Goal: Task Accomplishment & Management: Use online tool/utility

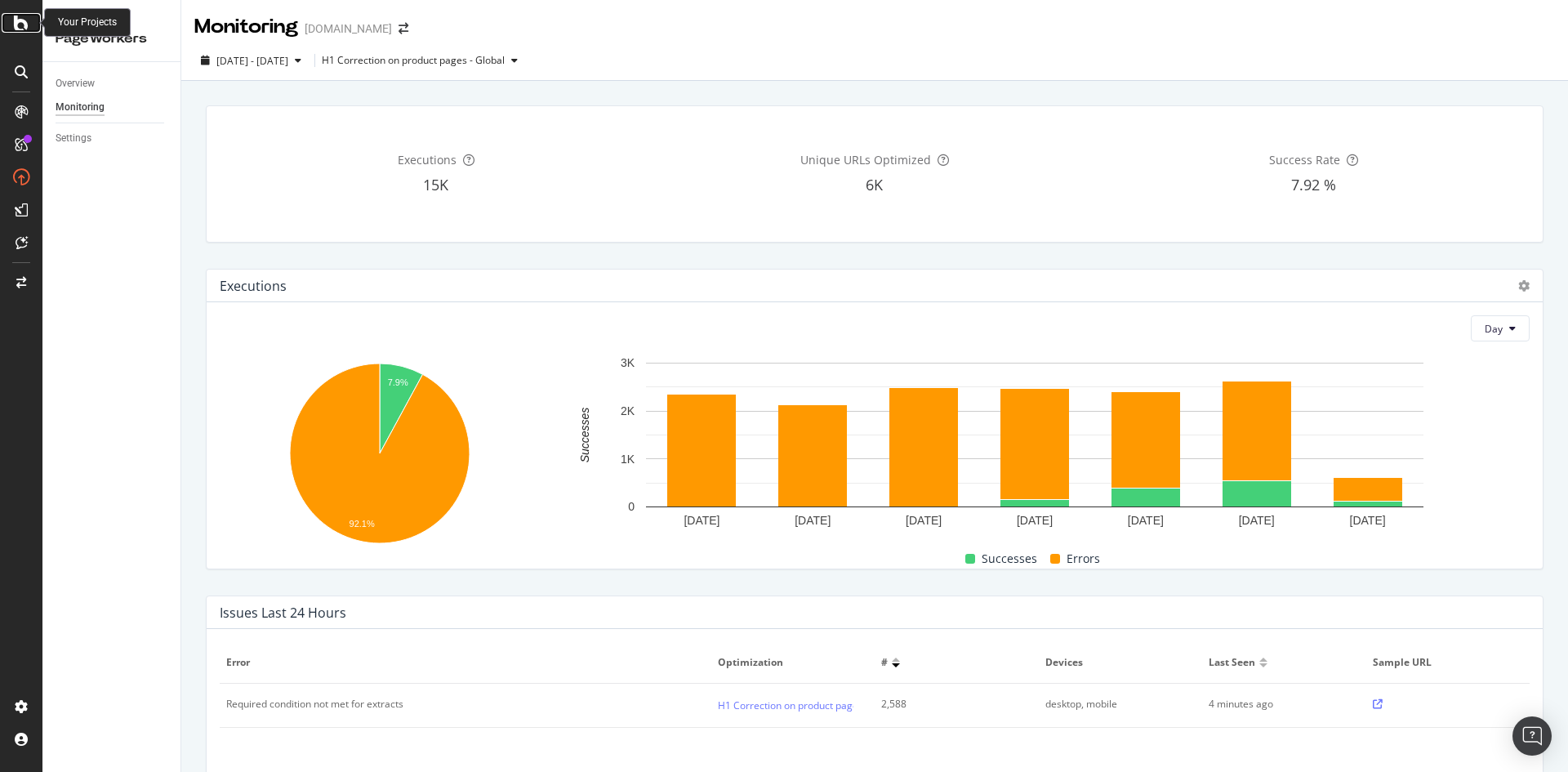
click at [26, 26] on icon at bounding box center [21, 23] width 14 height 20
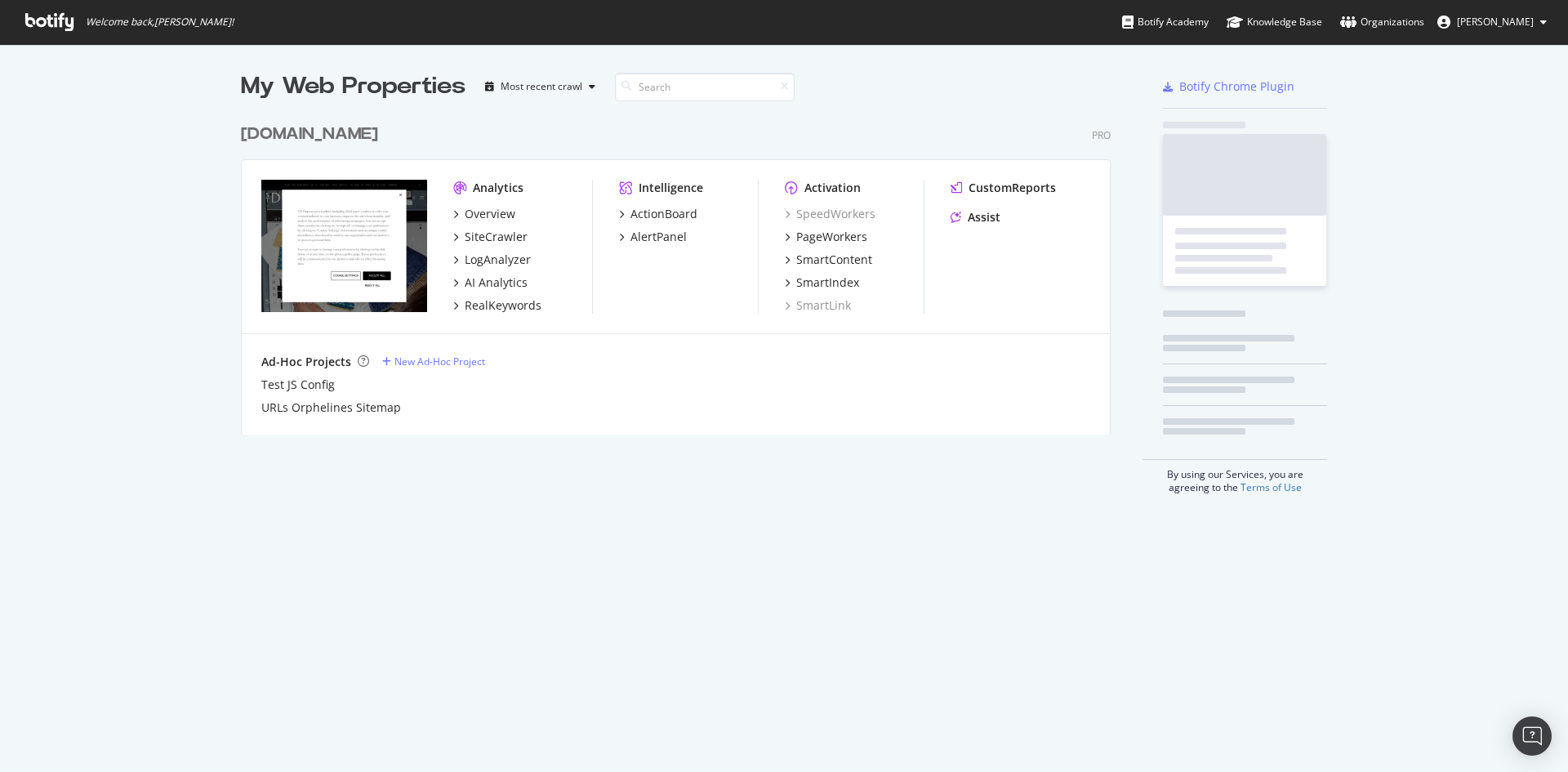
scroll to position [320, 870]
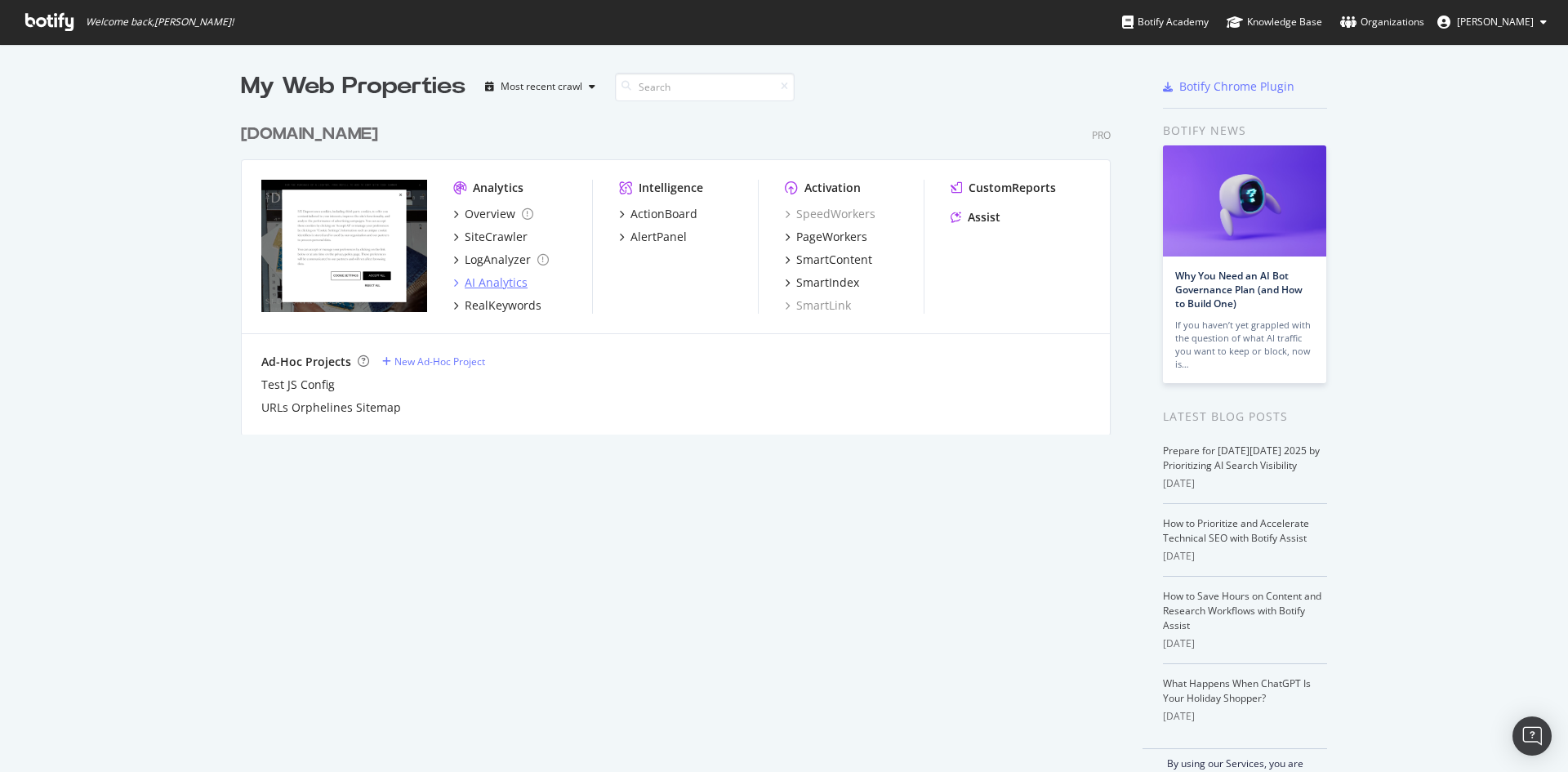
click at [506, 281] on div "AI Analytics" at bounding box center [496, 282] width 63 height 16
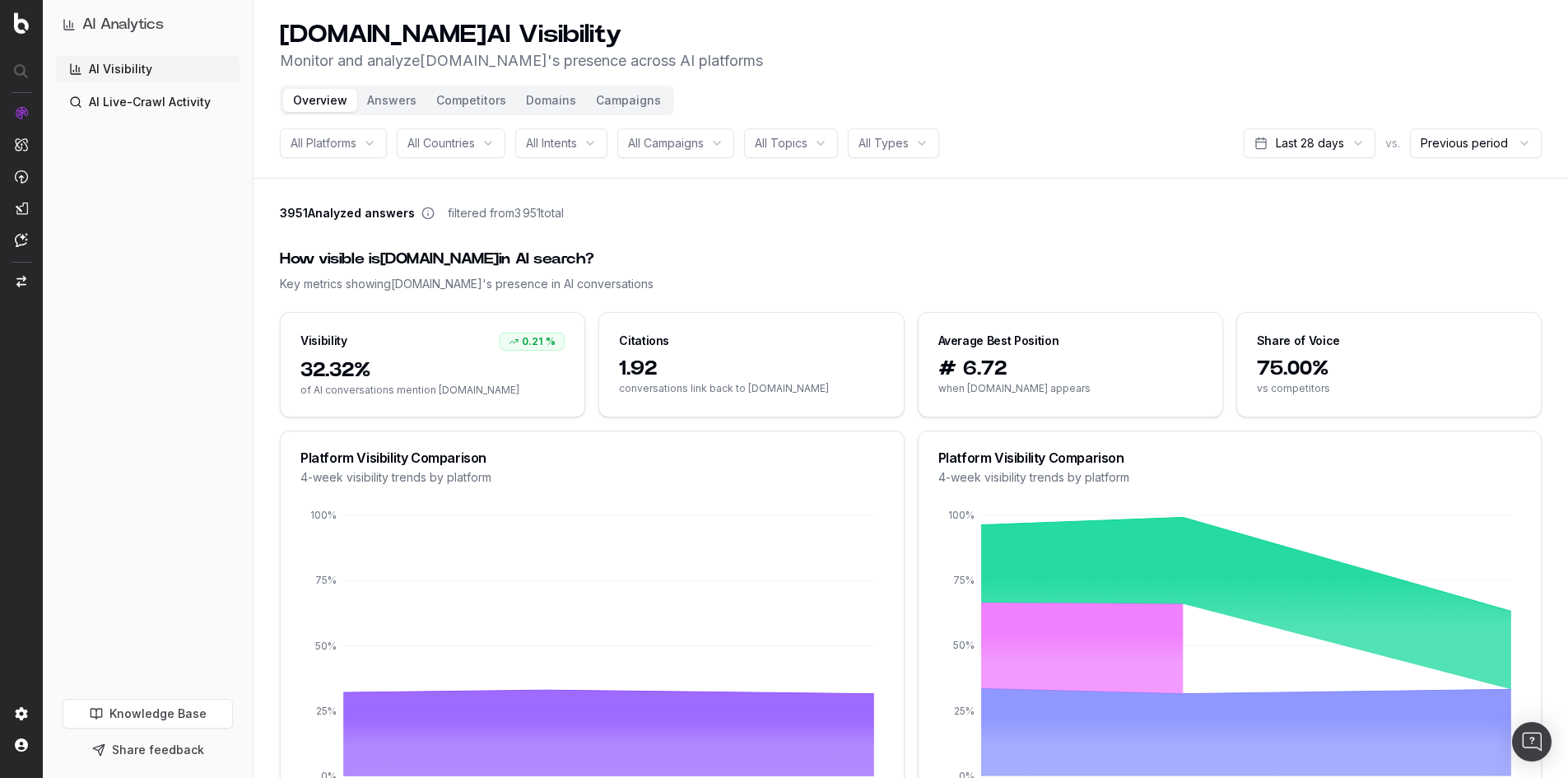
click at [354, 142] on span "All Platforms" at bounding box center [323, 142] width 65 height 16
click at [445, 145] on span "All Countries" at bounding box center [442, 142] width 67 height 16
click at [618, 98] on button "Campaigns" at bounding box center [628, 100] width 85 height 23
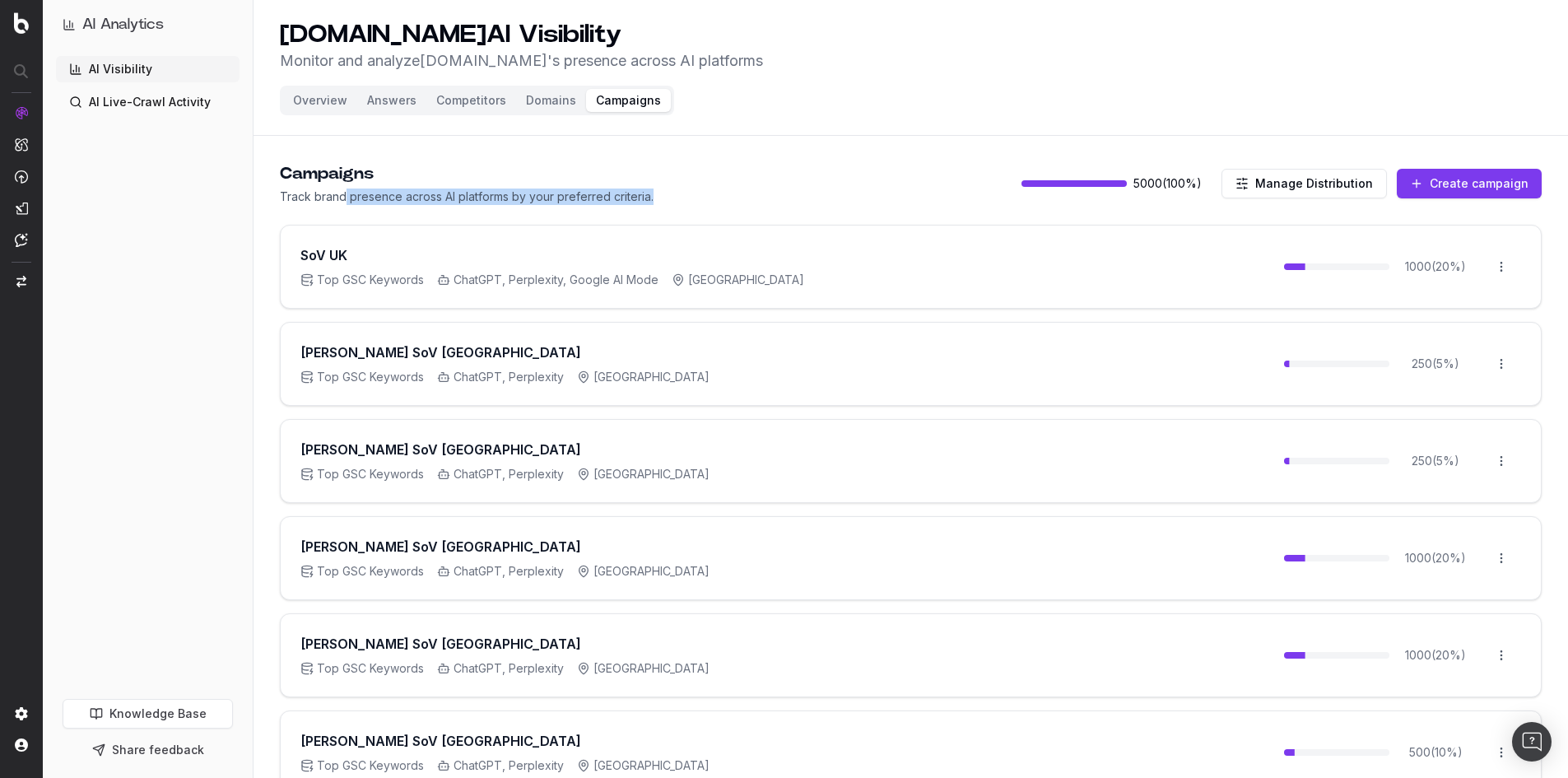
drag, startPoint x: 345, startPoint y: 199, endPoint x: 705, endPoint y: 214, distance: 360.3
click at [705, 214] on main "Campaigns Track brand presence across AI platforms by your preferred criteria. …" at bounding box center [911, 627] width 1315 height 969
click at [704, 214] on main "Campaigns Track brand presence across AI platforms by your preferred criteria. …" at bounding box center [911, 627] width 1315 height 969
click at [426, 94] on button "Competitors" at bounding box center [470, 100] width 89 height 23
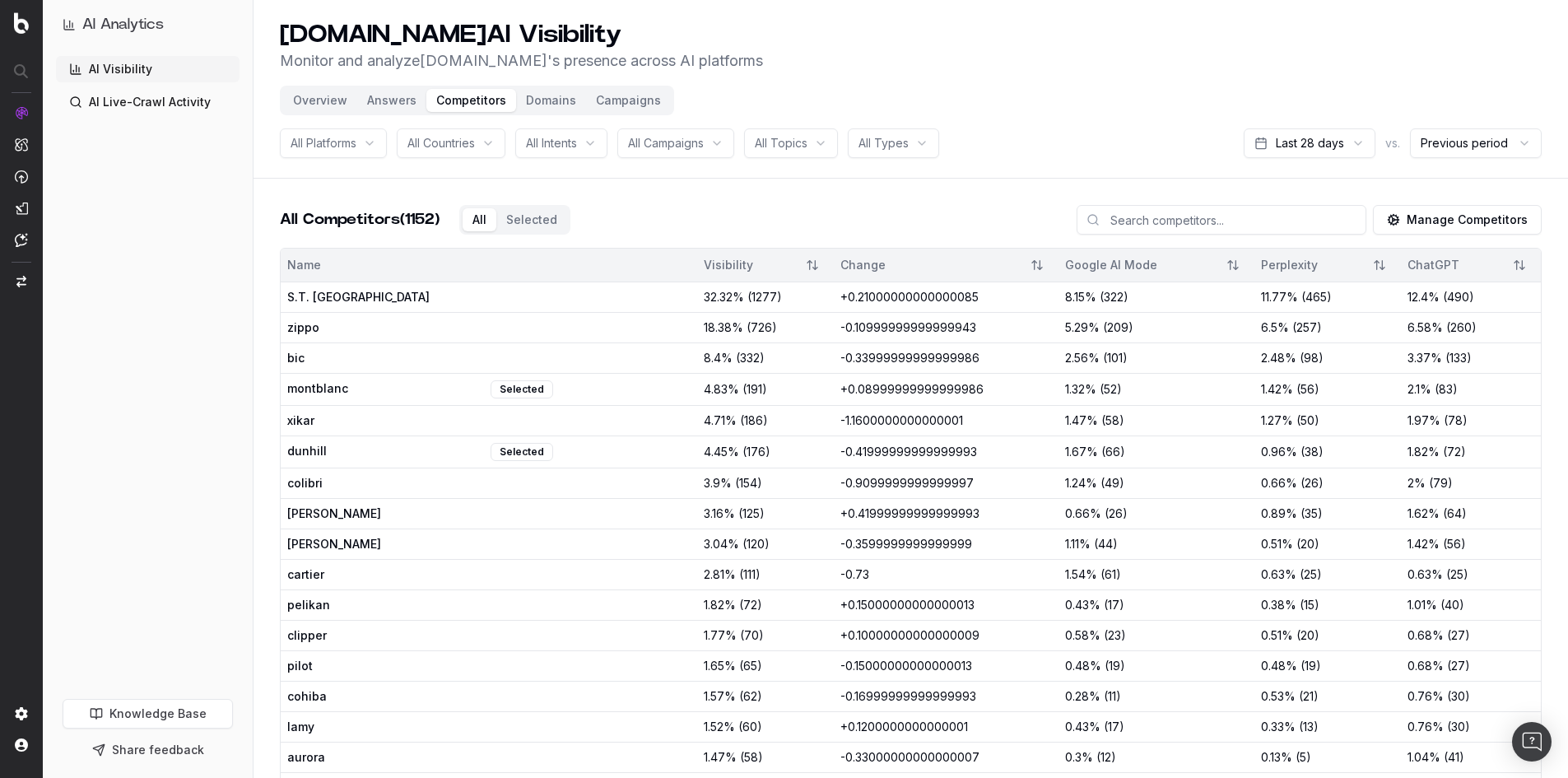
click at [452, 136] on span "All Countries" at bounding box center [442, 142] width 67 height 16
click at [682, 138] on span "All Campaigns" at bounding box center [666, 142] width 76 height 16
click at [98, 341] on span "SmartContent" at bounding box center [97, 343] width 75 height 13
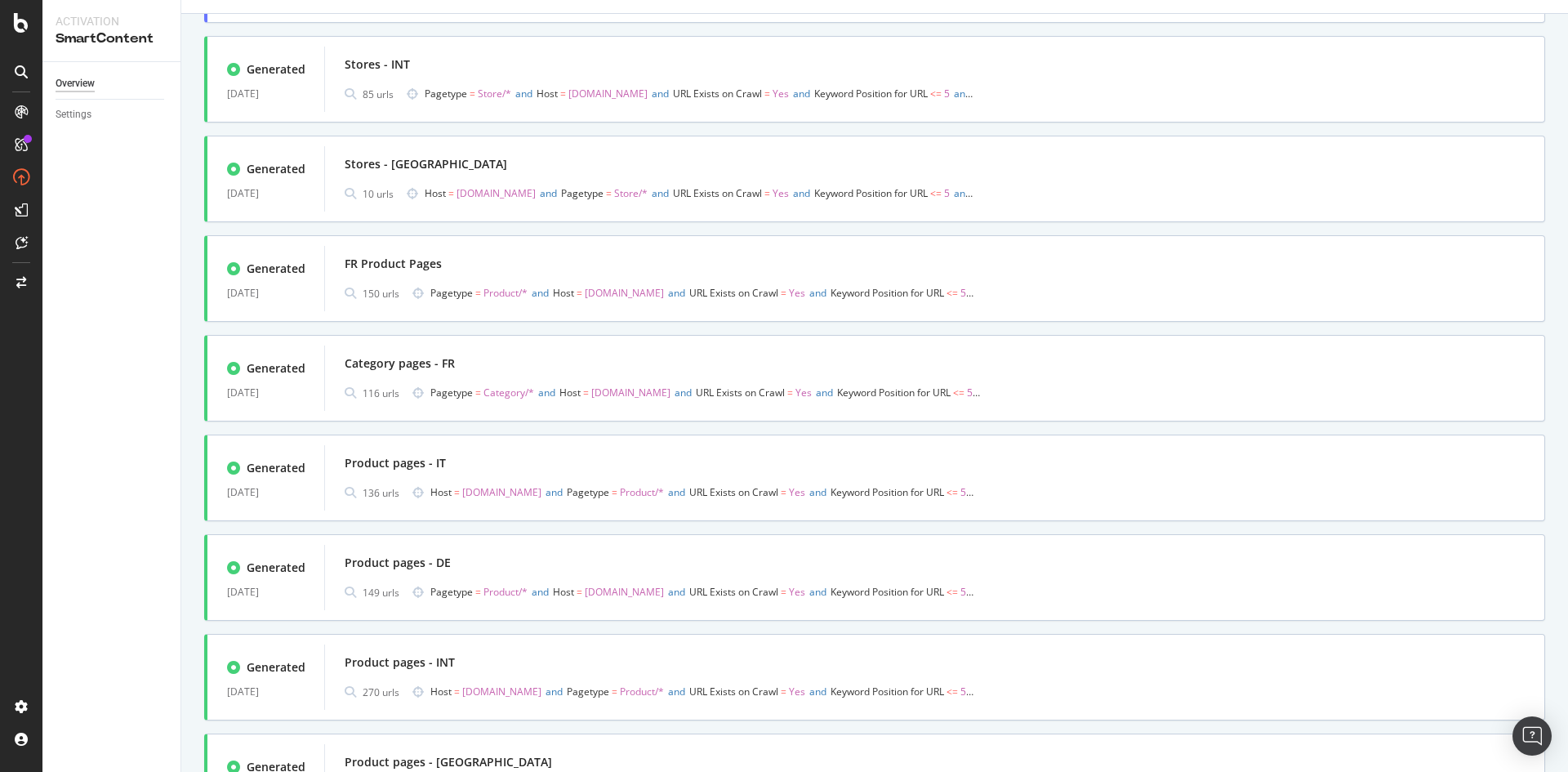
scroll to position [163, 0]
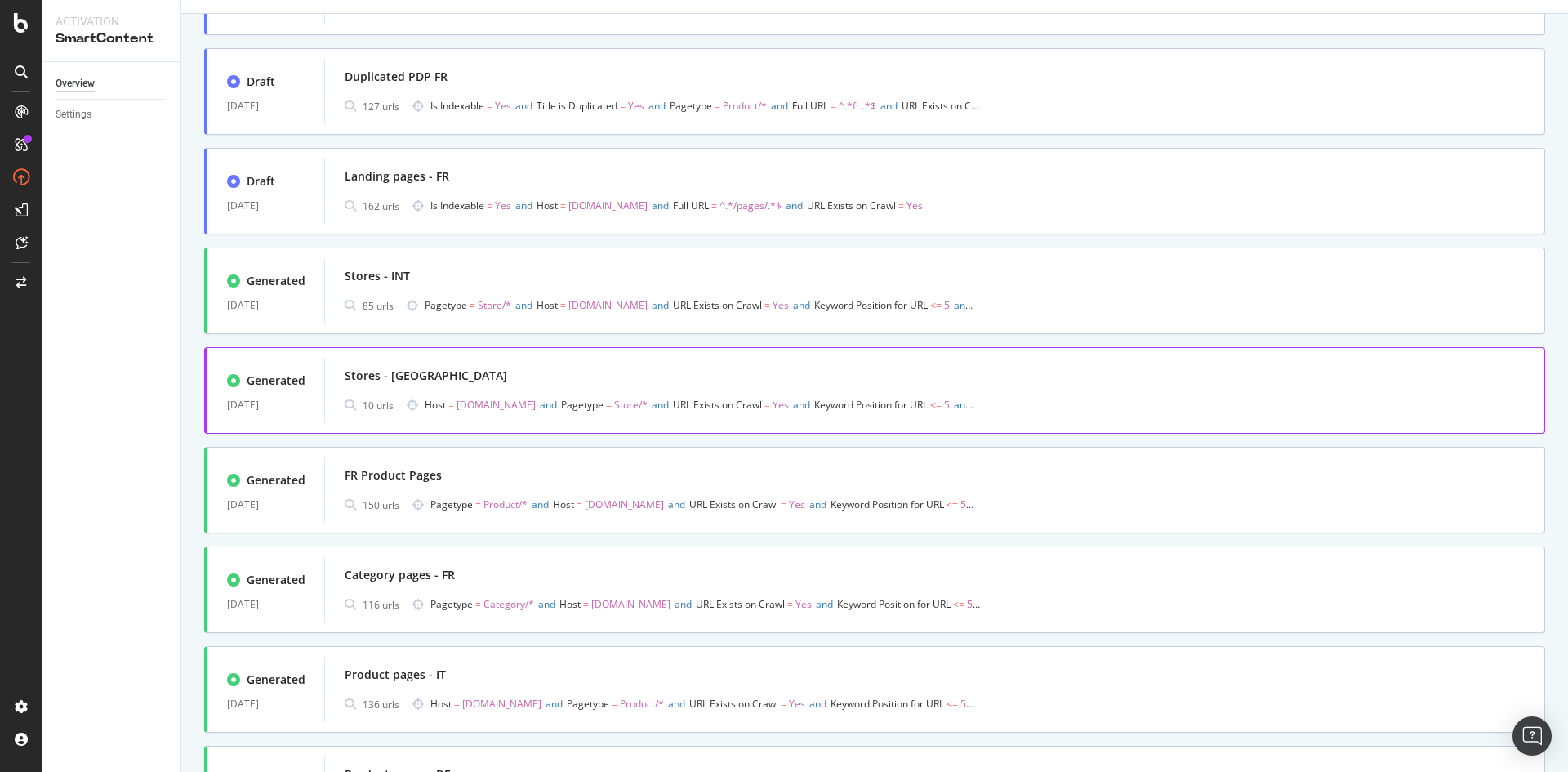
click at [682, 388] on div "Stores - UK 10 urls Host = uk.st-dupont.com and Pagetype = Store/* and URL Exis…" at bounding box center [934, 390] width 1181 height 52
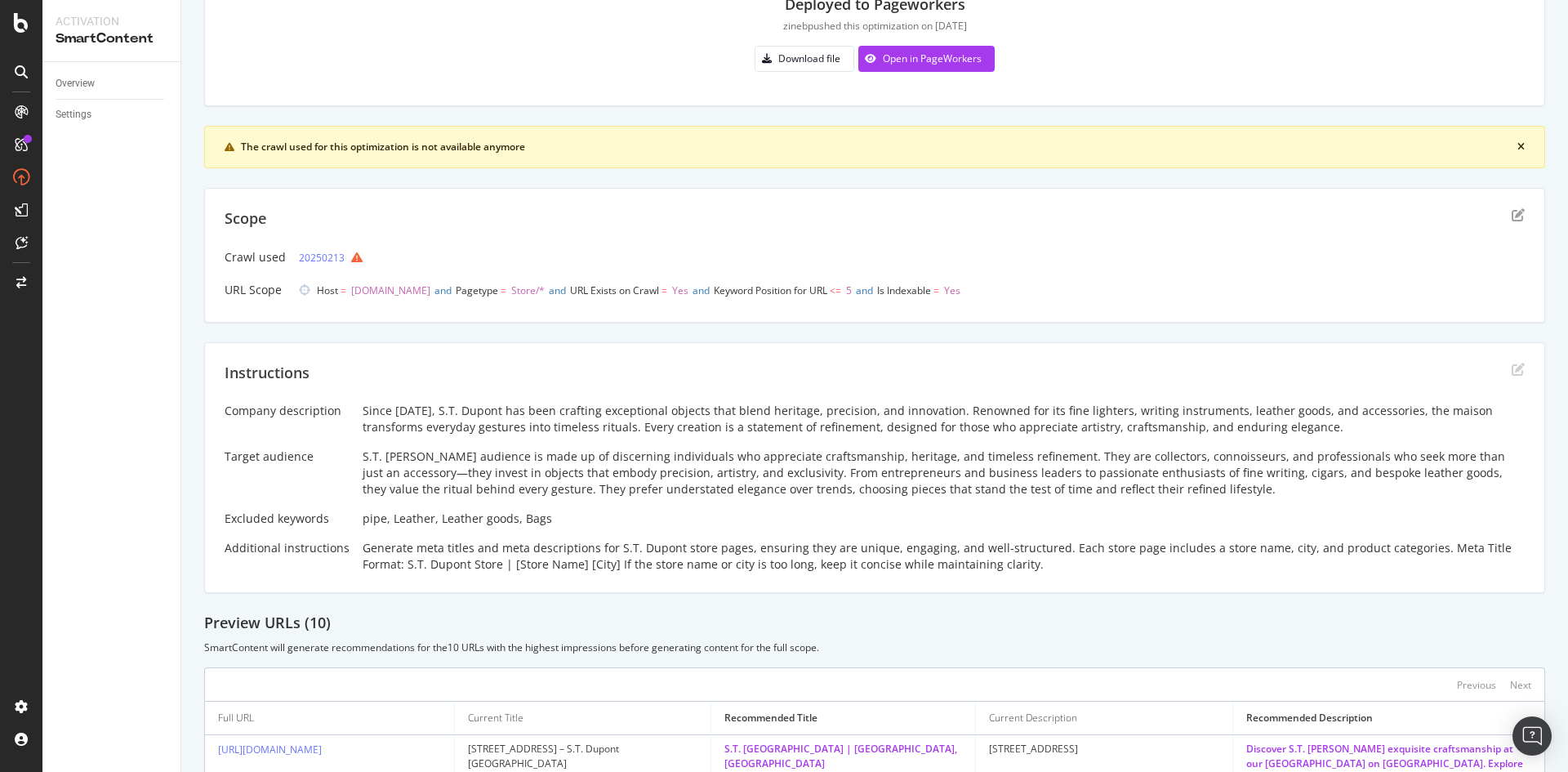
scroll to position [245, 0]
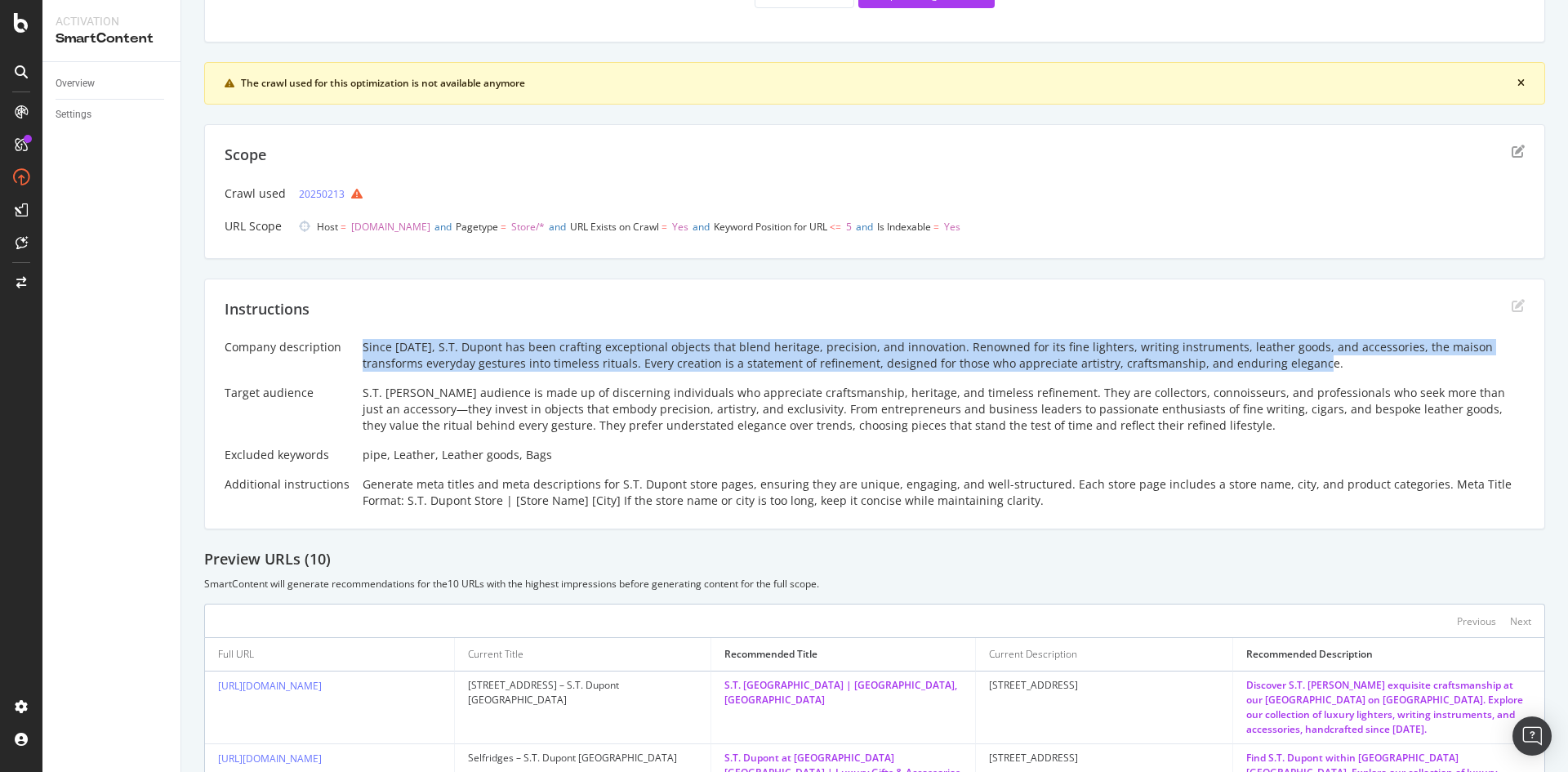
drag, startPoint x: 356, startPoint y: 343, endPoint x: 1278, endPoint y: 359, distance: 922.1
click at [1278, 359] on div "Company description Since 1872, S.T. Dupont has been crafting exceptional objec…" at bounding box center [874, 424] width 1301 height 170
copy div "Since 1872, S.T. Dupont has been crafting exceptional objects that blend herita…"
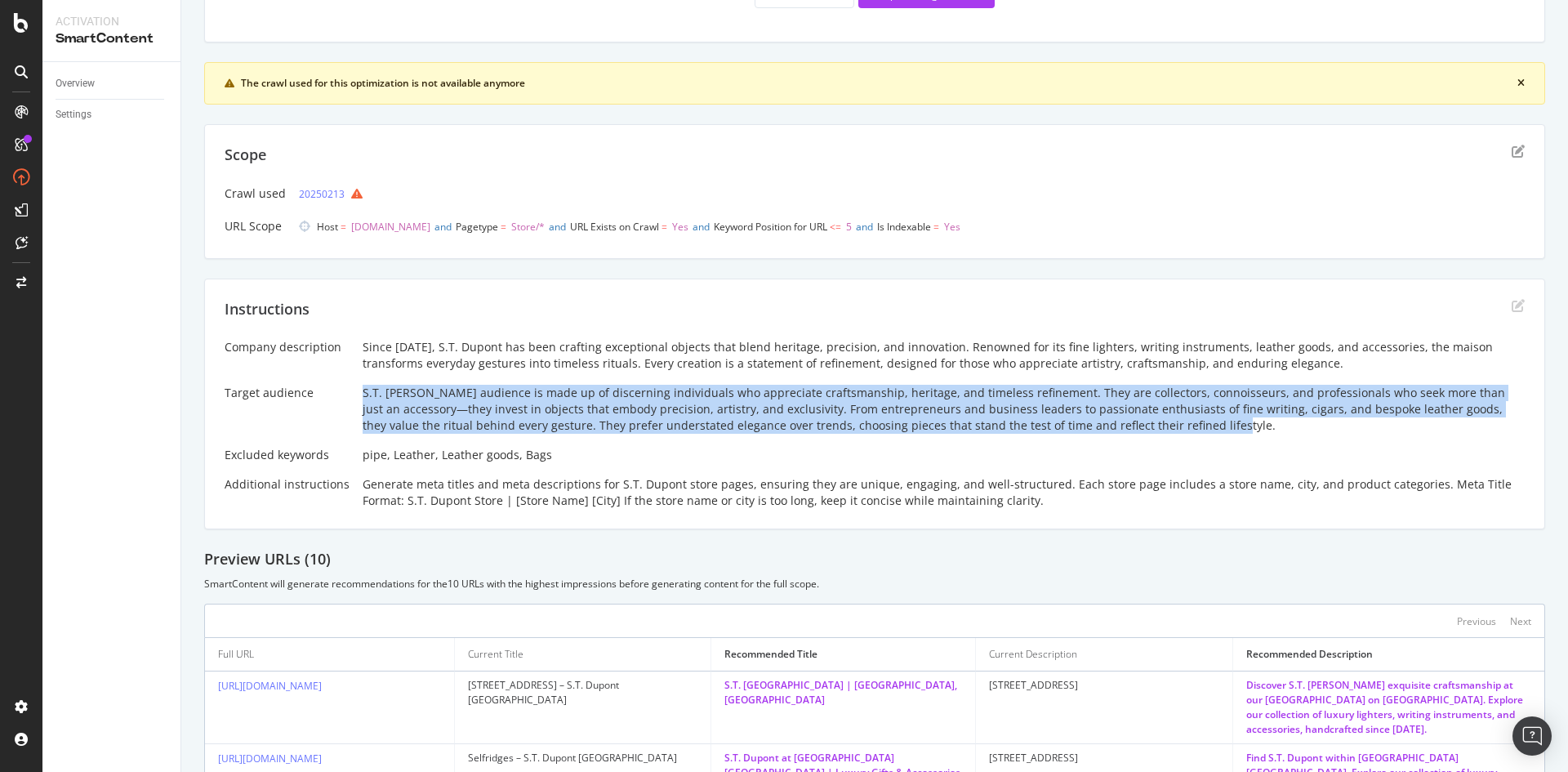
drag, startPoint x: 359, startPoint y: 396, endPoint x: 1197, endPoint y: 424, distance: 838.5
click at [1197, 424] on div "S.T. Dupont's audience is made up of discerning individuals who appreciate craf…" at bounding box center [944, 408] width 1162 height 49
copy div "S.T. Dupont's audience is made up of discerning individuals who appreciate craf…"
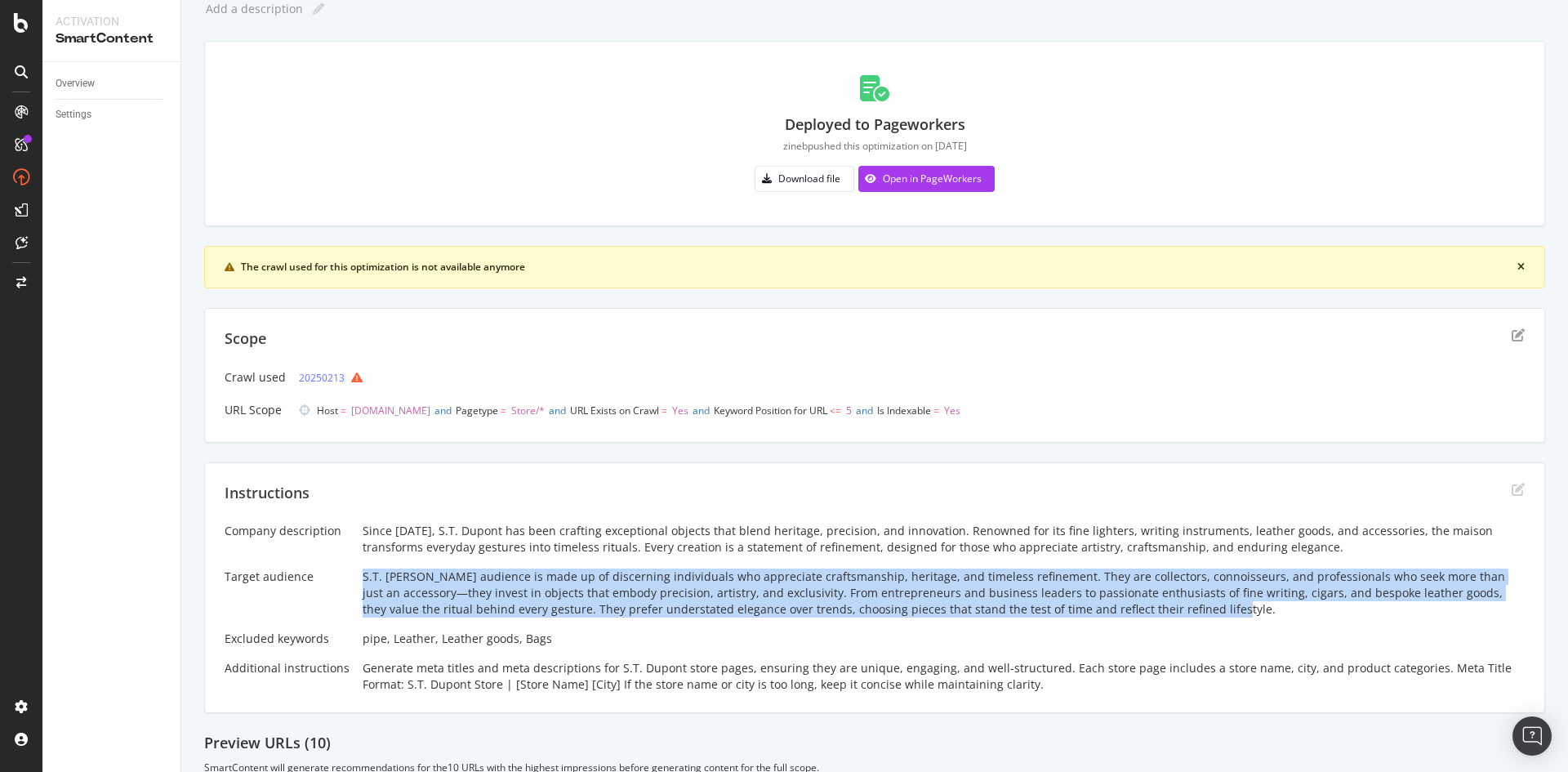
scroll to position [0, 0]
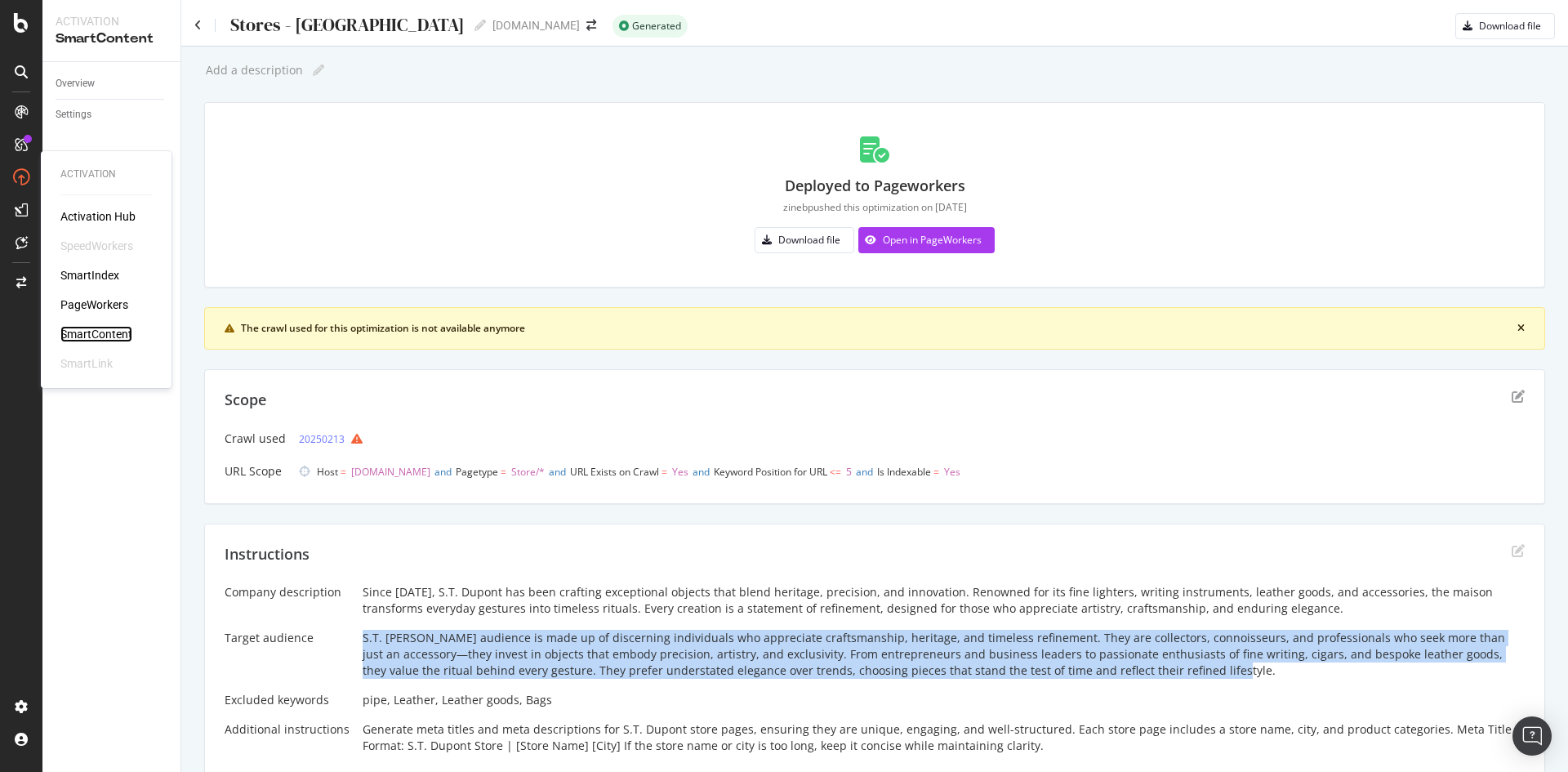
click at [97, 328] on div "SmartContent" at bounding box center [95, 333] width 72 height 16
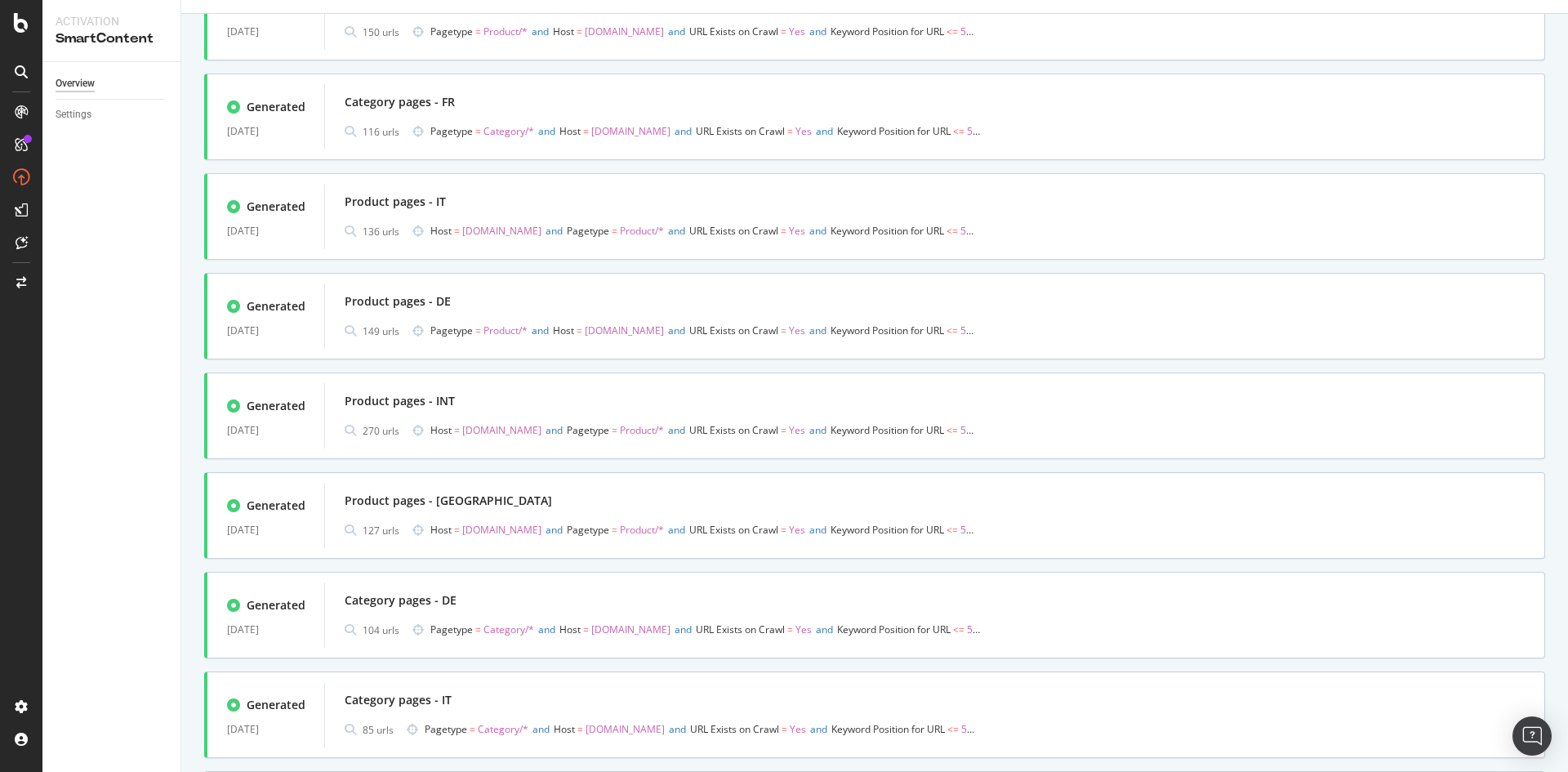
scroll to position [654, 0]
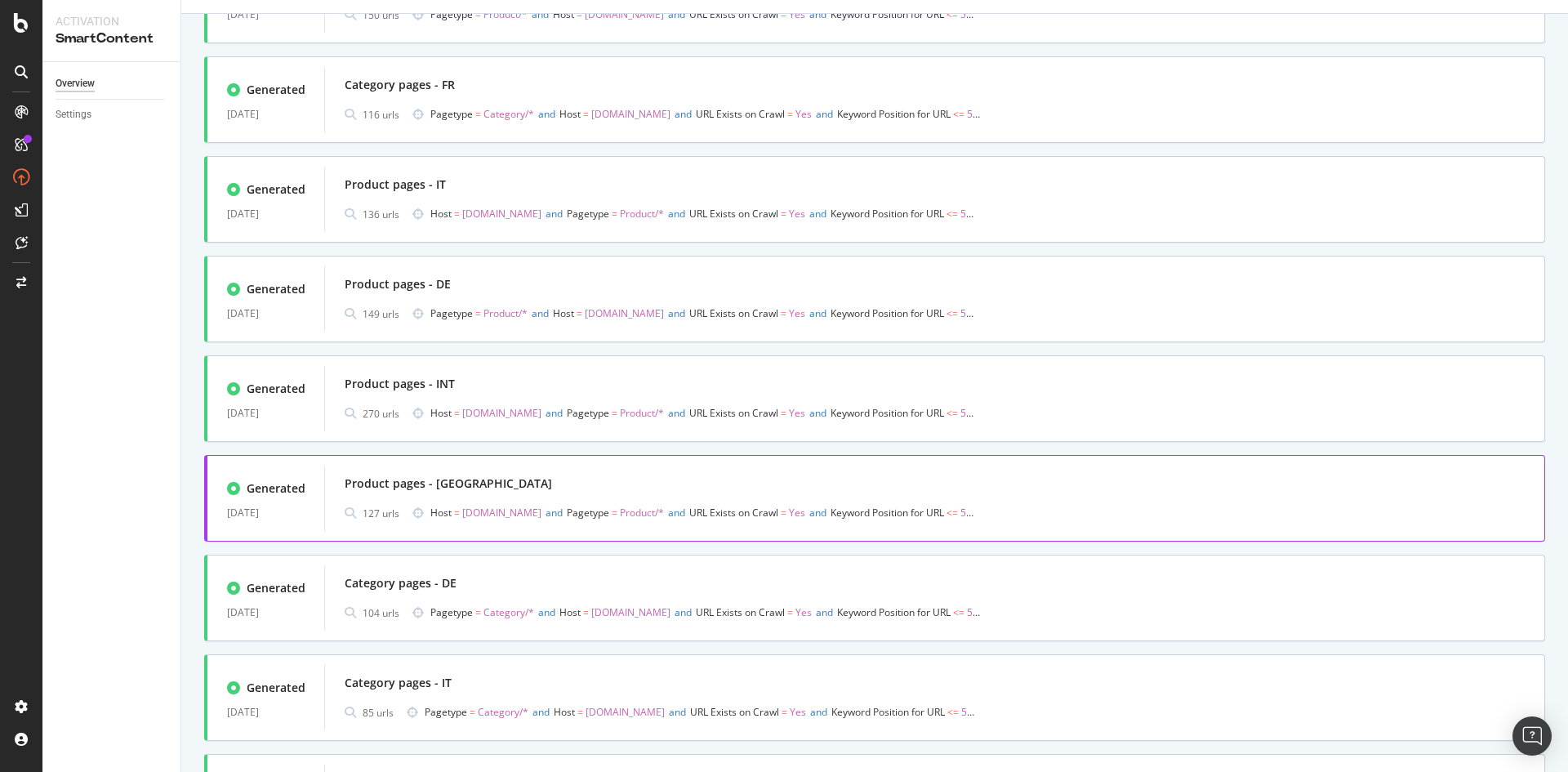
click at [587, 495] on div "Product pages - UK" at bounding box center [934, 484] width 1181 height 23
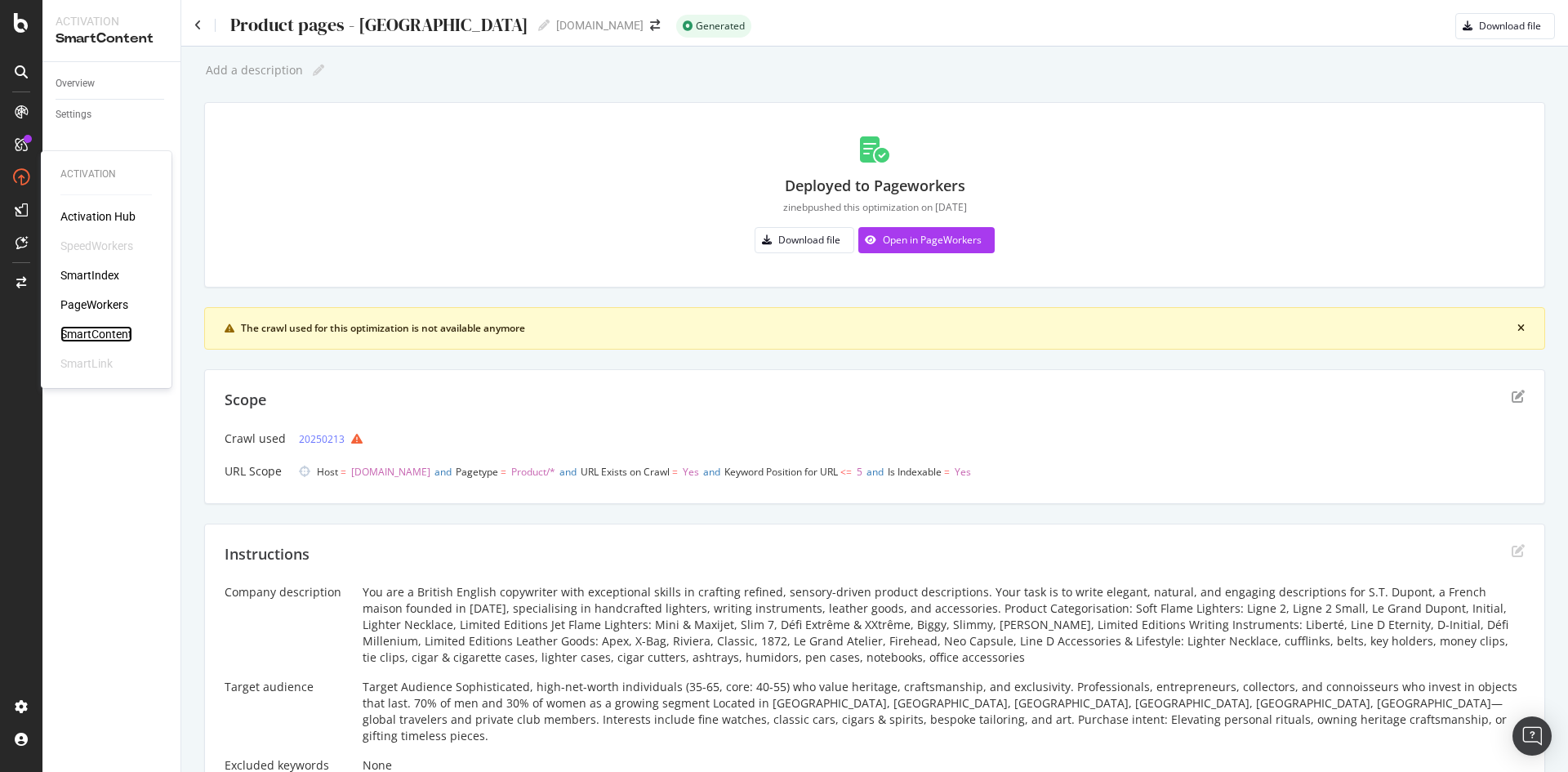
click at [89, 333] on div "SmartContent" at bounding box center [95, 333] width 72 height 16
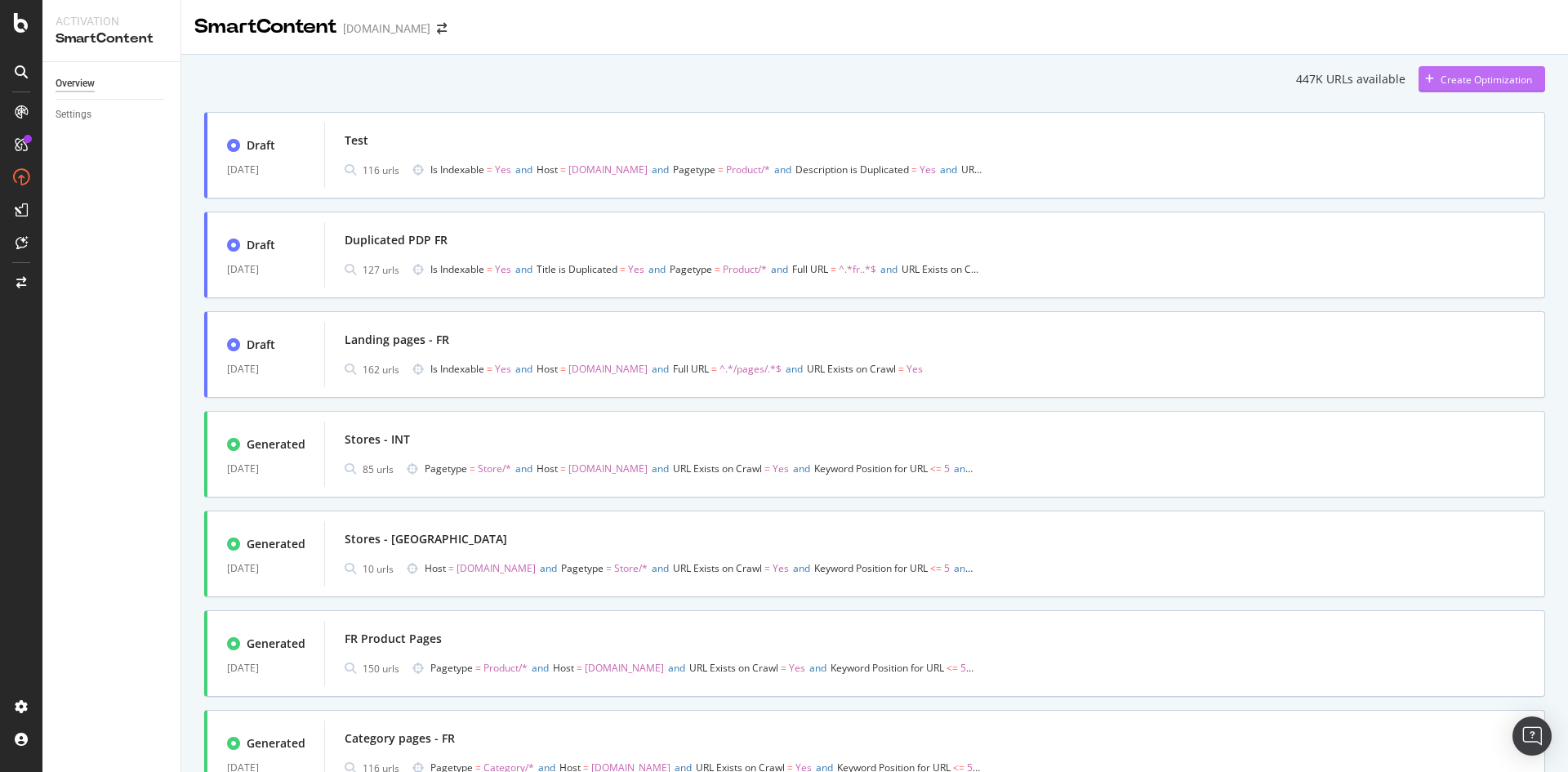
click at [1441, 80] on div "Create Optimization" at bounding box center [1487, 79] width 92 height 14
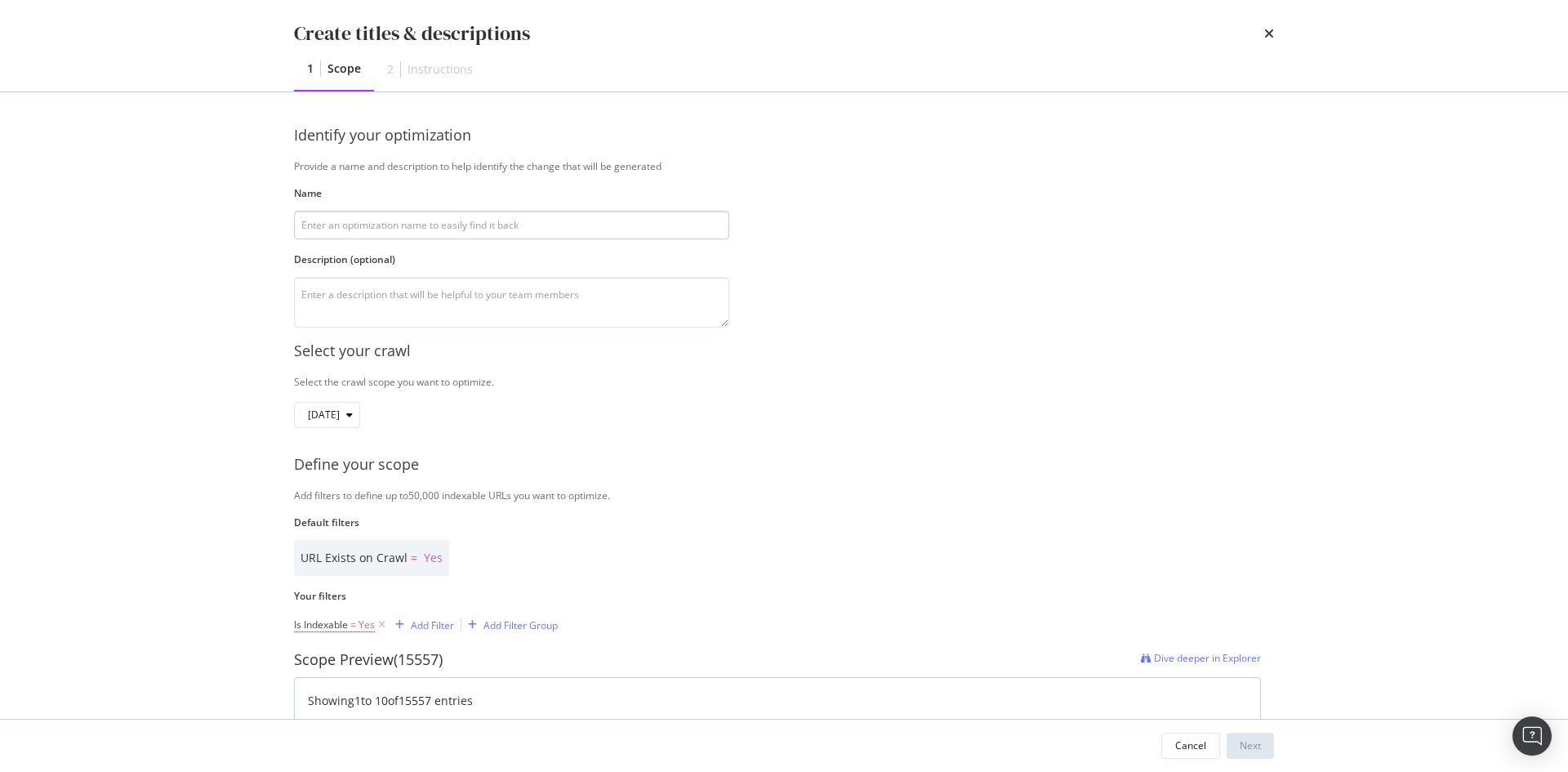
click at [464, 217] on input "modal" at bounding box center [512, 225] width 435 height 29
type input "Missing Meta-description UK"
click at [340, 416] on span "2025 Oct. 2nd" at bounding box center [324, 414] width 31 height 14
click at [387, 475] on div "2025 Oct. 2nd 16.1K URLs" at bounding box center [370, 473] width 105 height 14
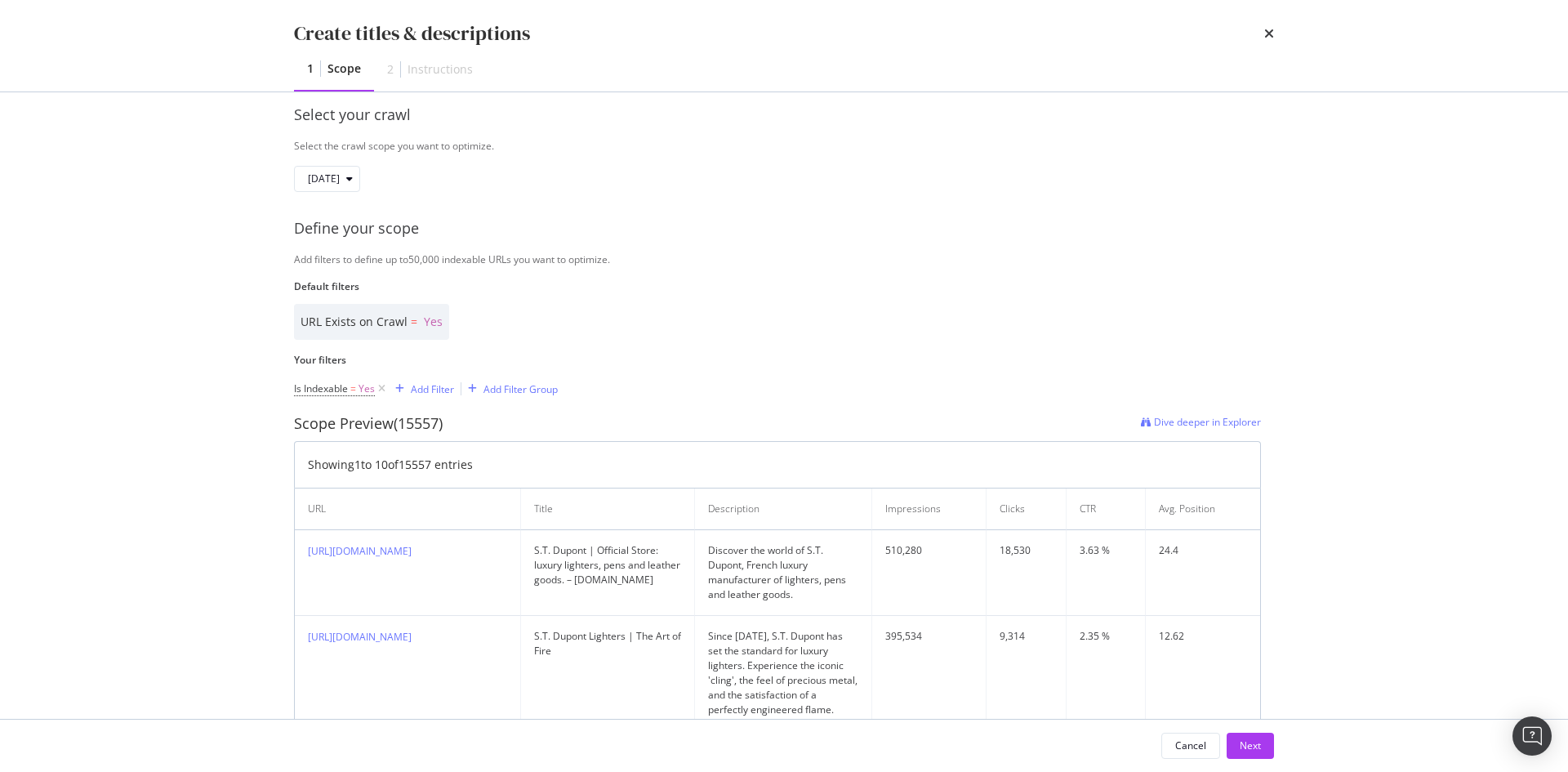
scroll to position [245, 0]
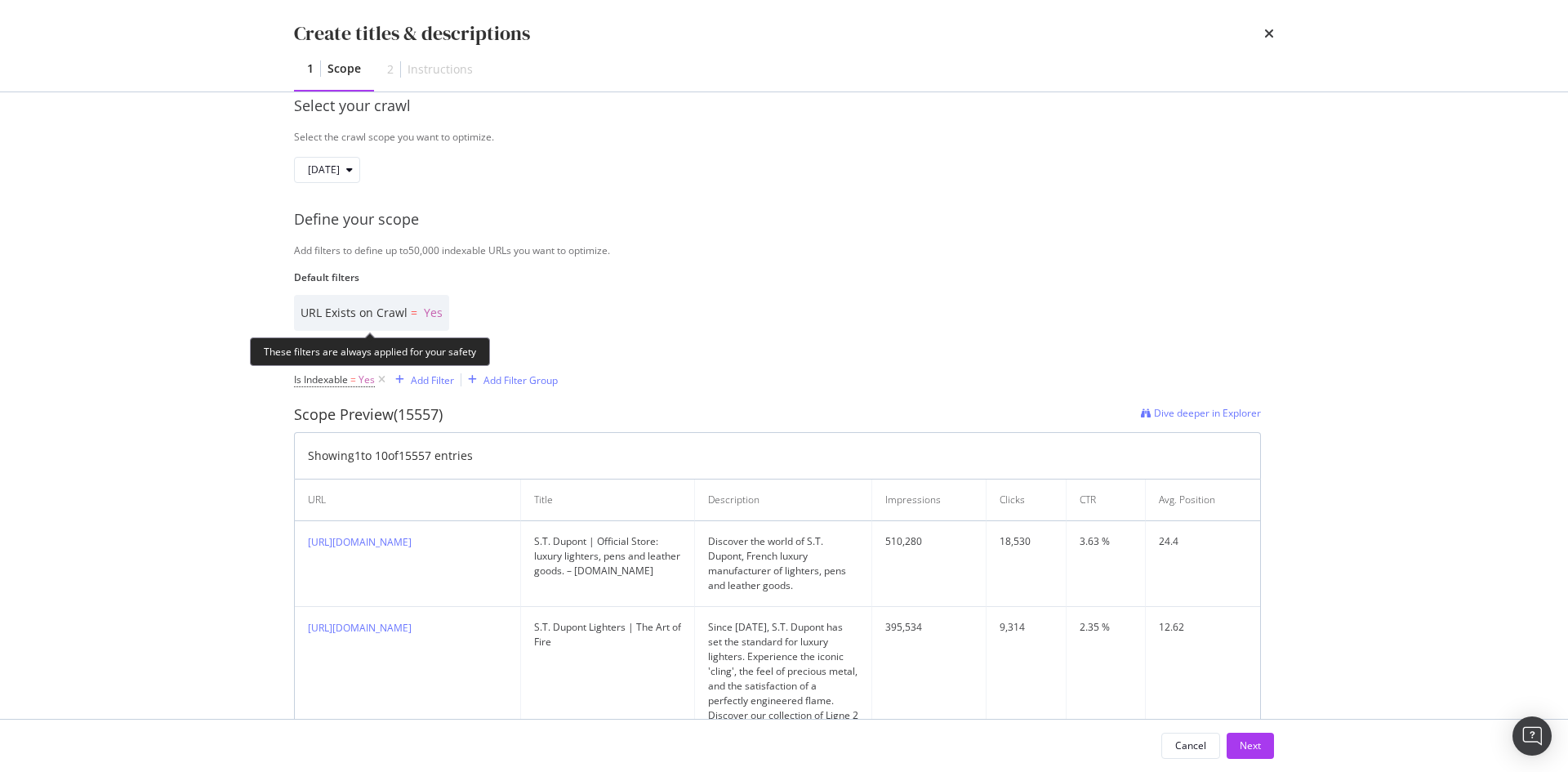
click at [415, 315] on span "URL Exists on Crawl = Yes" at bounding box center [371, 312] width 142 height 15
click at [746, 325] on div "URL Exists on Crawl = Yes" at bounding box center [777, 313] width 967 height 36
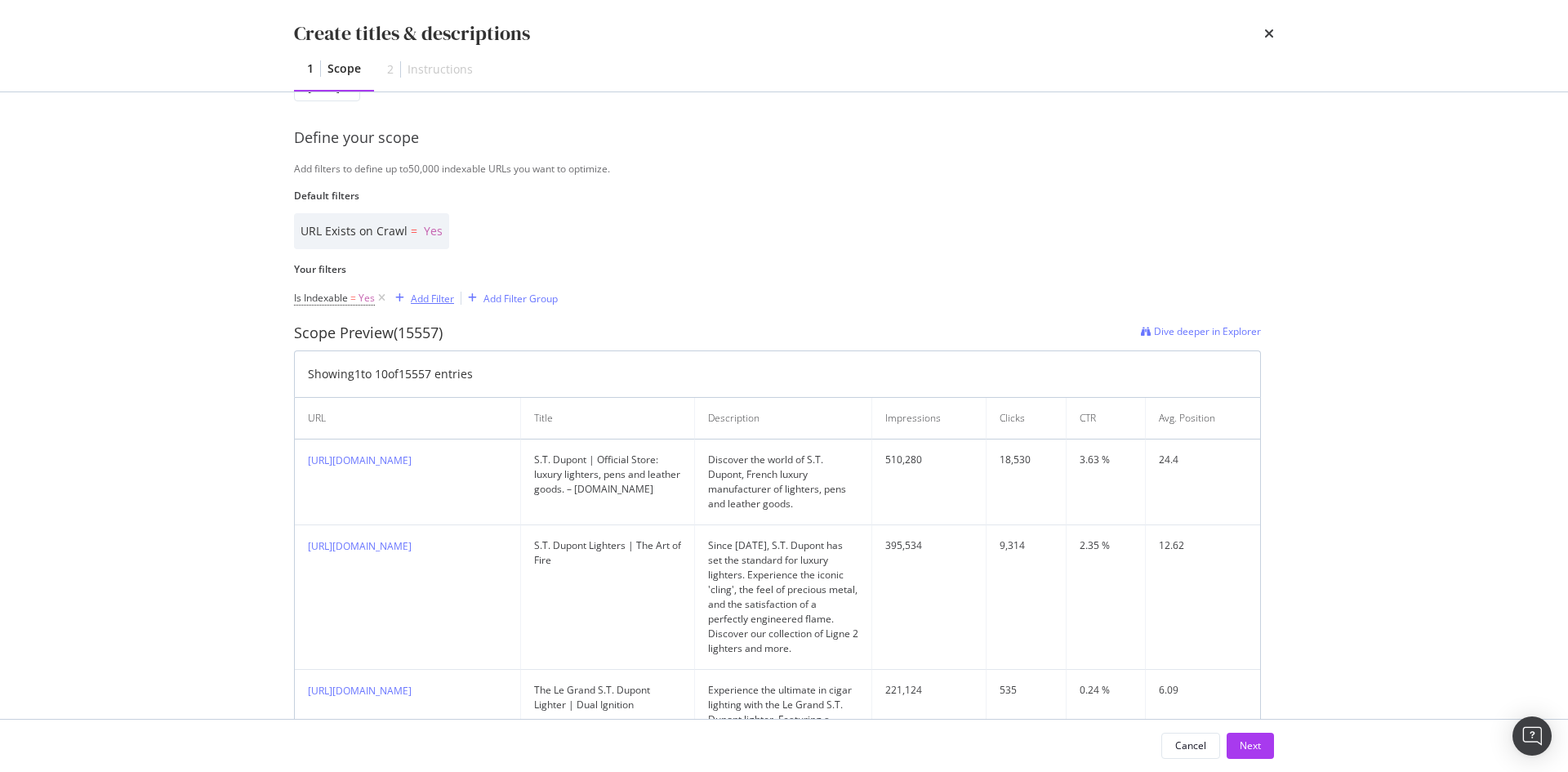
click at [421, 302] on div "Add Filter" at bounding box center [432, 299] width 43 height 14
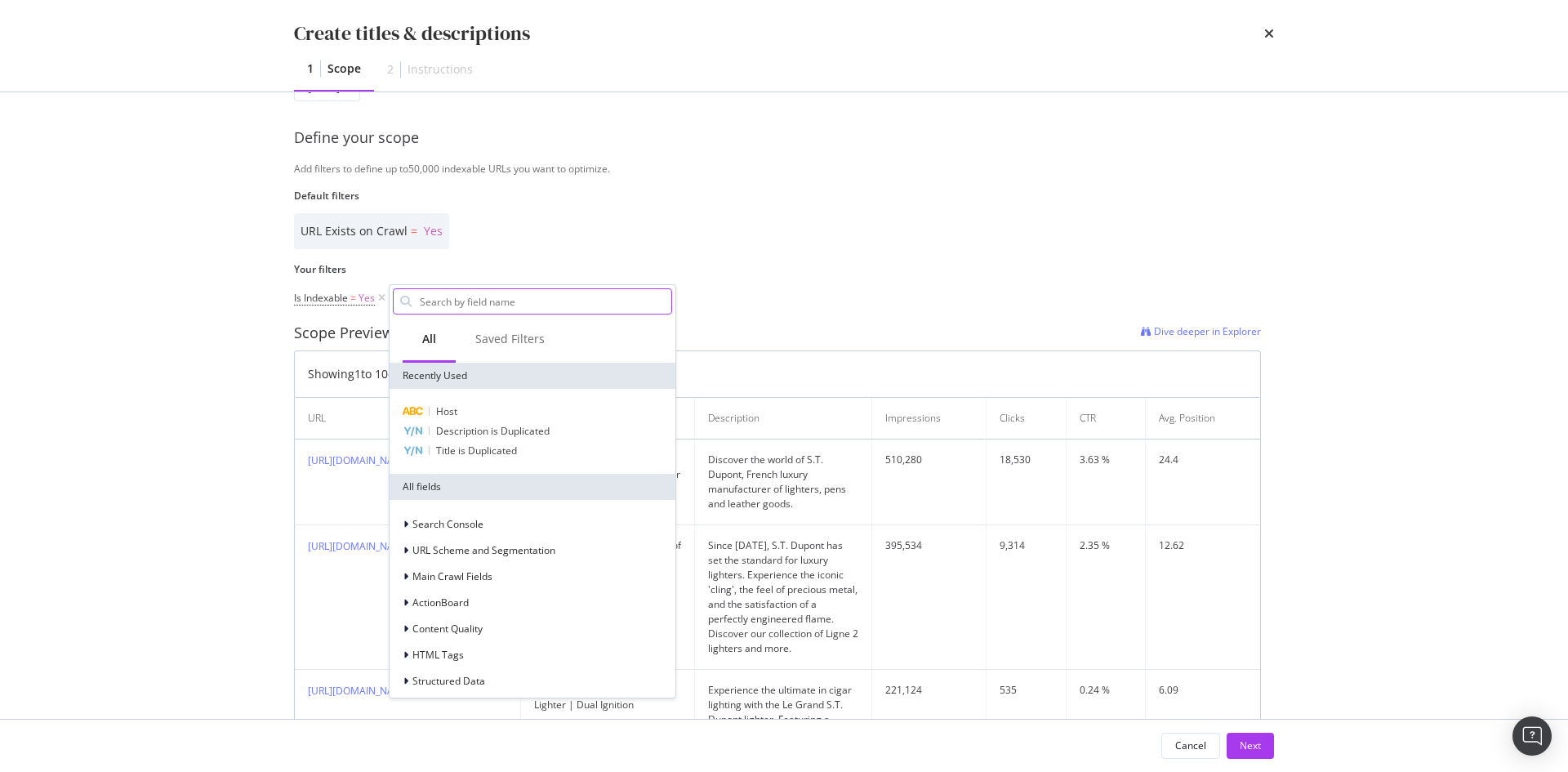
click at [454, 304] on input "Name" at bounding box center [544, 302] width 253 height 25
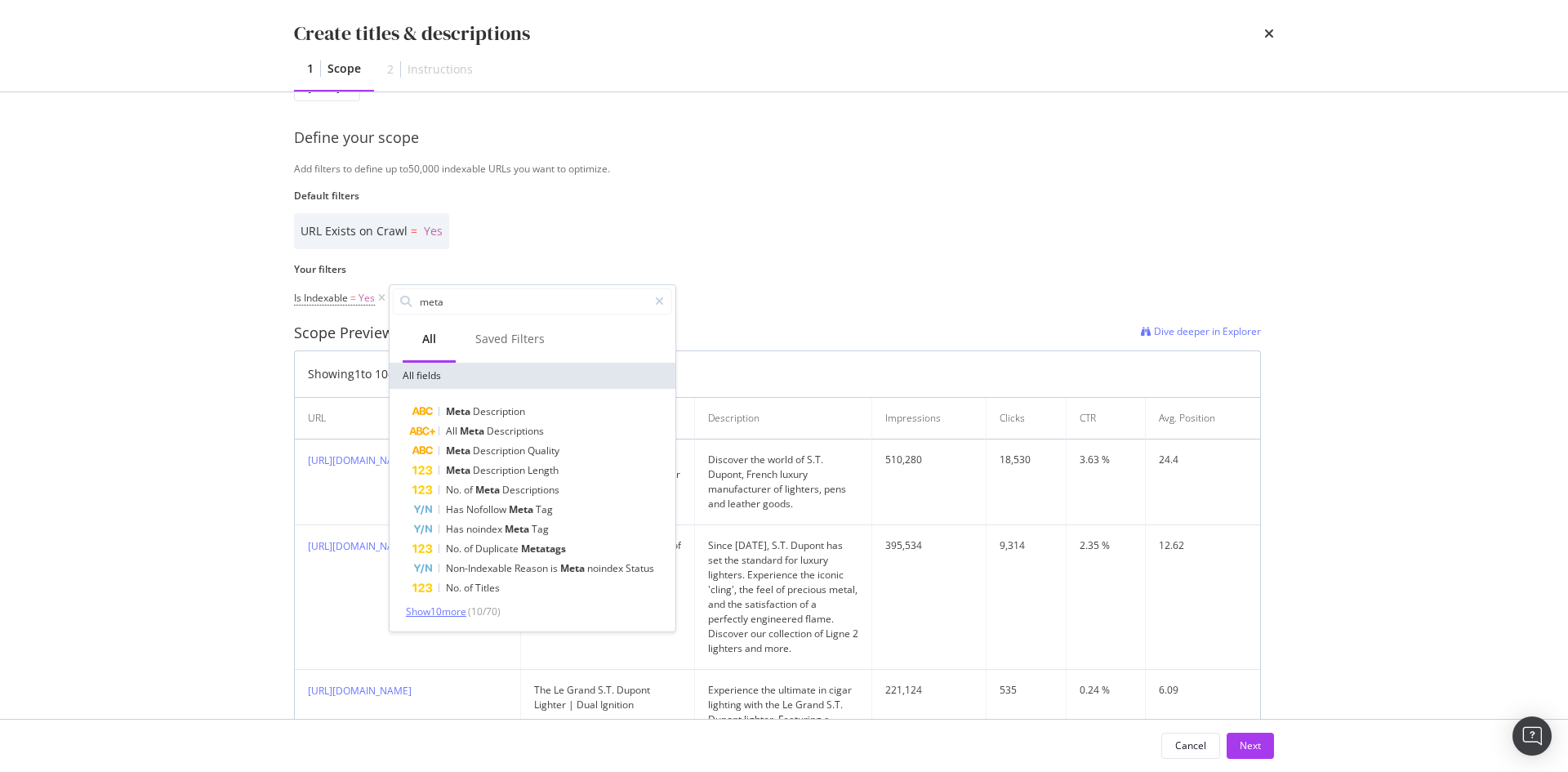
click at [458, 613] on span "Show 10 more" at bounding box center [435, 611] width 60 height 14
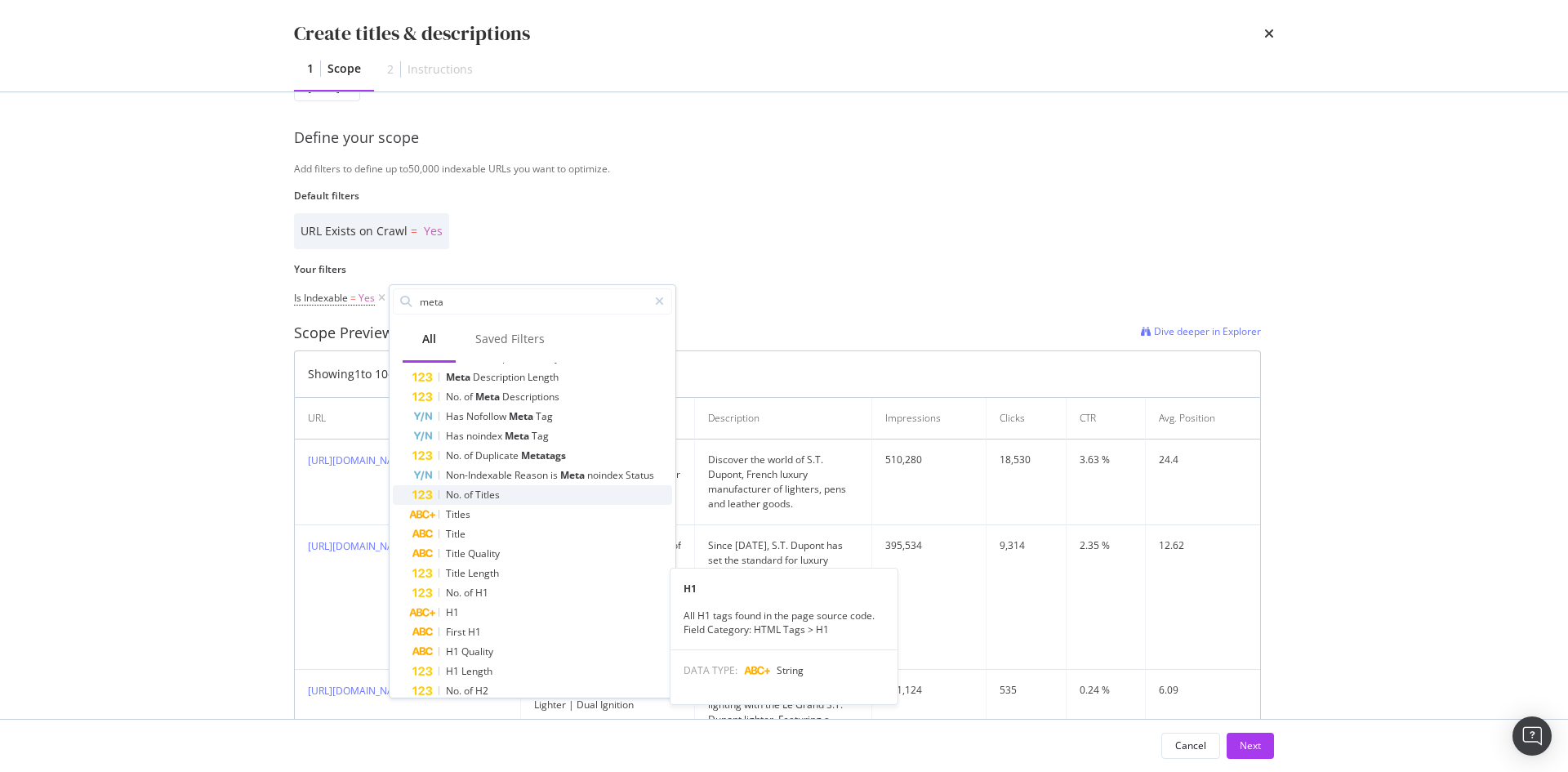
scroll to position [130, 0]
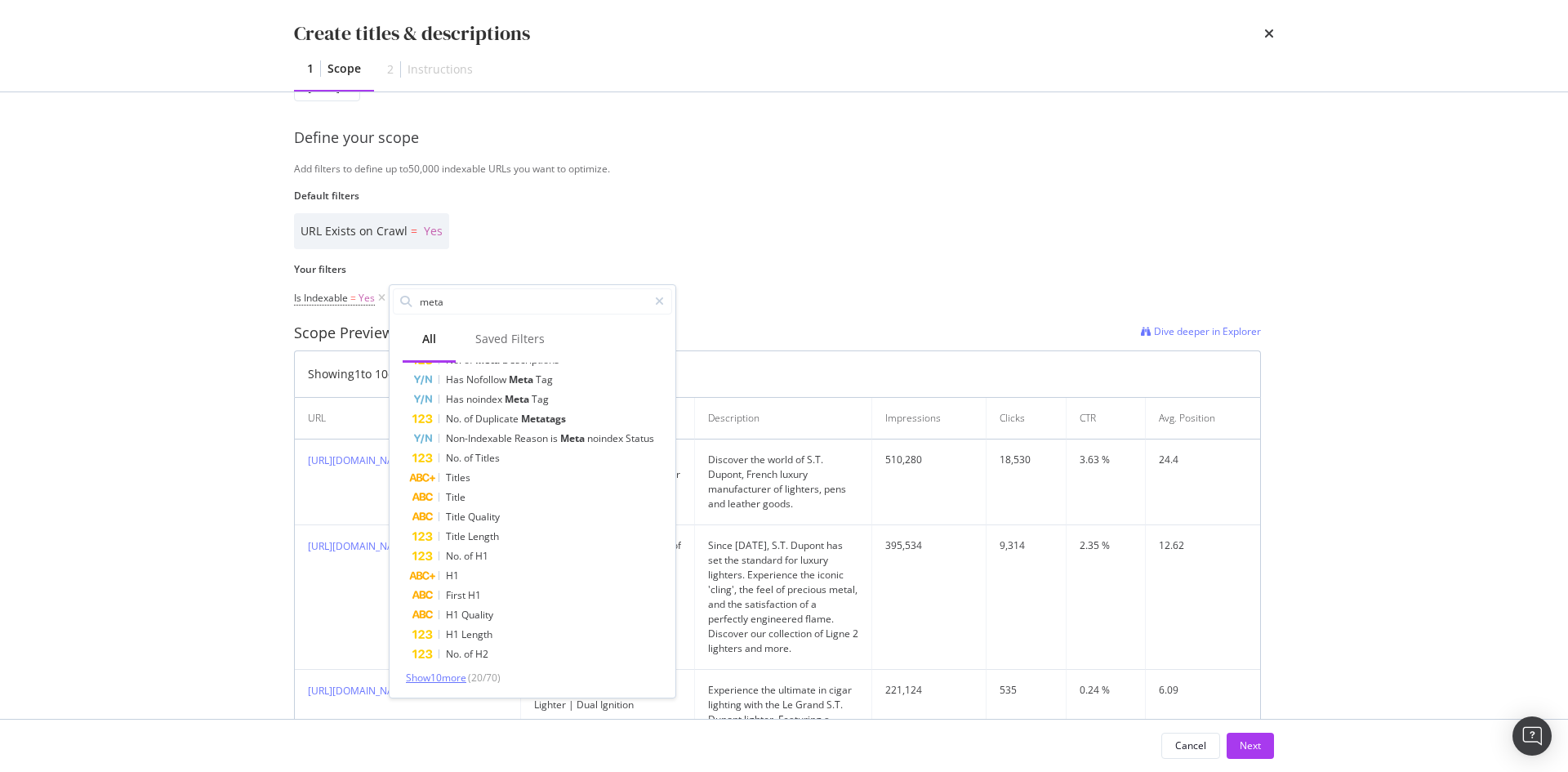
click at [461, 675] on span "Show 10 more" at bounding box center [435, 678] width 60 height 14
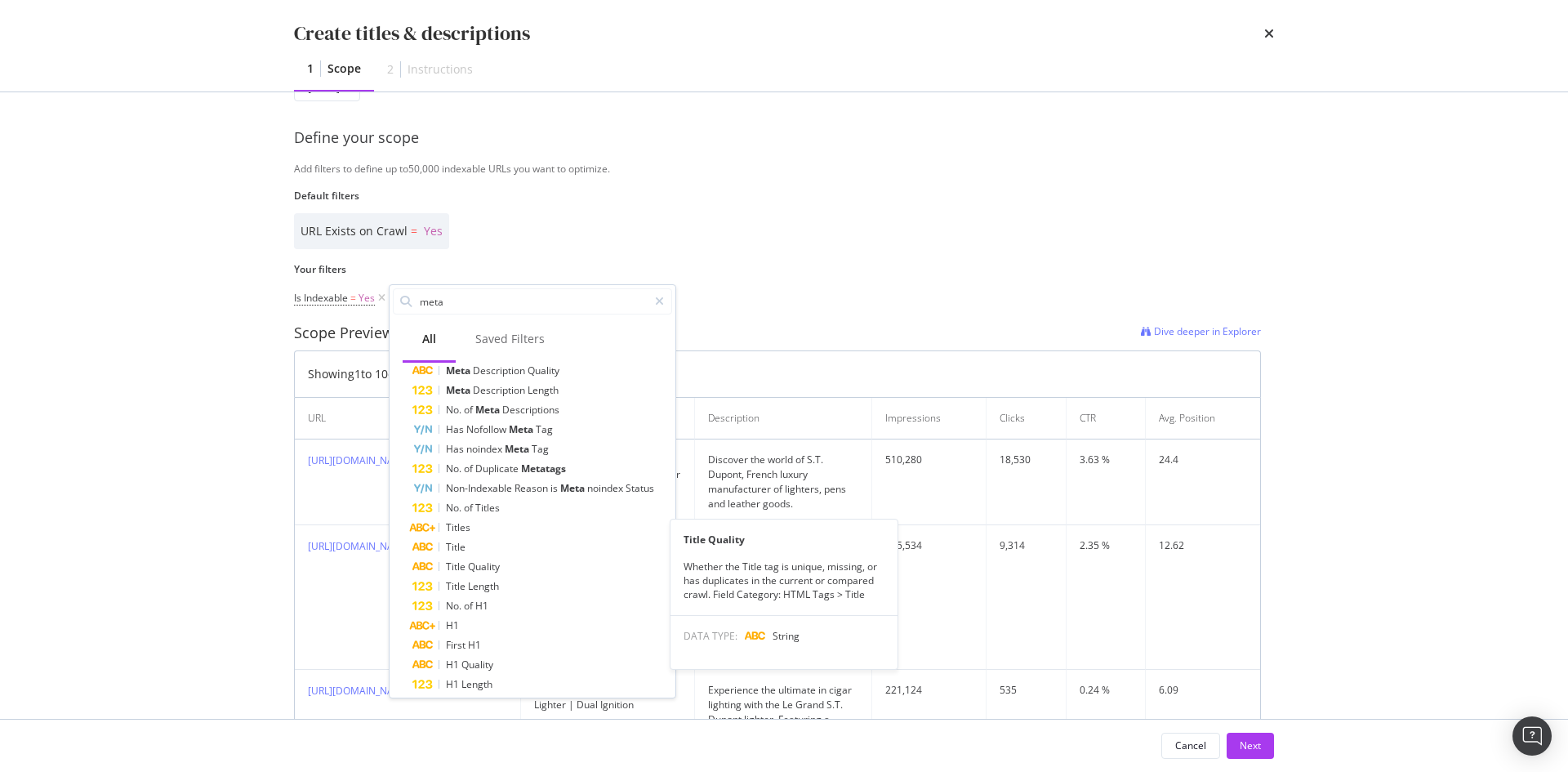
scroll to position [0, 0]
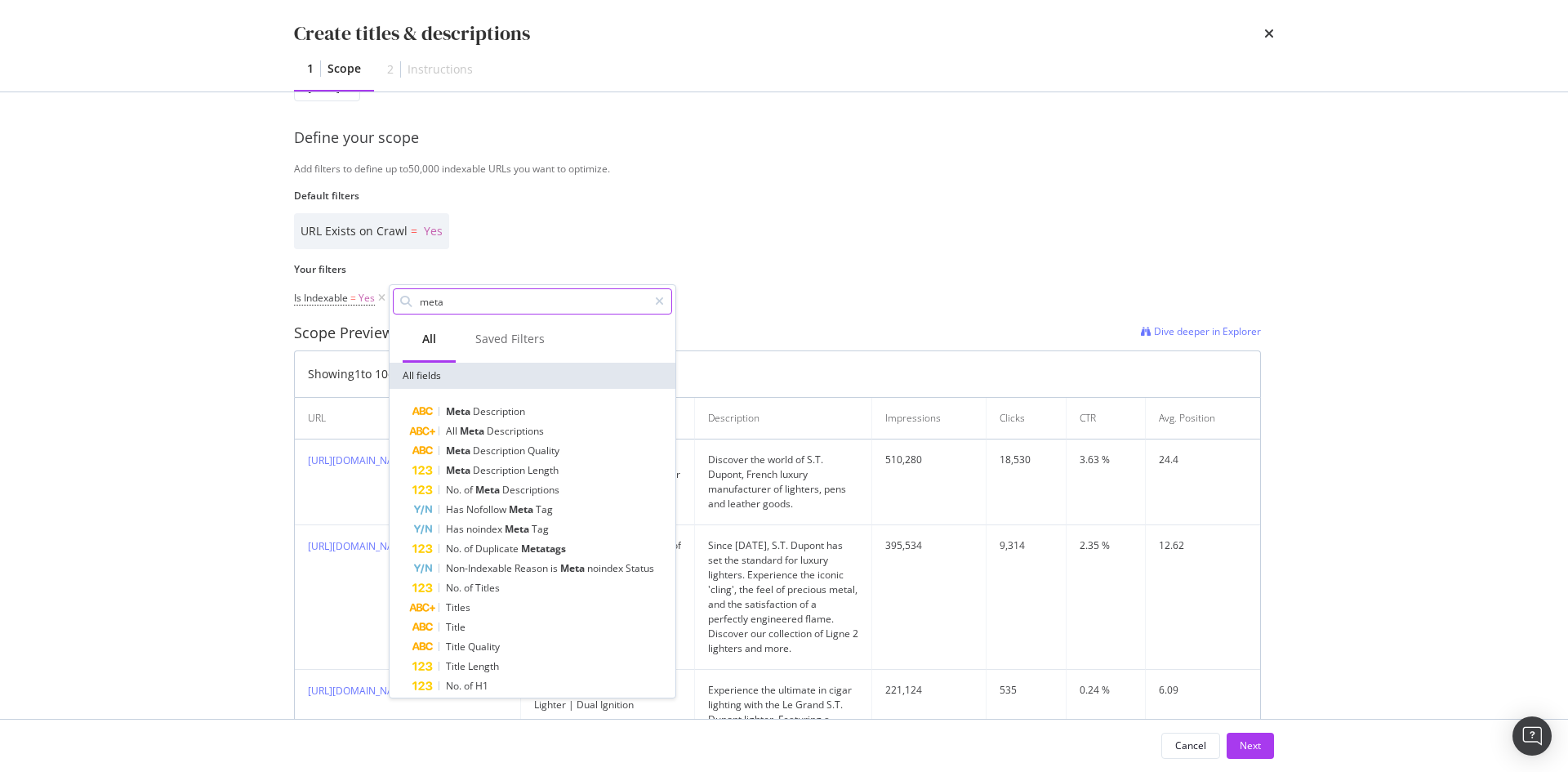
click at [460, 292] on input "meta" at bounding box center [533, 302] width 230 height 25
click at [464, 292] on input "meta" at bounding box center [533, 302] width 230 height 25
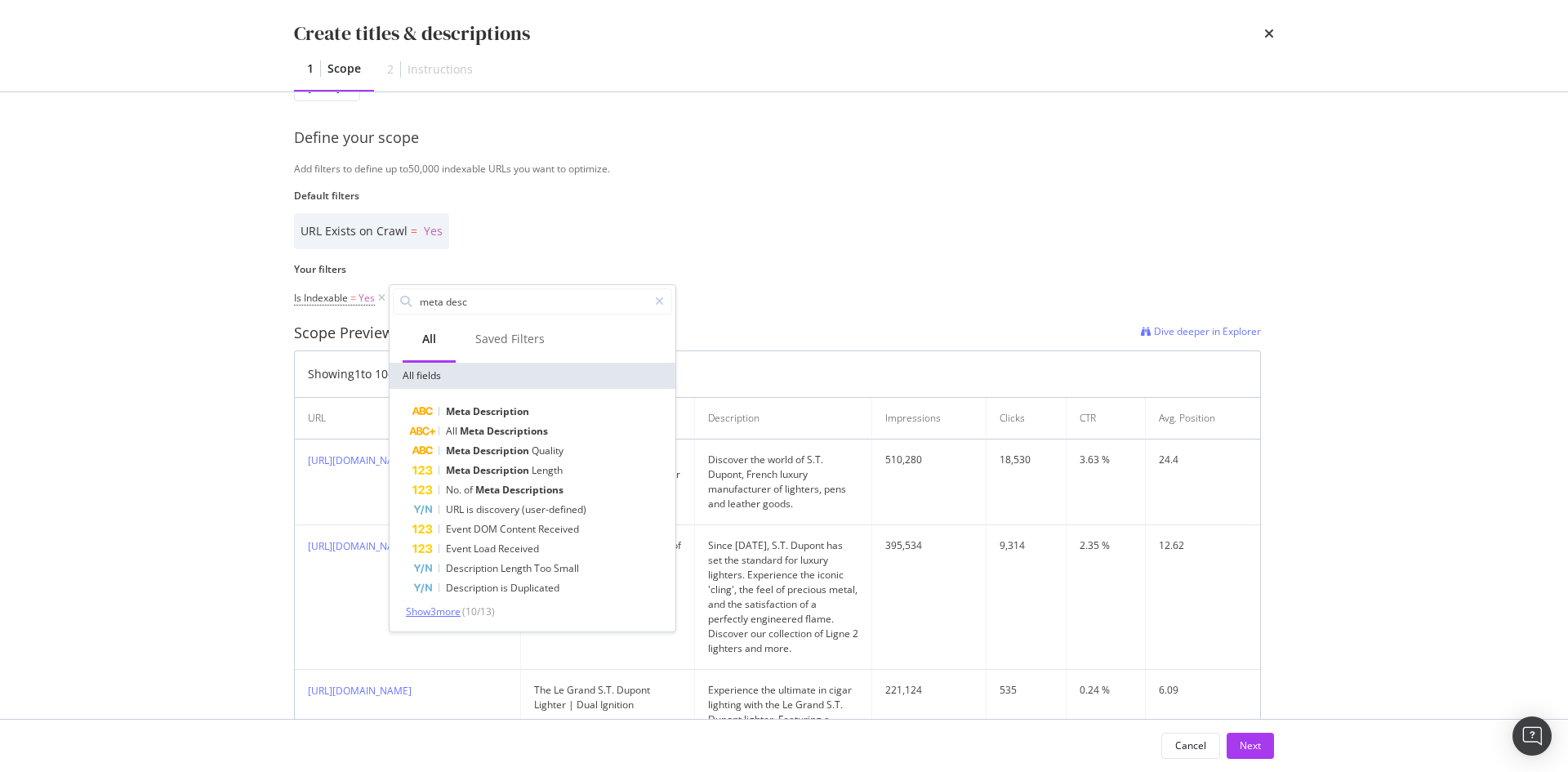
click at [426, 615] on span "Show 3 more" at bounding box center [432, 611] width 54 height 14
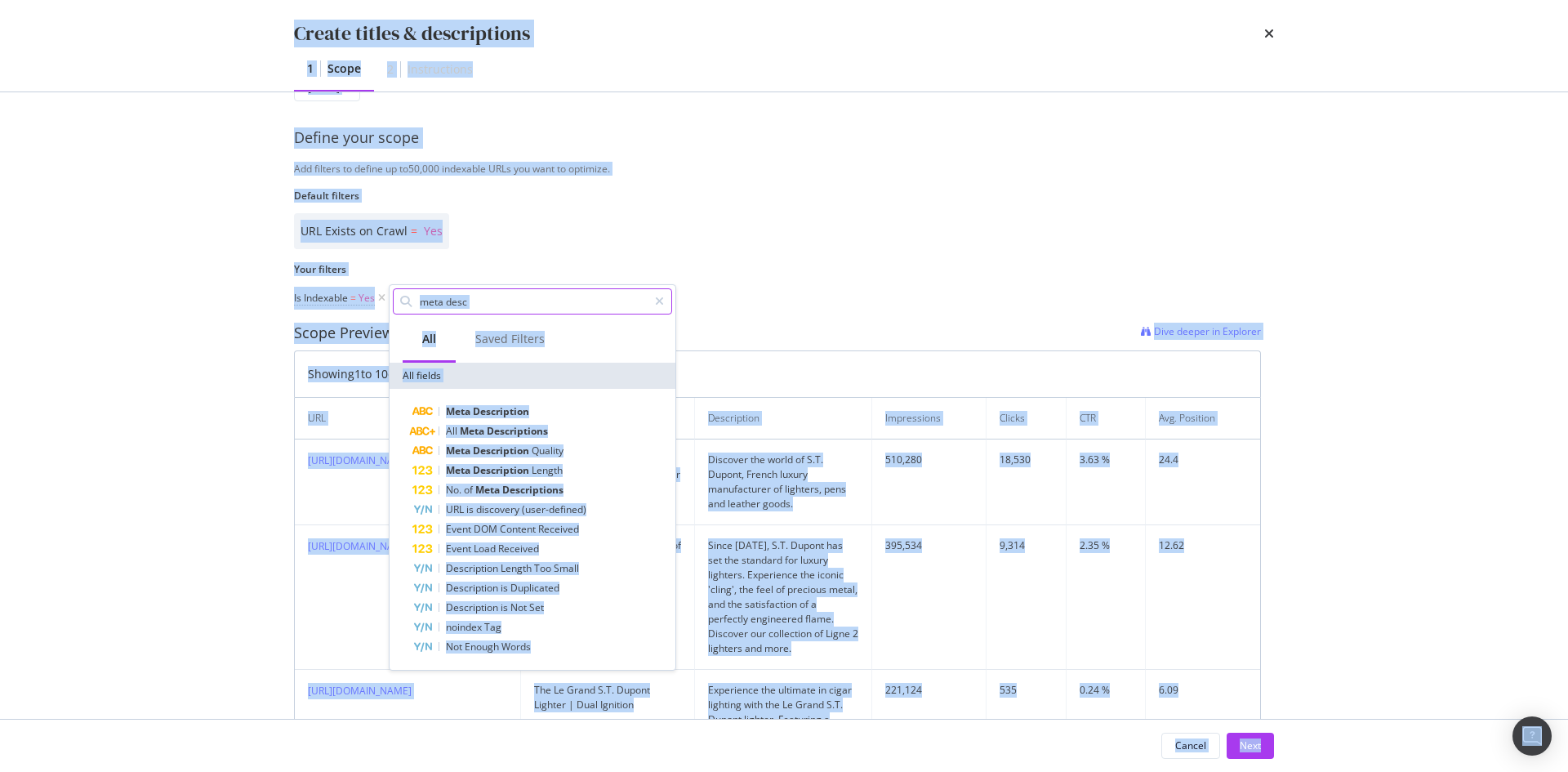
click at [588, 308] on input "meta desc" at bounding box center [533, 302] width 230 height 25
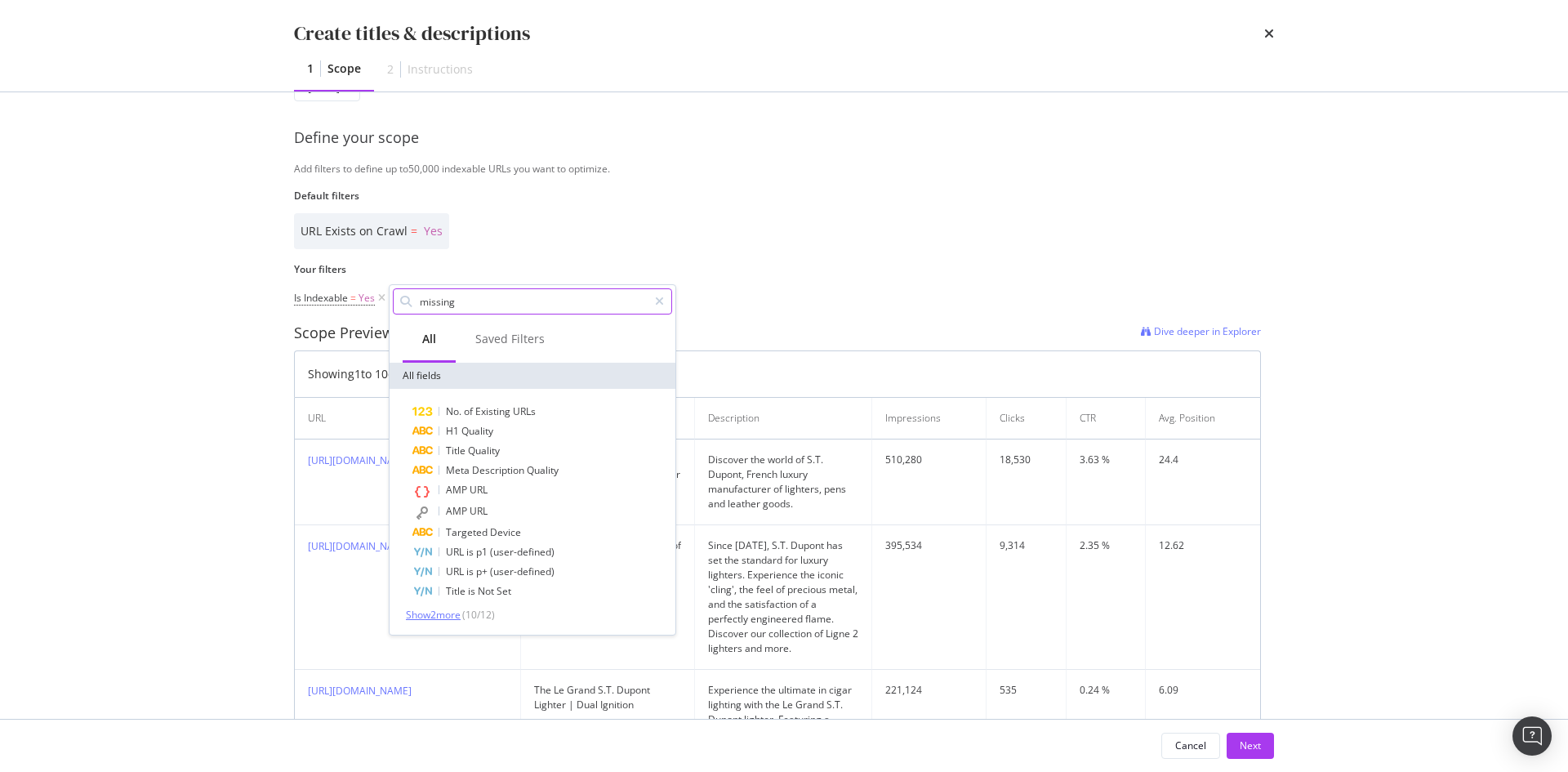
type input "missing"
click at [458, 614] on span "Show 2 more" at bounding box center [432, 615] width 54 height 14
click at [553, 609] on div "Description is Not Set" at bounding box center [542, 611] width 260 height 20
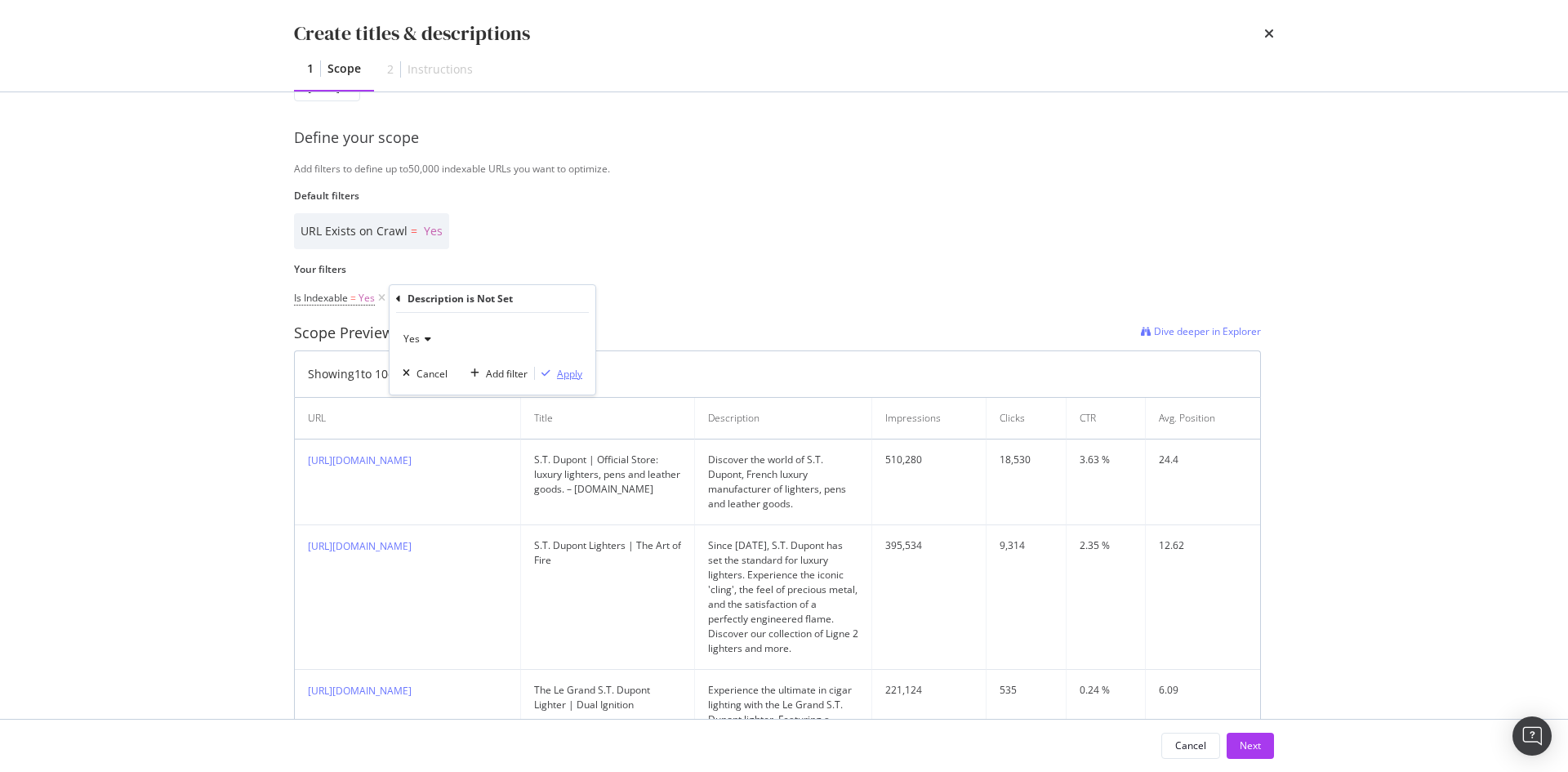
click at [570, 381] on div "Apply" at bounding box center [559, 372] width 48 height 14
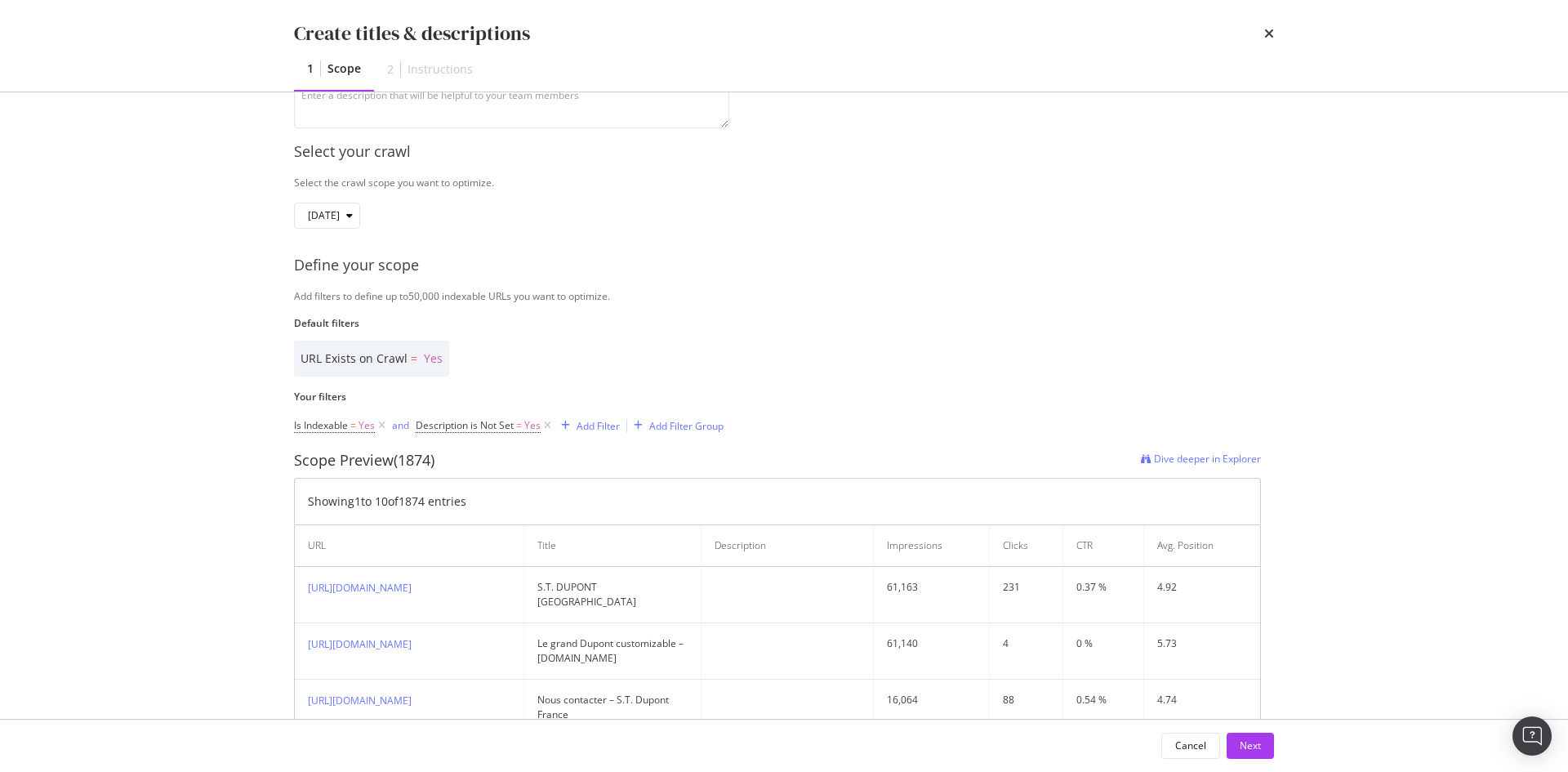
scroll to position [82, 0]
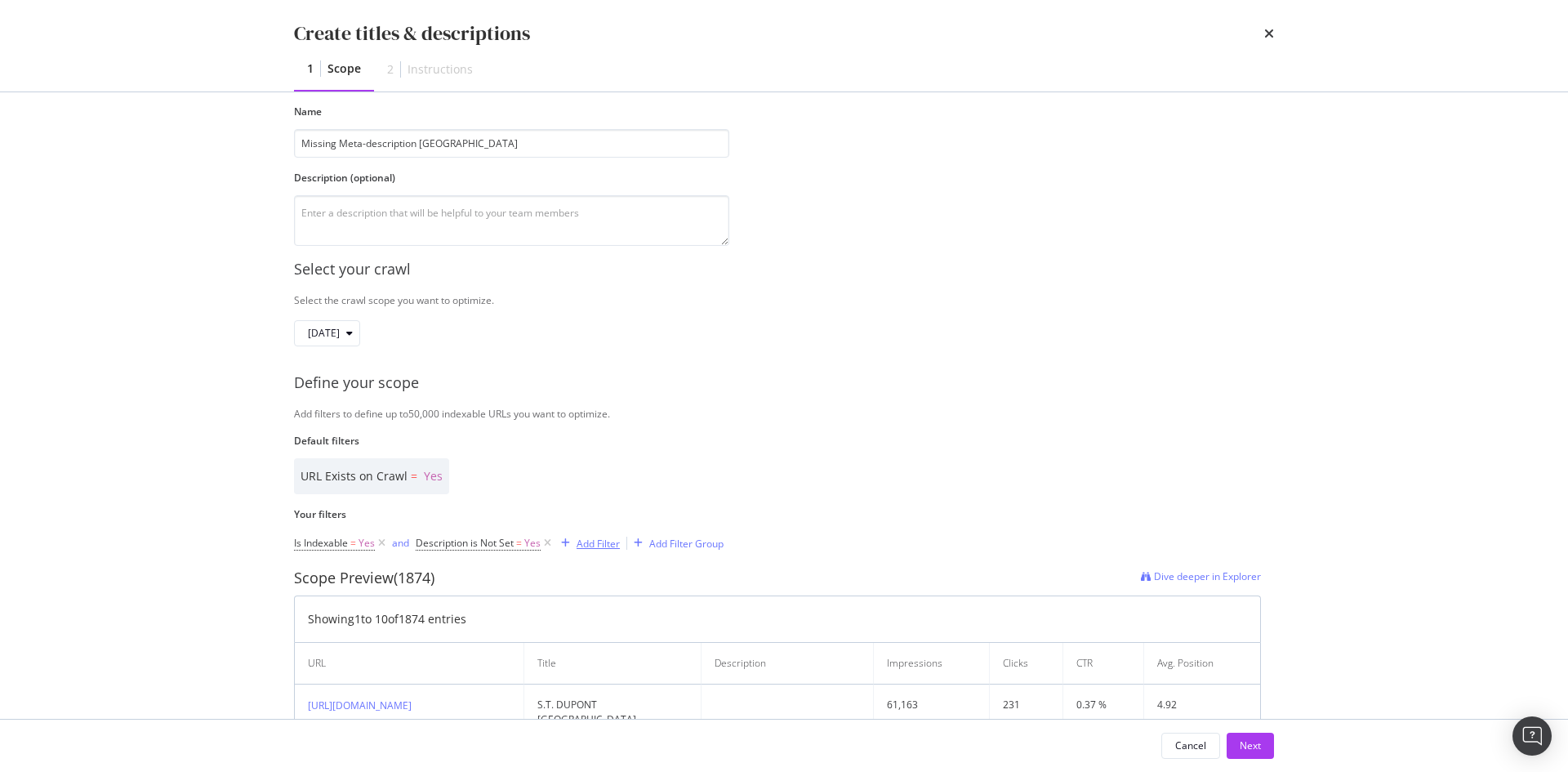
click at [609, 542] on div "Add Filter" at bounding box center [597, 543] width 43 height 14
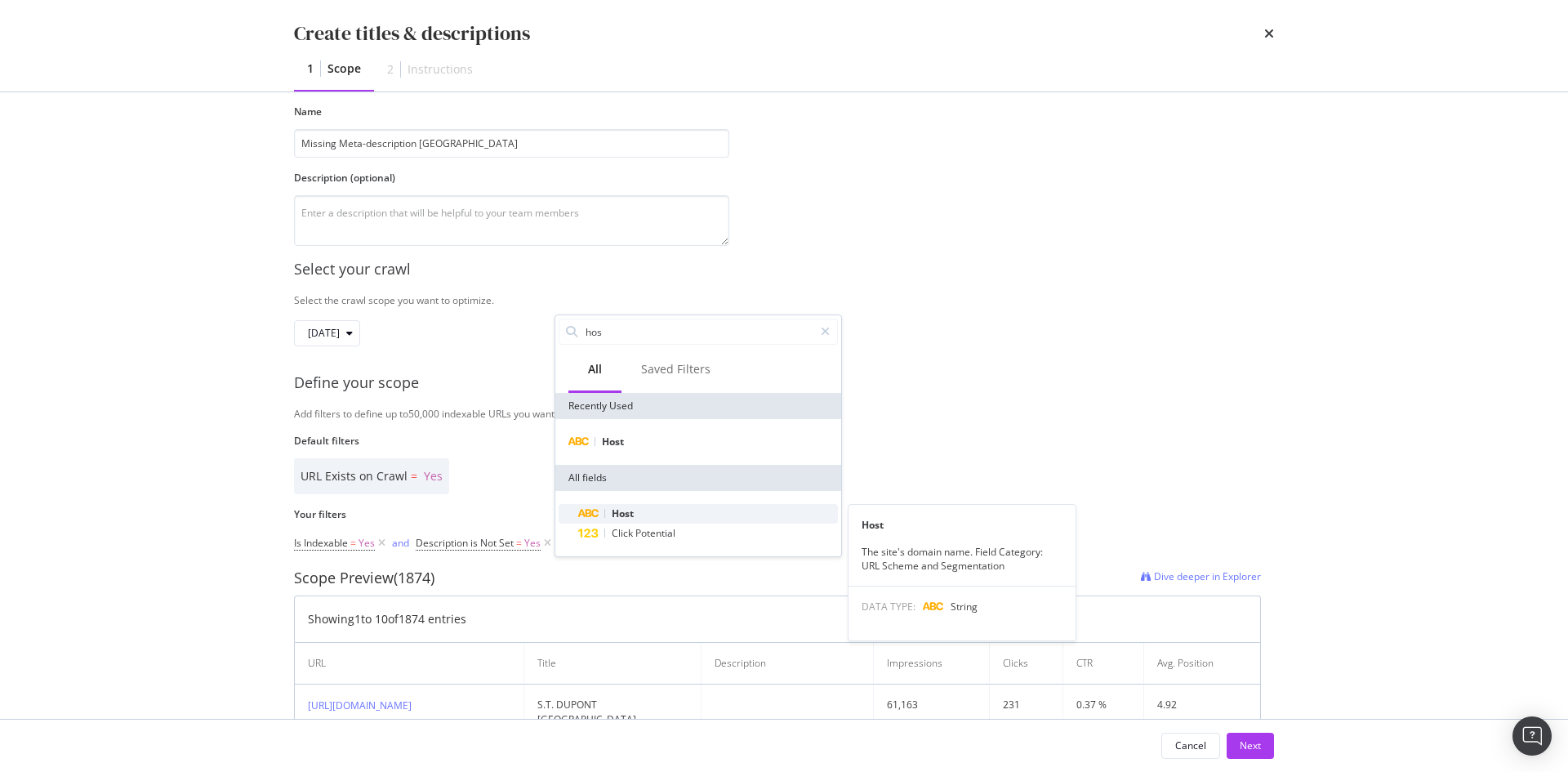
type input "hos"
click at [666, 518] on div "Host" at bounding box center [708, 513] width 260 height 20
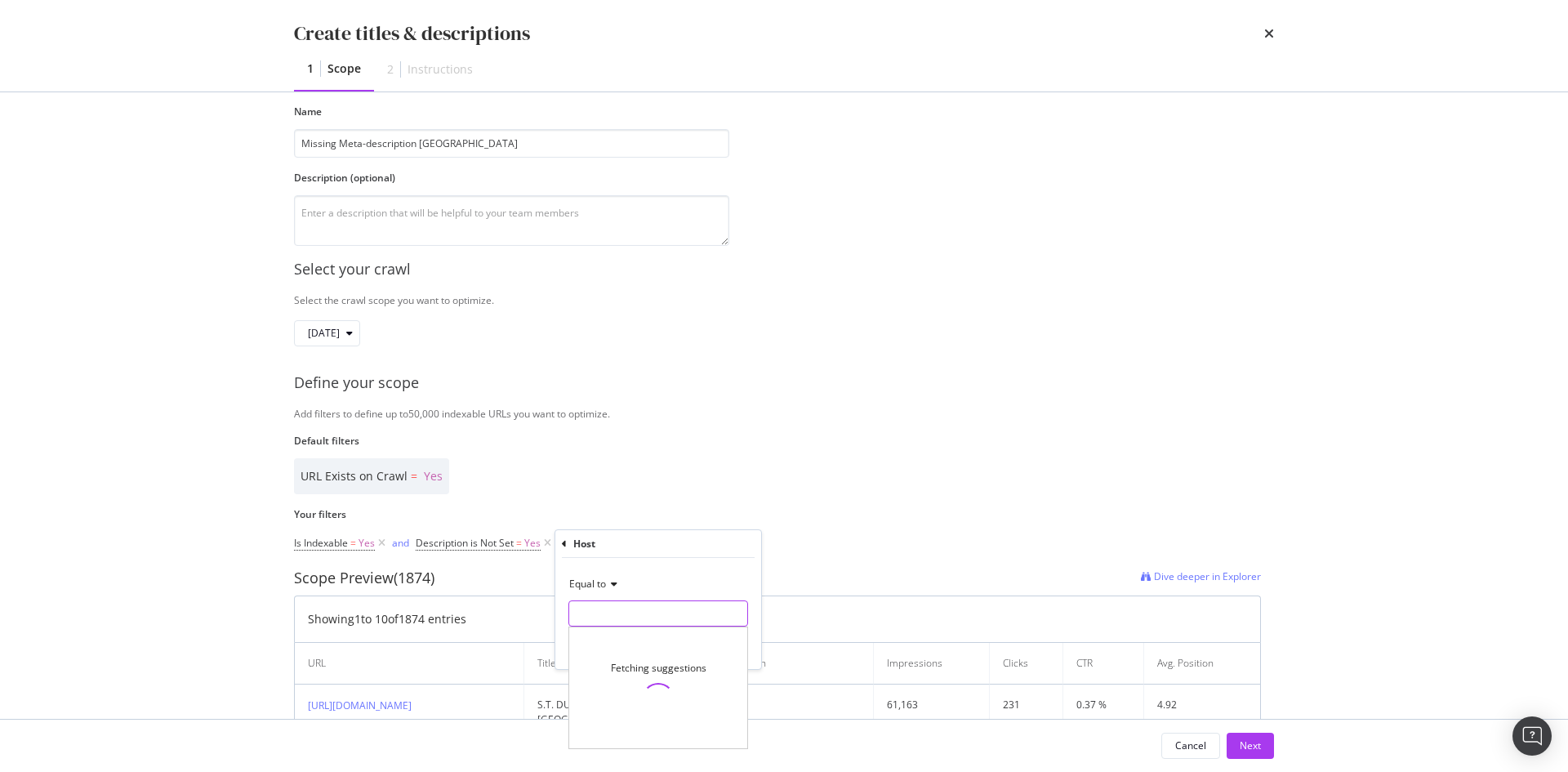
click at [638, 607] on input "Name" at bounding box center [659, 613] width 178 height 26
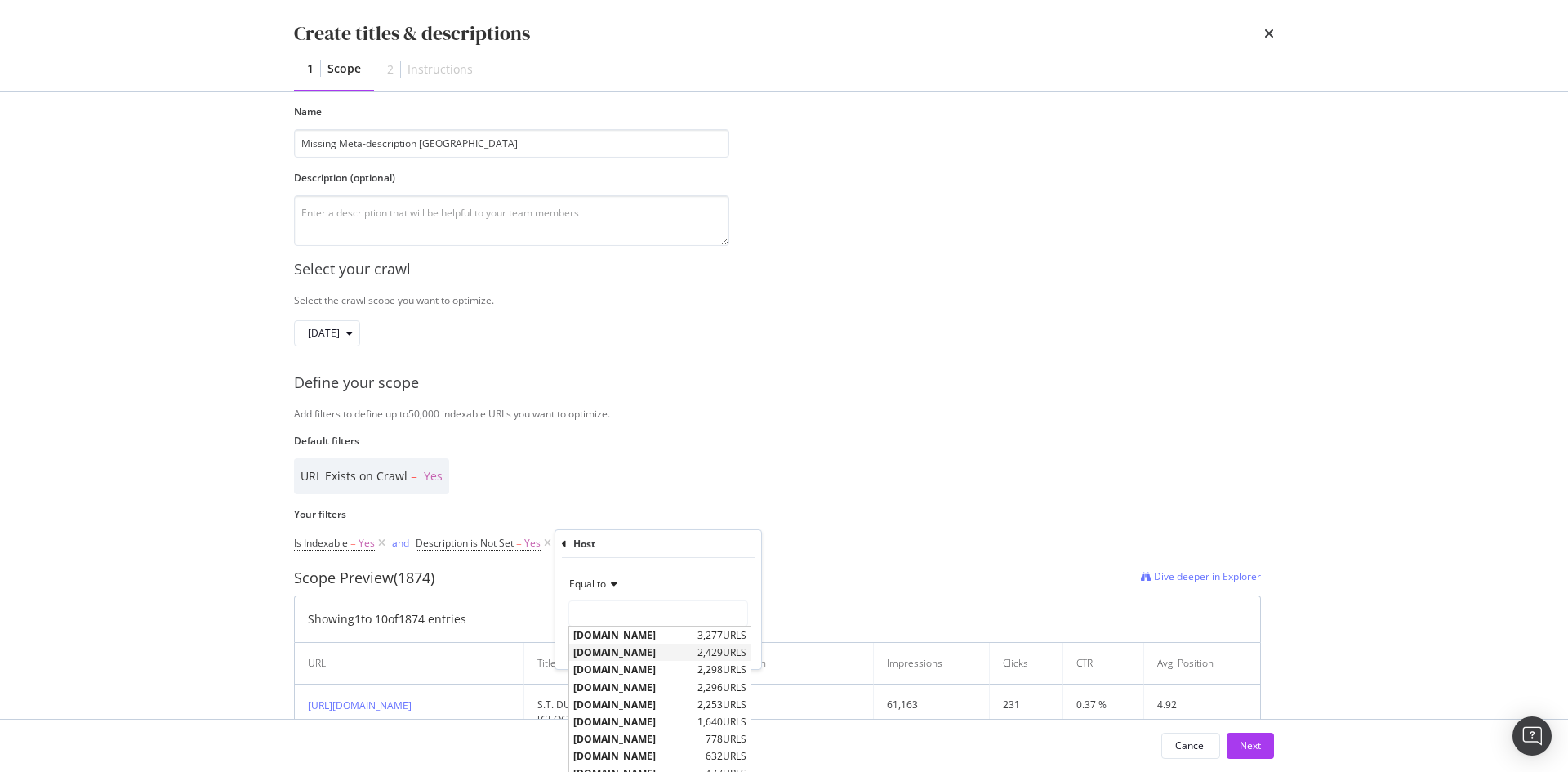
click at [622, 655] on span "fr.st-dupont.com" at bounding box center [634, 652] width 120 height 14
type input "fr.st-dupont.com"
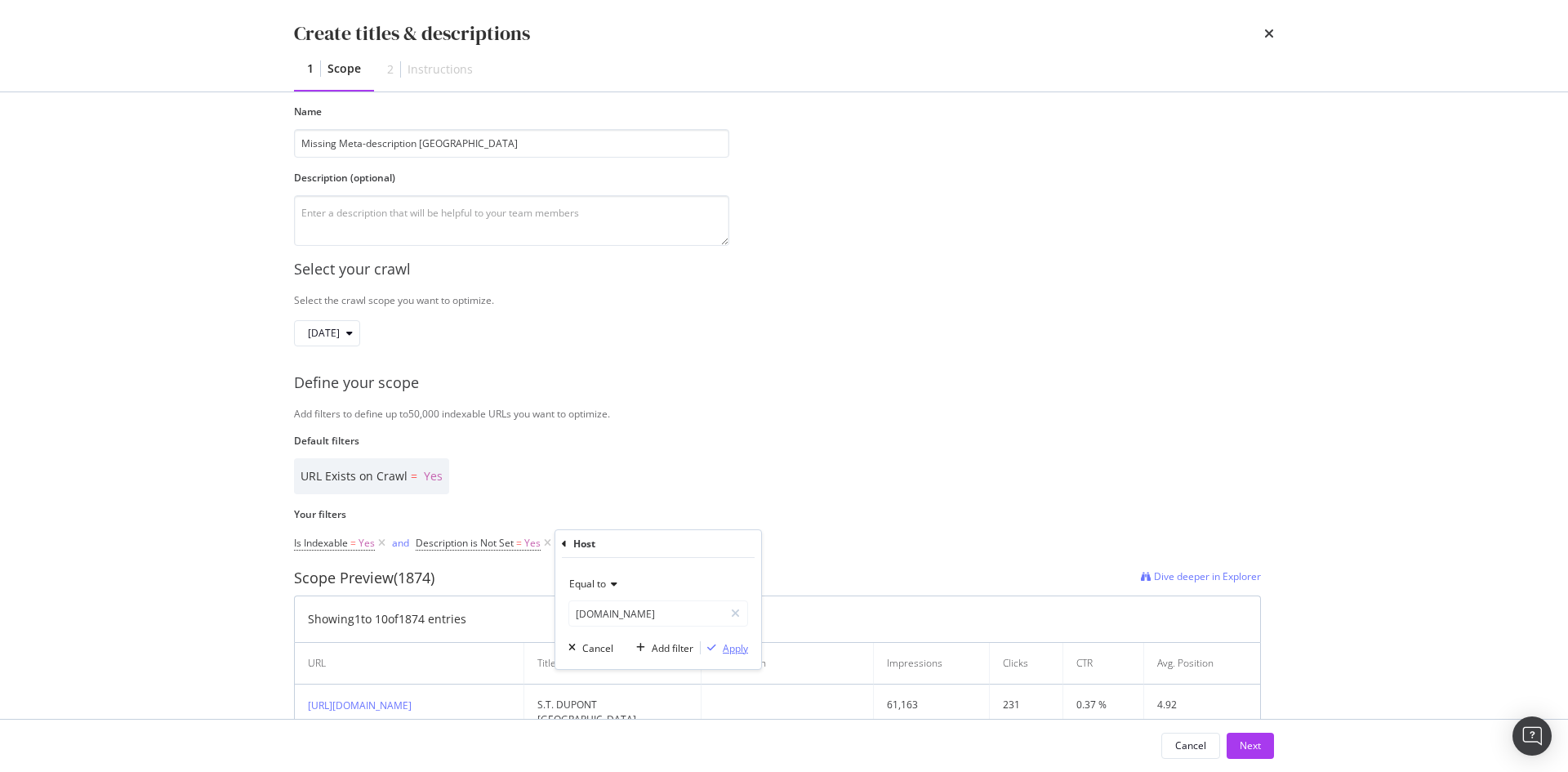
click at [724, 654] on div "Apply" at bounding box center [735, 648] width 26 height 14
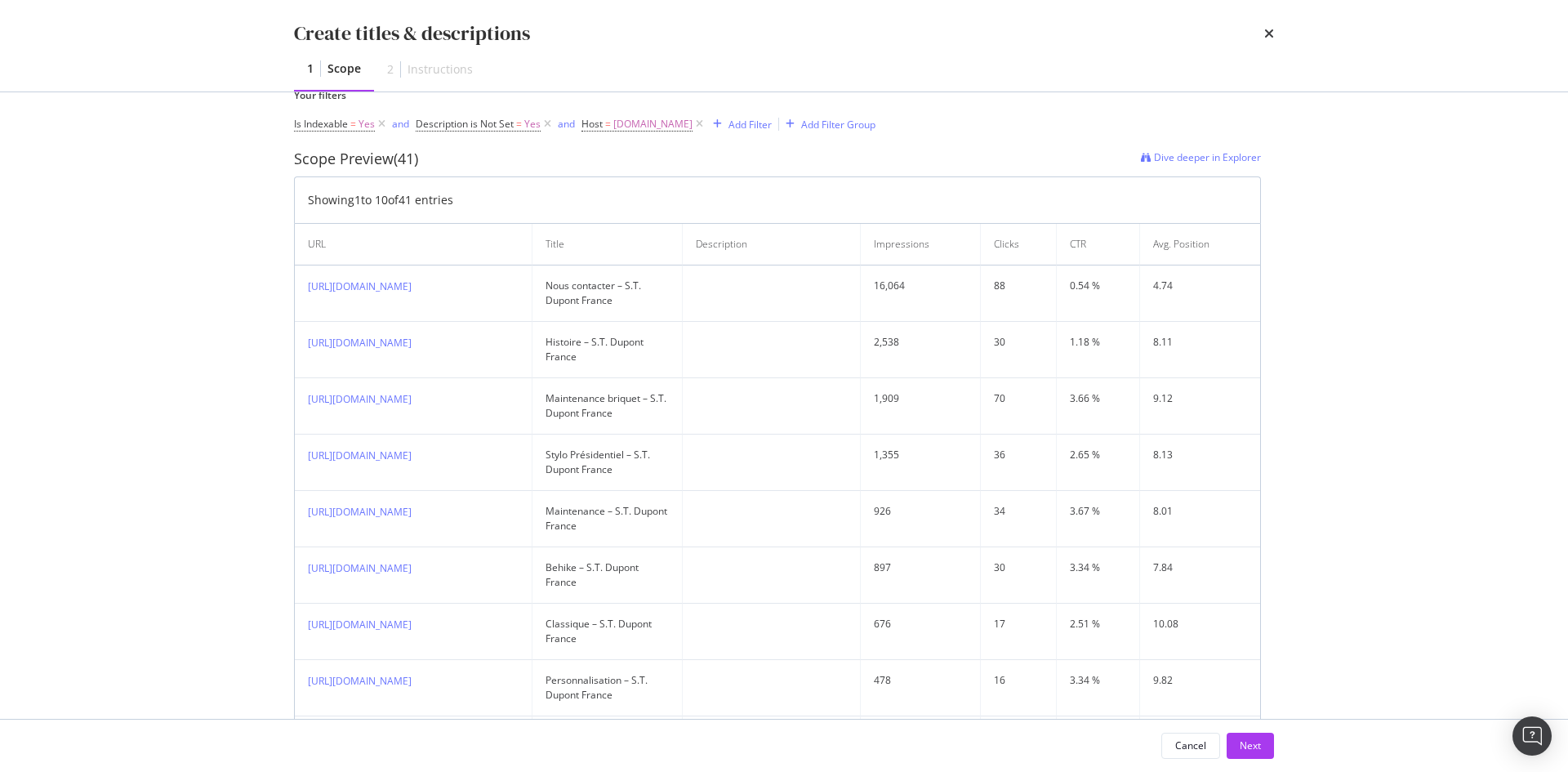
scroll to position [10, 0]
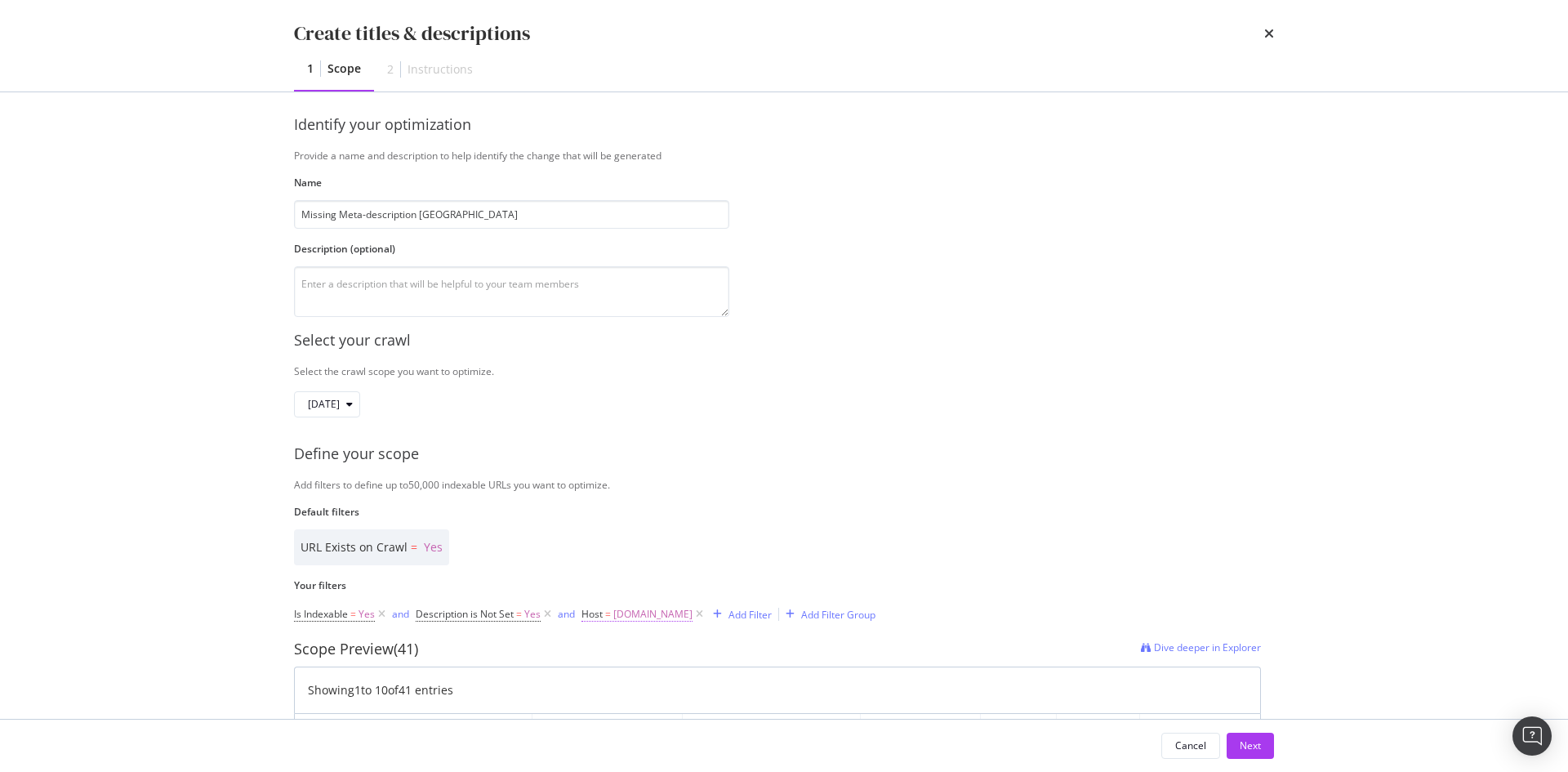
click at [654, 619] on span "fr.st-dupont.com" at bounding box center [653, 615] width 79 height 23
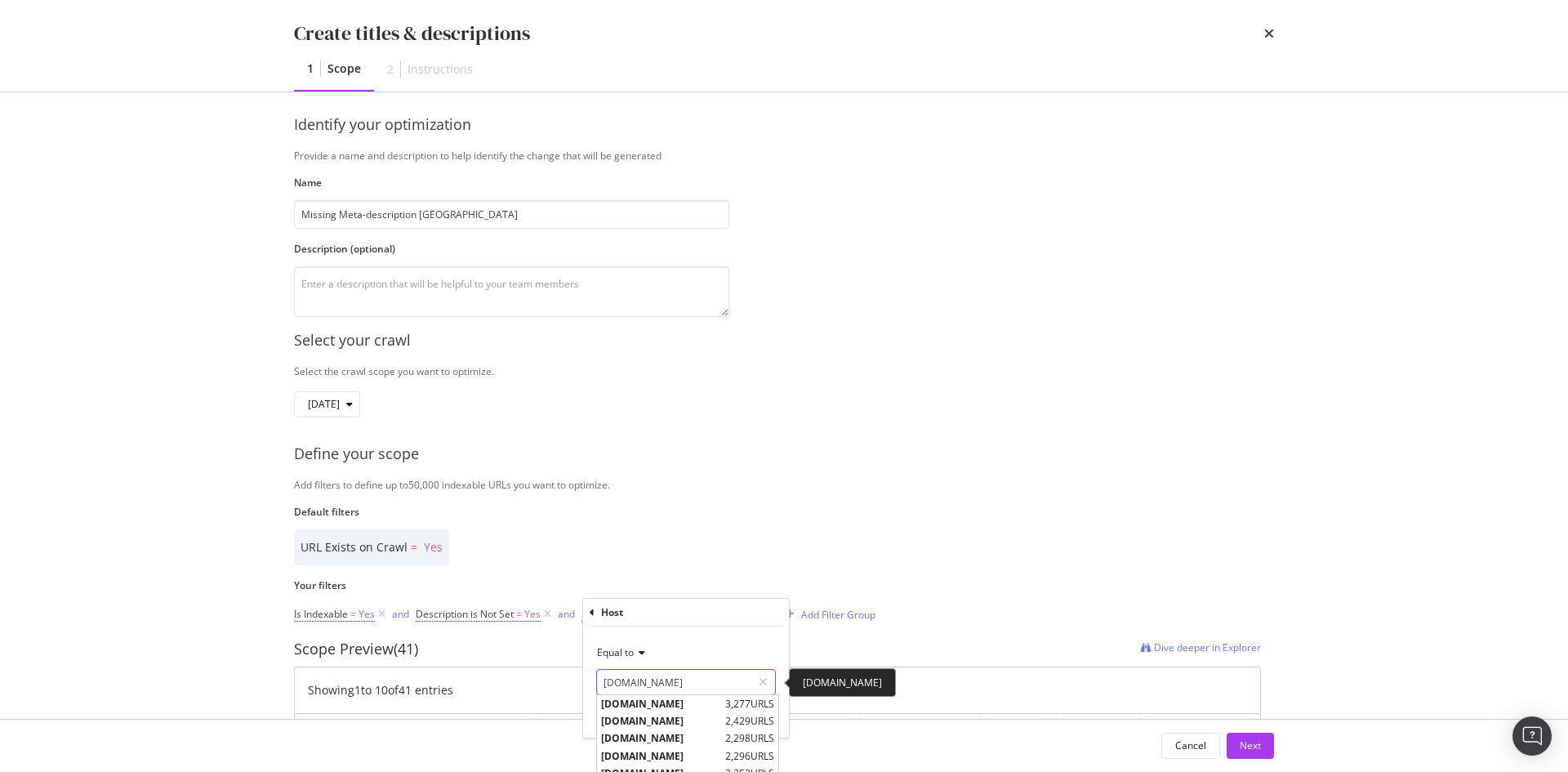
click at [658, 676] on input "fr.st-dupont.com" at bounding box center [675, 681] width 155 height 26
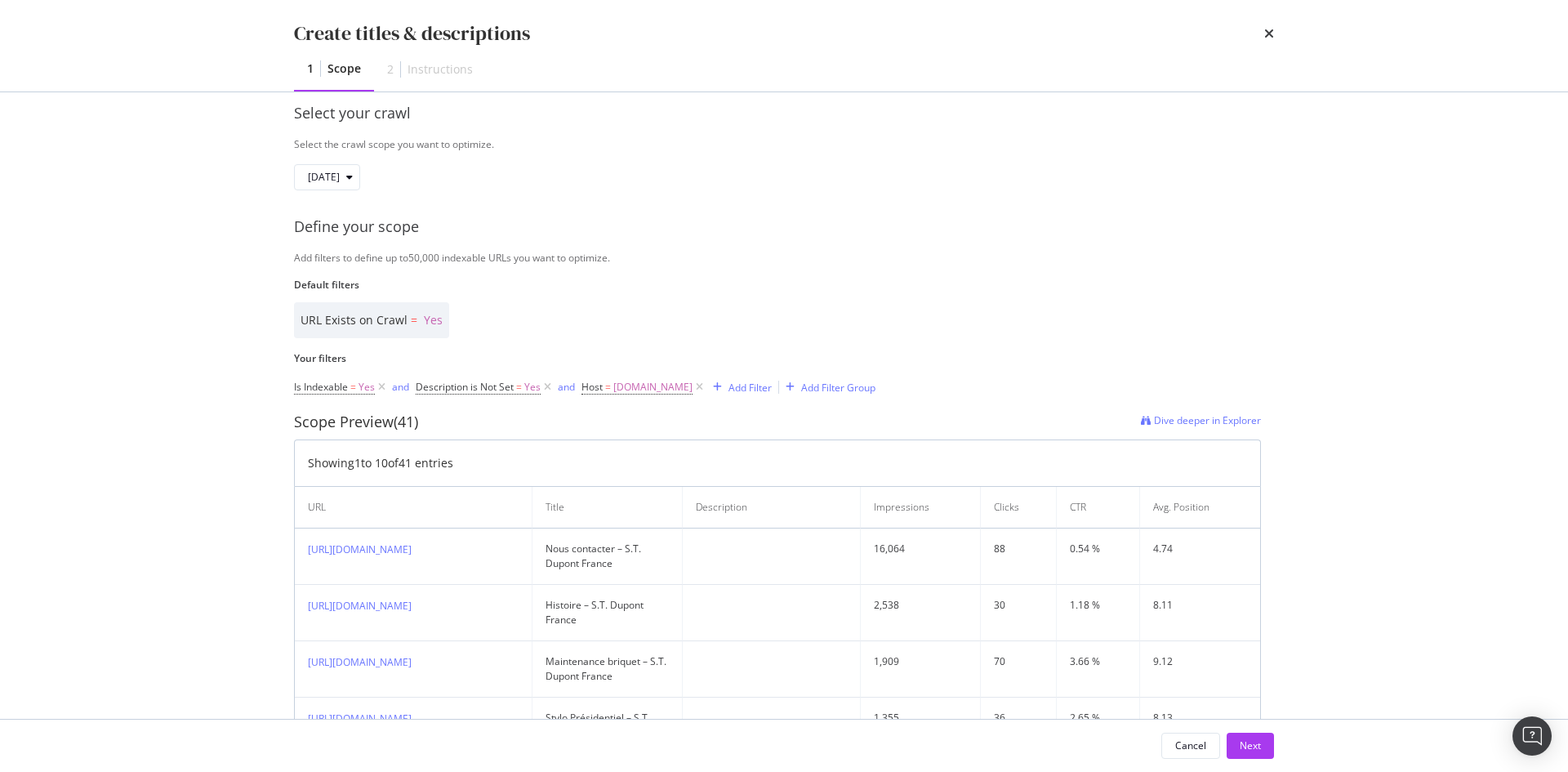
scroll to position [256, 0]
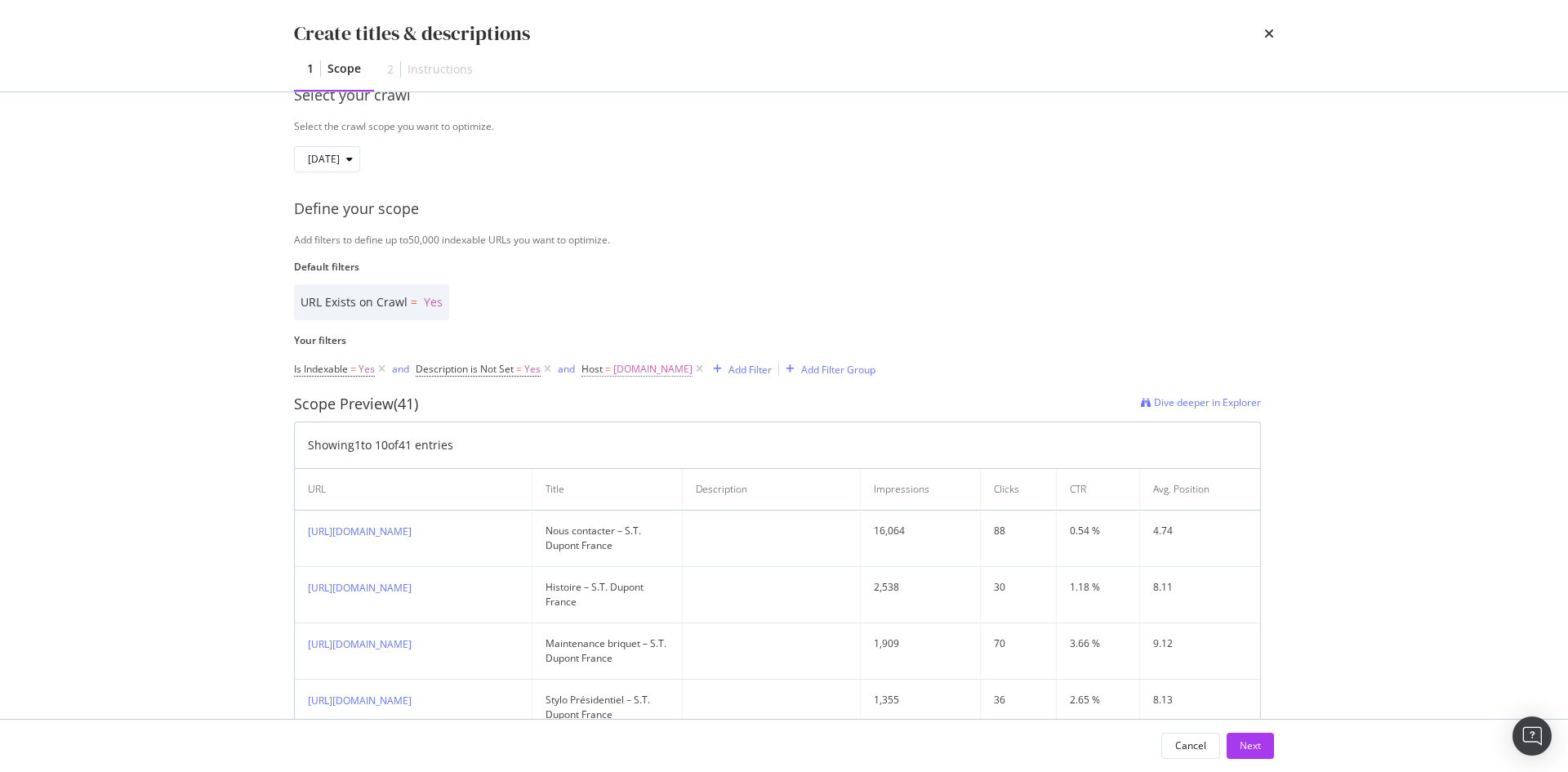
click at [626, 368] on span "fr.st-dupont.com" at bounding box center [653, 369] width 79 height 23
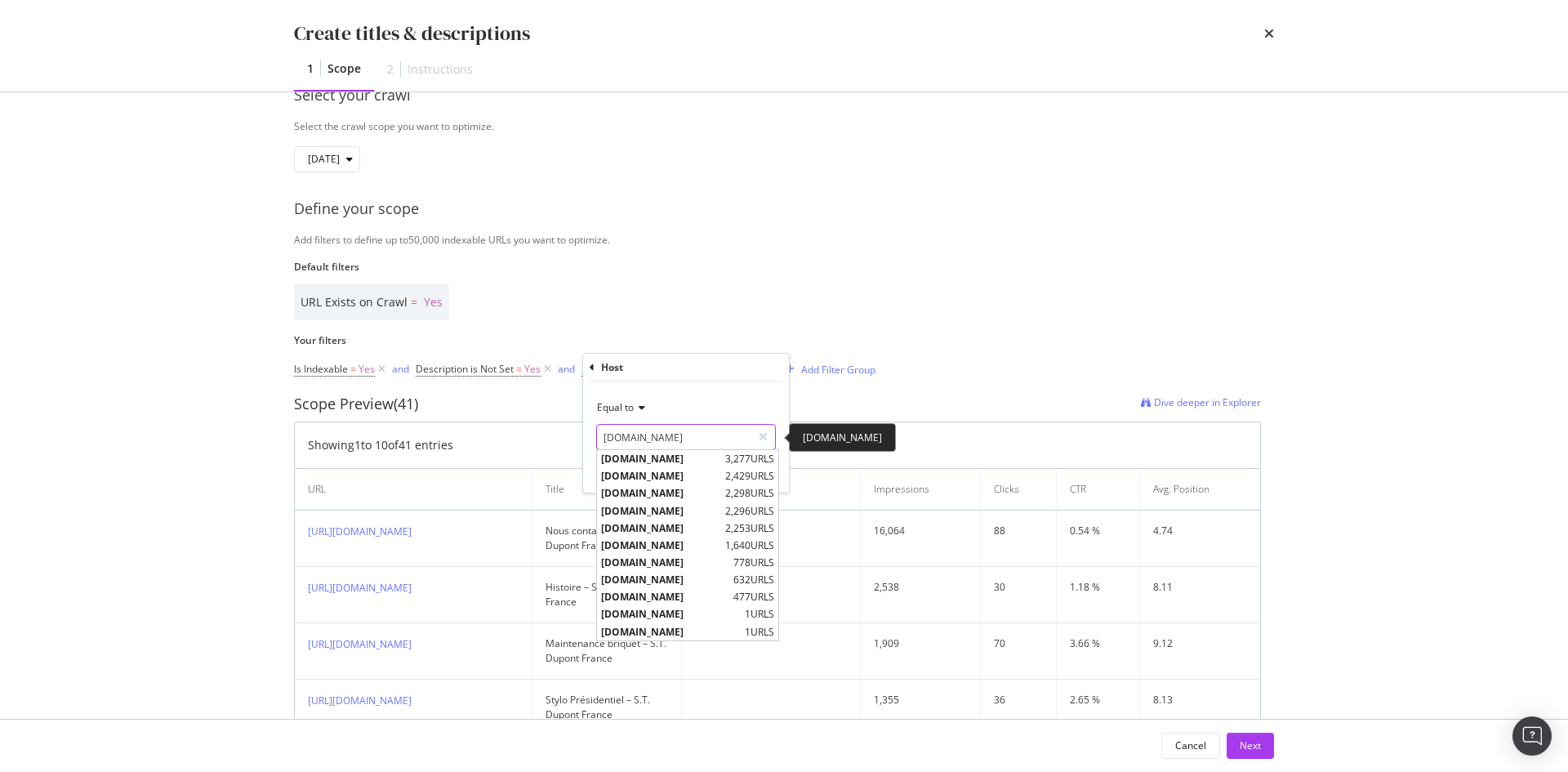
click at [697, 445] on input "fr.st-dupont.com" at bounding box center [675, 436] width 155 height 26
click at [721, 462] on div "www.st-dupont.com 3,277 URLS" at bounding box center [688, 459] width 181 height 17
type input "www.st-dupont.com"
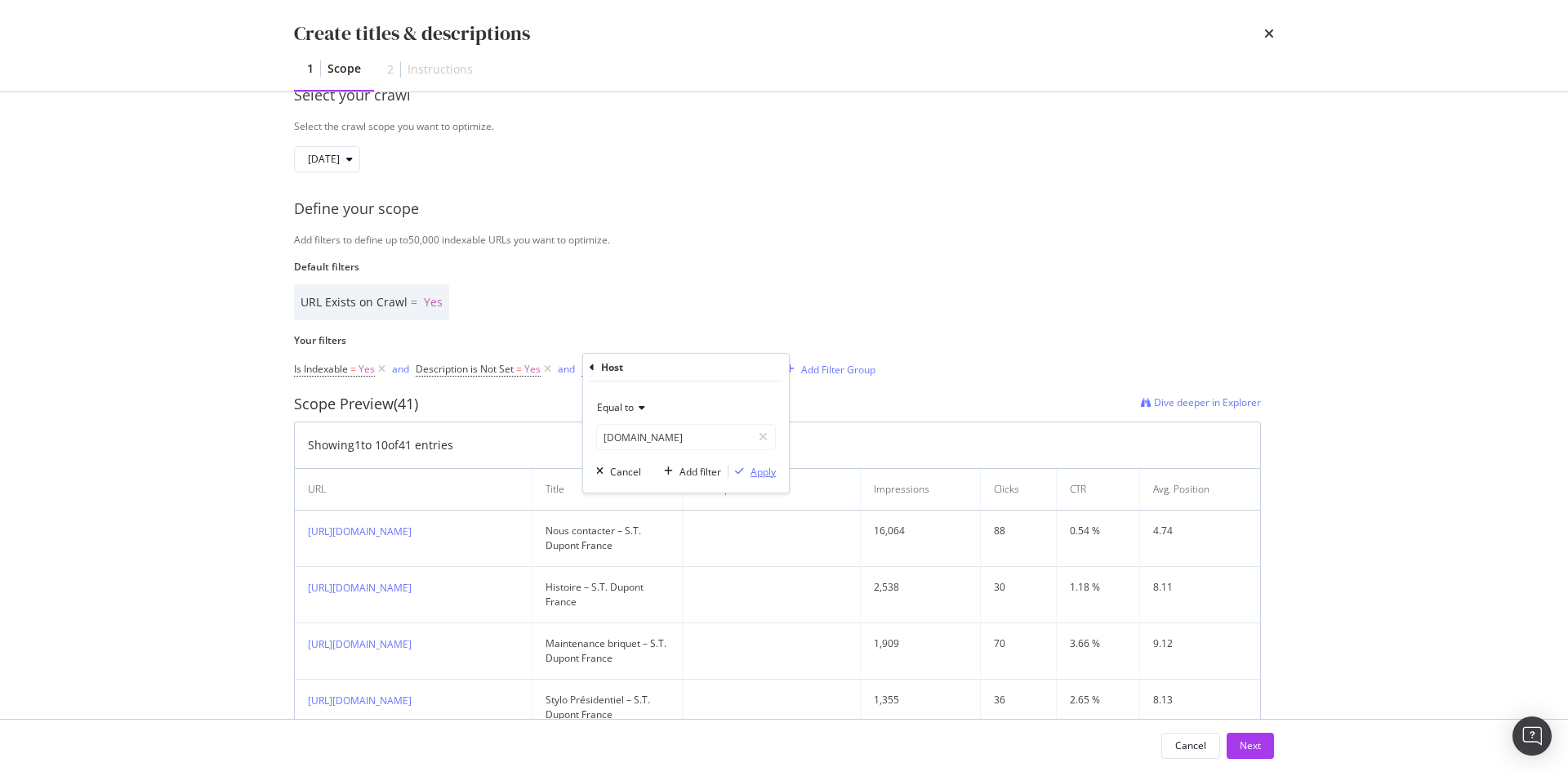
click at [740, 473] on icon "modal" at bounding box center [739, 471] width 9 height 10
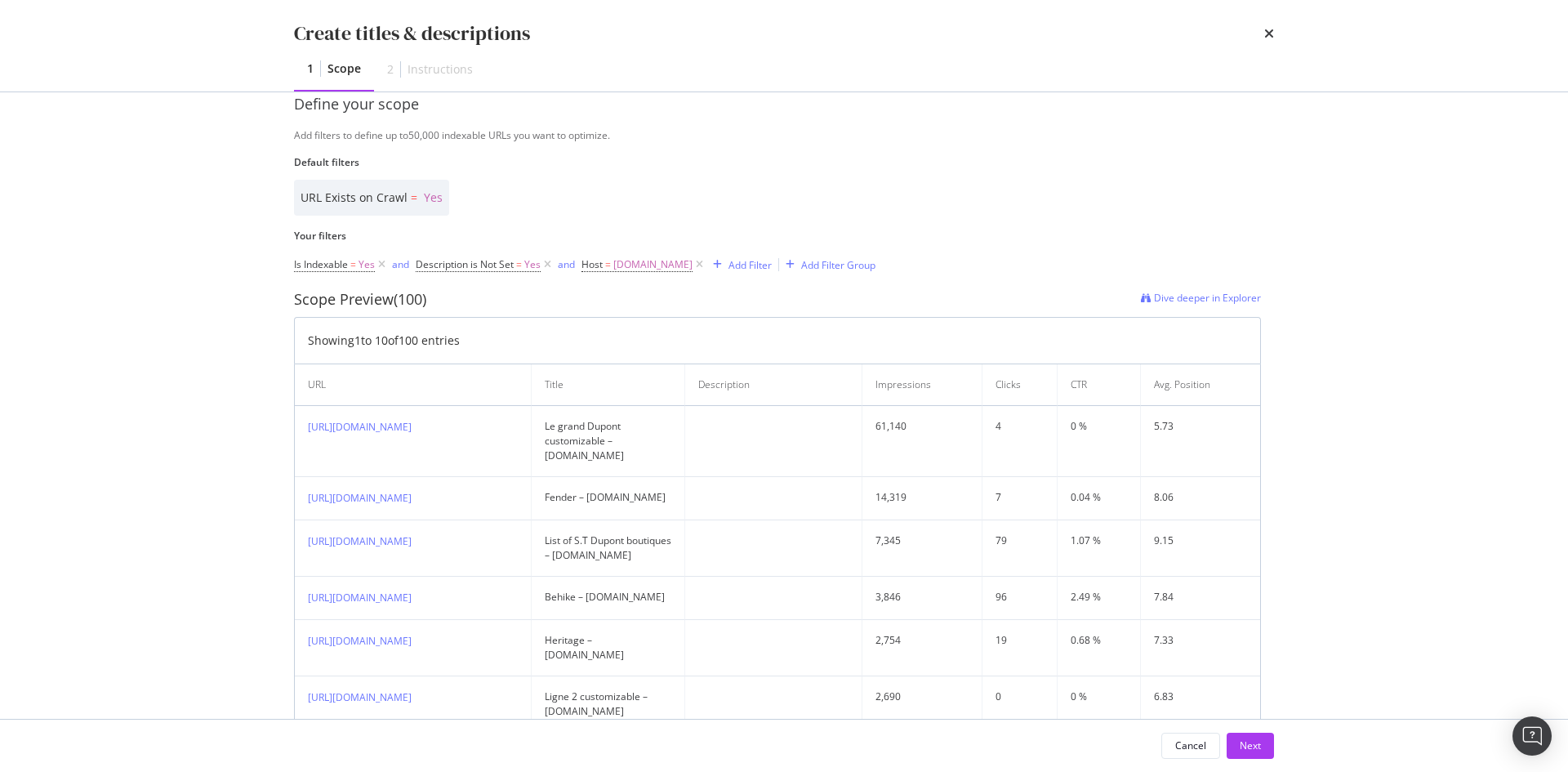
scroll to position [161, 0]
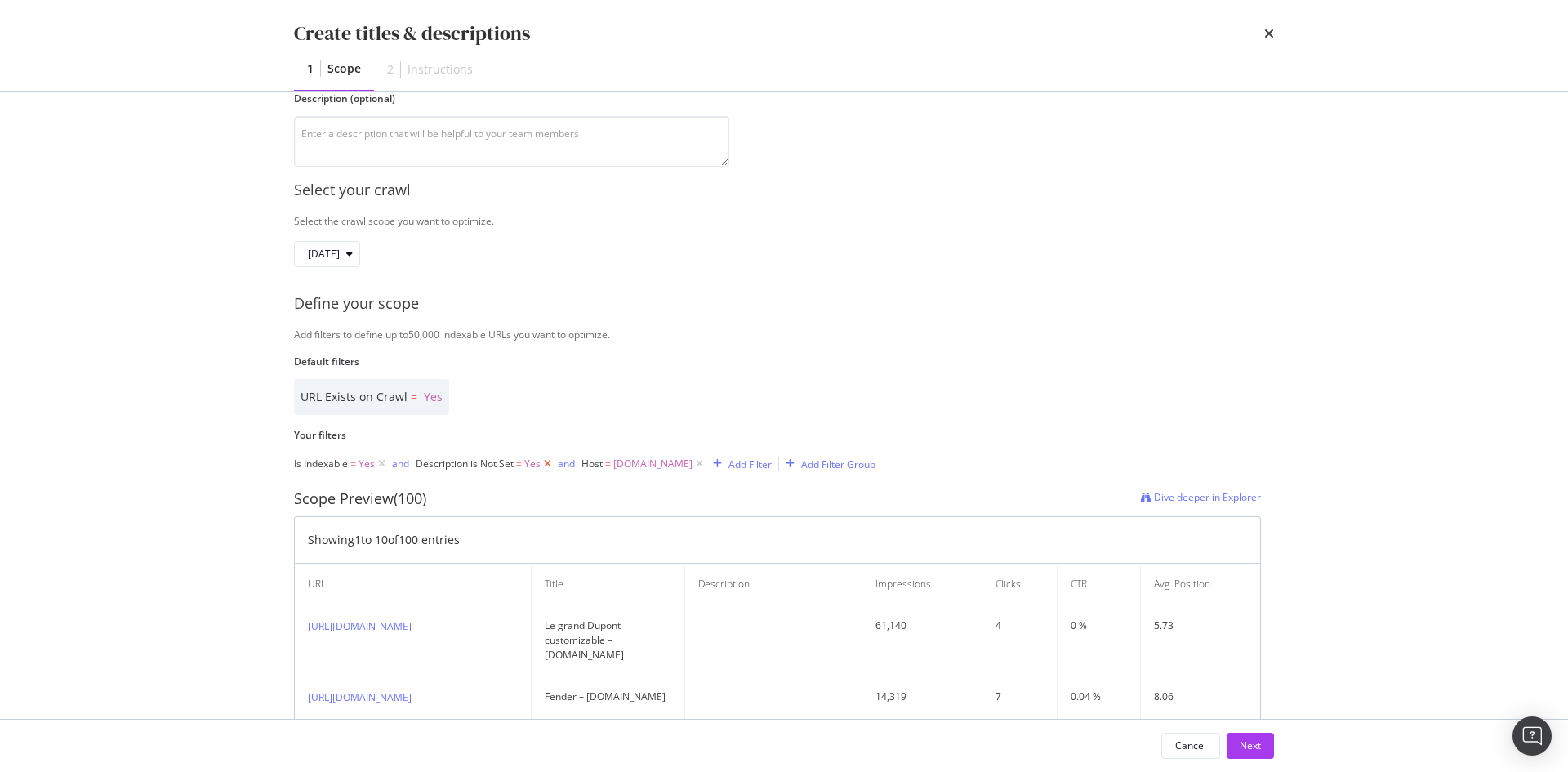
click at [546, 467] on icon "modal" at bounding box center [548, 464] width 14 height 16
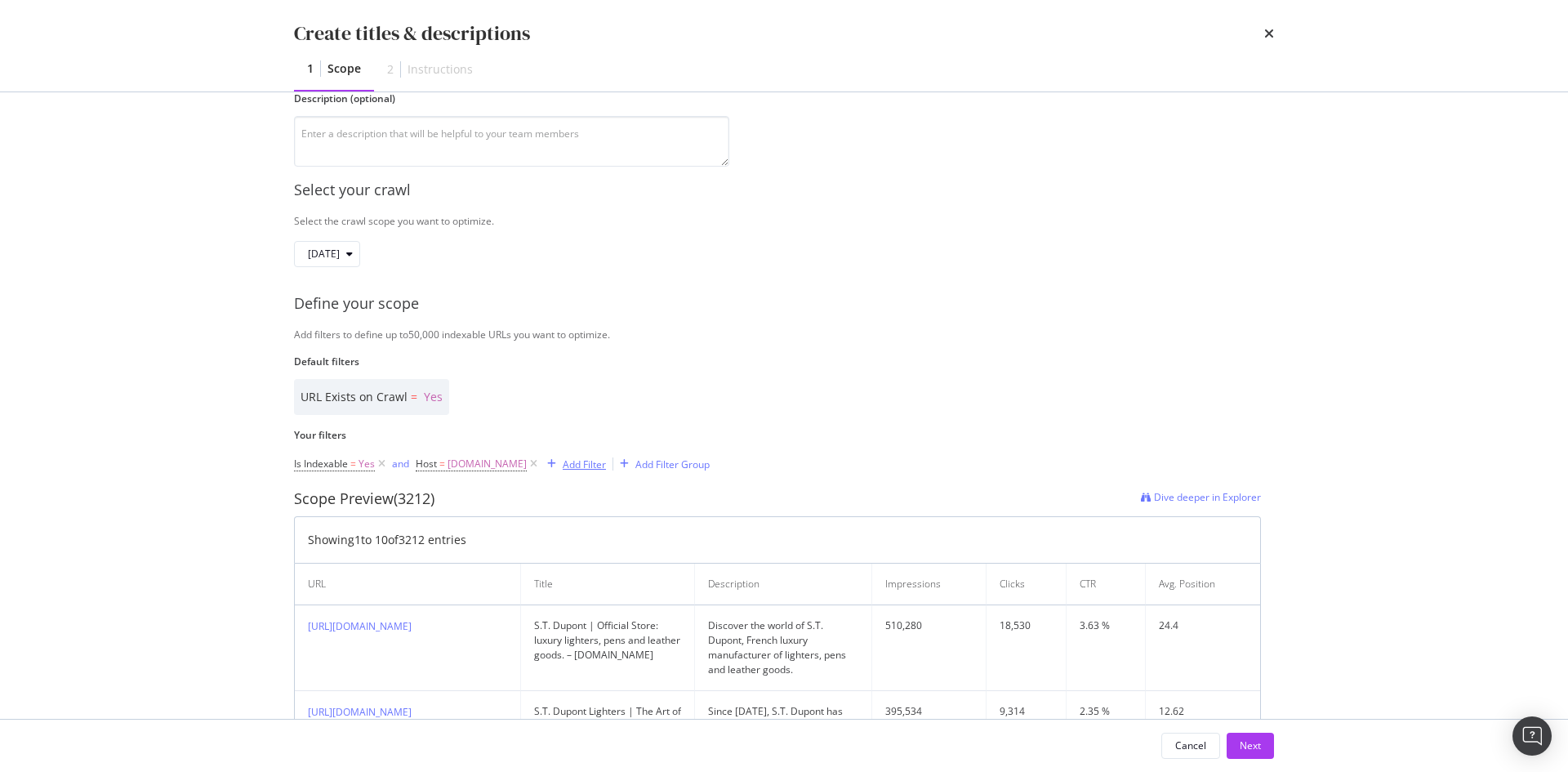
click at [586, 460] on div "Add Filter" at bounding box center [584, 464] width 43 height 14
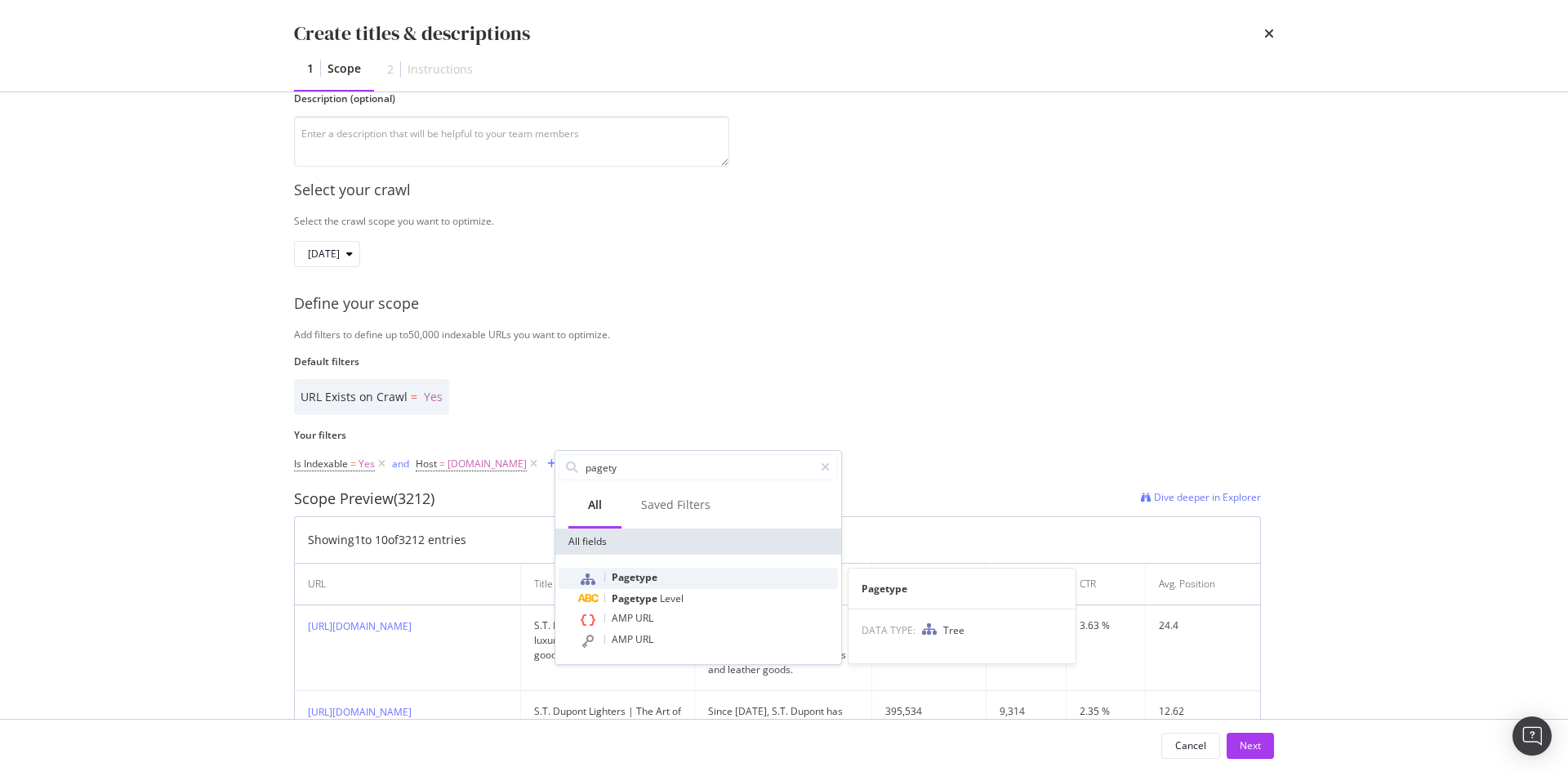
type input "pagety"
click at [658, 580] on div "Pagetype" at bounding box center [708, 578] width 260 height 21
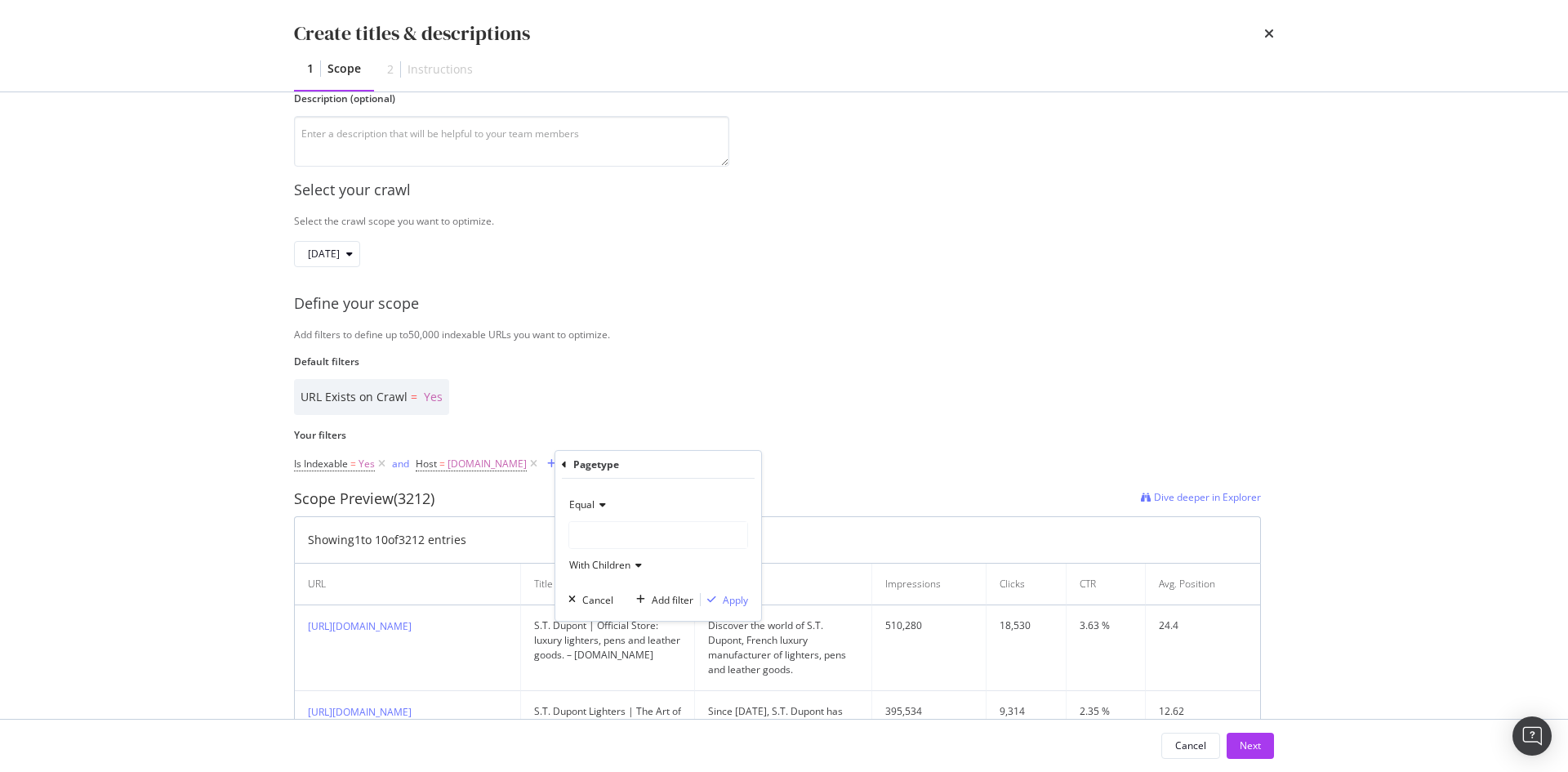
click at [603, 534] on div "modal" at bounding box center [659, 534] width 178 height 26
click at [648, 567] on span "7,168 URLS" at bounding box center [653, 569] width 55 height 14
click at [727, 605] on div "Apply" at bounding box center [735, 599] width 26 height 14
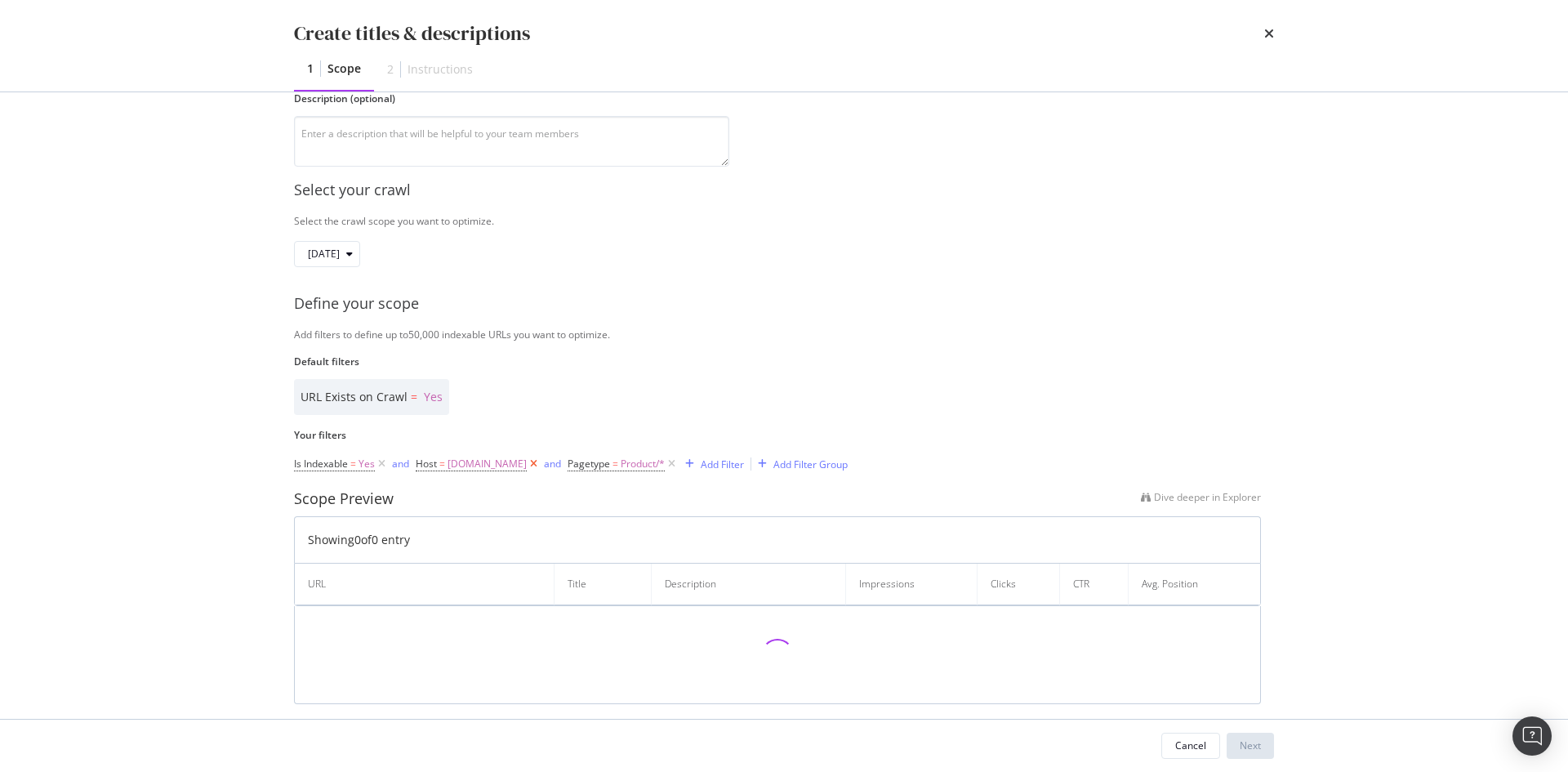
click at [541, 462] on icon "modal" at bounding box center [533, 464] width 14 height 16
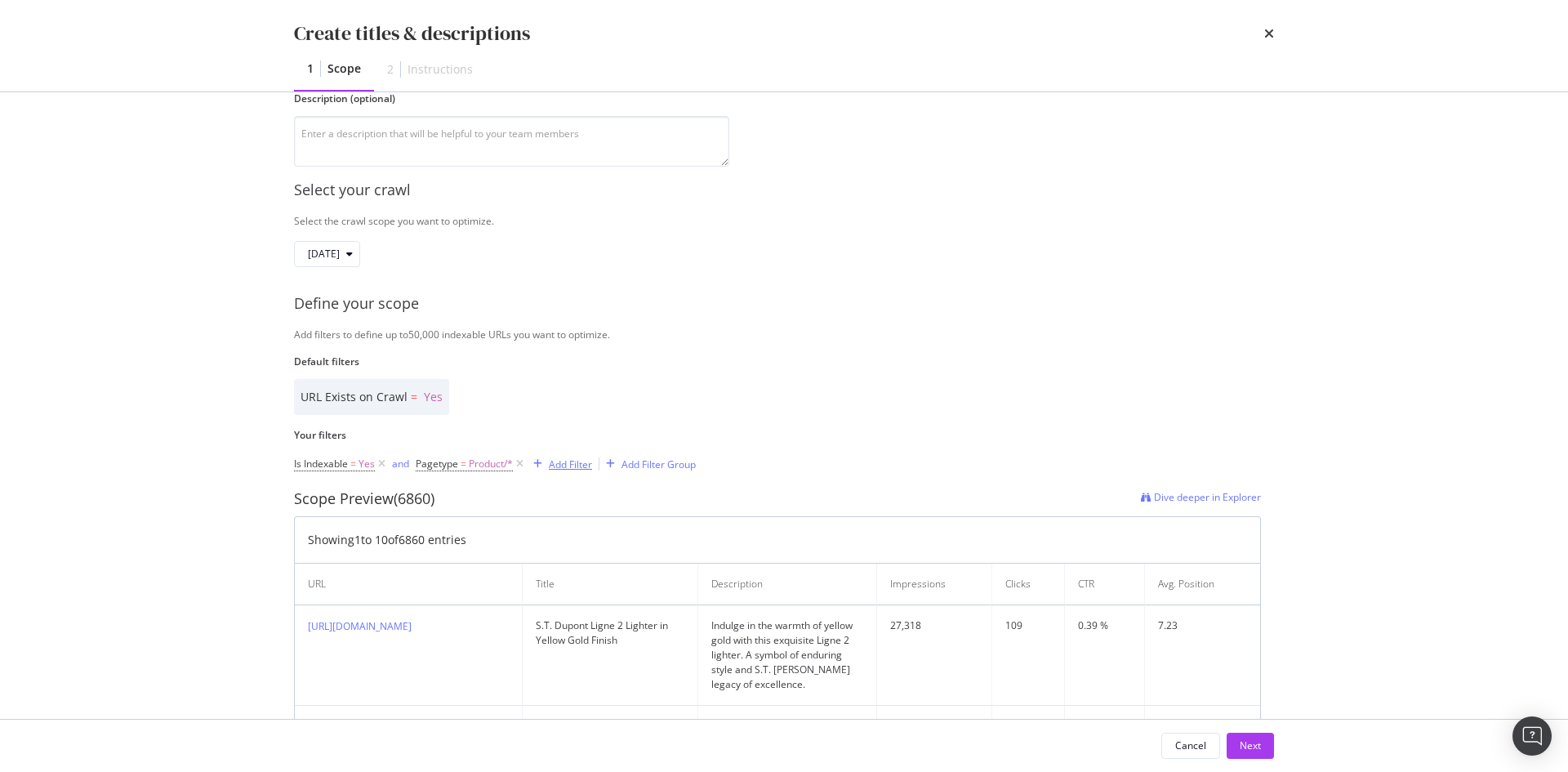
click at [586, 464] on div "Add Filter" at bounding box center [570, 464] width 43 height 14
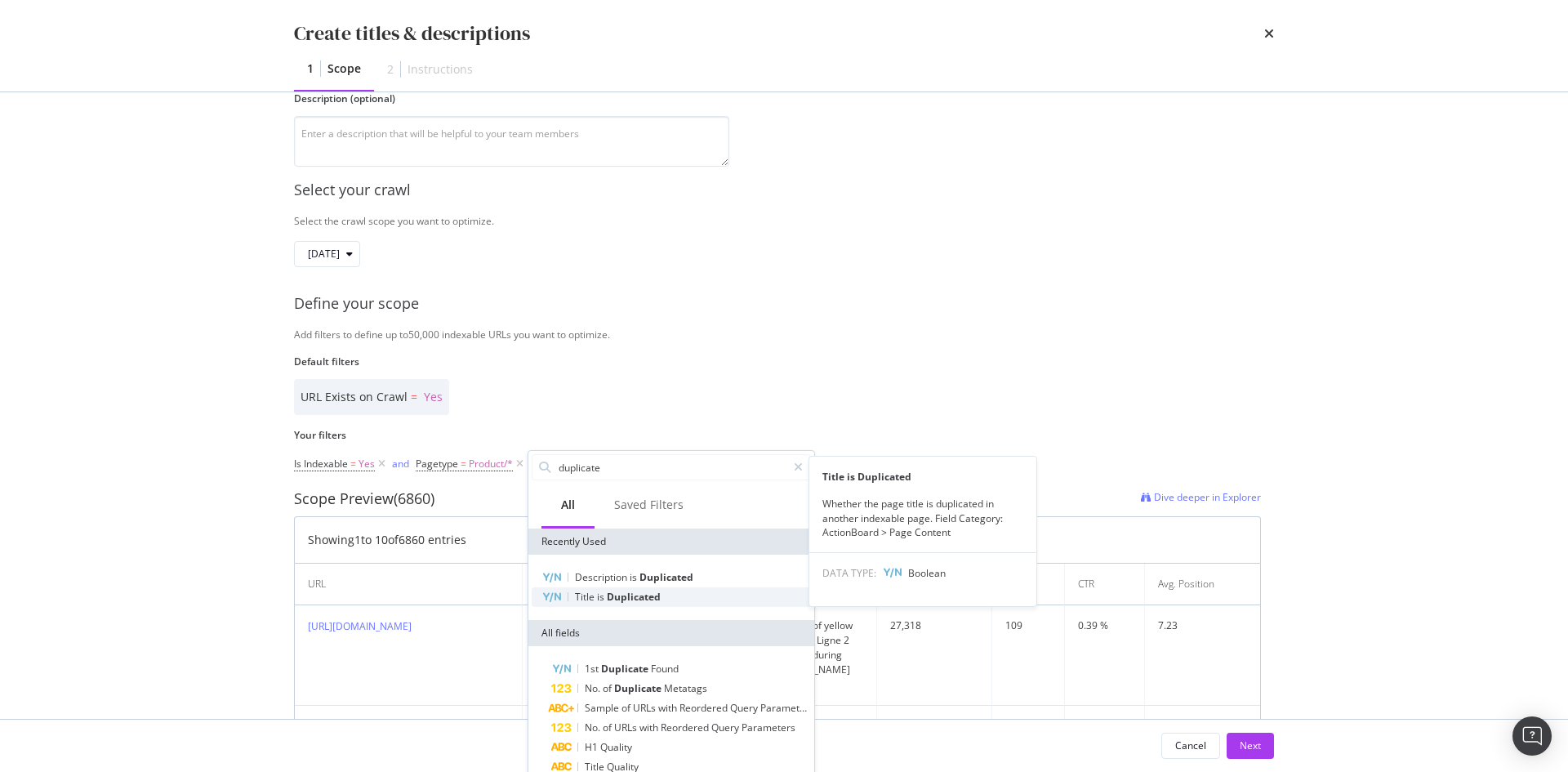
type input "duplicate"
click at [652, 594] on span "Duplicated" at bounding box center [634, 596] width 53 height 14
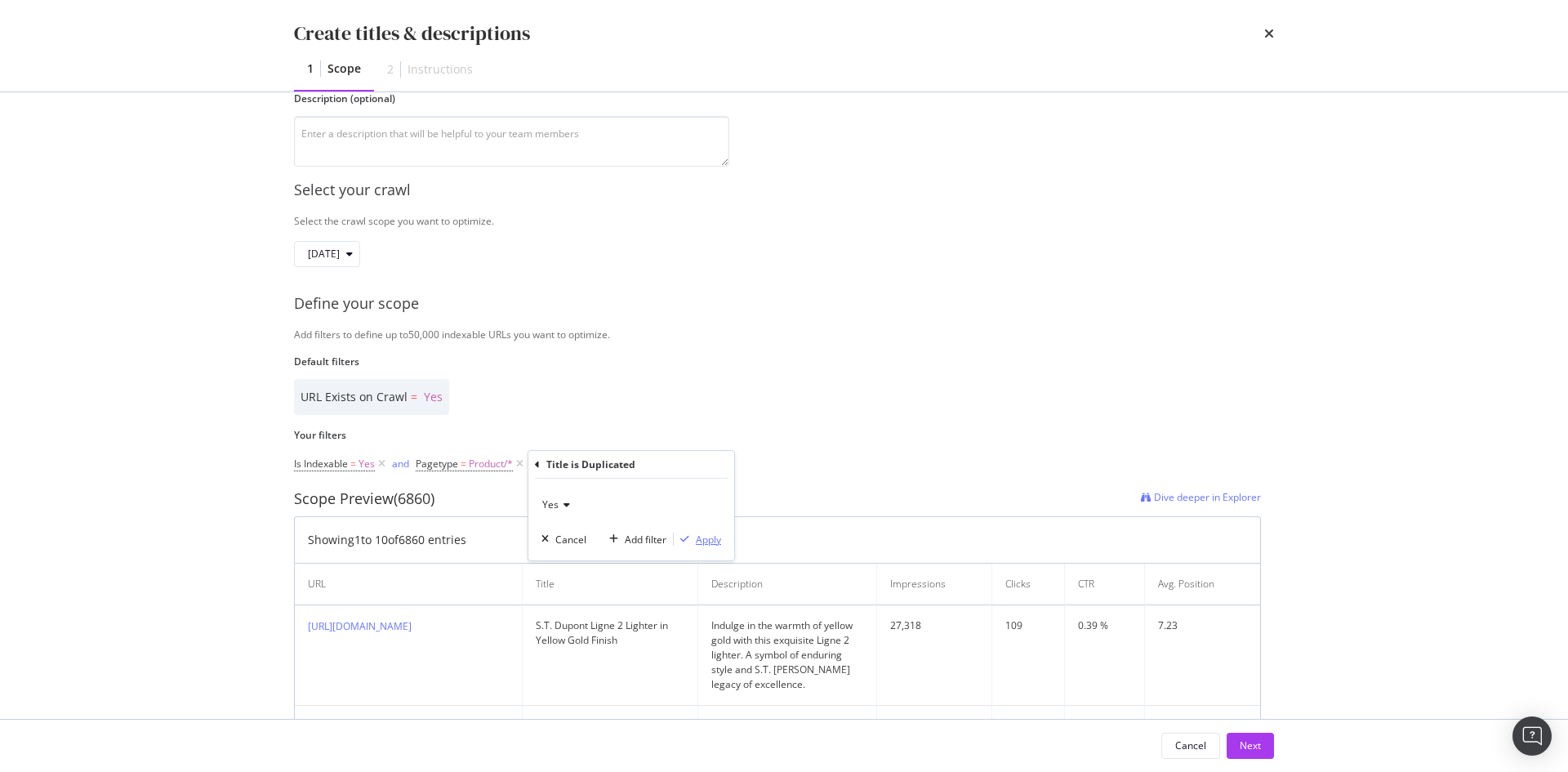
click at [715, 545] on div "Apply" at bounding box center [708, 539] width 26 height 14
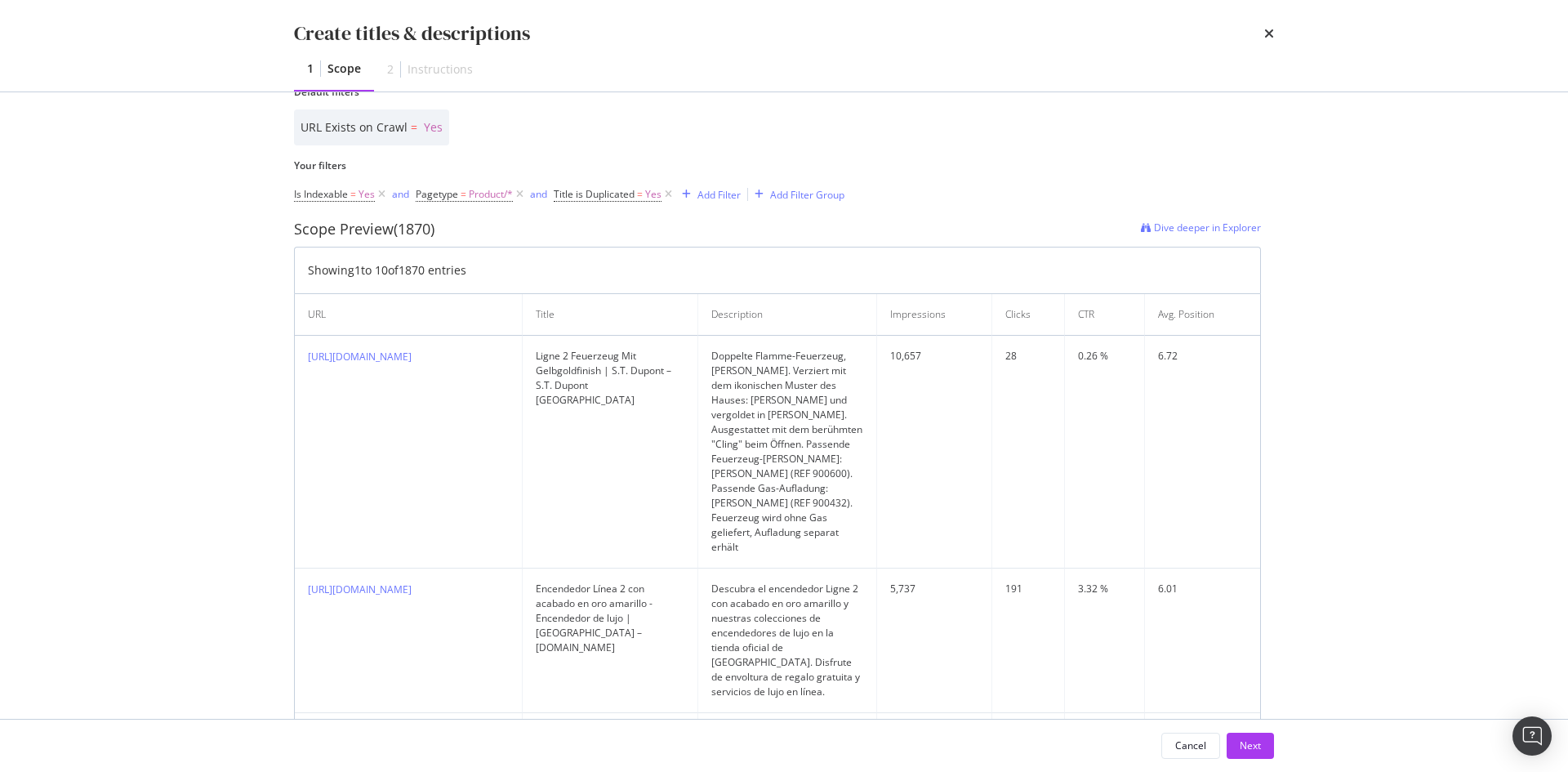
scroll to position [343, 0]
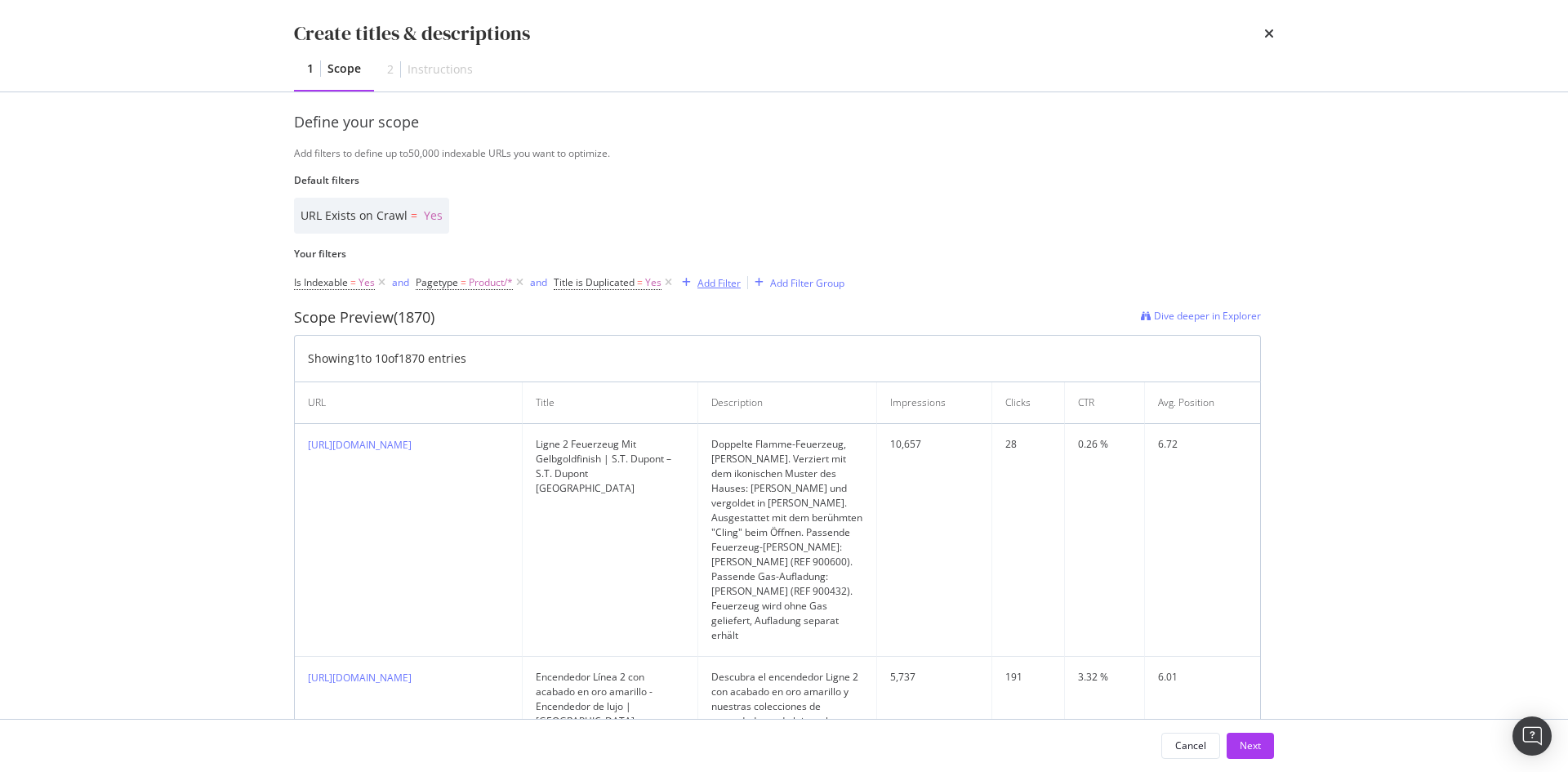
click at [711, 286] on div "Add Filter" at bounding box center [719, 282] width 43 height 14
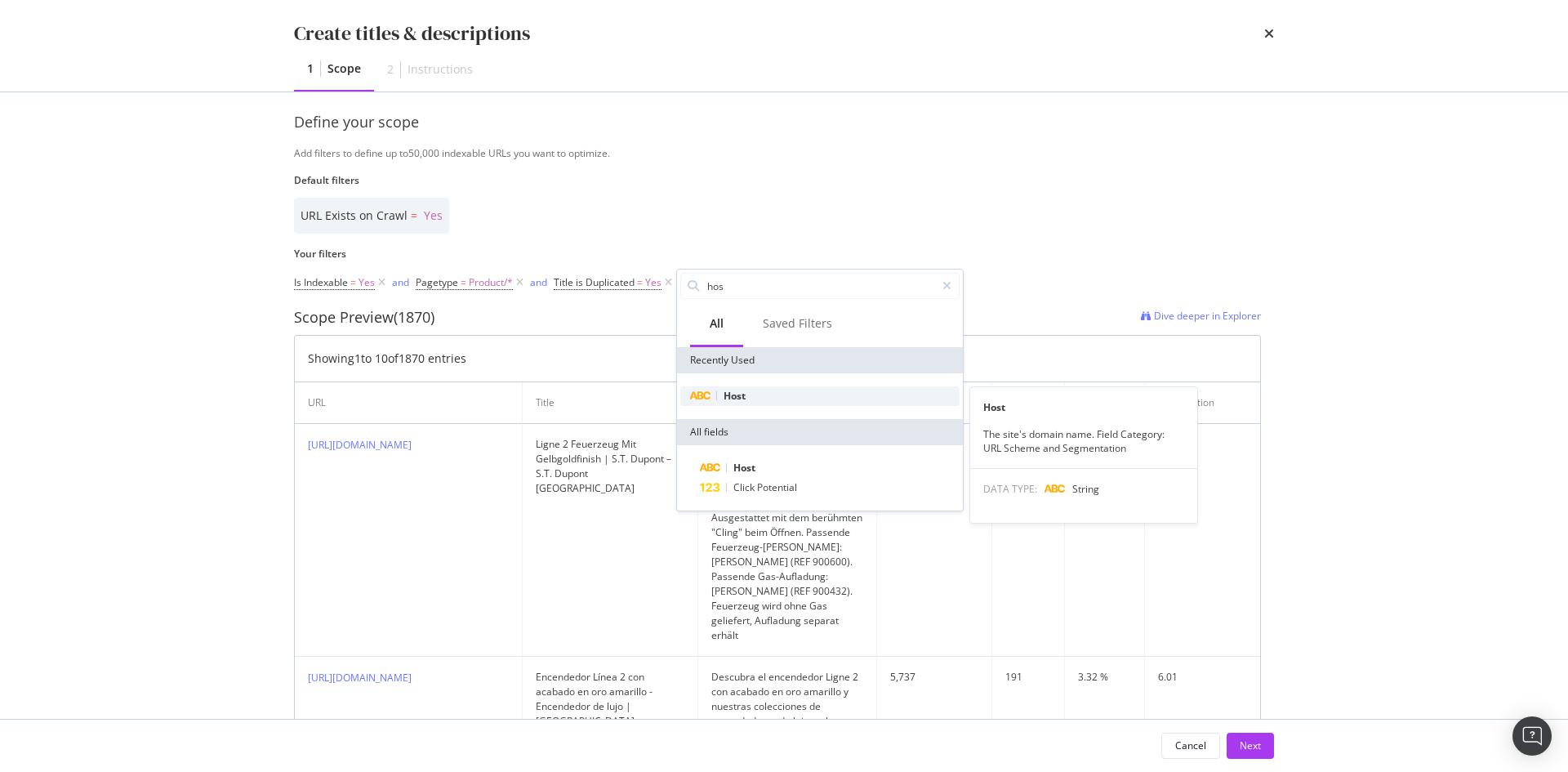
type input "hos"
click at [796, 400] on div "Host" at bounding box center [820, 396] width 280 height 20
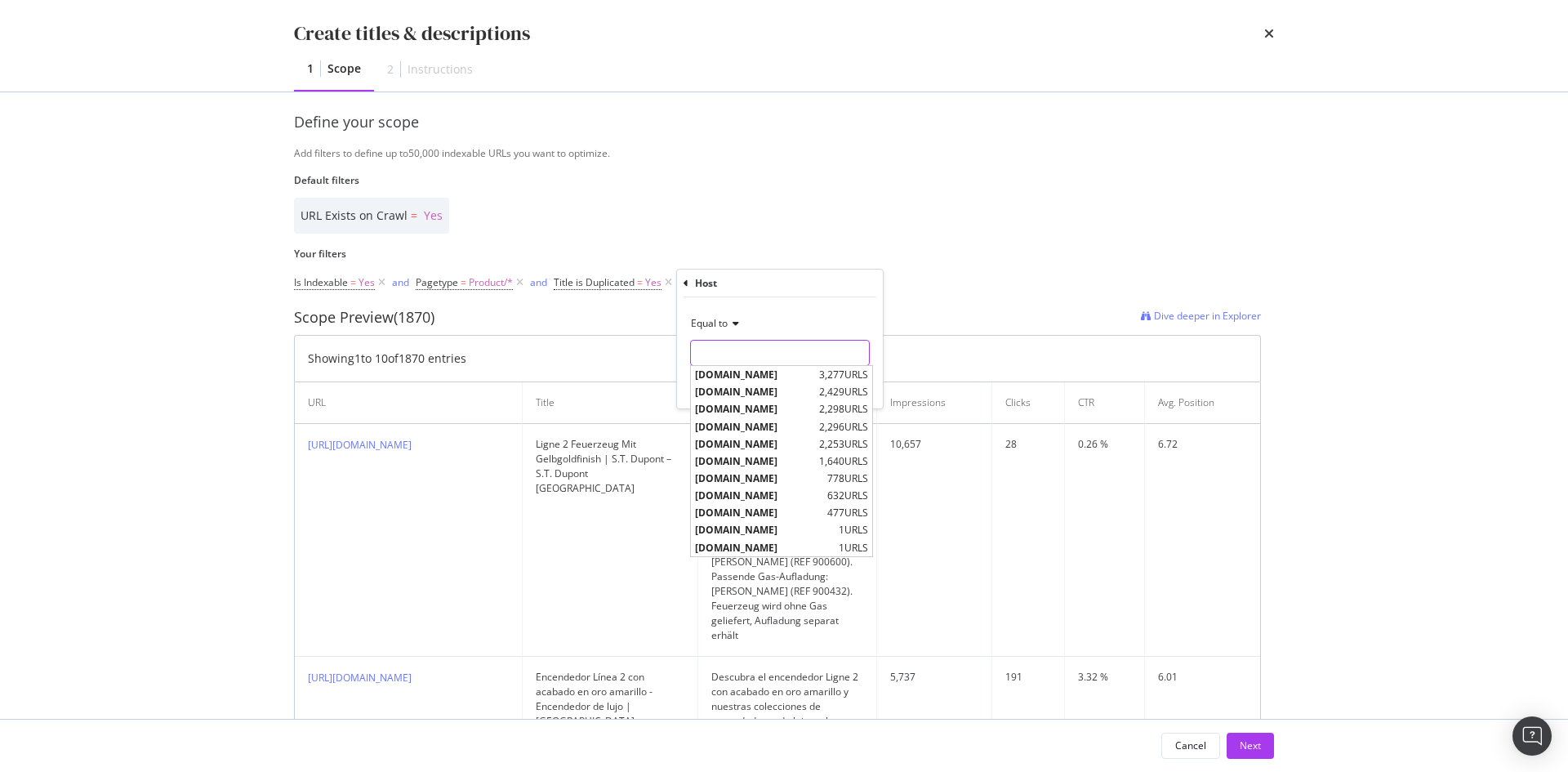
click at [776, 353] on input "Name" at bounding box center [780, 352] width 178 height 26
click at [773, 438] on span "uk.st-dupont.com" at bounding box center [755, 444] width 120 height 14
type input "uk.st-dupont.com"
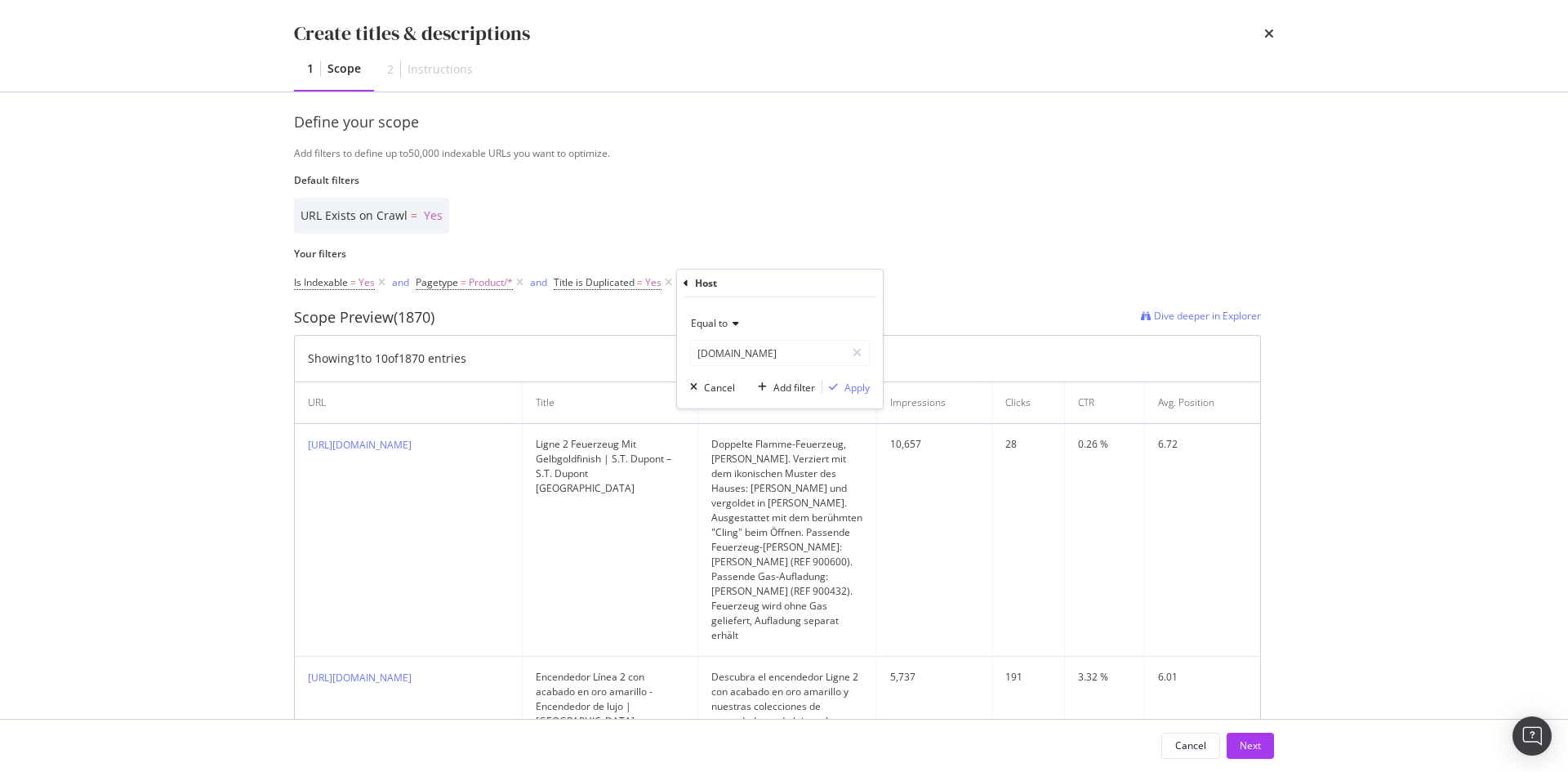
click at [853, 397] on div "Equal to uk.st-dupont.com uk.st-dupont.com Cancel Add filter Apply" at bounding box center [781, 353] width 206 height 111
click at [853, 388] on div "Apply" at bounding box center [857, 387] width 26 height 14
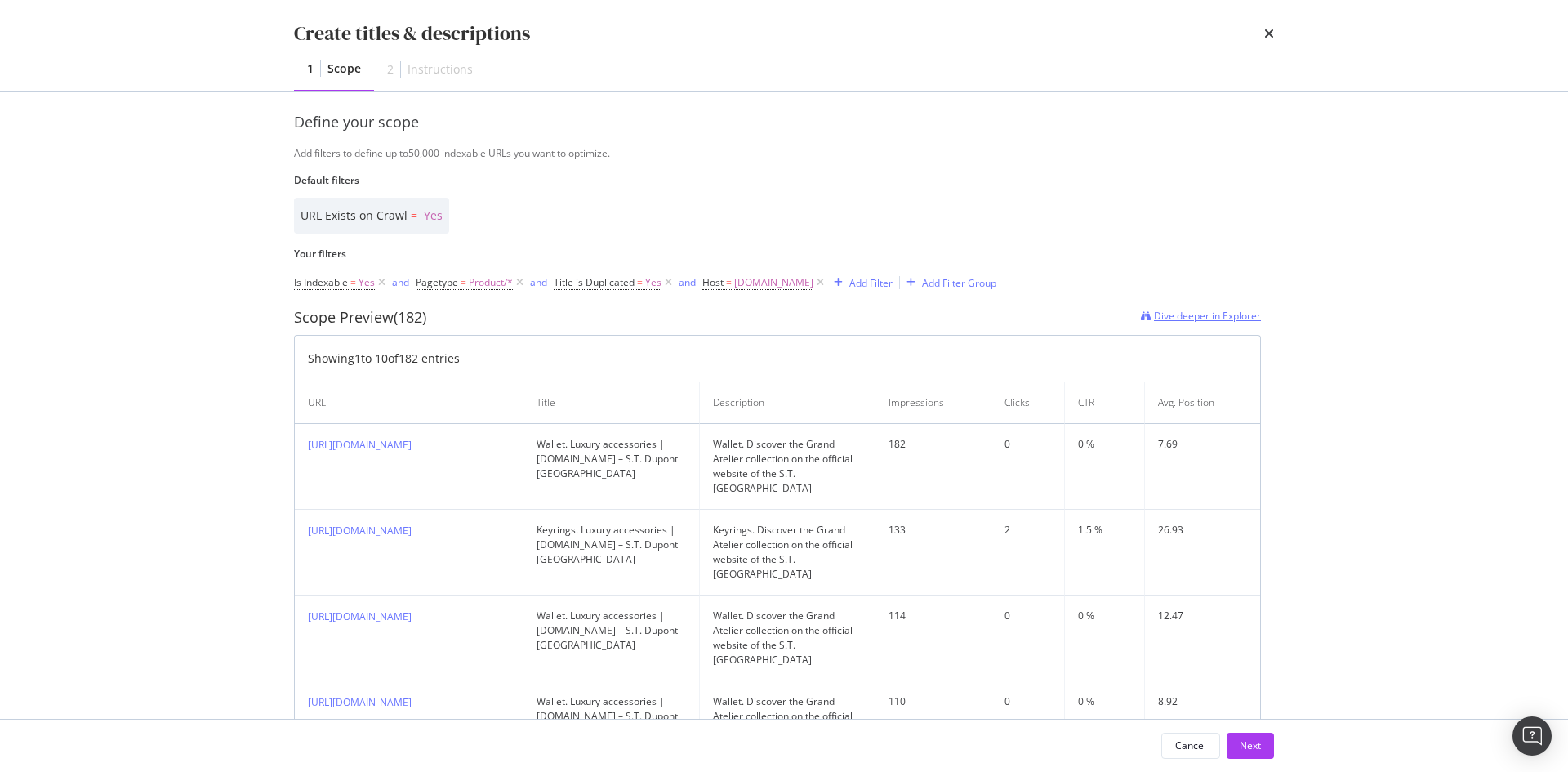
scroll to position [0, 0]
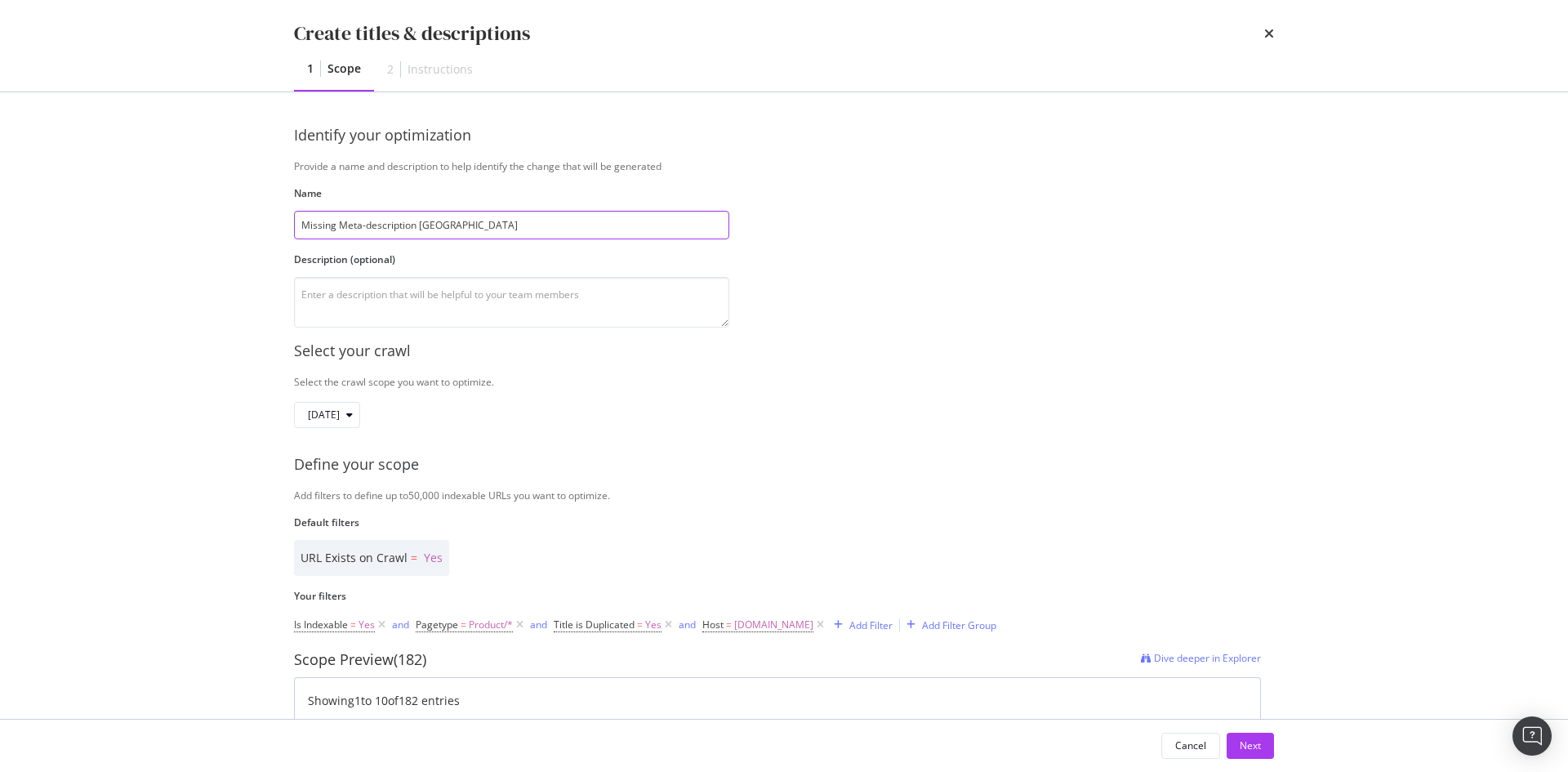
drag, startPoint x: 445, startPoint y: 222, endPoint x: 88, endPoint y: 202, distance: 357.6
click at [88, 202] on div "Create titles & descriptions 1 Scope 2 Instructions Identify your optimization …" at bounding box center [784, 386] width 1568 height 772
type input "r"
drag, startPoint x: 540, startPoint y: 208, endPoint x: 508, endPoint y: 214, distance: 32.6
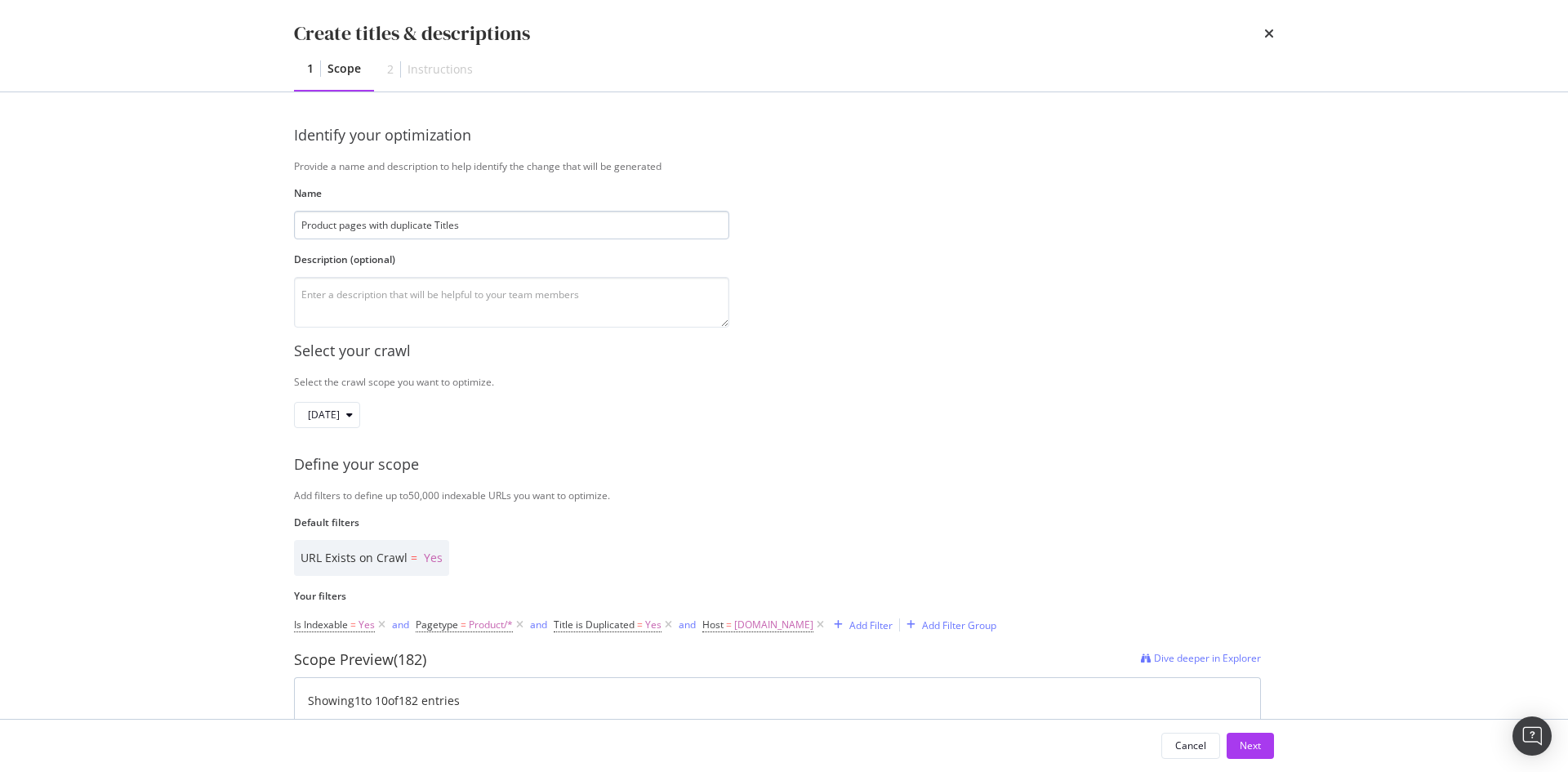
click at [508, 214] on div "Name Product pages with duplicate Titles" at bounding box center [512, 213] width 435 height 53
drag, startPoint x: 357, startPoint y: 219, endPoint x: 260, endPoint y: 220, distance: 97.0
click at [260, 220] on div "Create titles & descriptions 1 Scope 2 Instructions Identify your optimization …" at bounding box center [784, 386] width 1568 height 772
click at [496, 224] on input "Product pages with duplicate Titles" at bounding box center [512, 225] width 435 height 29
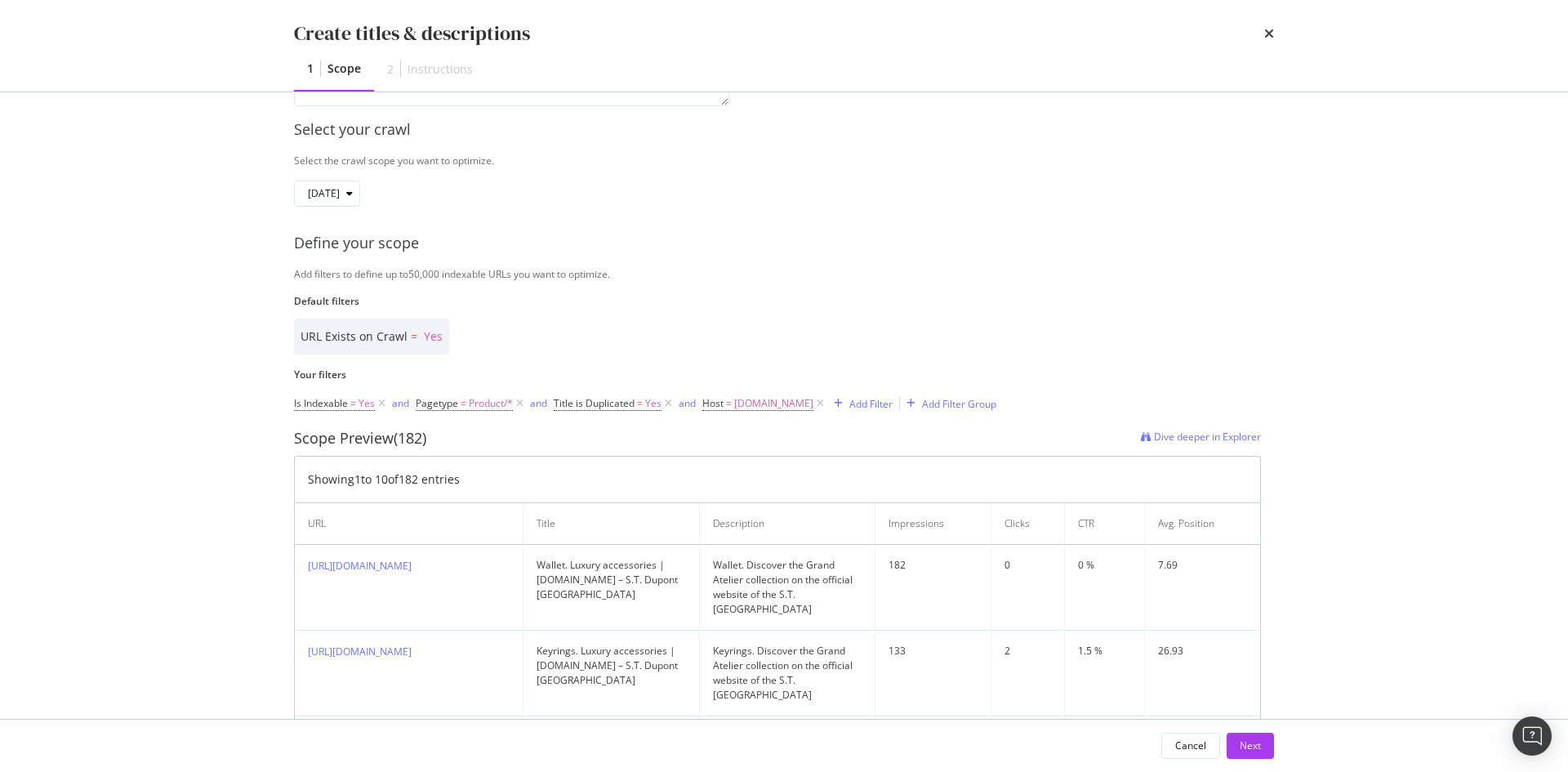
scroll to position [245, 0]
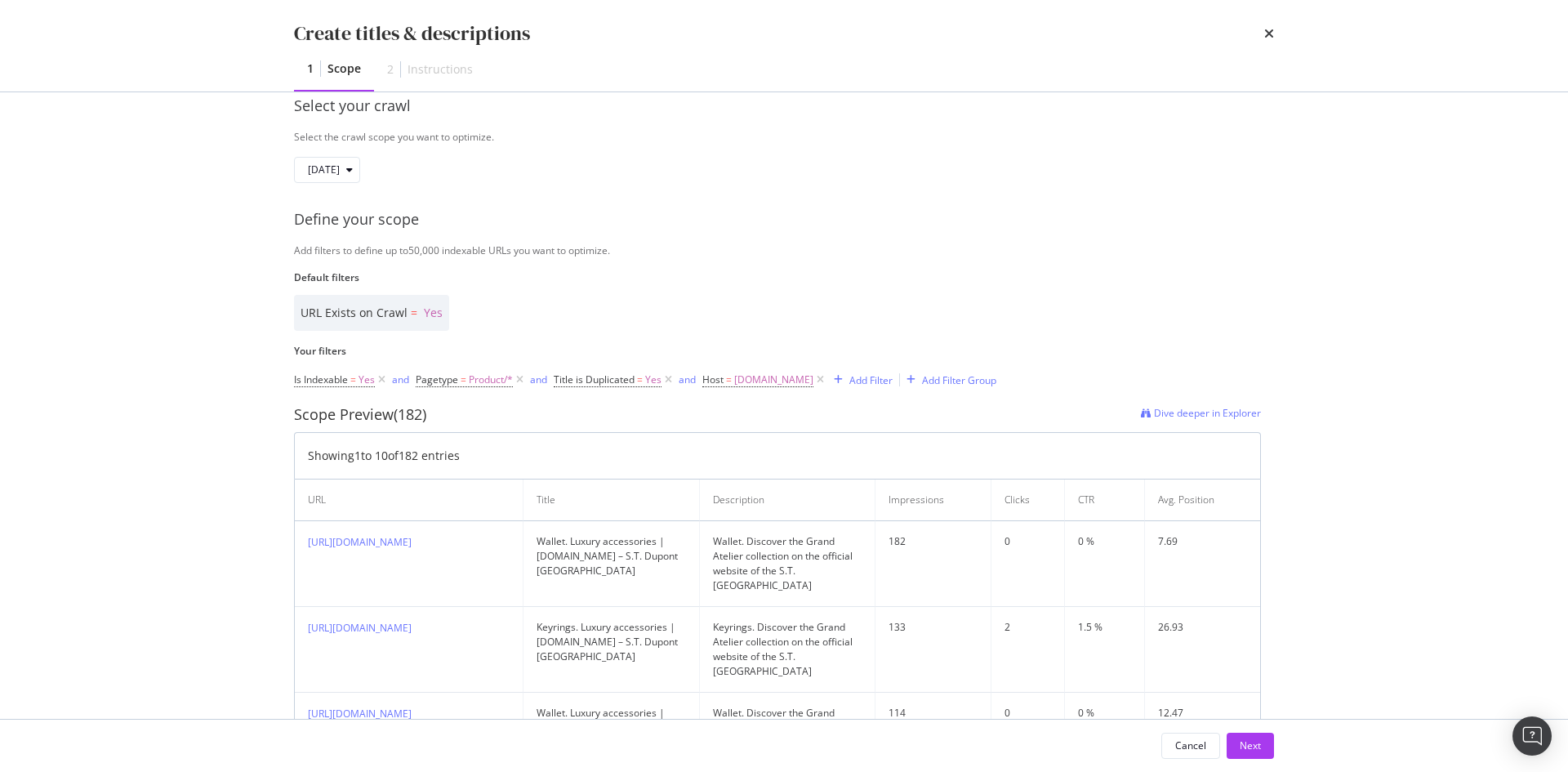
click at [449, 387] on span "Pagetype = Product/*" at bounding box center [471, 380] width 111 height 23
click at [450, 385] on span "Pagetype" at bounding box center [437, 379] width 43 height 14
click at [526, 446] on div "Product" at bounding box center [520, 448] width 178 height 26
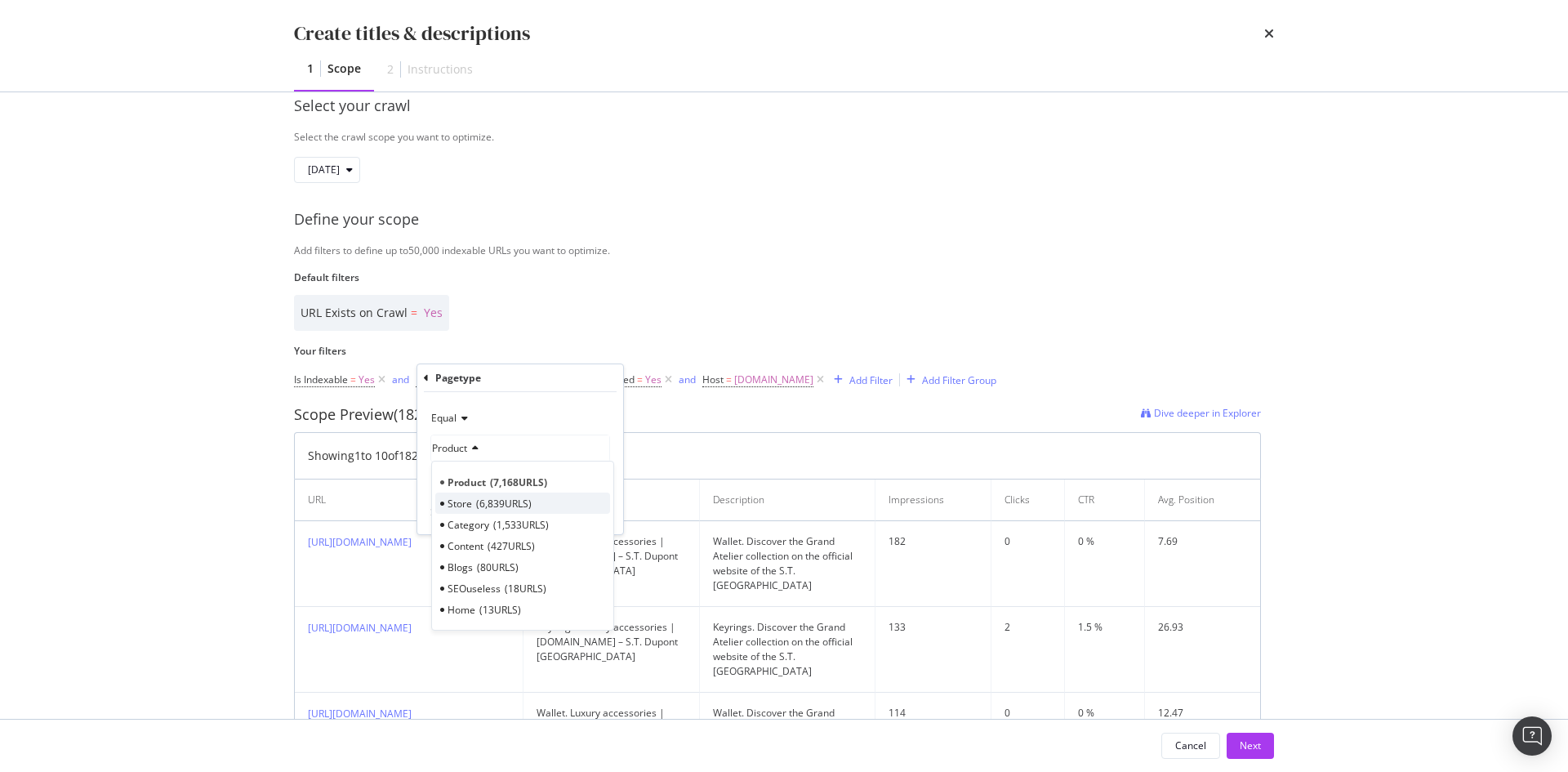
click at [541, 506] on div "Store 6,839 URLS" at bounding box center [522, 503] width 175 height 21
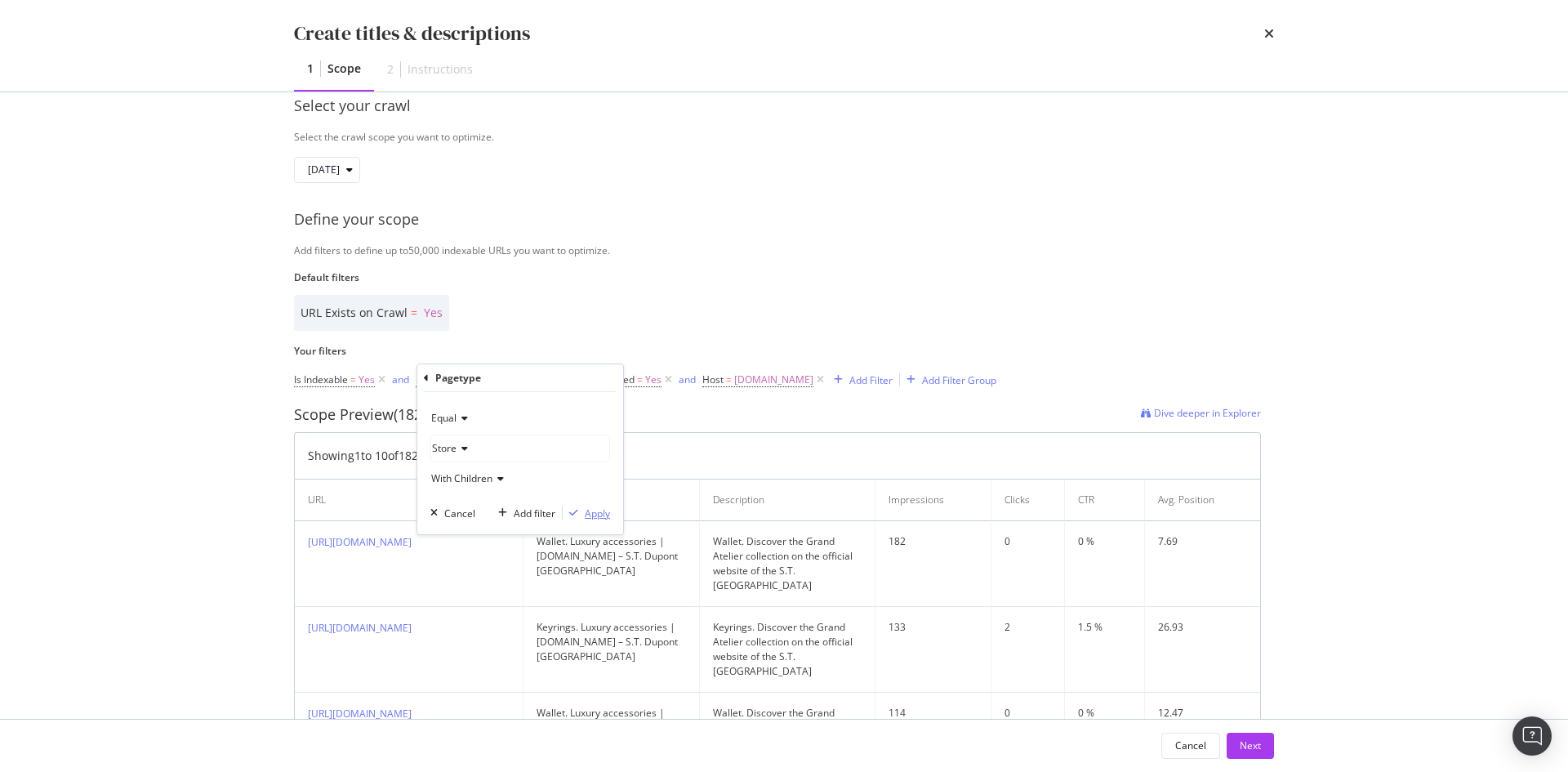
click at [585, 511] on div "Apply" at bounding box center [597, 513] width 26 height 14
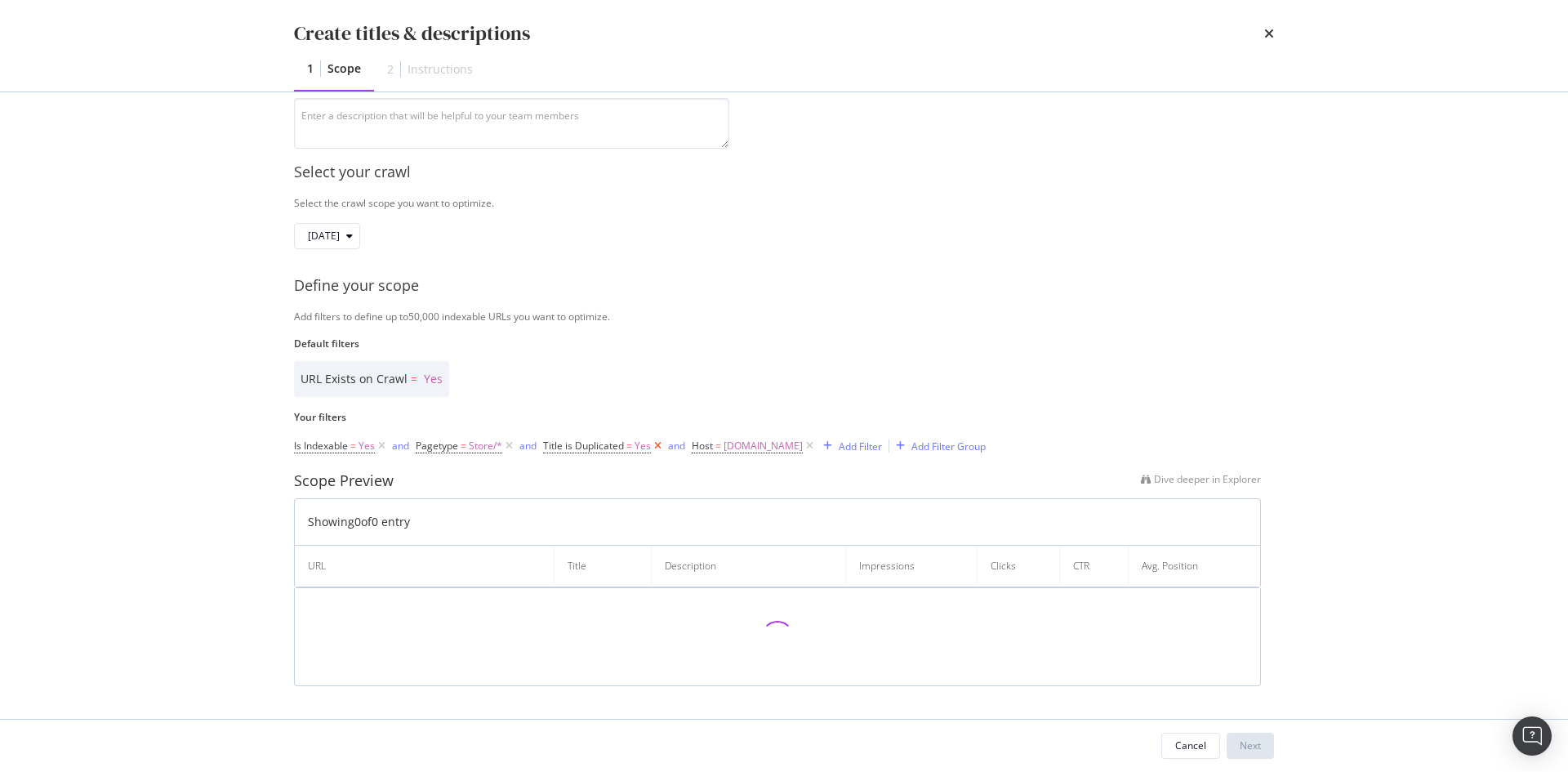
click at [657, 446] on icon "modal" at bounding box center [658, 446] width 14 height 16
click at [669, 476] on div "Scope Preview (0) Dive deeper in Explorer" at bounding box center [777, 484] width 967 height 21
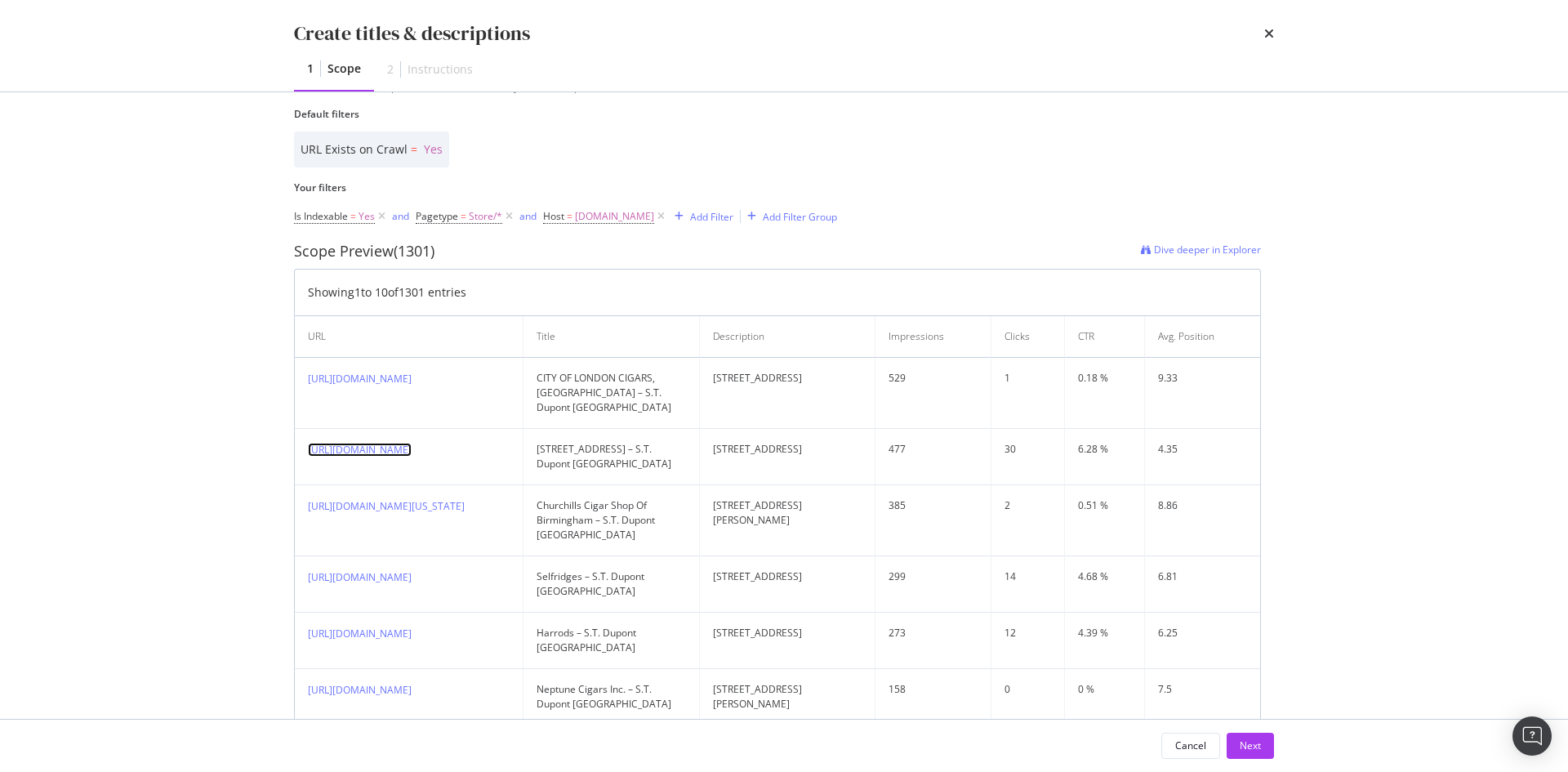
scroll to position [0, 0]
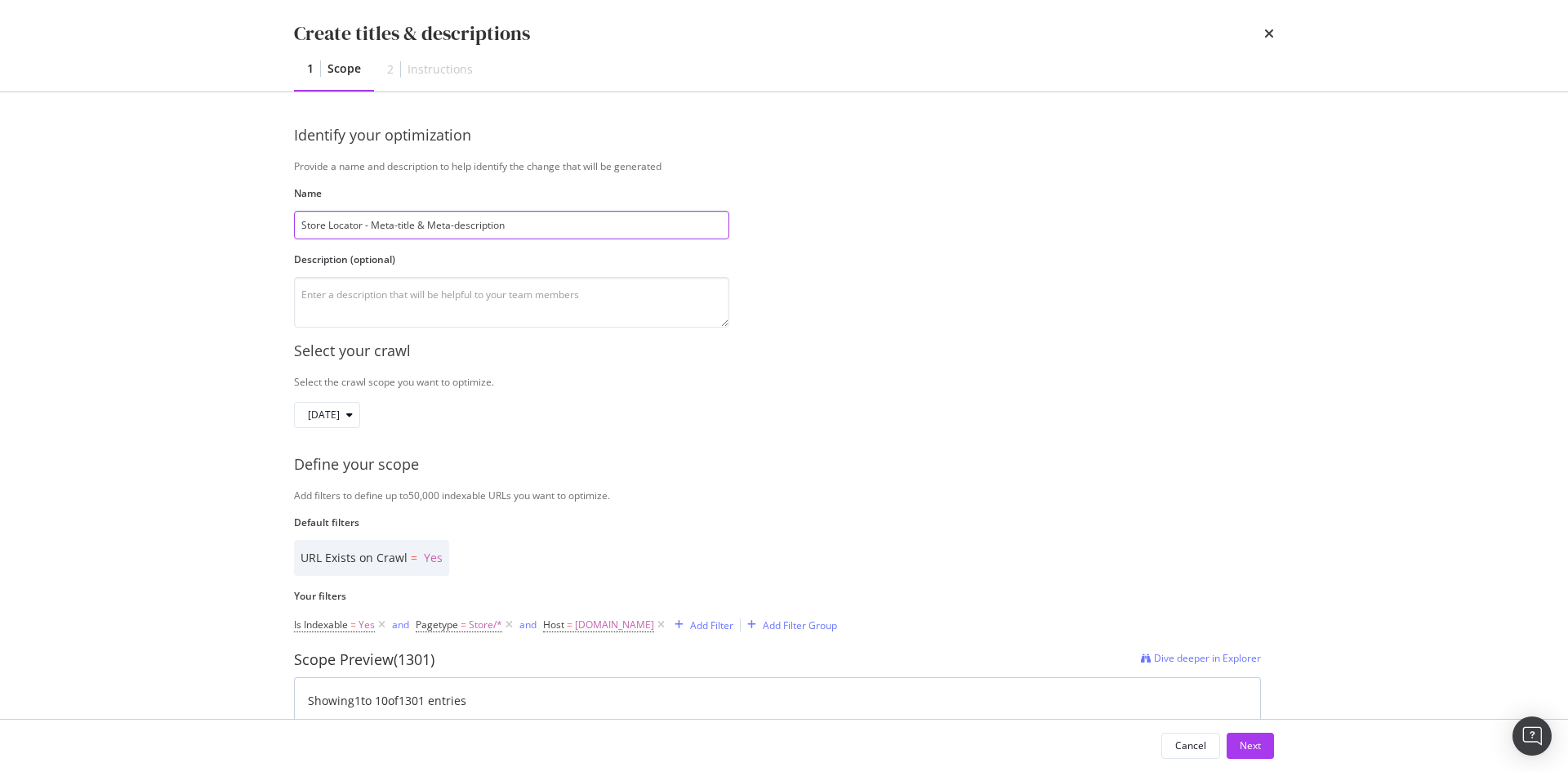
click at [633, 230] on input "Store Locator - Meta-title & Meta-description" at bounding box center [512, 225] width 435 height 29
type input "Store Locator - Meta-title & Meta-description - UK"
click at [1062, 402] on div "2025 Oct. 2nd" at bounding box center [777, 414] width 967 height 26
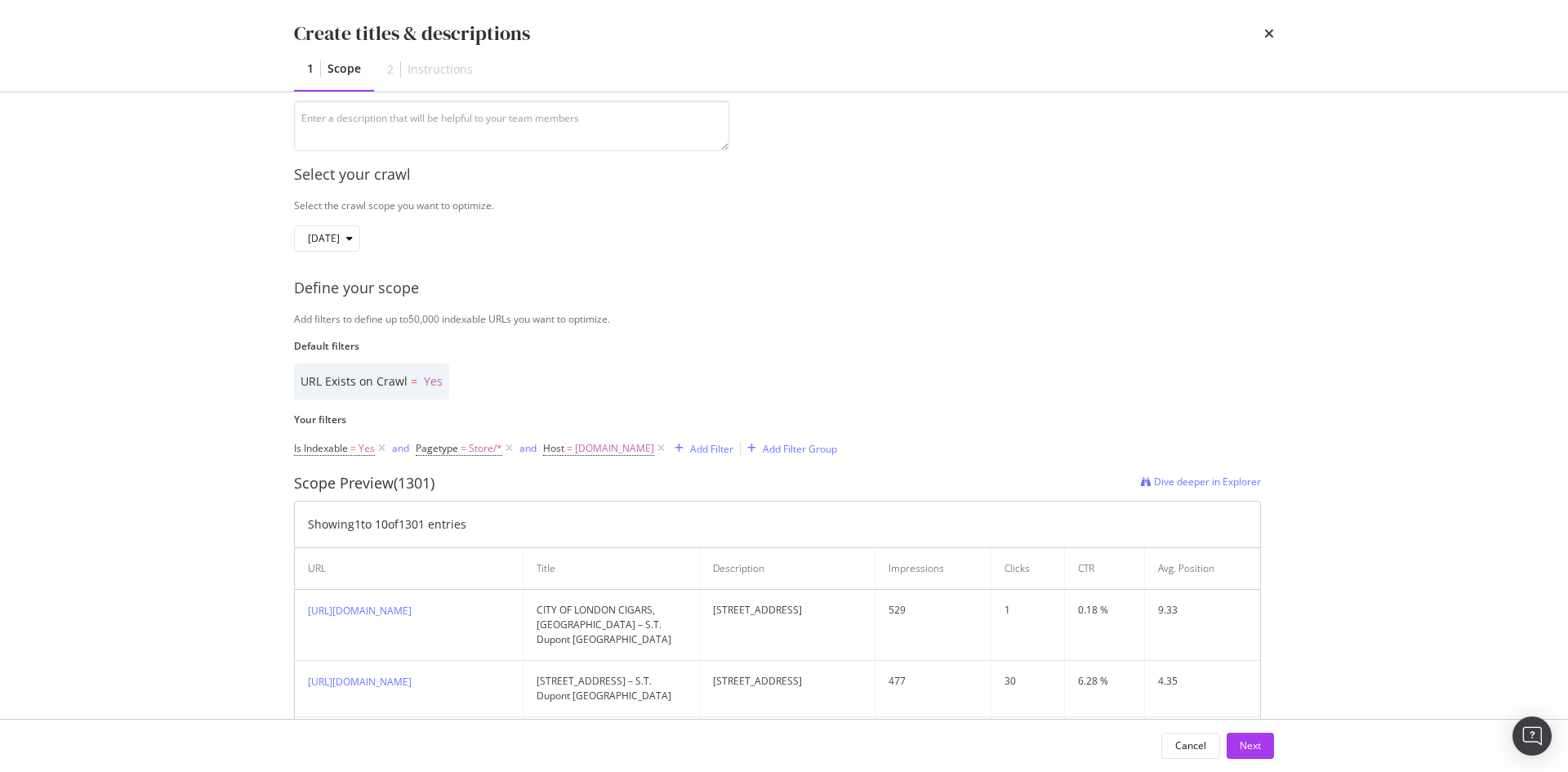
scroll to position [490, 0]
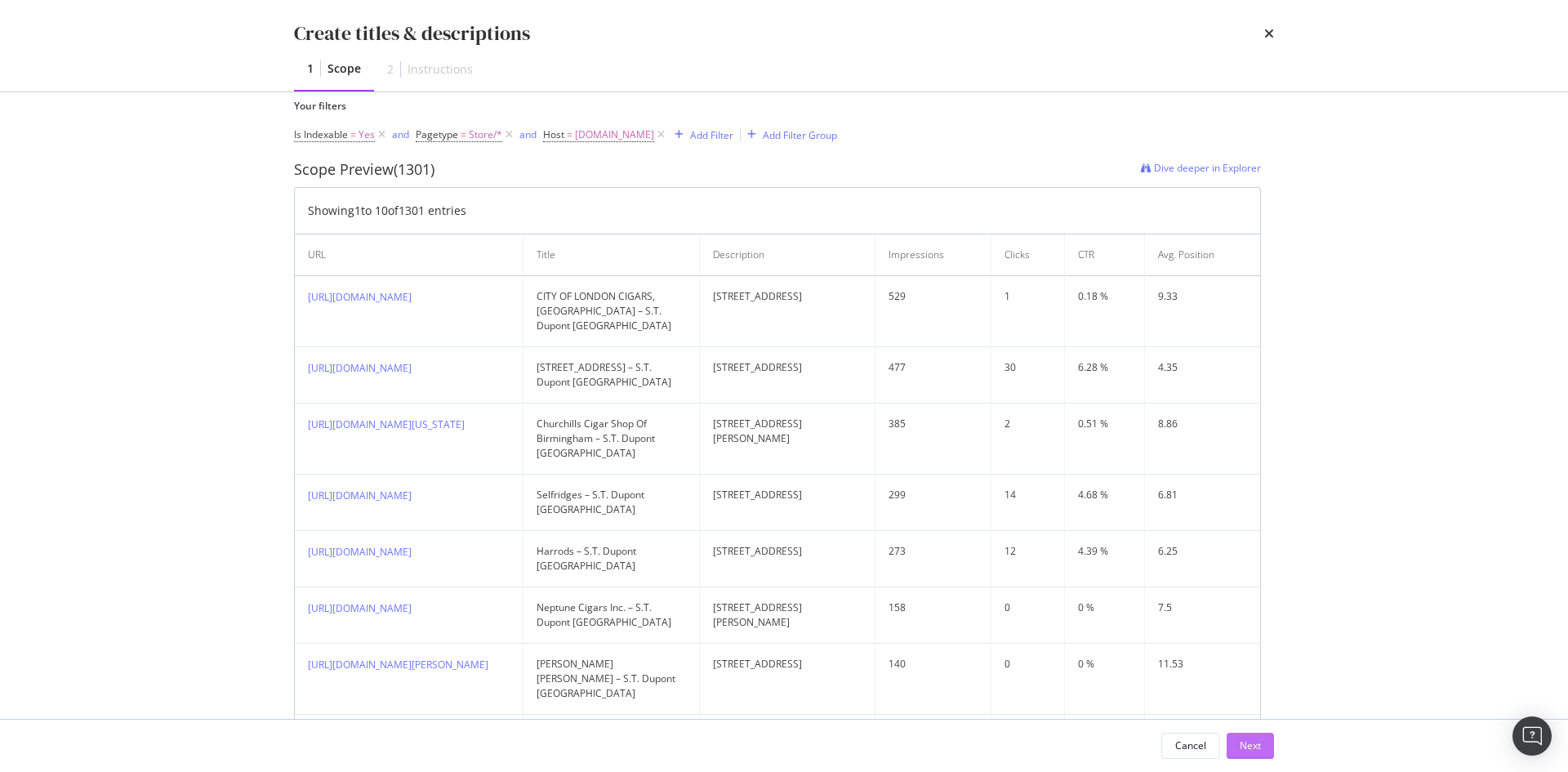
click at [1262, 747] on button "Next" at bounding box center [1251, 745] width 48 height 26
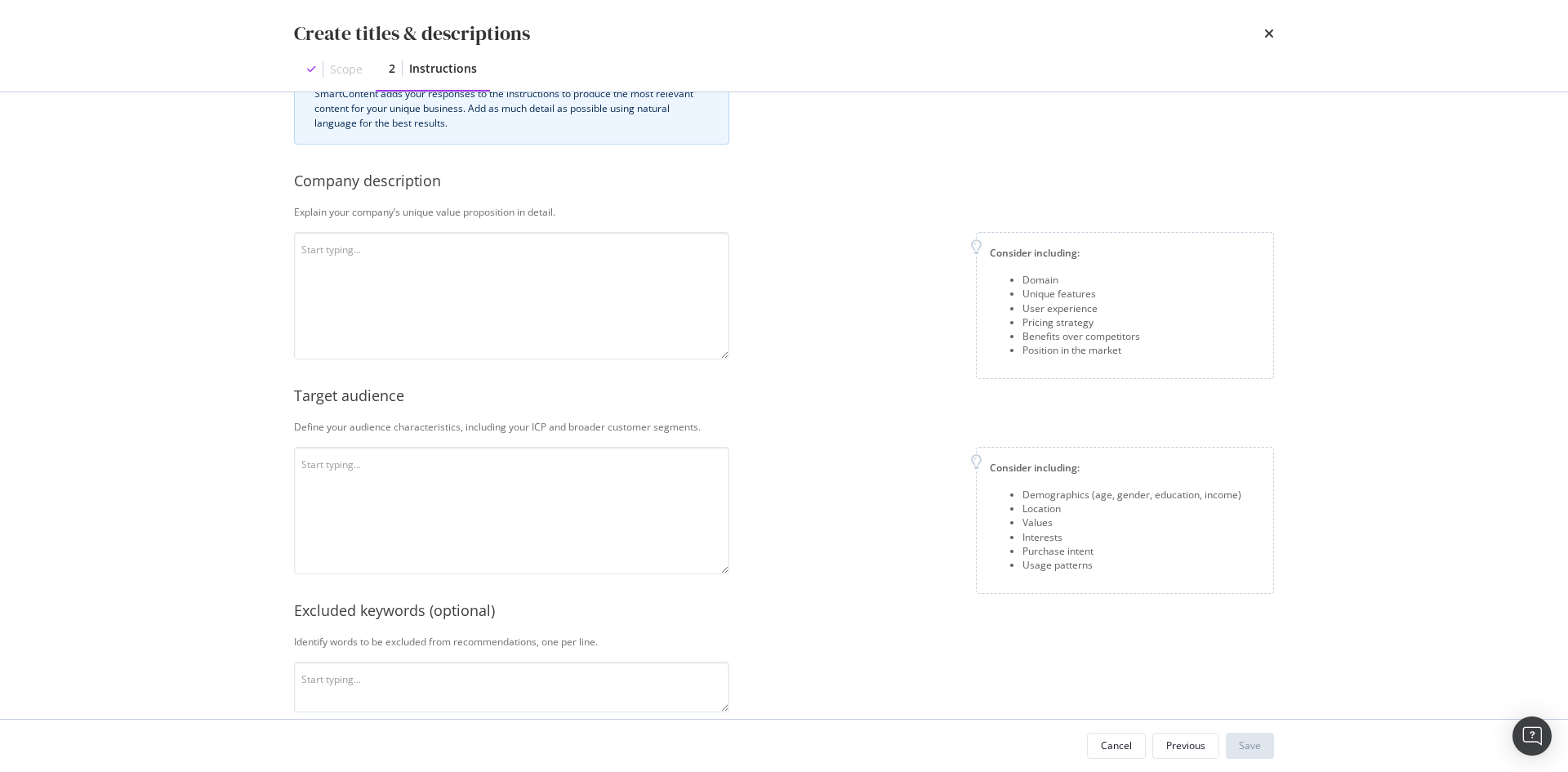
scroll to position [0, 0]
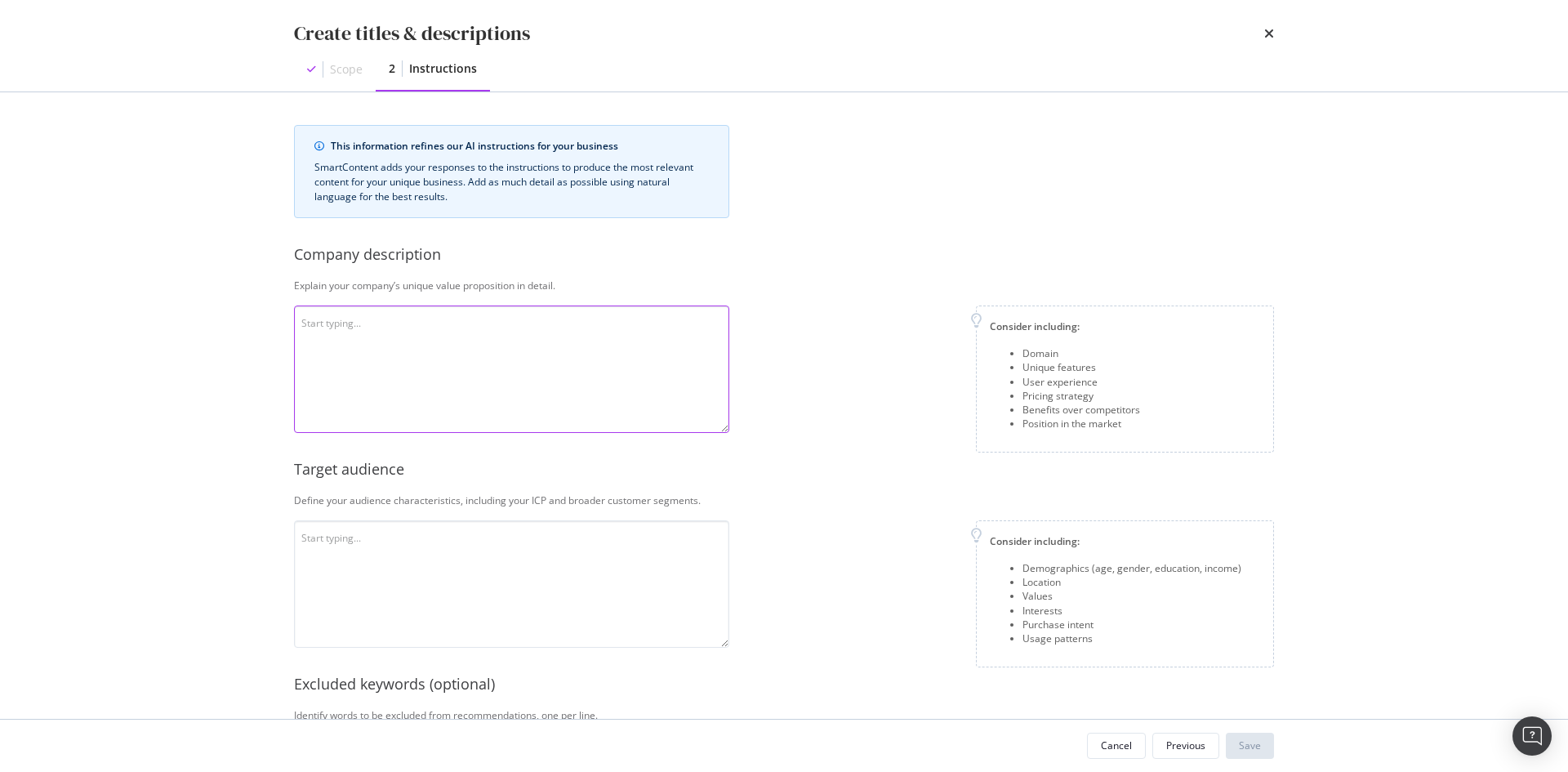
click at [621, 383] on textarea "modal" at bounding box center [512, 369] width 435 height 128
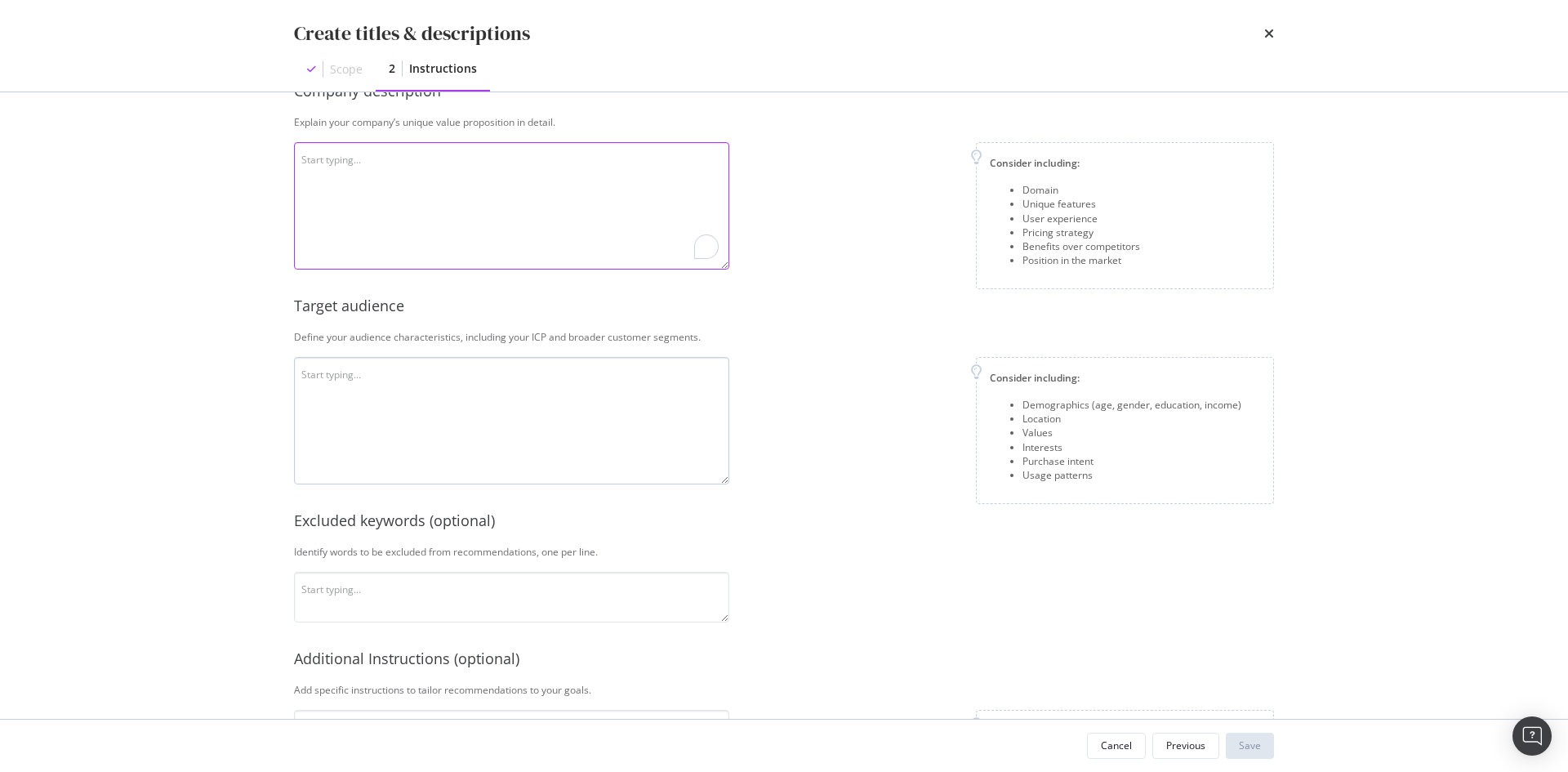
scroll to position [163, 0]
click at [406, 427] on textarea "To enrich screen reader interactions, please activate Accessibility in Grammarl…" at bounding box center [512, 421] width 435 height 128
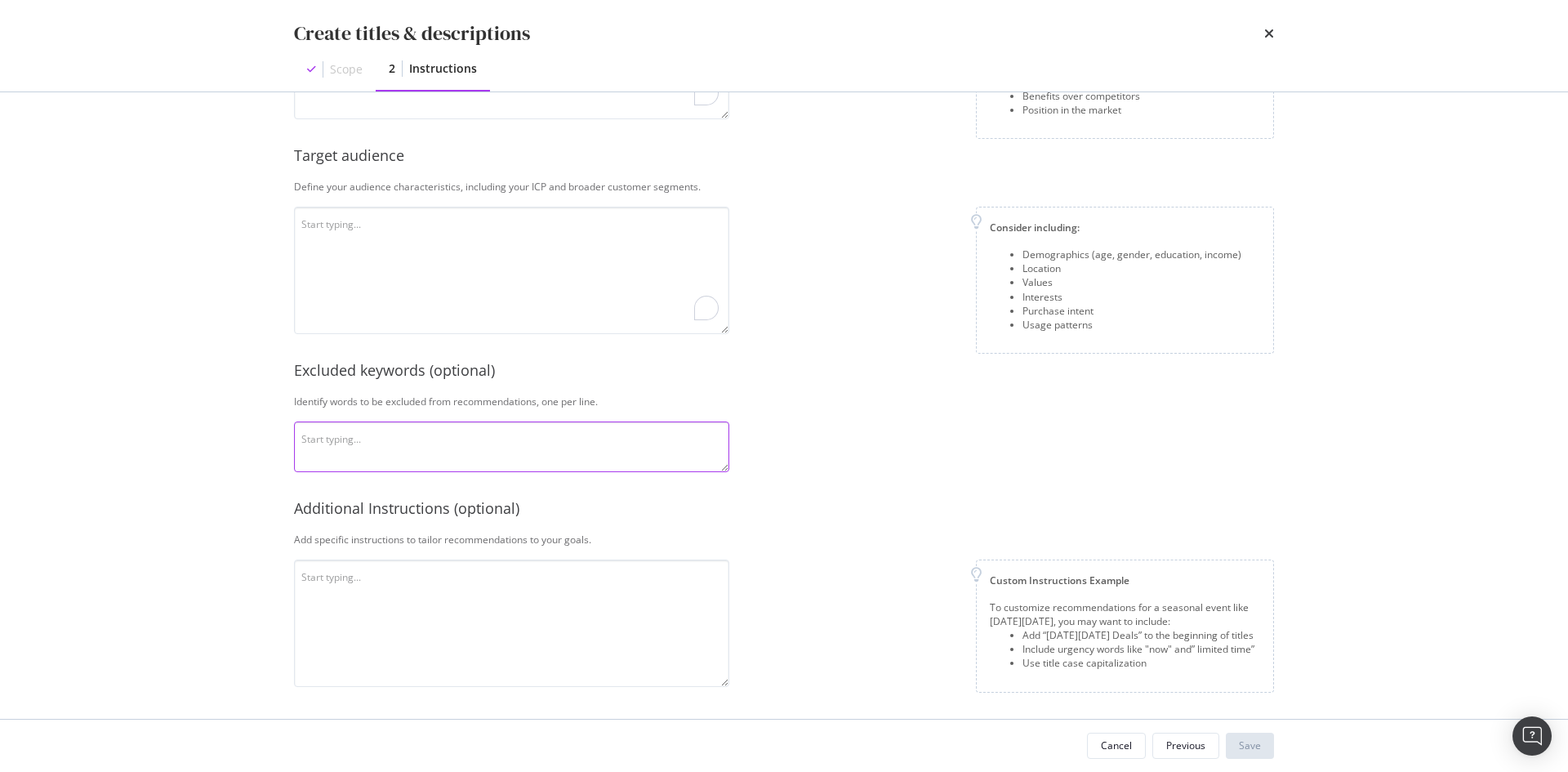
scroll to position [314, 0]
drag, startPoint x: 444, startPoint y: 439, endPoint x: 413, endPoint y: 439, distance: 31.0
click at [413, 439] on textarea "To enrich screen reader interactions, please activate Accessibility in Grammarl…" at bounding box center [512, 447] width 435 height 51
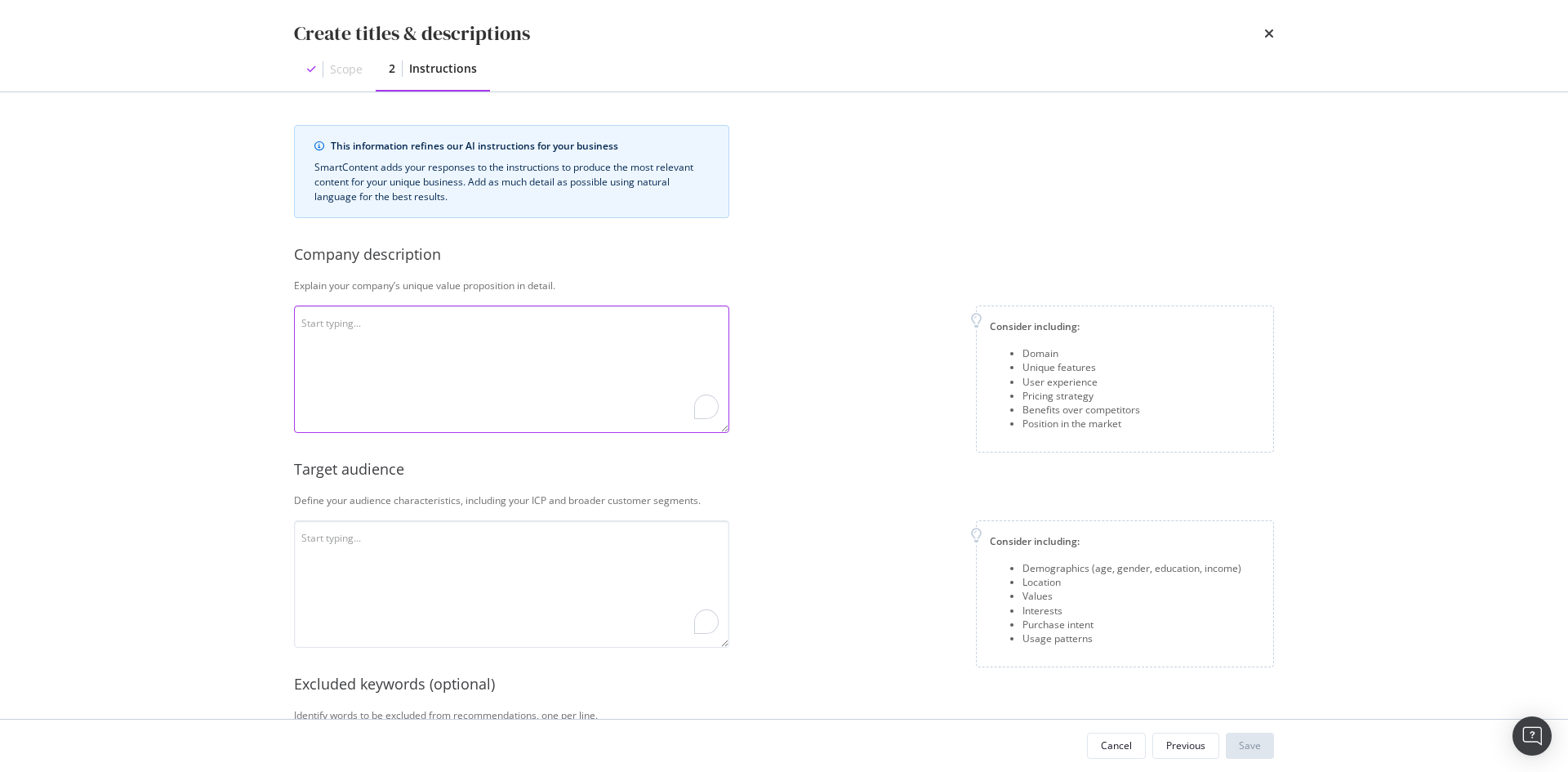
click at [565, 331] on textarea "To enrich screen reader interactions, please activate Accessibility in Grammarl…" at bounding box center [512, 369] width 435 height 128
paste textarea "Since 1872, S.T. Dupont has been crafting exceptional objects that blend herita…"
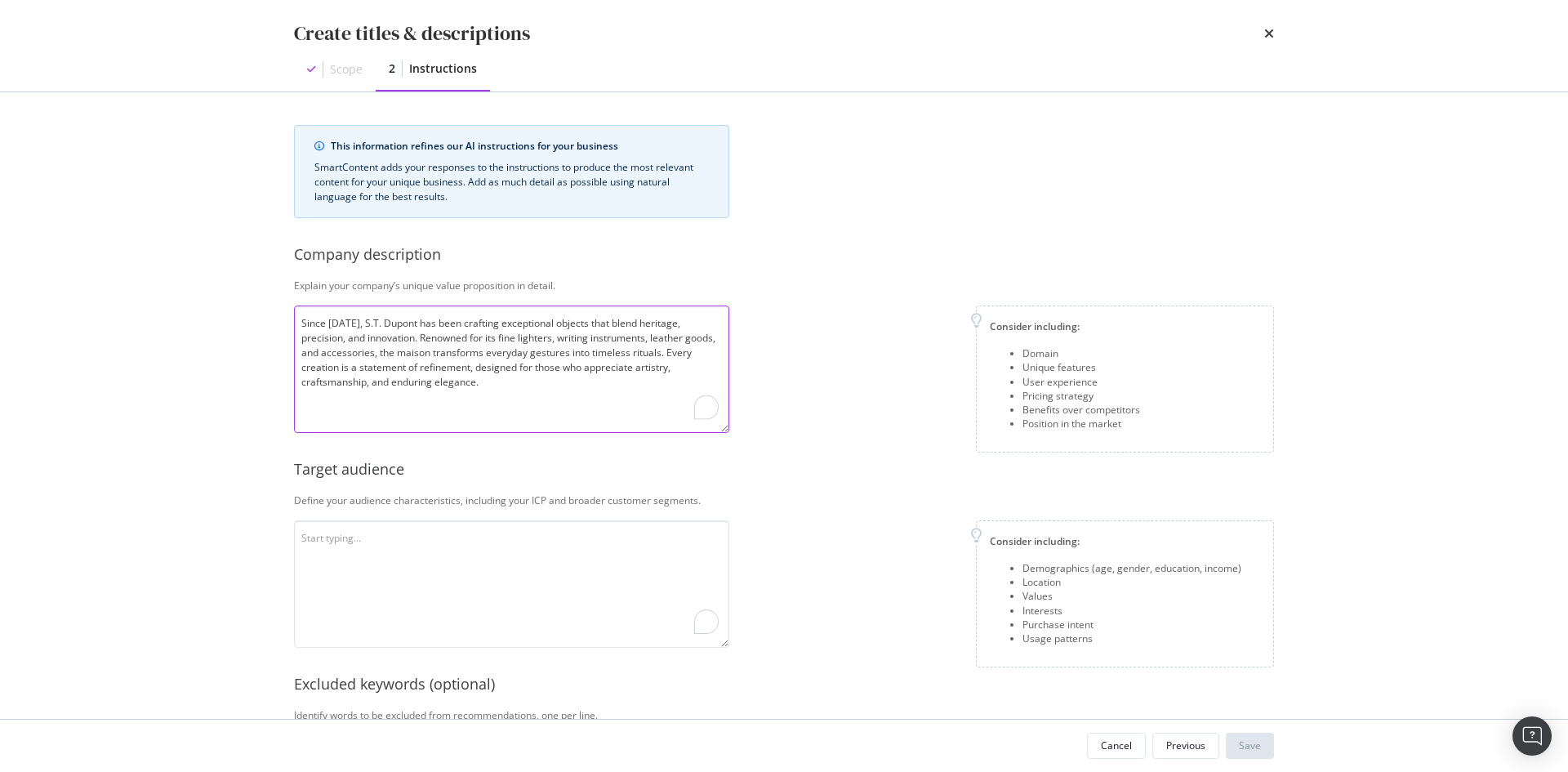
type textarea "Since 1872, S.T. Dupont has been crafting exceptional objects that blend herita…"
click at [918, 309] on div "Consider including: Domain Unique features User experience Pricing strategy Ben…" at bounding box center [1008, 379] width 532 height 147
click at [524, 544] on textarea "To enrich screen reader interactions, please activate Accessibility in Grammarl…" at bounding box center [512, 584] width 435 height 128
paste textarea "S.T. Dupont's audience is made up of discerning individuals who appreciate craf…"
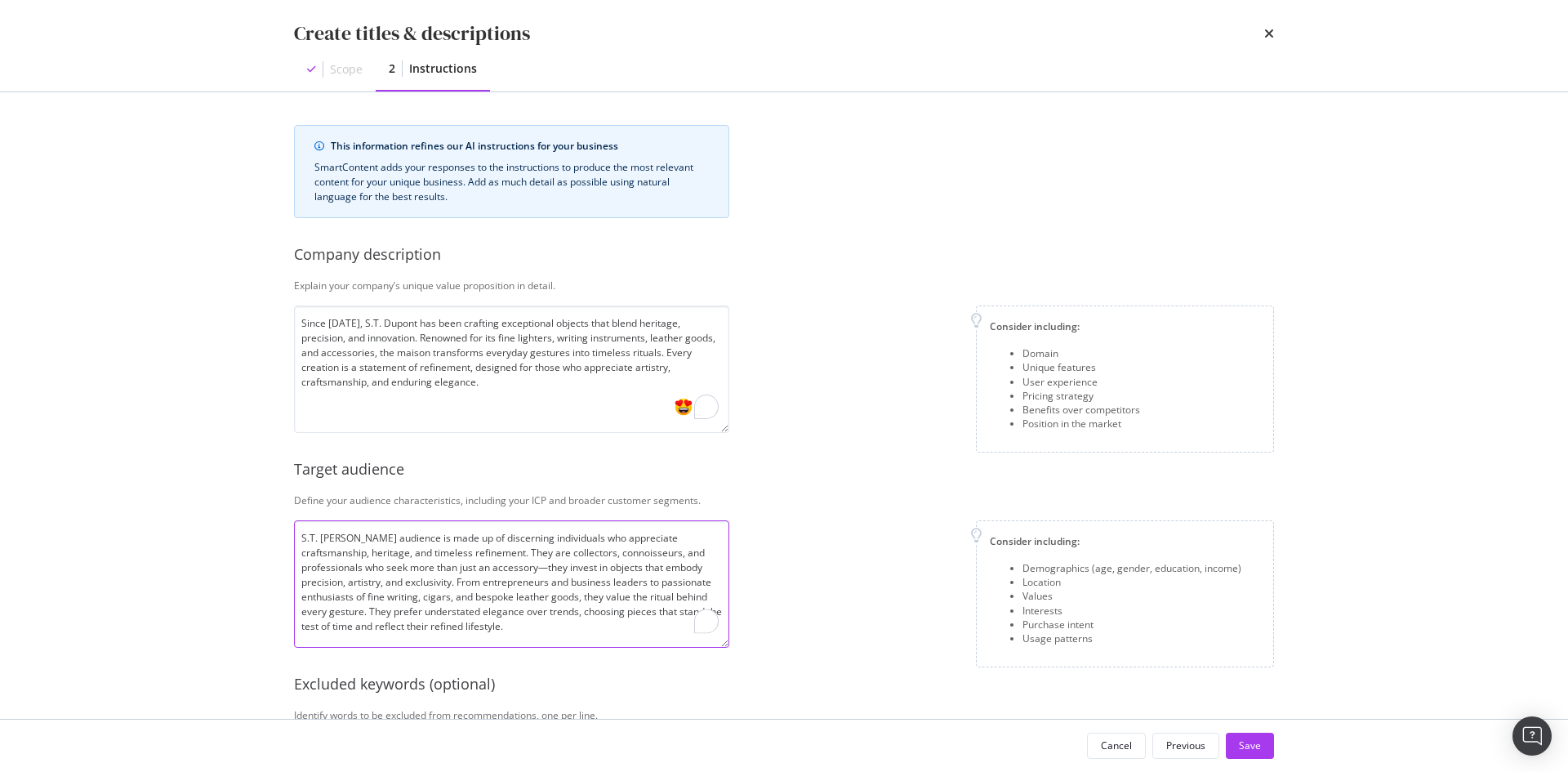
type textarea "S.T. Dupont's audience is made up of discerning individuals who appreciate craf…"
click at [904, 604] on div "Consider including: Demographics (age, gender, education, income) Location Valu…" at bounding box center [1008, 594] width 532 height 147
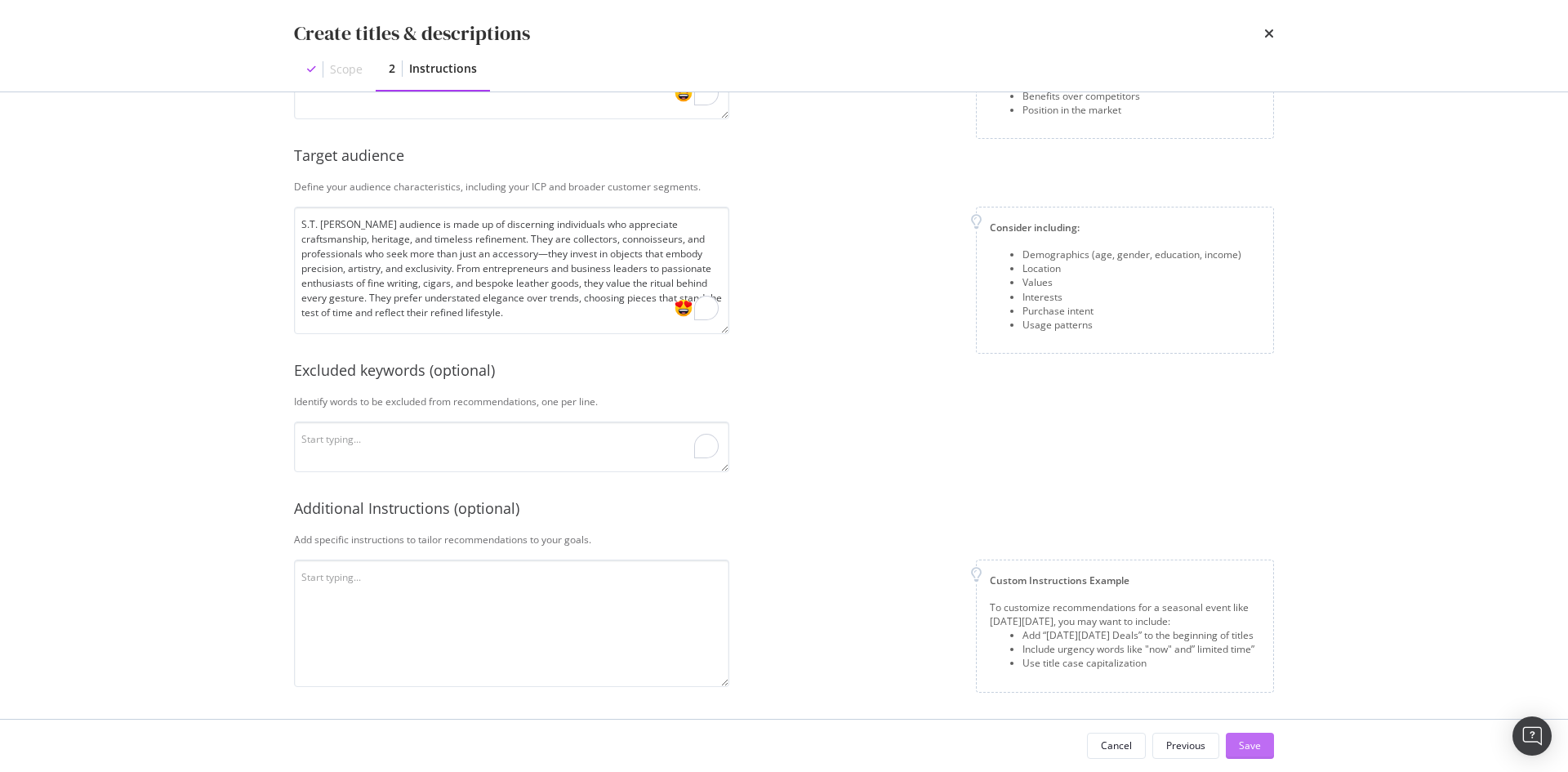
click at [1243, 744] on div "Save" at bounding box center [1249, 745] width 22 height 14
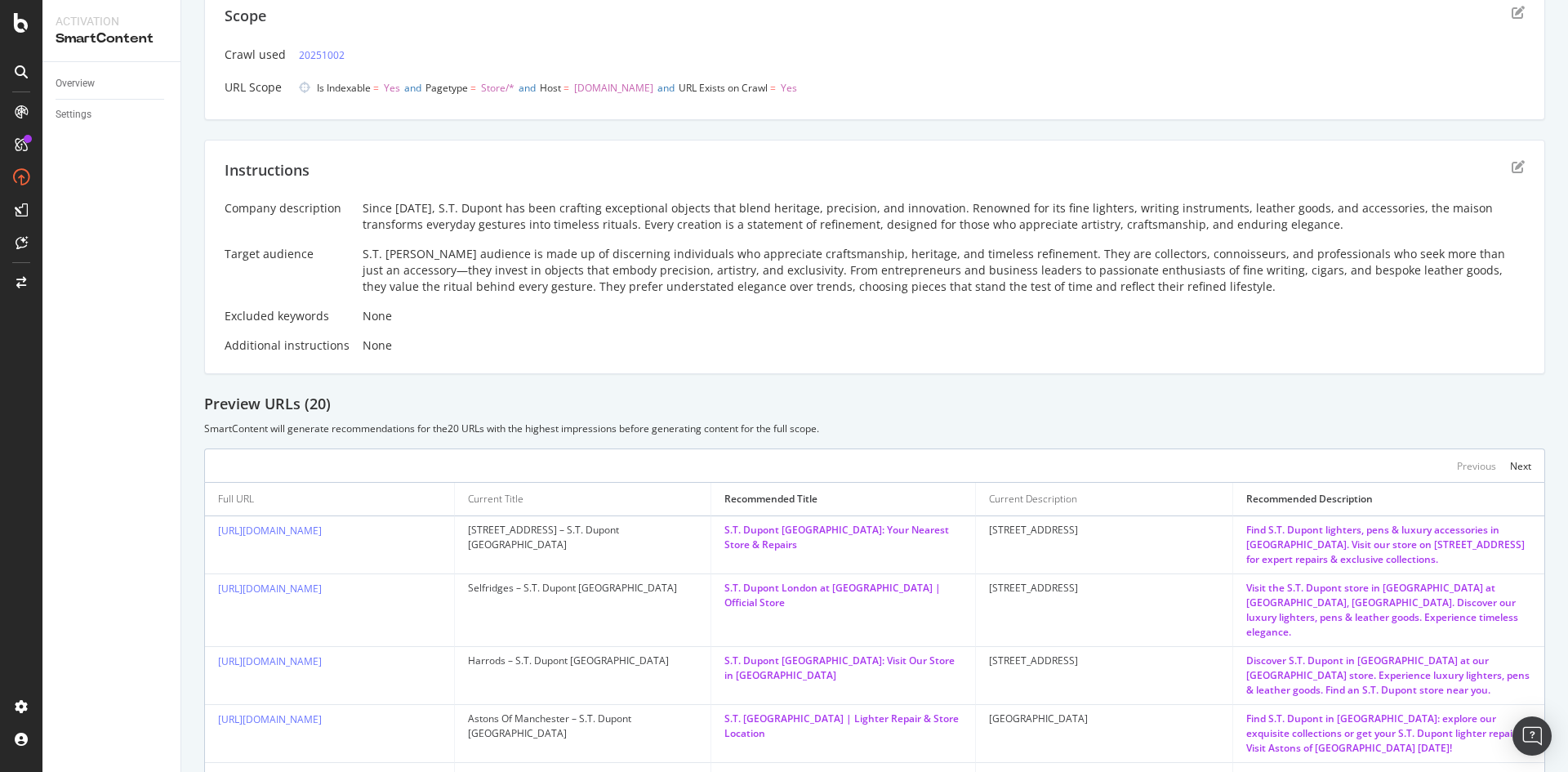
scroll to position [163, 0]
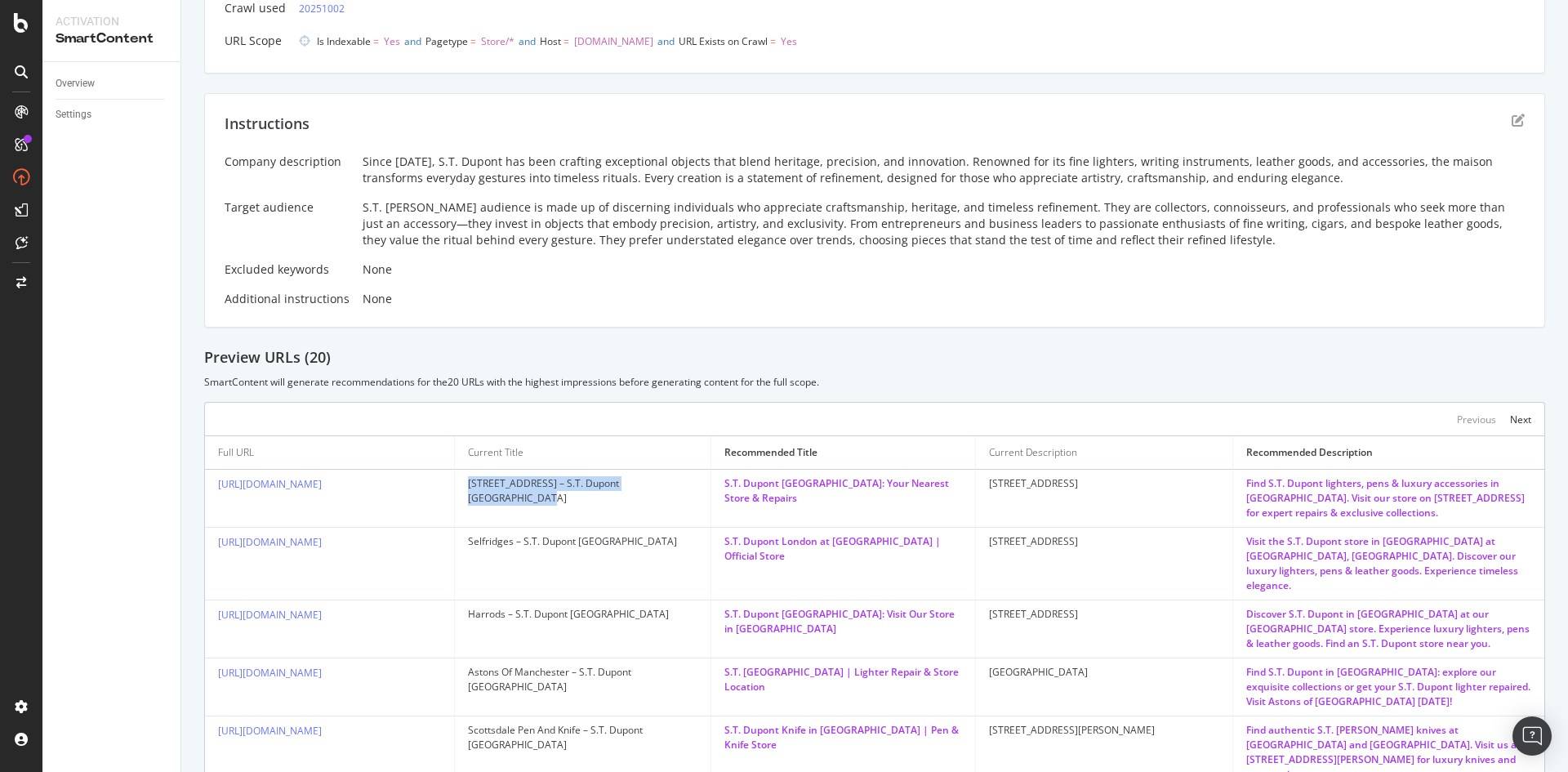
drag, startPoint x: 463, startPoint y: 482, endPoint x: 688, endPoint y: 482, distance: 225.0
click at [688, 482] on td "5 Hertford Street – S.T. Dupont United Kingdom" at bounding box center [583, 498] width 257 height 58
drag, startPoint x: 718, startPoint y: 479, endPoint x: 851, endPoint y: 513, distance: 137.3
click at [851, 513] on td "S.T. Dupont London: Your Nearest Store & Repairs" at bounding box center [843, 498] width 264 height 58
drag, startPoint x: 968, startPoint y: 479, endPoint x: 1083, endPoint y: 483, distance: 115.1
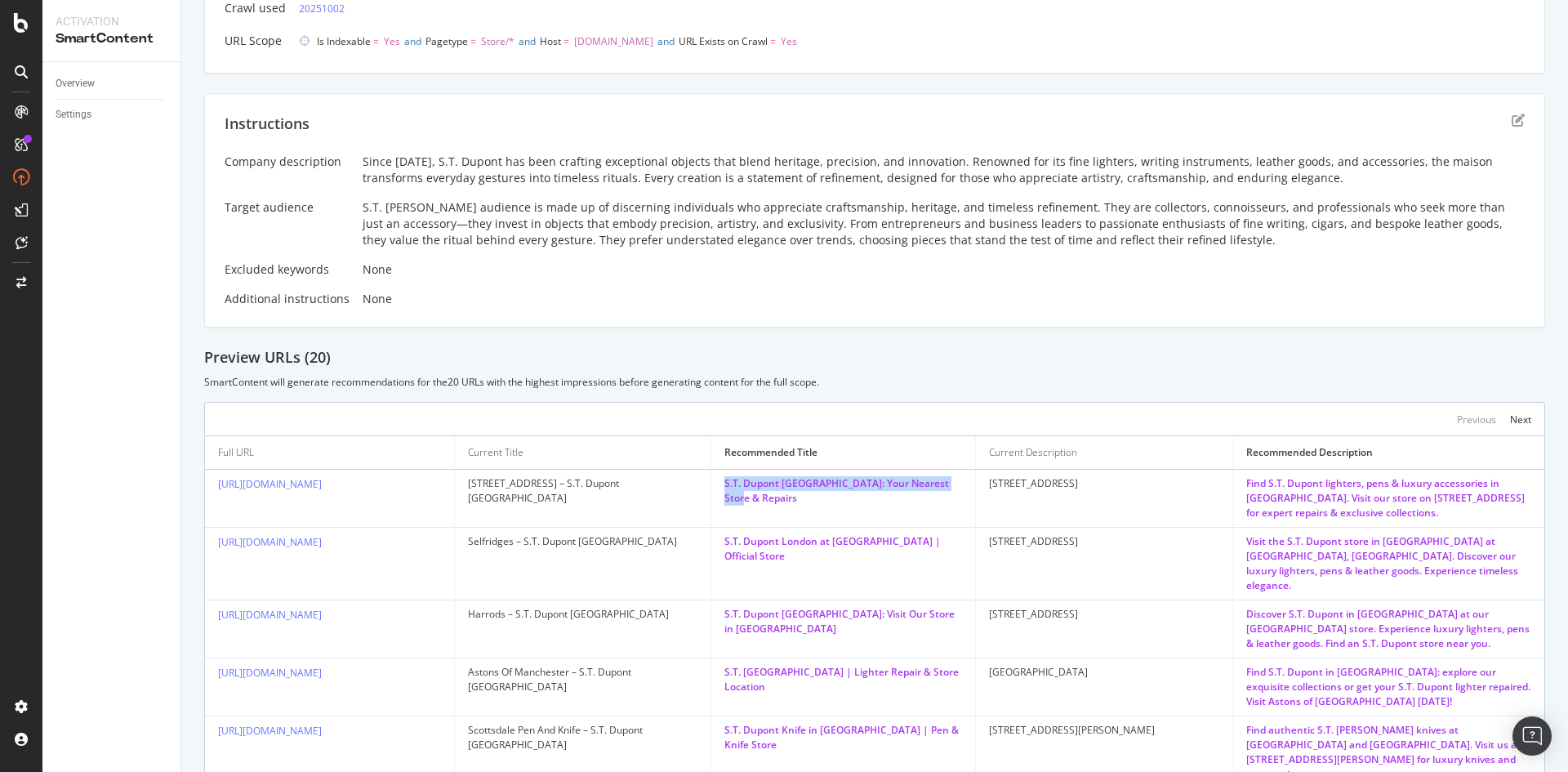
click at [1083, 483] on td "2-5 Hertford Street" at bounding box center [1104, 498] width 257 height 58
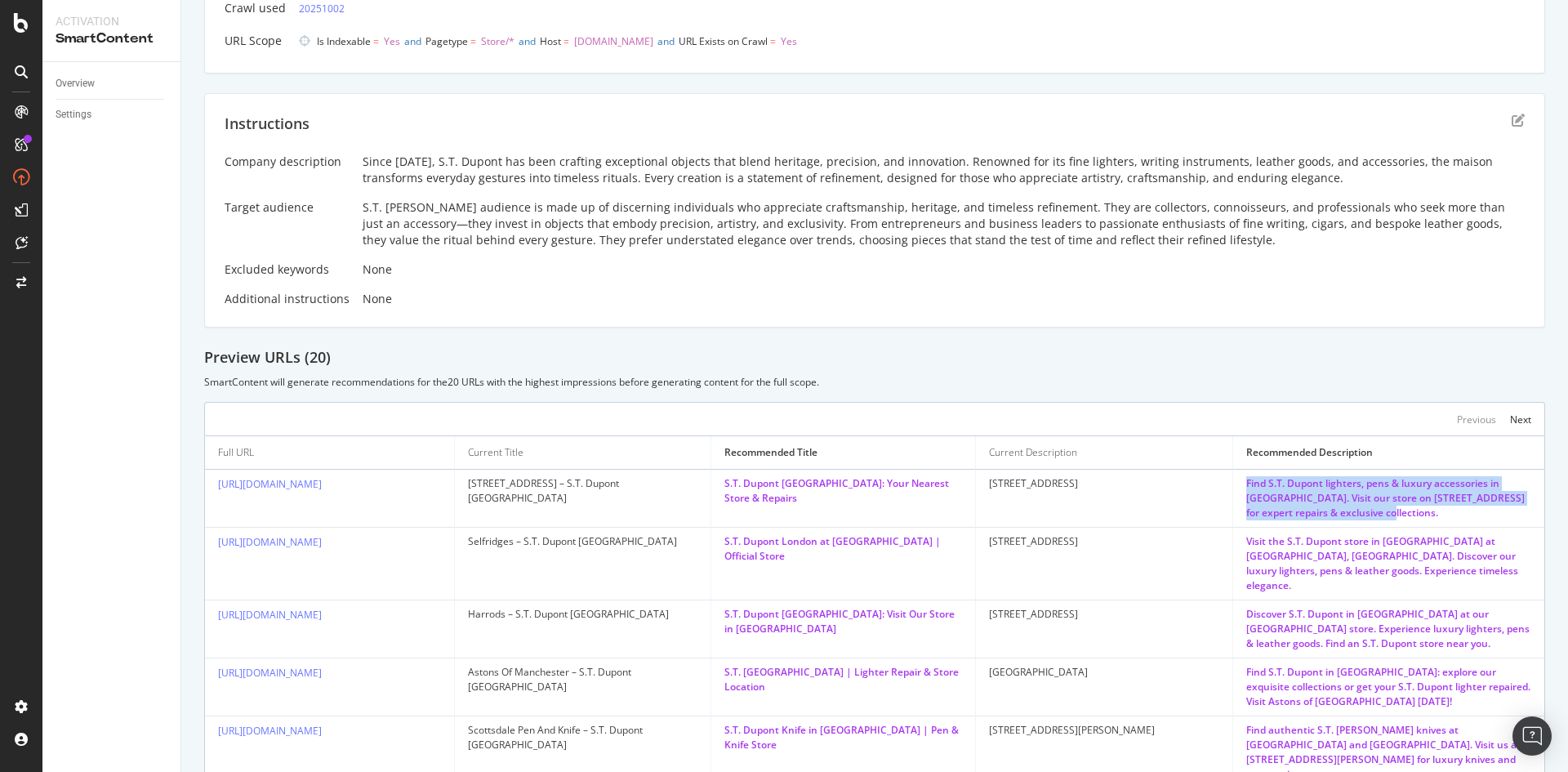
drag, startPoint x: 1227, startPoint y: 475, endPoint x: 1496, endPoint y: 519, distance: 272.6
click at [1496, 519] on td "Find S.T. Dupont lighters, pens & luxury accessories in London. Visit our store…" at bounding box center [1389, 498] width 311 height 58
click at [1496, 519] on div "Find S.T. Dupont lighters, pens & luxury accessories in London. Visit our store…" at bounding box center [1389, 498] width 285 height 44
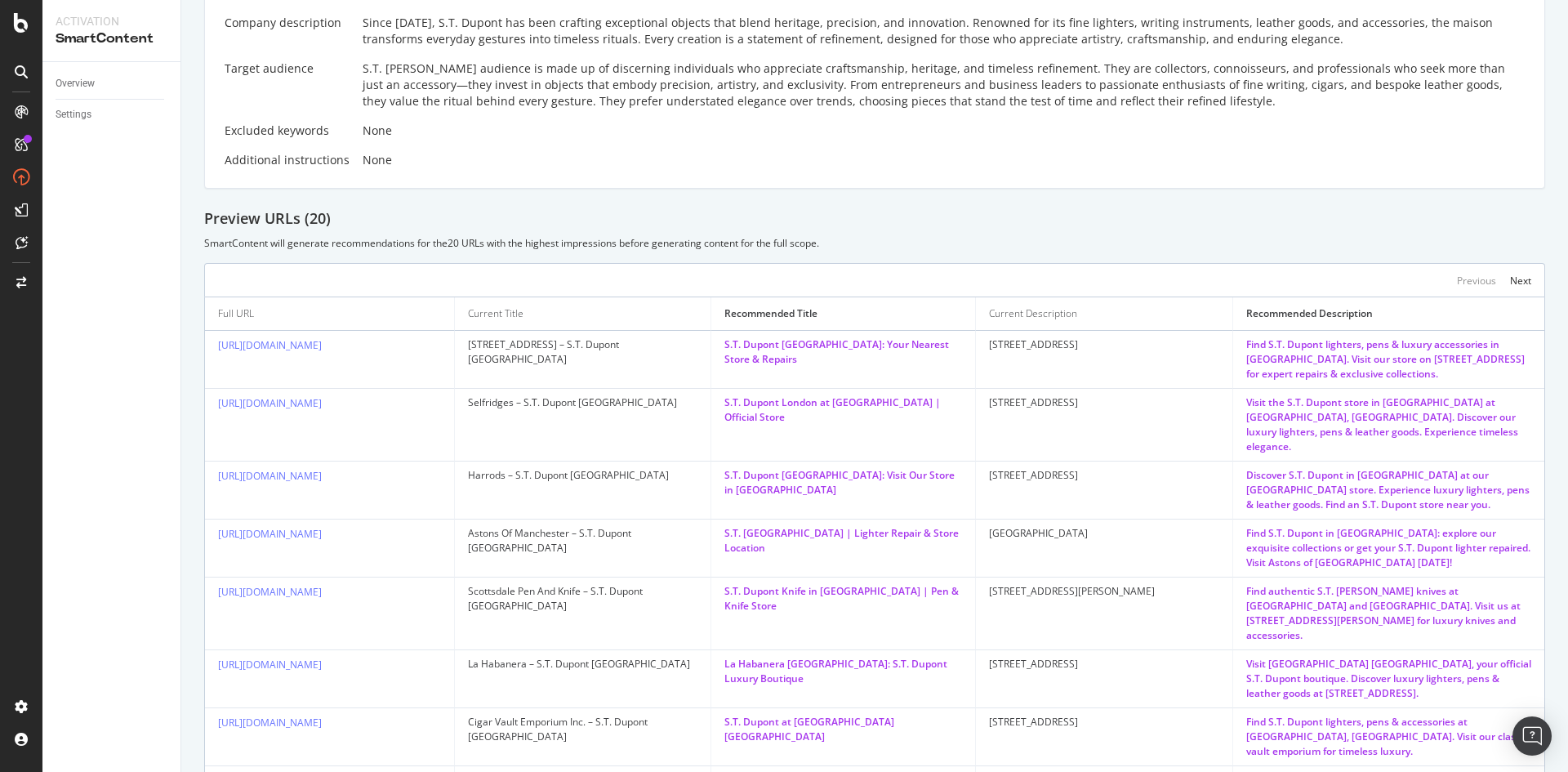
scroll to position [326, 0]
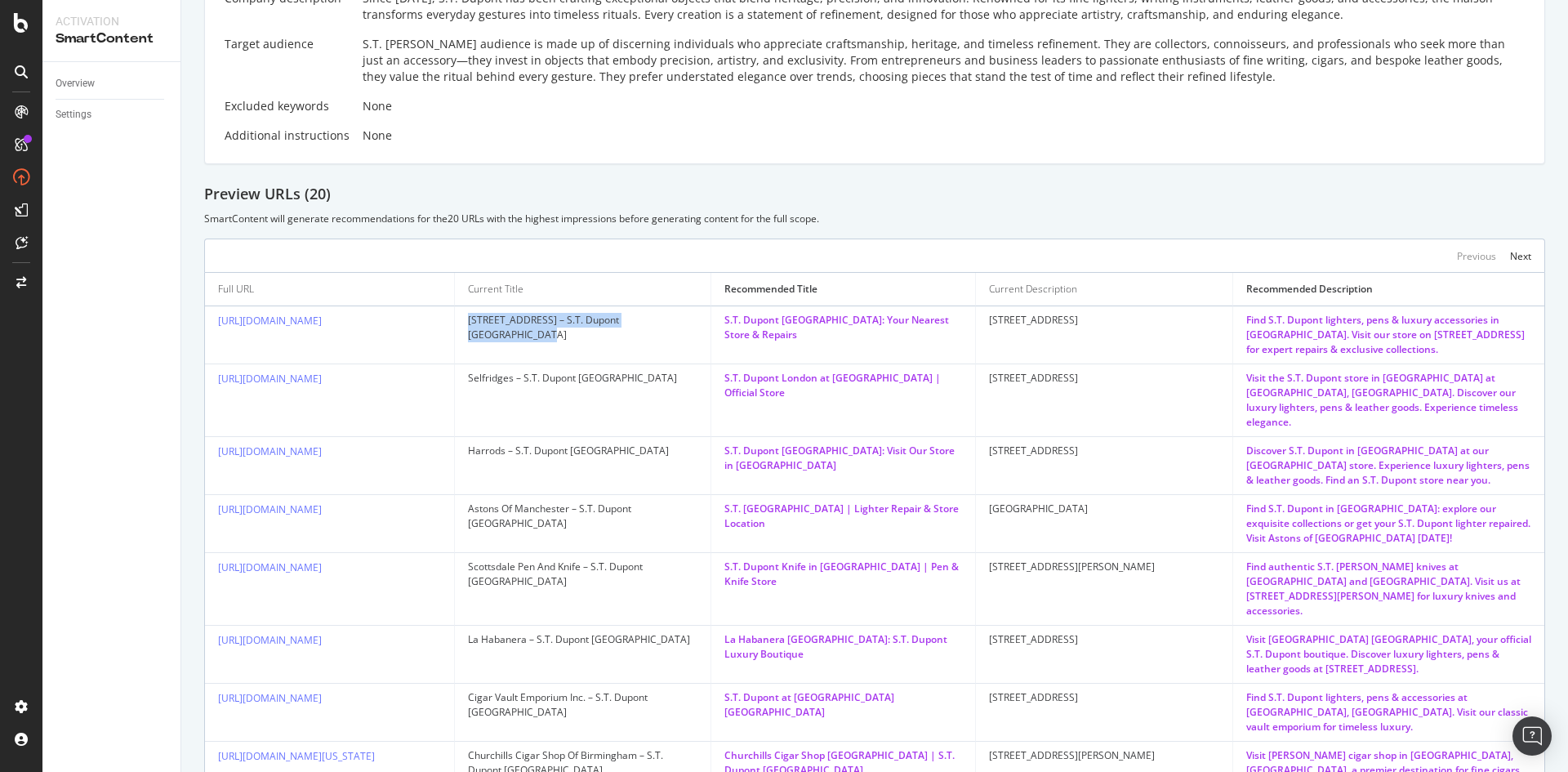
drag, startPoint x: 690, startPoint y: 323, endPoint x: 464, endPoint y: 321, distance: 226.0
click at [464, 321] on td "5 Hertford Street – S.T. Dupont United Kingdom" at bounding box center [583, 335] width 257 height 58
drag, startPoint x: 813, startPoint y: 319, endPoint x: 849, endPoint y: 341, distance: 42.2
click at [849, 341] on div "S.T. Dupont London: Your Nearest Store & Repairs" at bounding box center [843, 327] width 238 height 30
click at [769, 321] on div "S.T. Dupont London: Your Nearest Store & Repairs" at bounding box center [843, 327] width 238 height 30
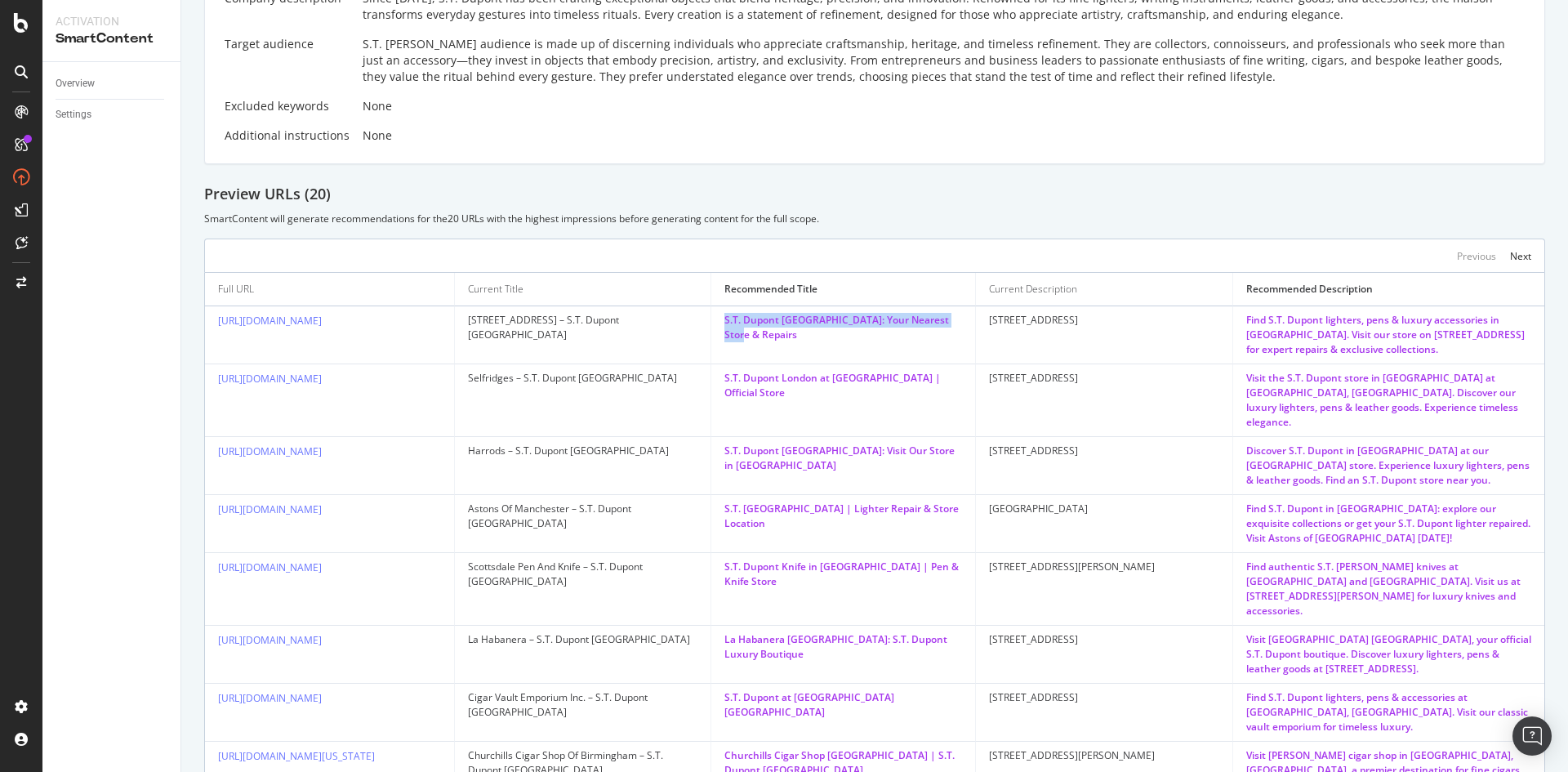
drag, startPoint x: 725, startPoint y: 318, endPoint x: 766, endPoint y: 335, distance: 44.4
click at [766, 335] on div "S.T. Dupont London: Your Nearest Store & Repairs" at bounding box center [843, 327] width 238 height 30
click at [766, 336] on div "S.T. Dupont London: Your Nearest Store & Repairs" at bounding box center [843, 327] width 238 height 30
drag, startPoint x: 471, startPoint y: 319, endPoint x: 553, endPoint y: 320, distance: 82.0
click at [553, 320] on div "5 Hertford Street – S.T. Dupont United Kingdom" at bounding box center [582, 327] width 230 height 30
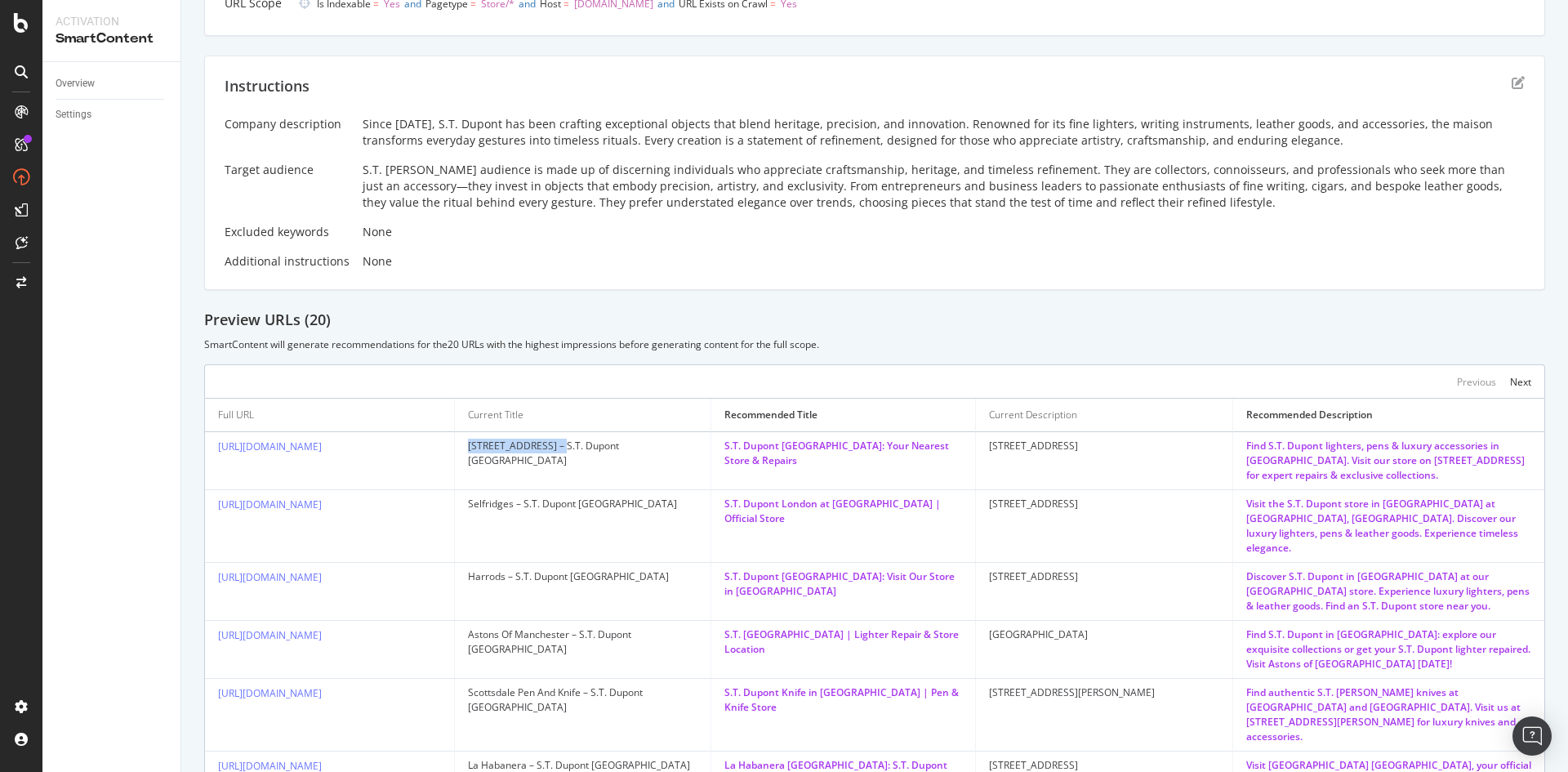
scroll to position [0, 0]
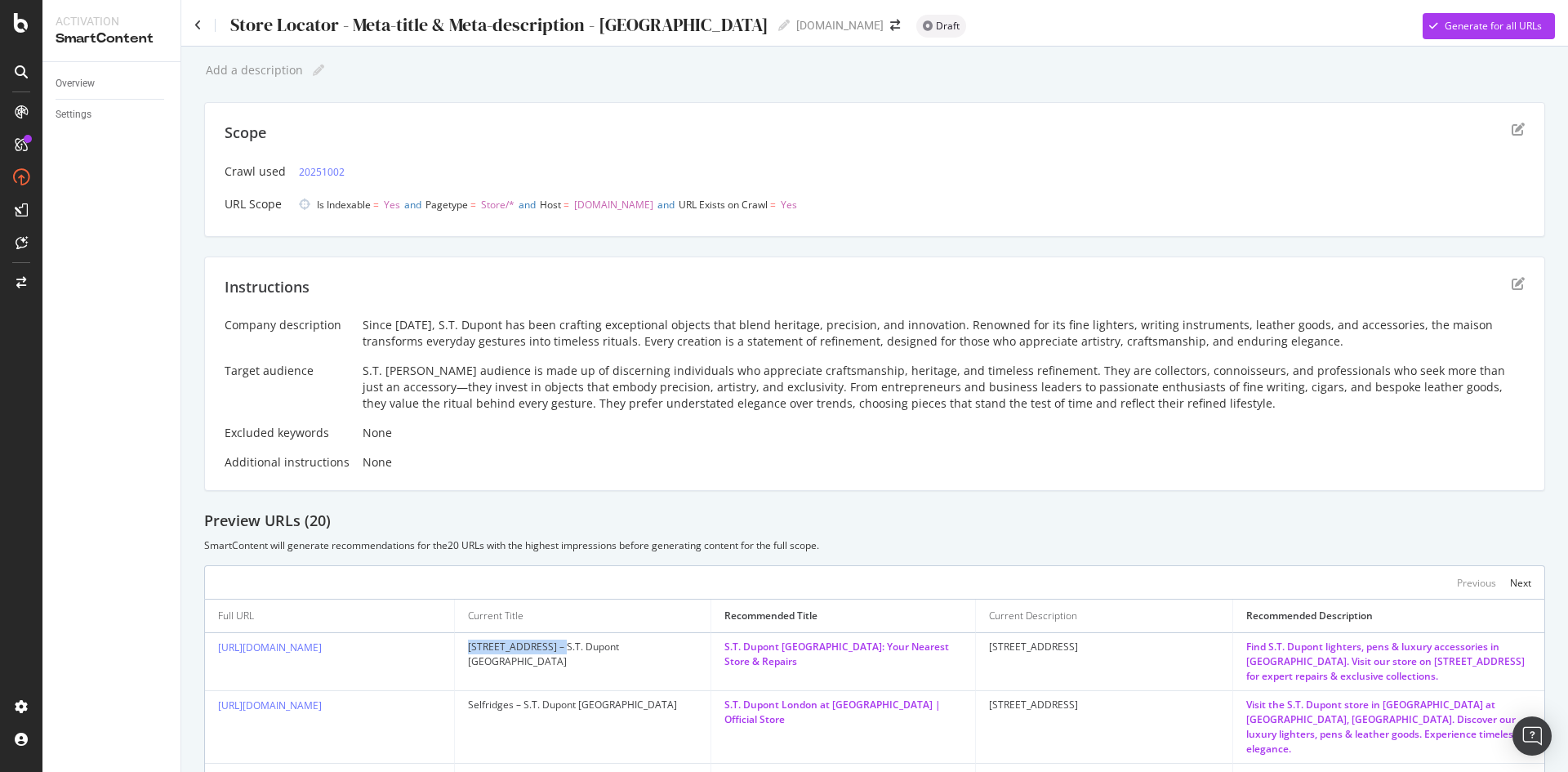
drag, startPoint x: 1500, startPoint y: 286, endPoint x: 1486, endPoint y: 282, distance: 14.6
click at [1486, 282] on div "Instructions" at bounding box center [874, 297] width 1301 height 41
click at [1521, 293] on div "Instructions Company description Since 1872, S.T. Dupont has been crafting exce…" at bounding box center [874, 374] width 1341 height 235
click at [1512, 287] on icon "edit" at bounding box center [1518, 283] width 13 height 13
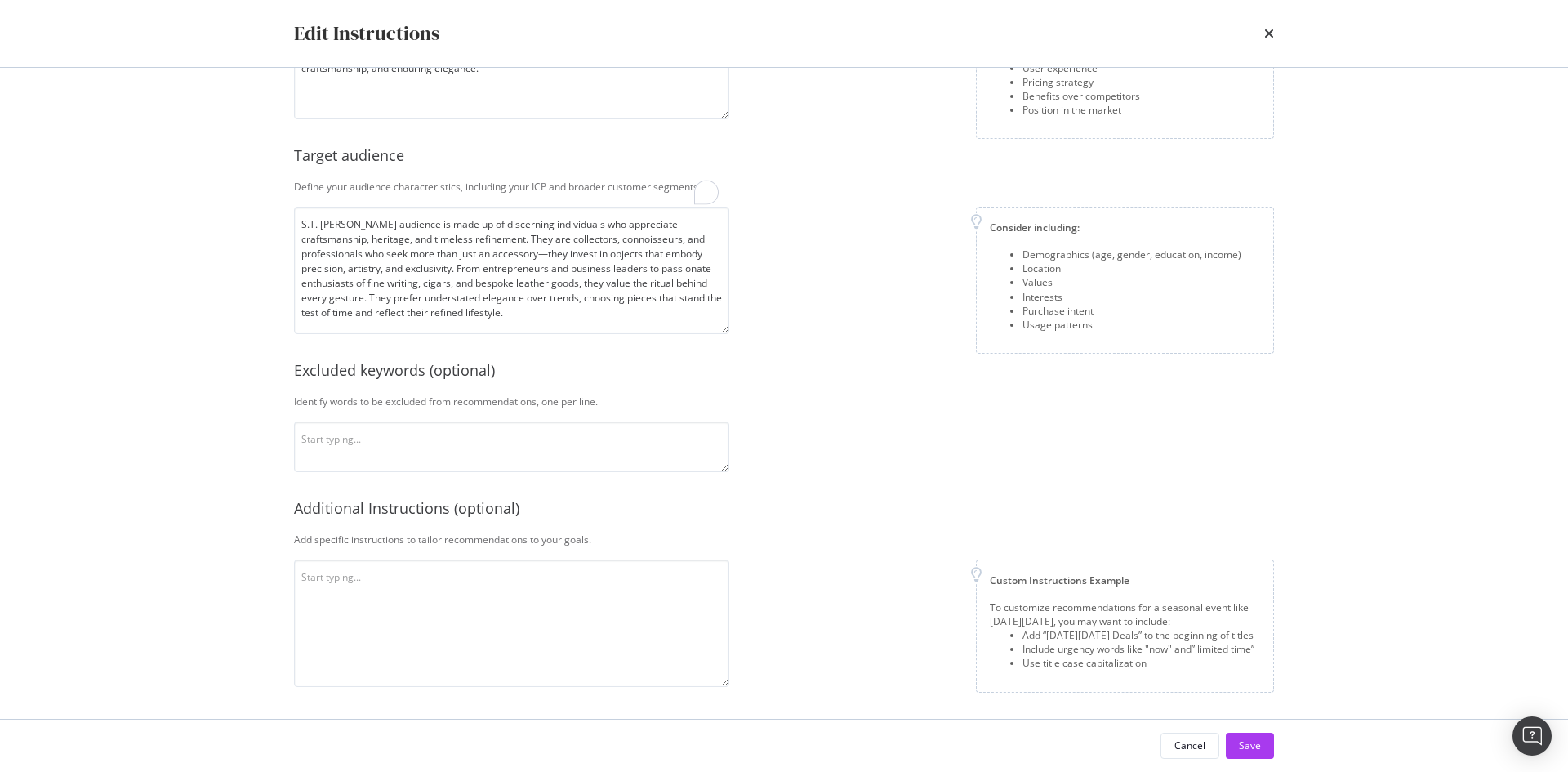
scroll to position [183, 0]
click at [466, 604] on textarea "modal" at bounding box center [512, 623] width 435 height 128
type textarea "Always keep the store name, and the city in the meta-title and meta-description"
click at [1273, 31] on icon "times" at bounding box center [1269, 33] width 10 height 13
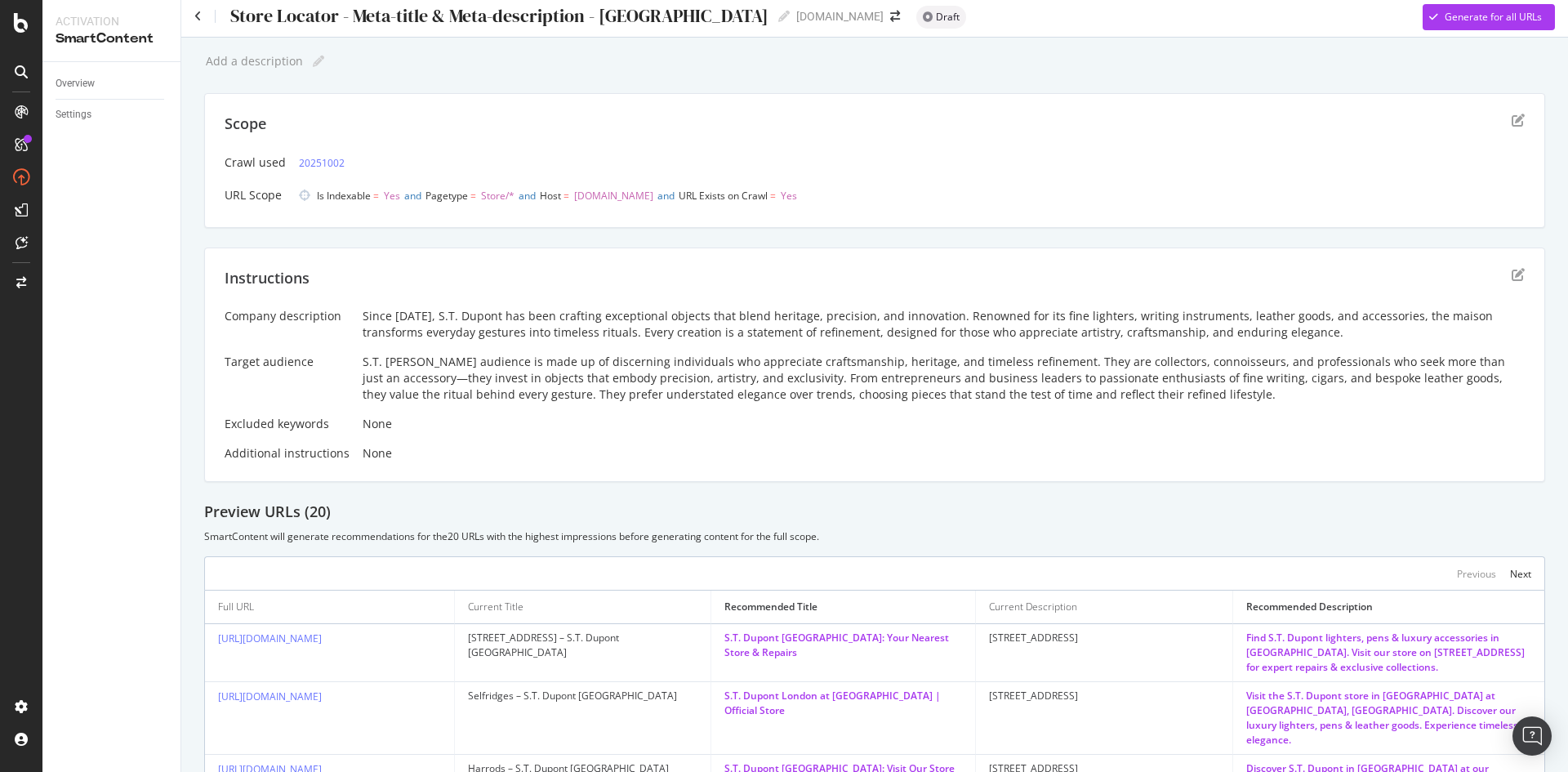
scroll to position [0, 0]
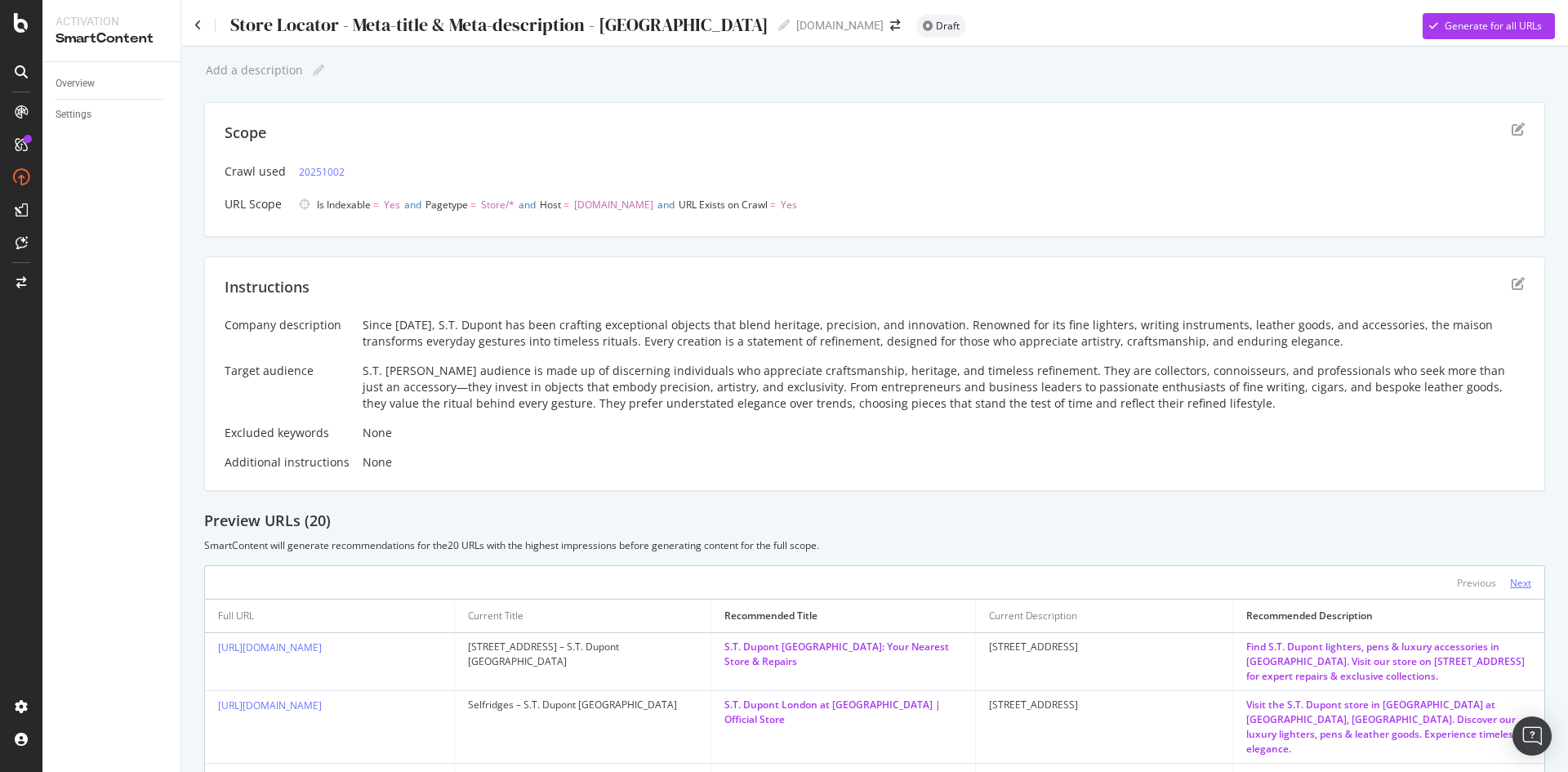
click at [1517, 584] on div "Previous Next" at bounding box center [874, 581] width 1341 height 33
click at [1517, 585] on div "Next" at bounding box center [1521, 582] width 21 height 14
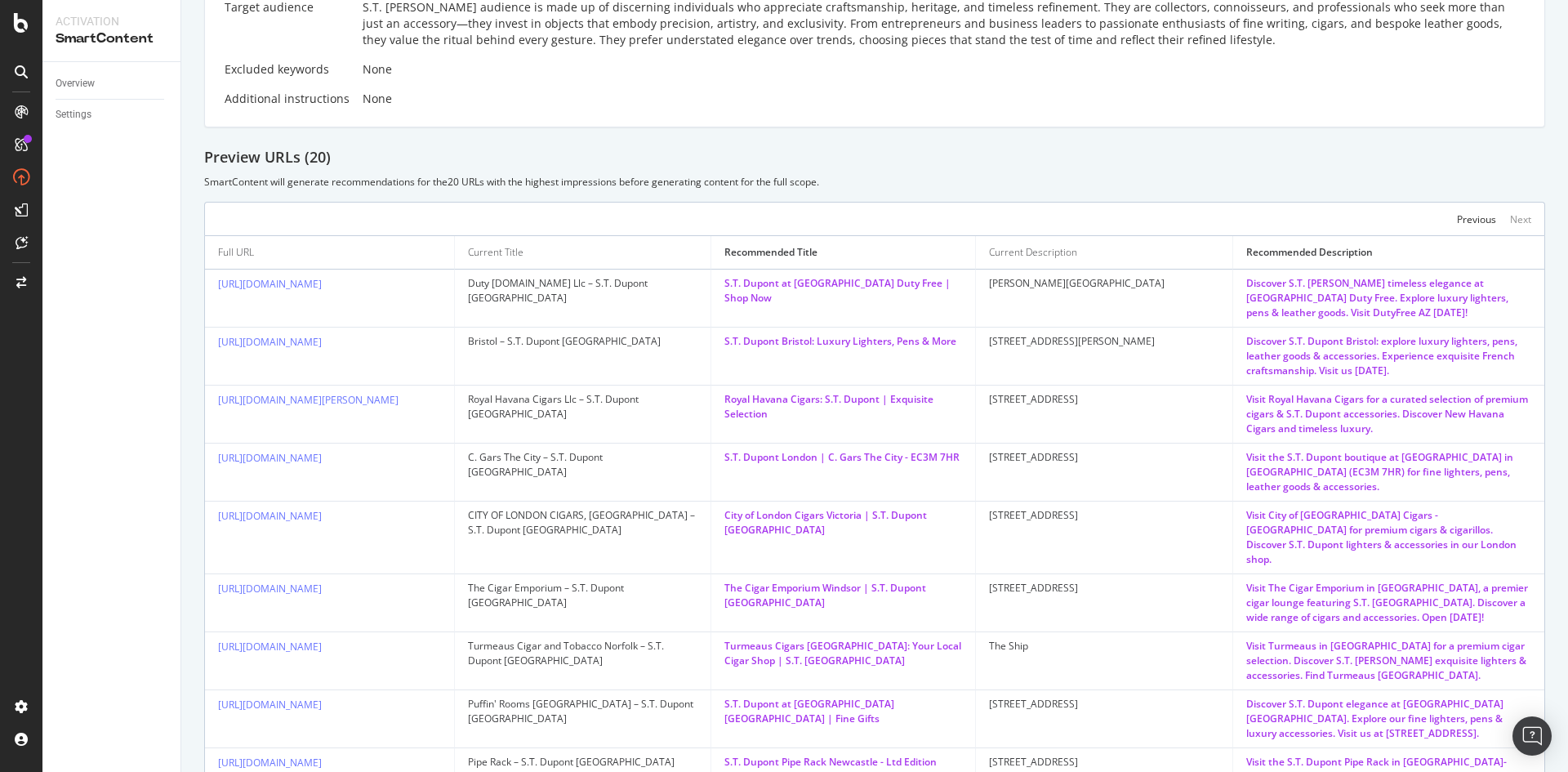
scroll to position [408, 0]
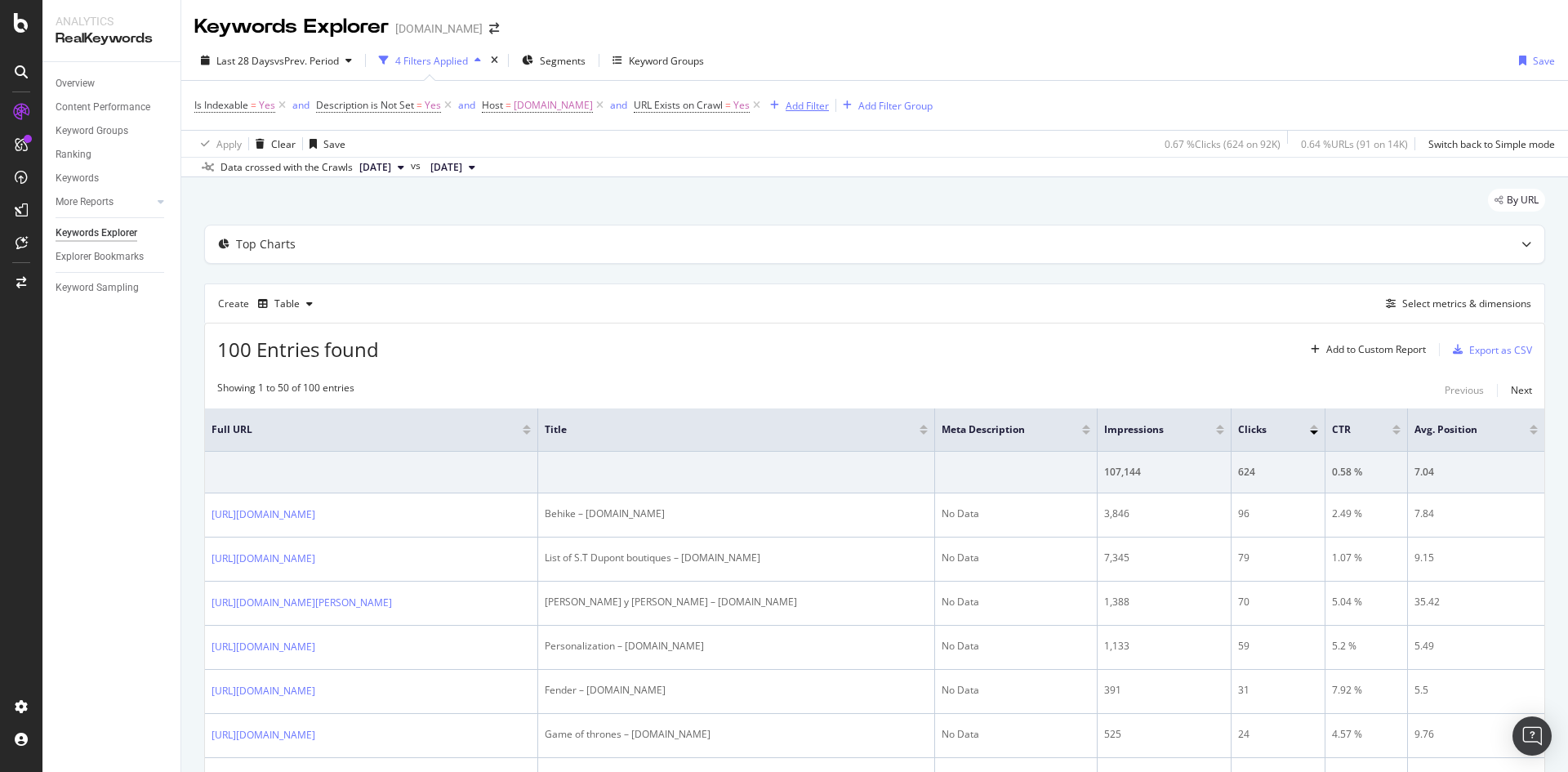
click at [802, 107] on div "Add Filter" at bounding box center [806, 106] width 43 height 14
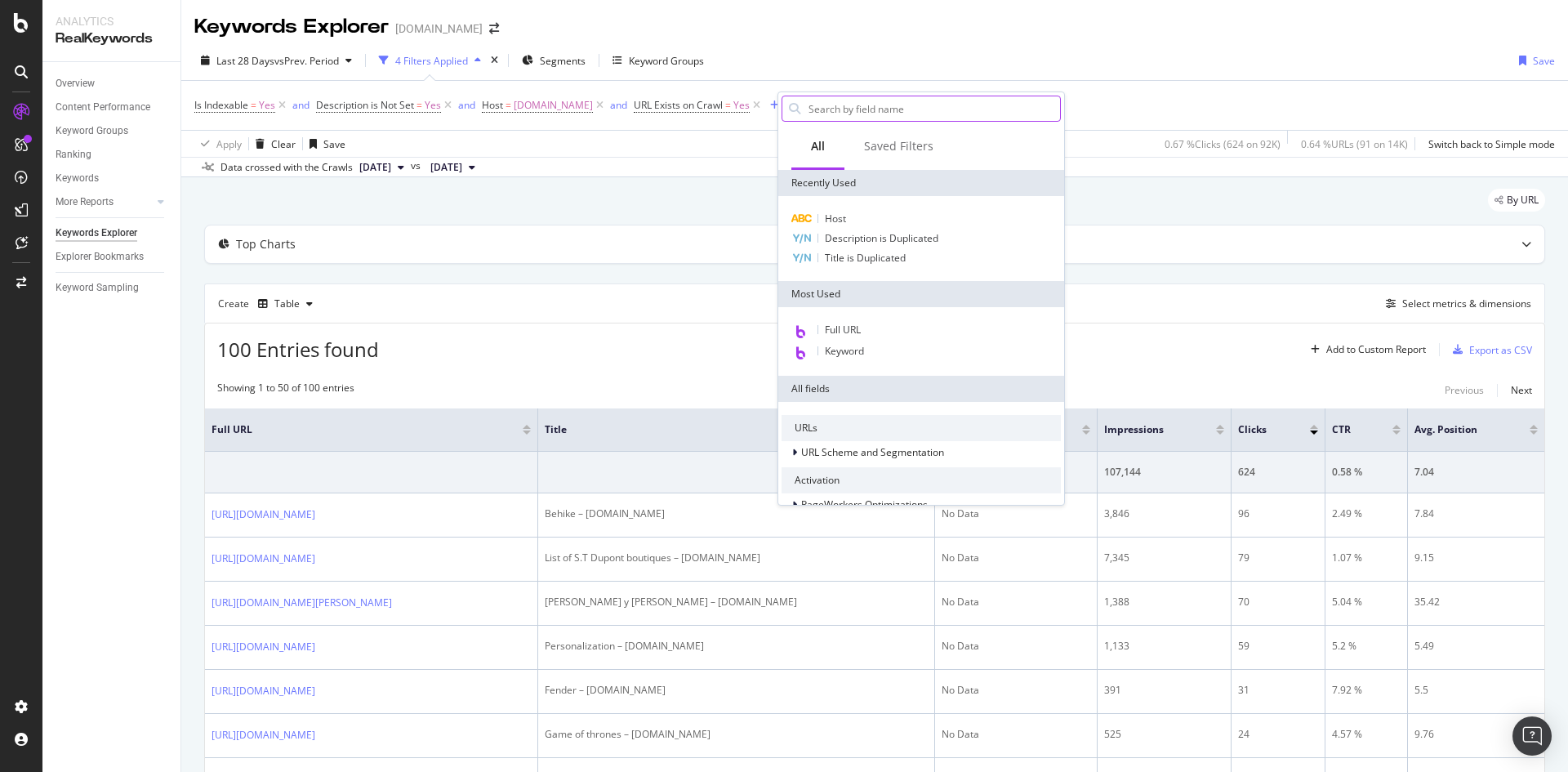
click at [829, 104] on input "text" at bounding box center [933, 109] width 253 height 25
type input "page"
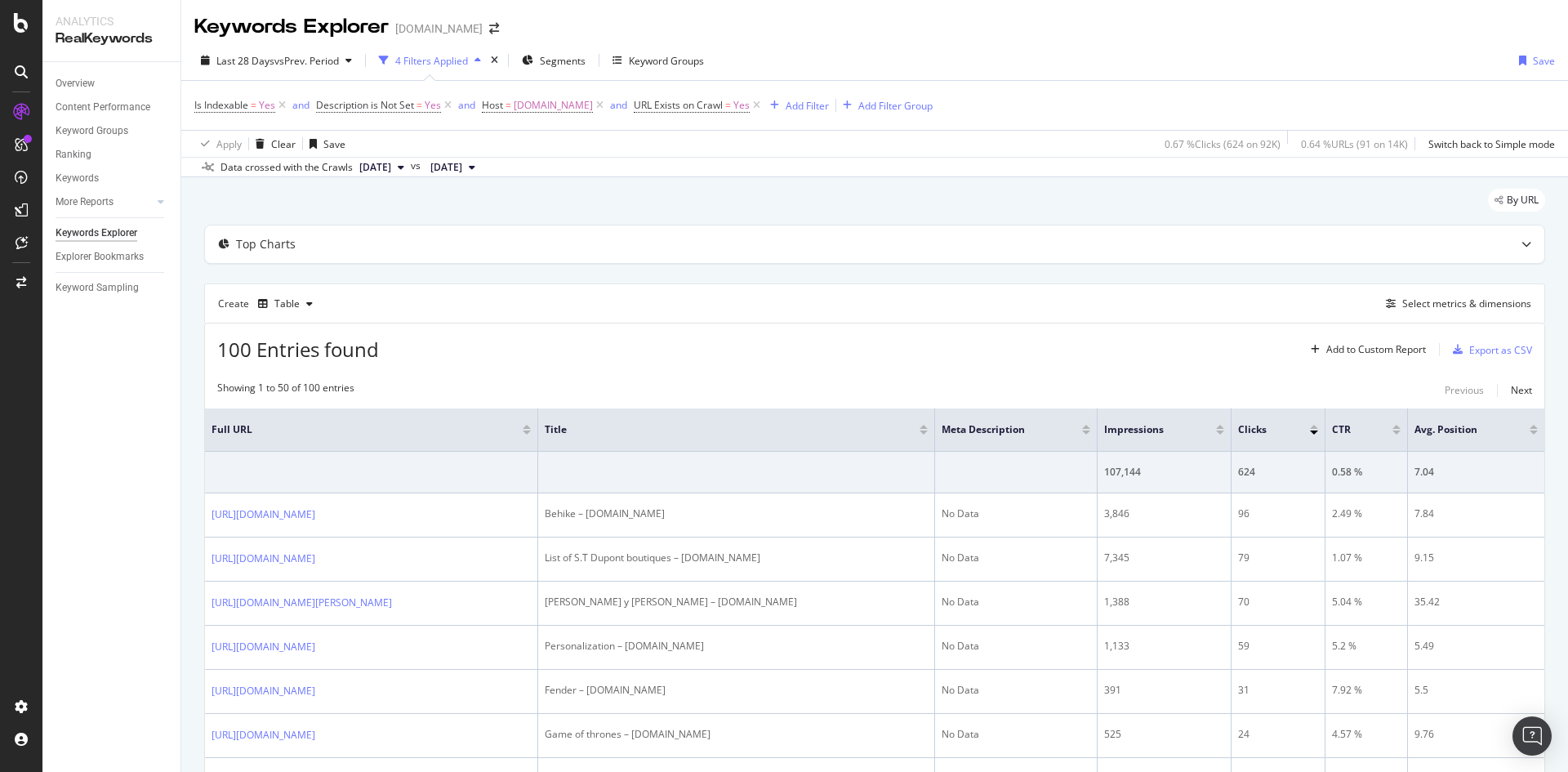
drag, startPoint x: 1136, startPoint y: 264, endPoint x: 1134, endPoint y: 291, distance: 27.1
click at [607, 106] on icon at bounding box center [599, 105] width 14 height 16
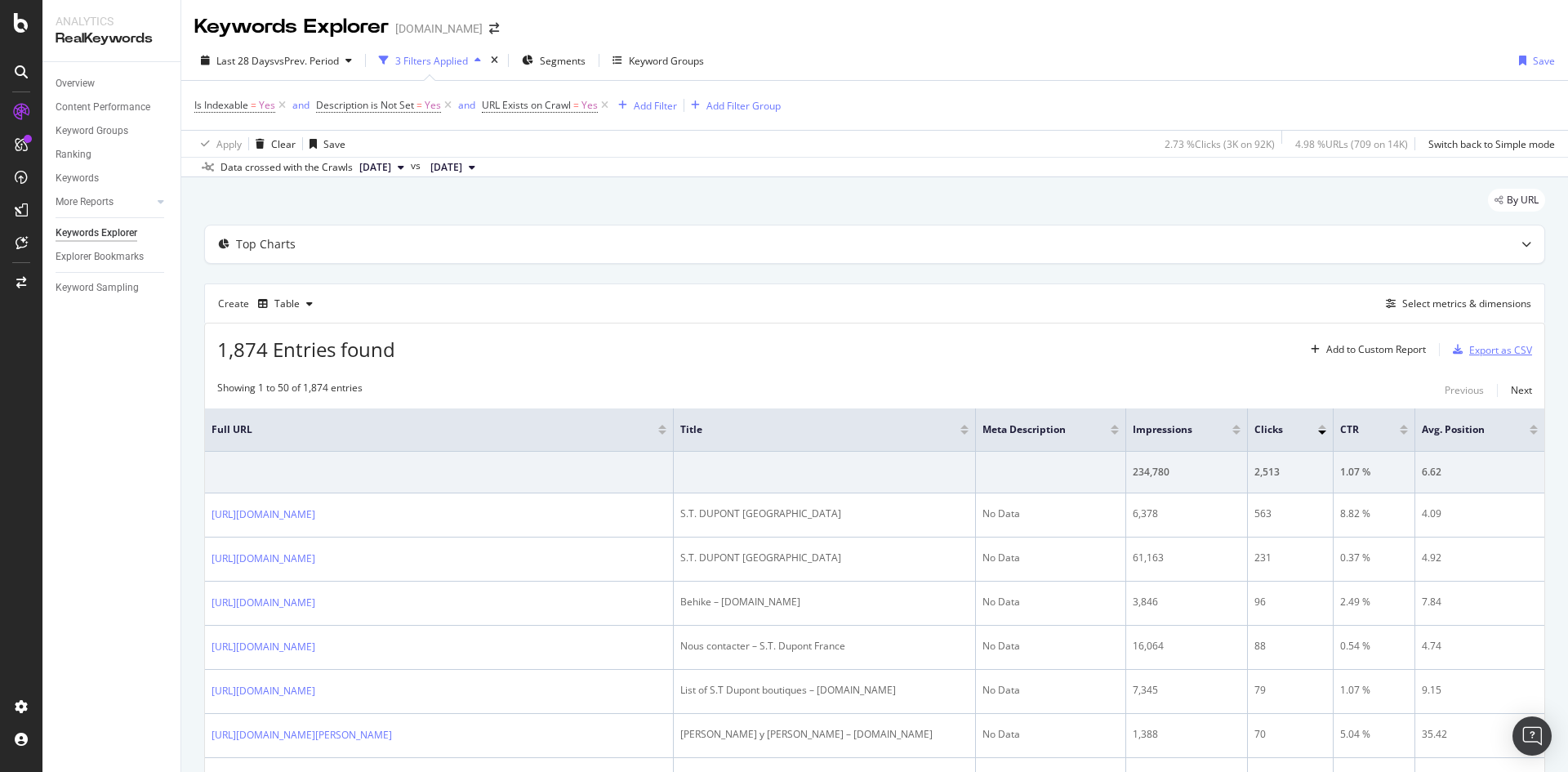
click at [1470, 355] on div "Export as CSV" at bounding box center [1501, 349] width 63 height 14
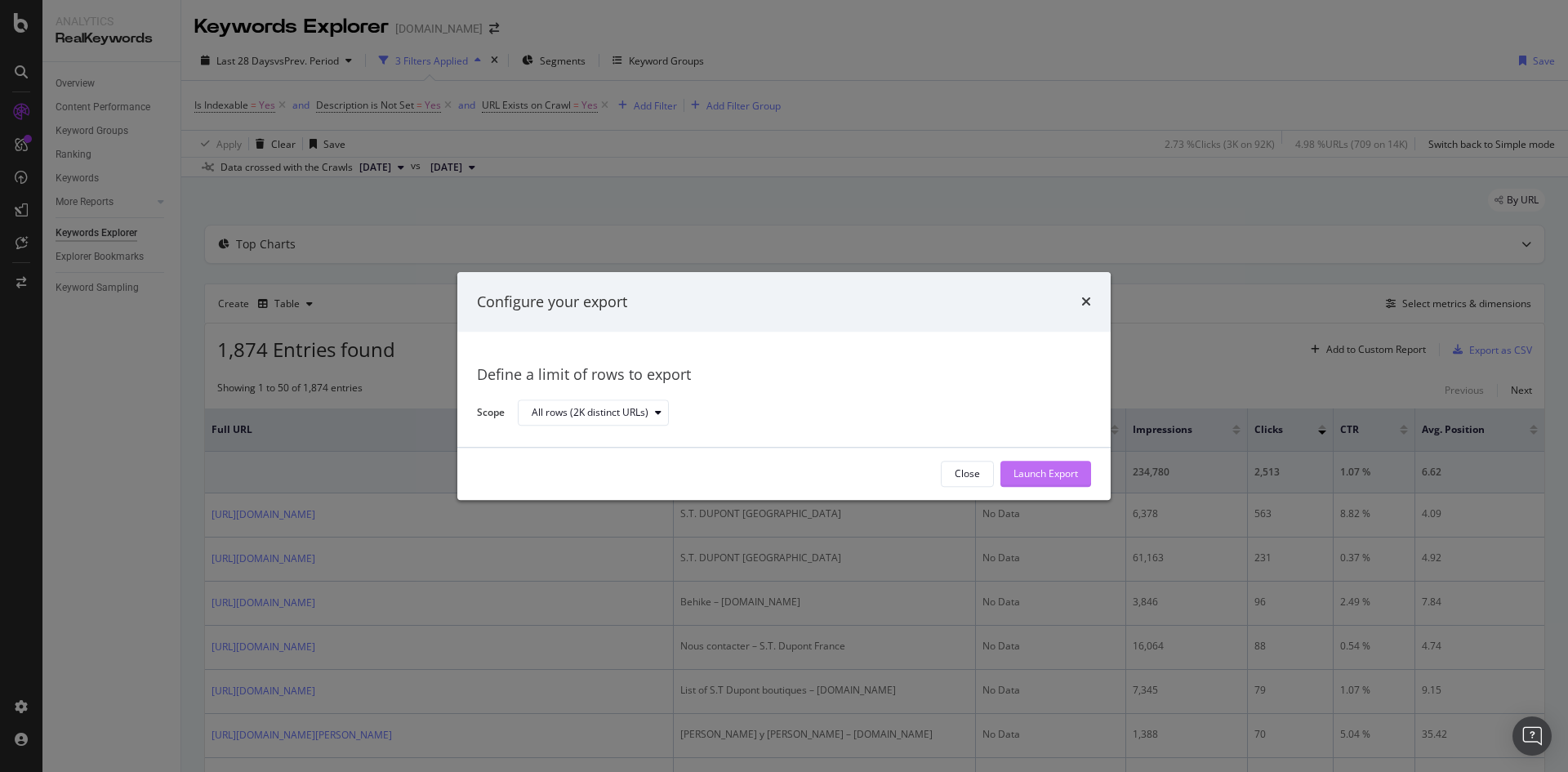
click at [1038, 475] on div "Launch Export" at bounding box center [1046, 474] width 65 height 14
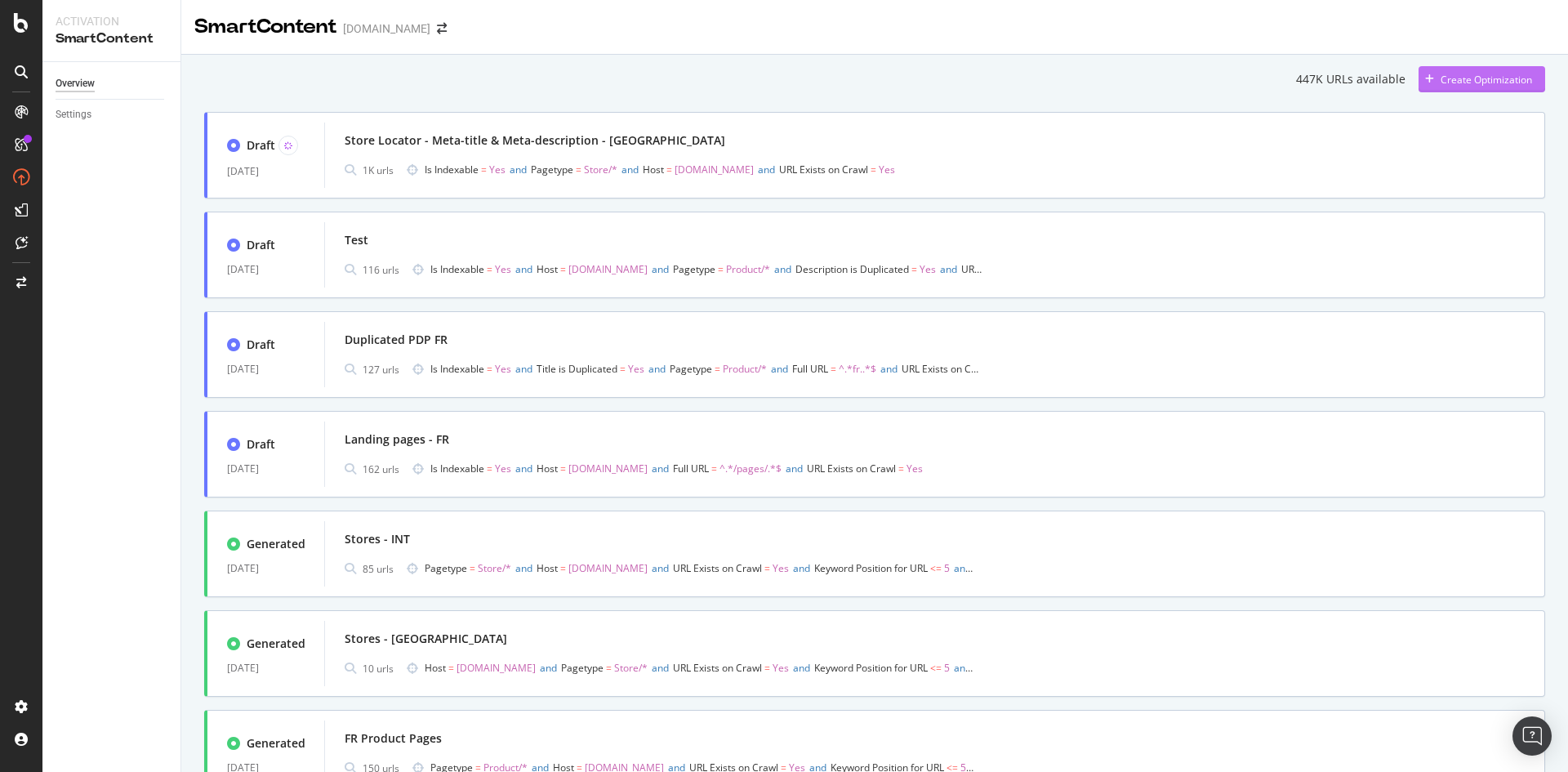
click at [1480, 87] on div "Create Optimization" at bounding box center [1475, 79] width 114 height 25
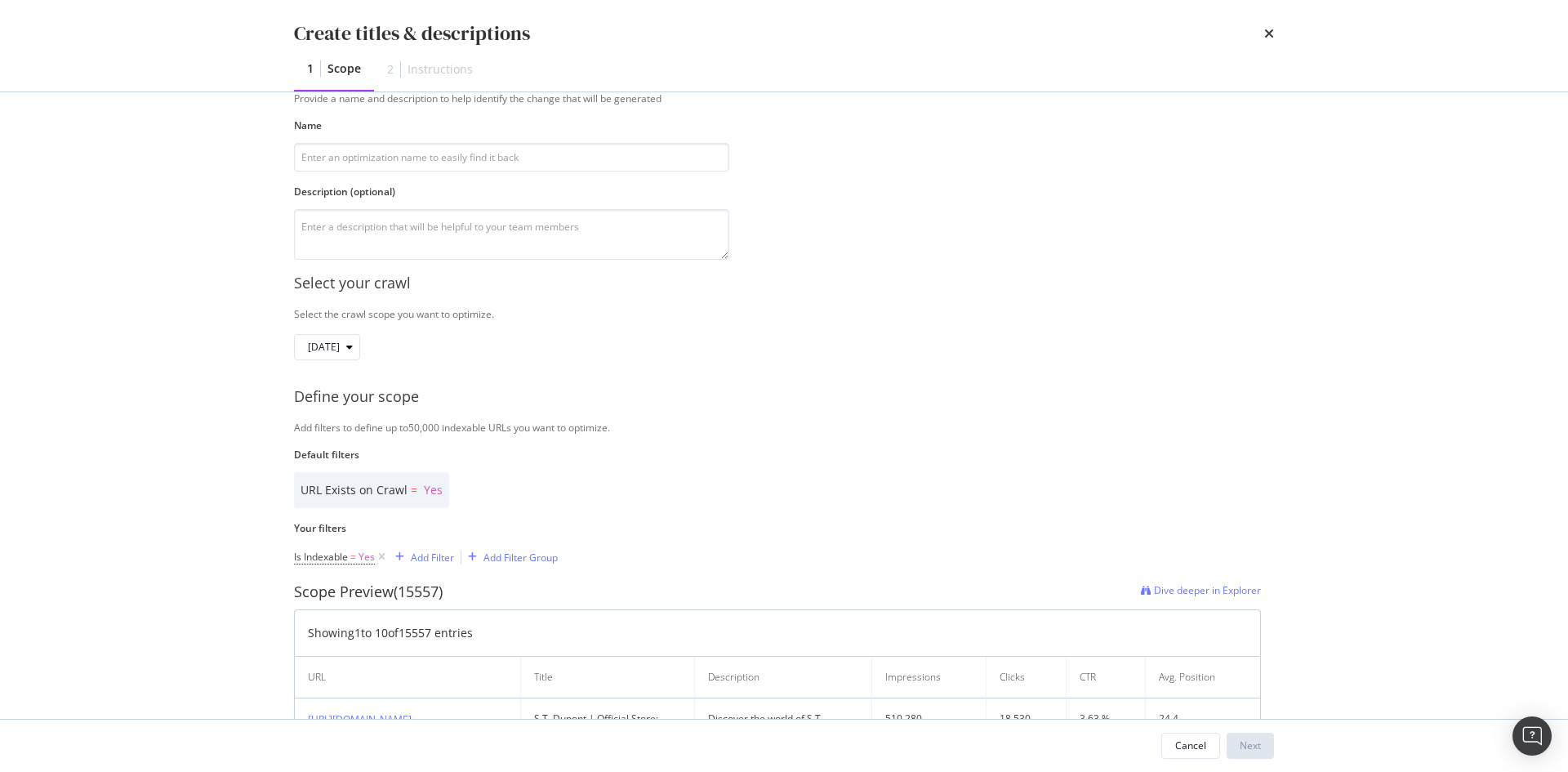
scroll to position [408, 0]
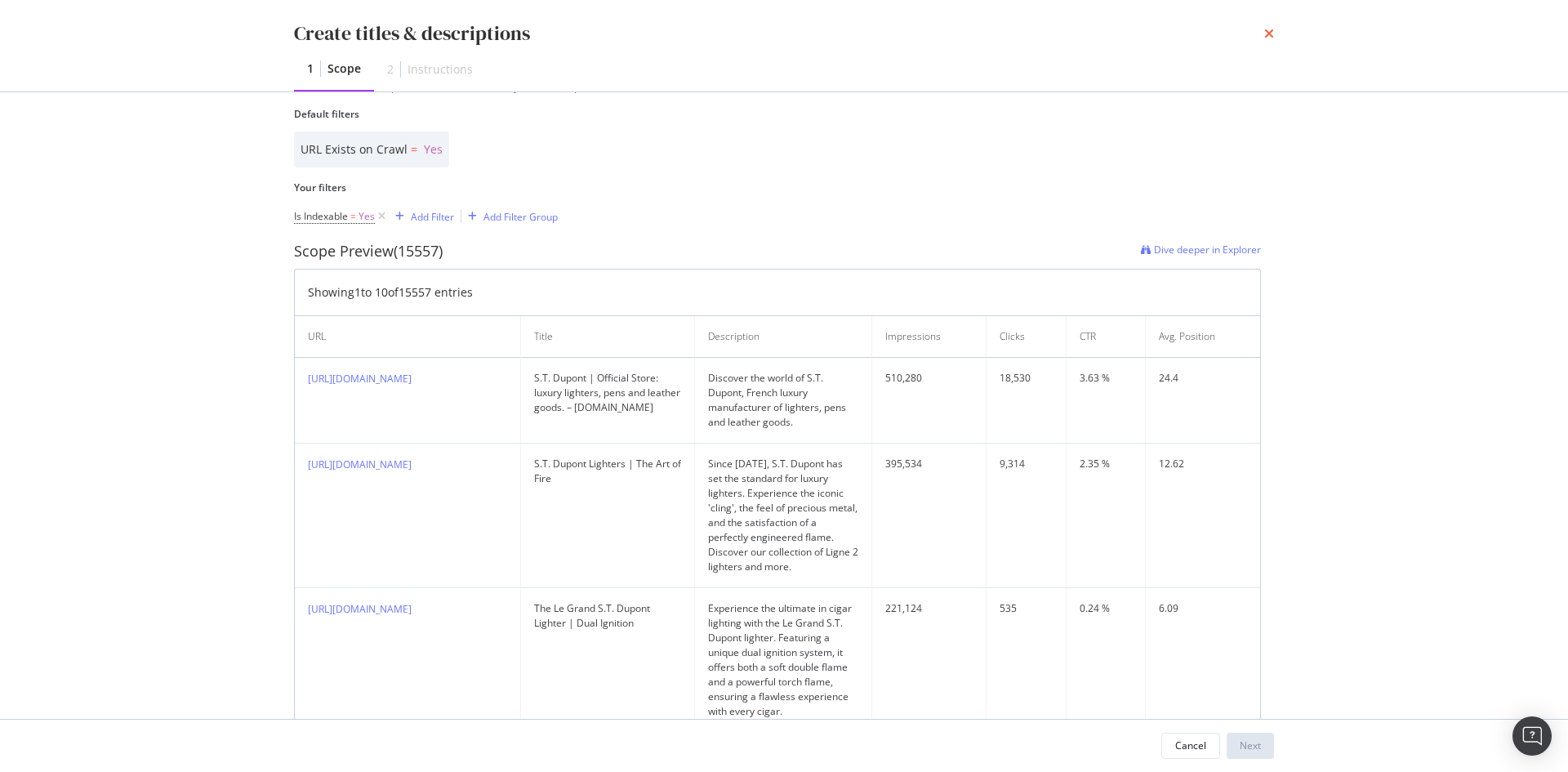
click at [1267, 34] on icon "times" at bounding box center [1269, 33] width 10 height 13
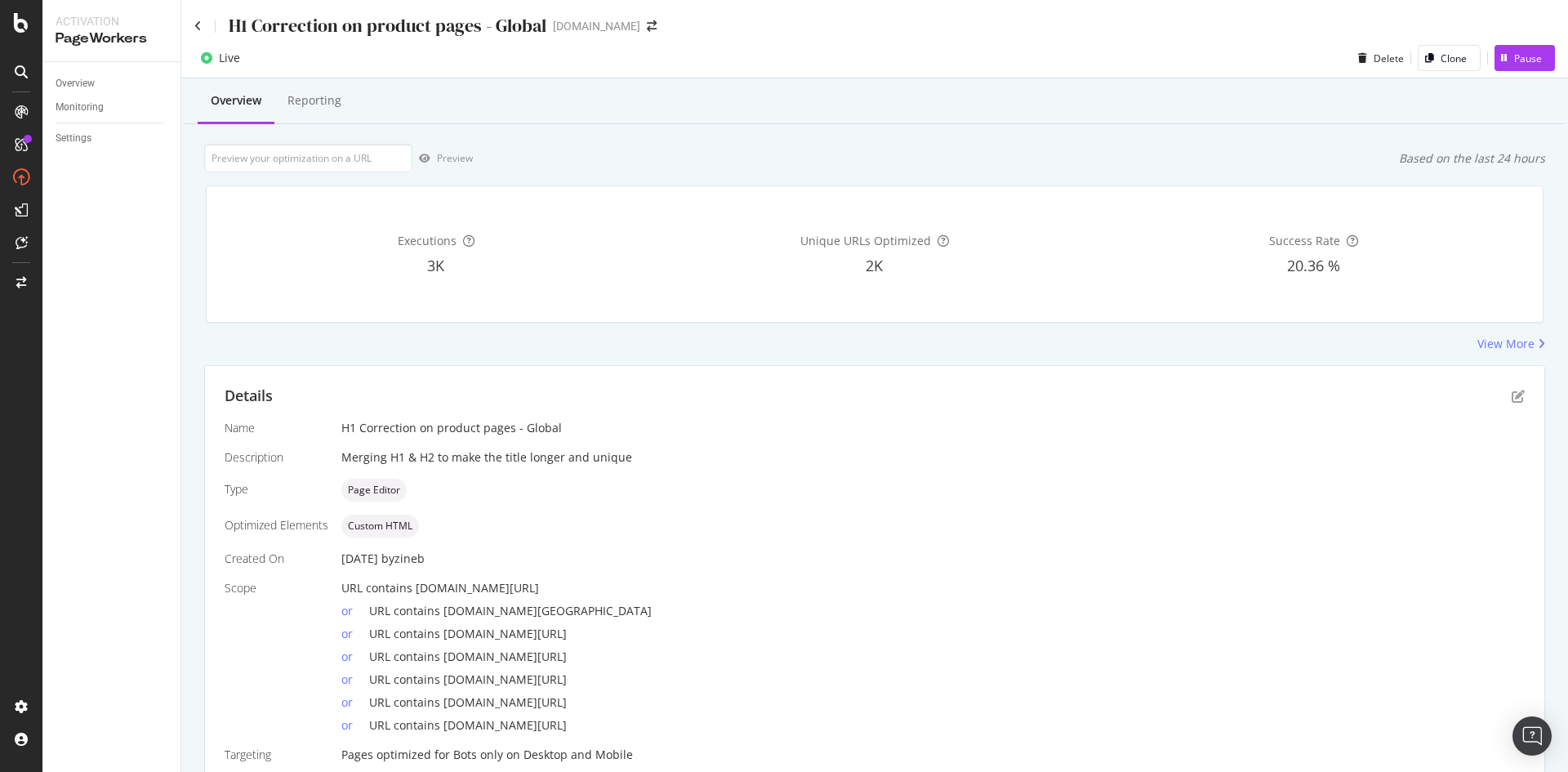
click at [819, 389] on div "Details" at bounding box center [874, 396] width 1301 height 21
click at [334, 167] on input "url" at bounding box center [308, 158] width 208 height 29
click at [339, 117] on div "Reporting" at bounding box center [315, 101] width 80 height 45
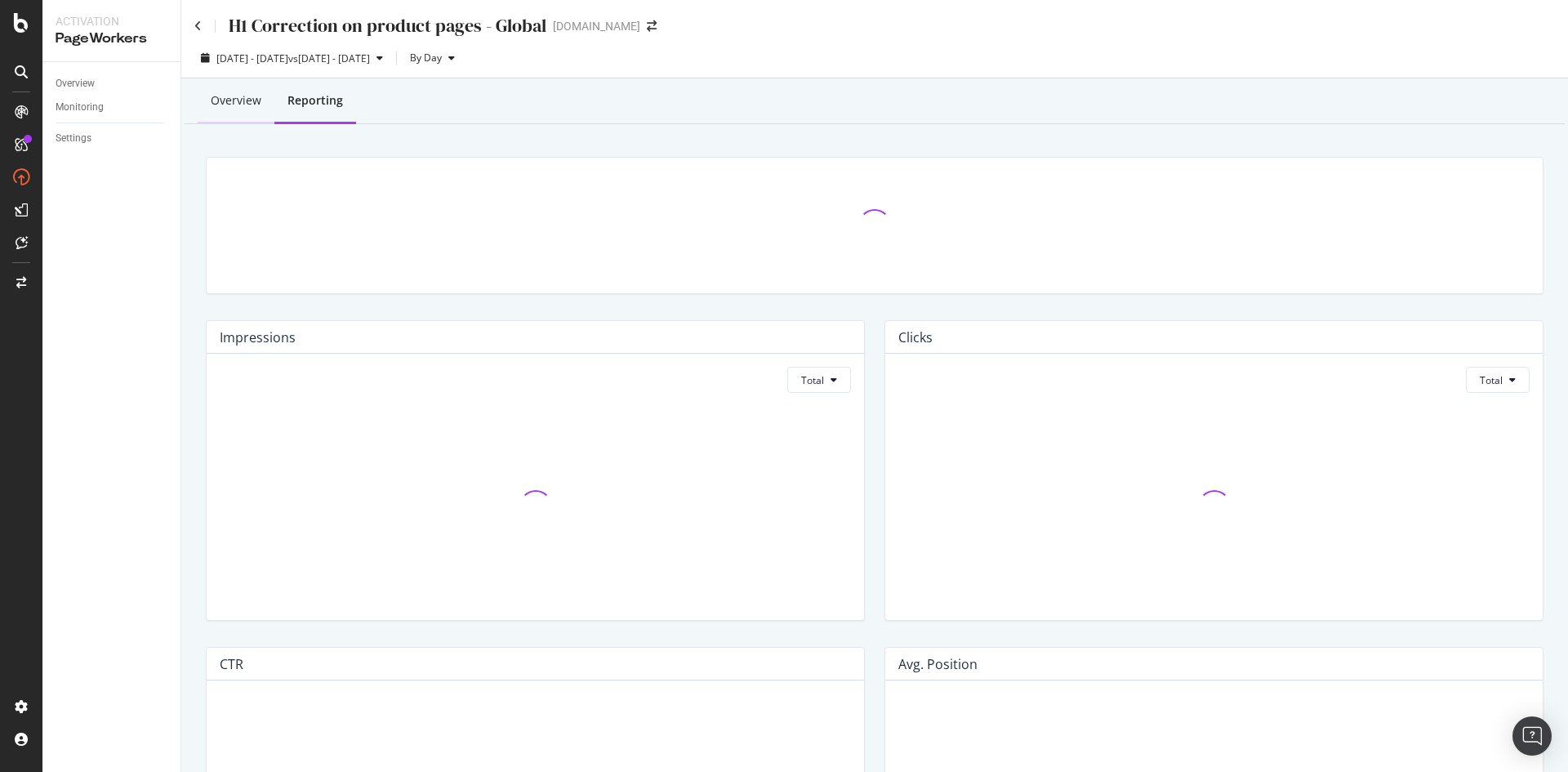
click at [256, 103] on div "Overview" at bounding box center [236, 100] width 51 height 16
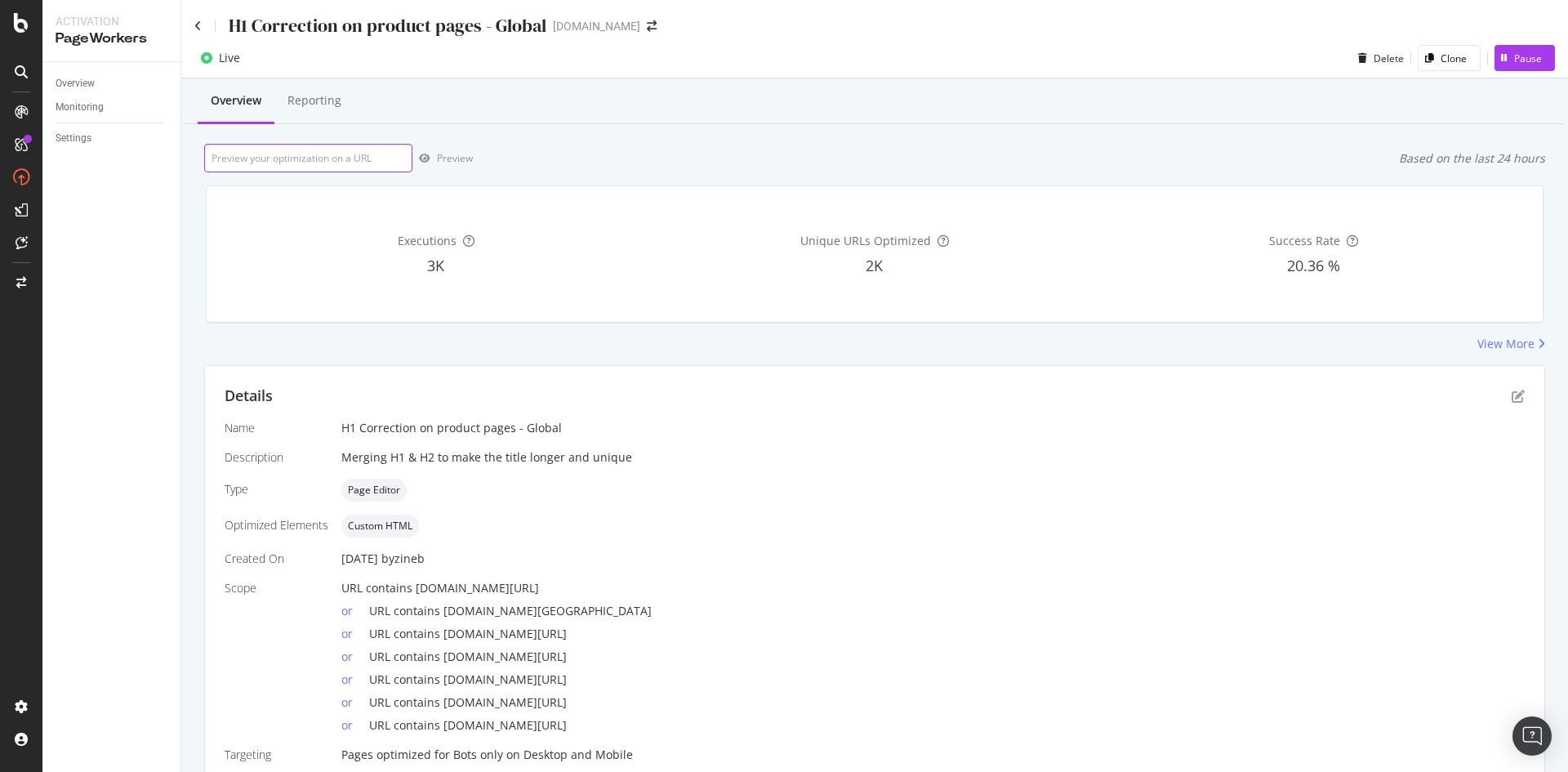
click at [311, 153] on input "url" at bounding box center [308, 158] width 208 height 29
click at [369, 156] on input "url" at bounding box center [308, 158] width 208 height 29
click at [1512, 397] on icon "pen-to-square" at bounding box center [1518, 396] width 13 height 13
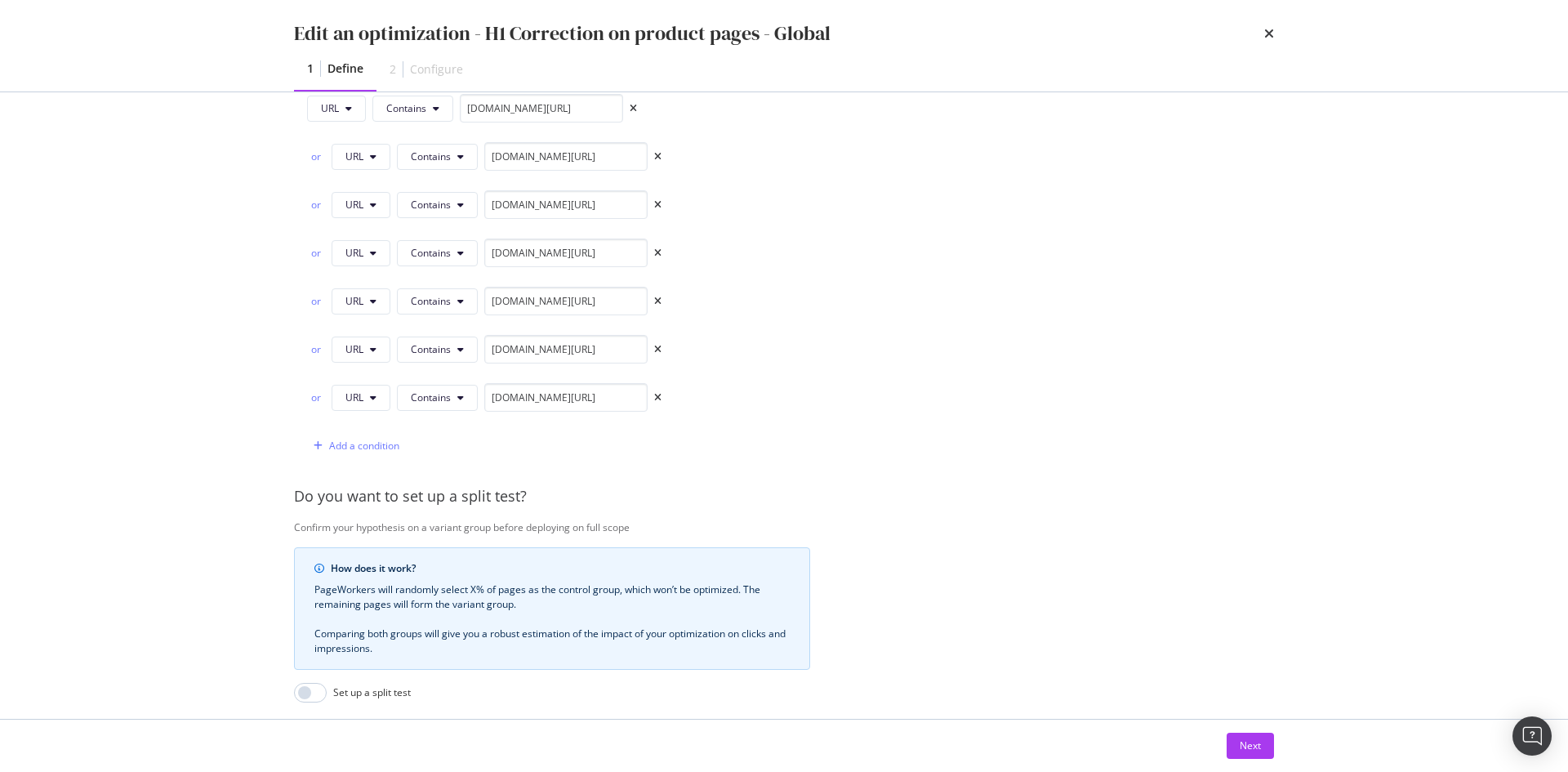
scroll to position [323, 0]
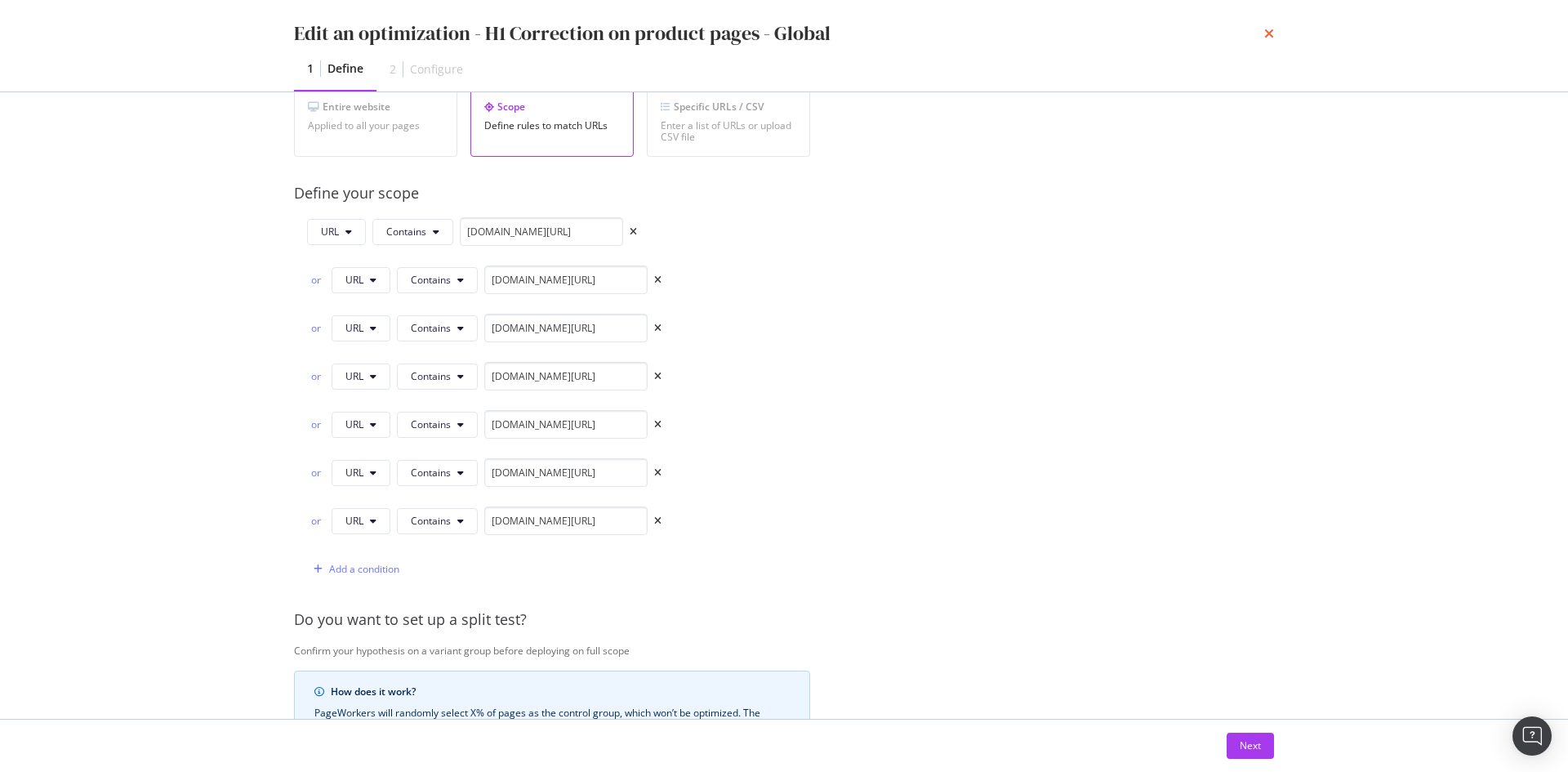
click at [1271, 35] on icon "times" at bounding box center [1269, 33] width 10 height 13
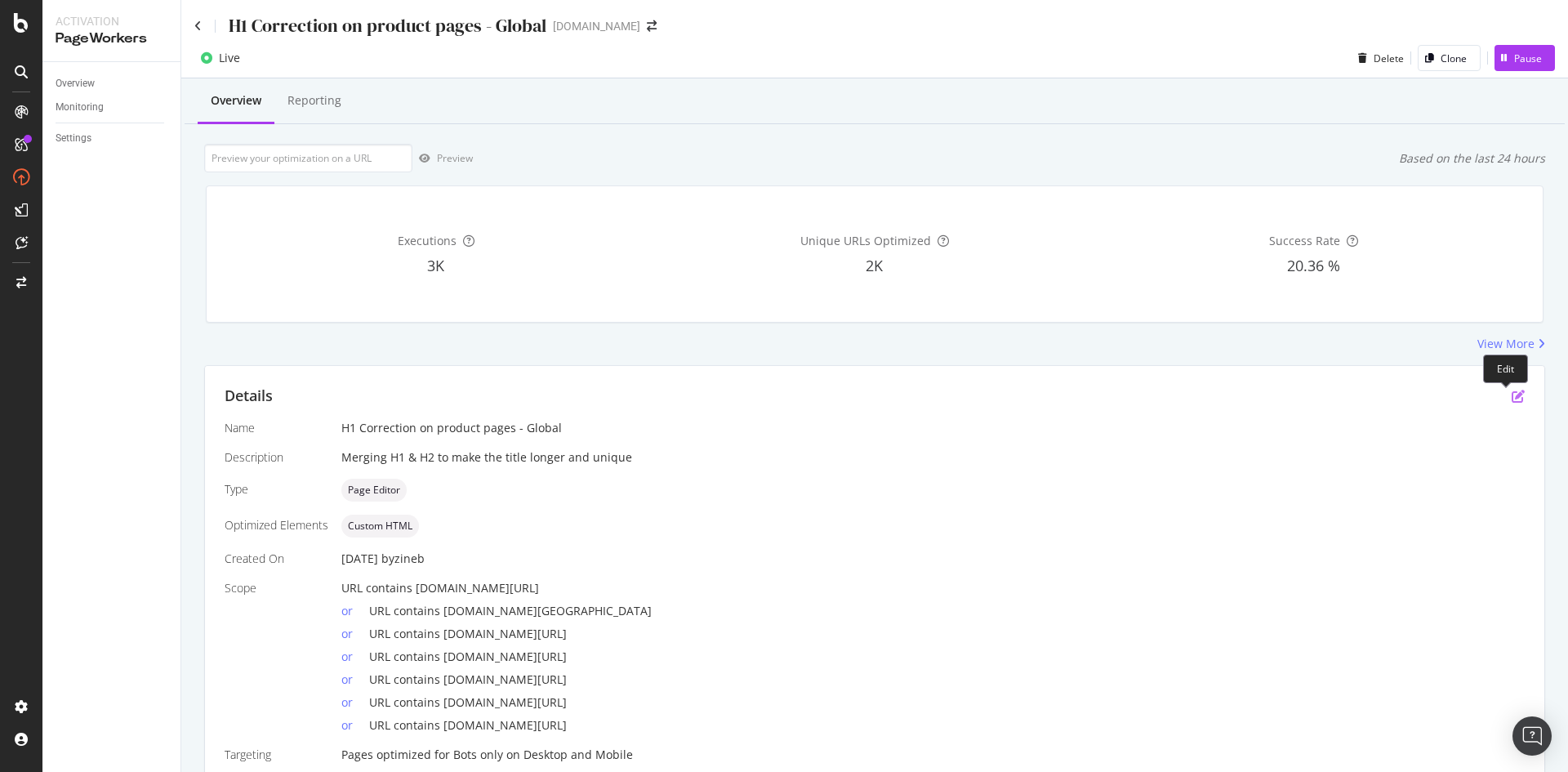
click at [1512, 393] on icon "pen-to-square" at bounding box center [1518, 396] width 13 height 13
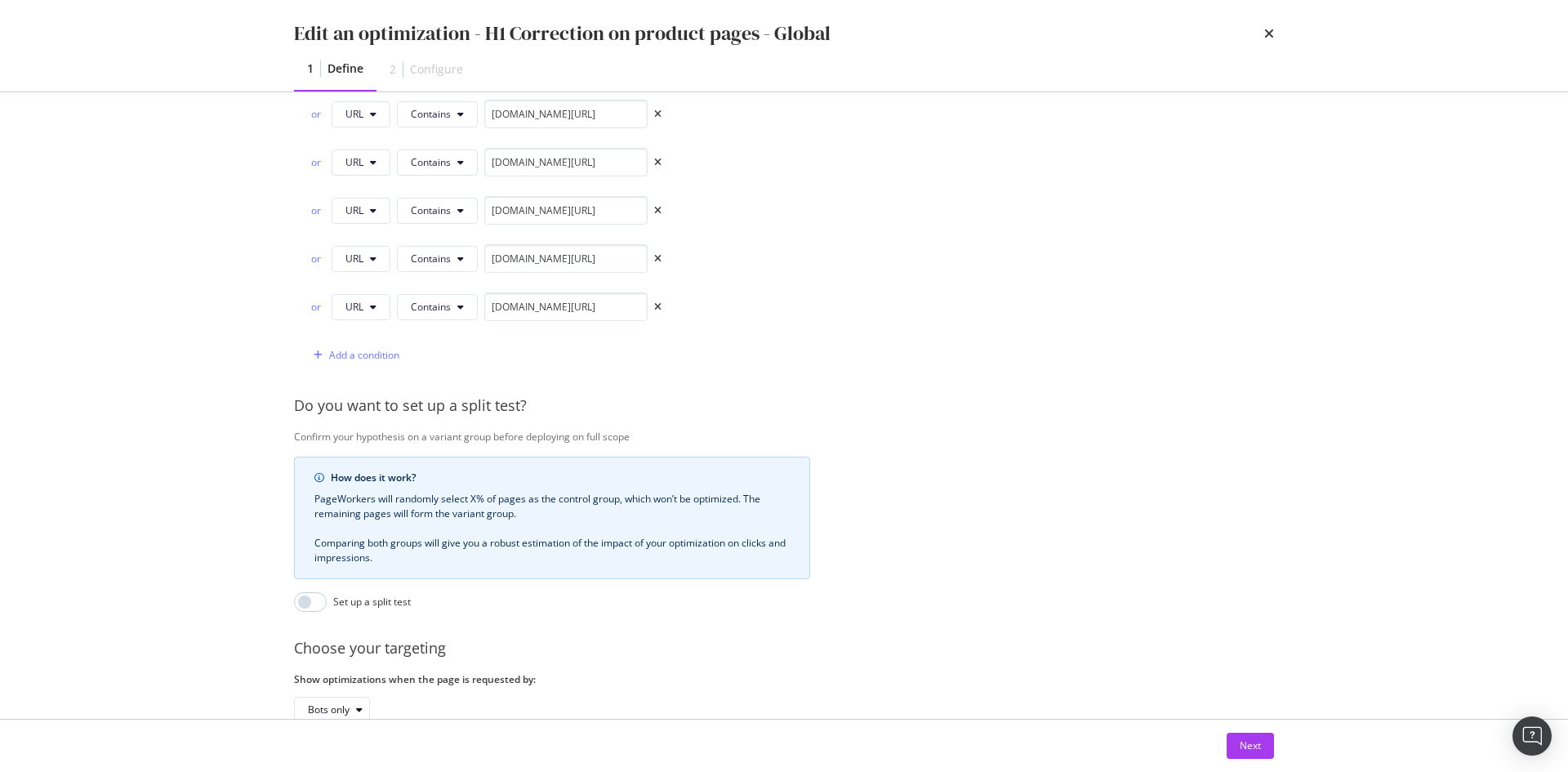
scroll to position [572, 0]
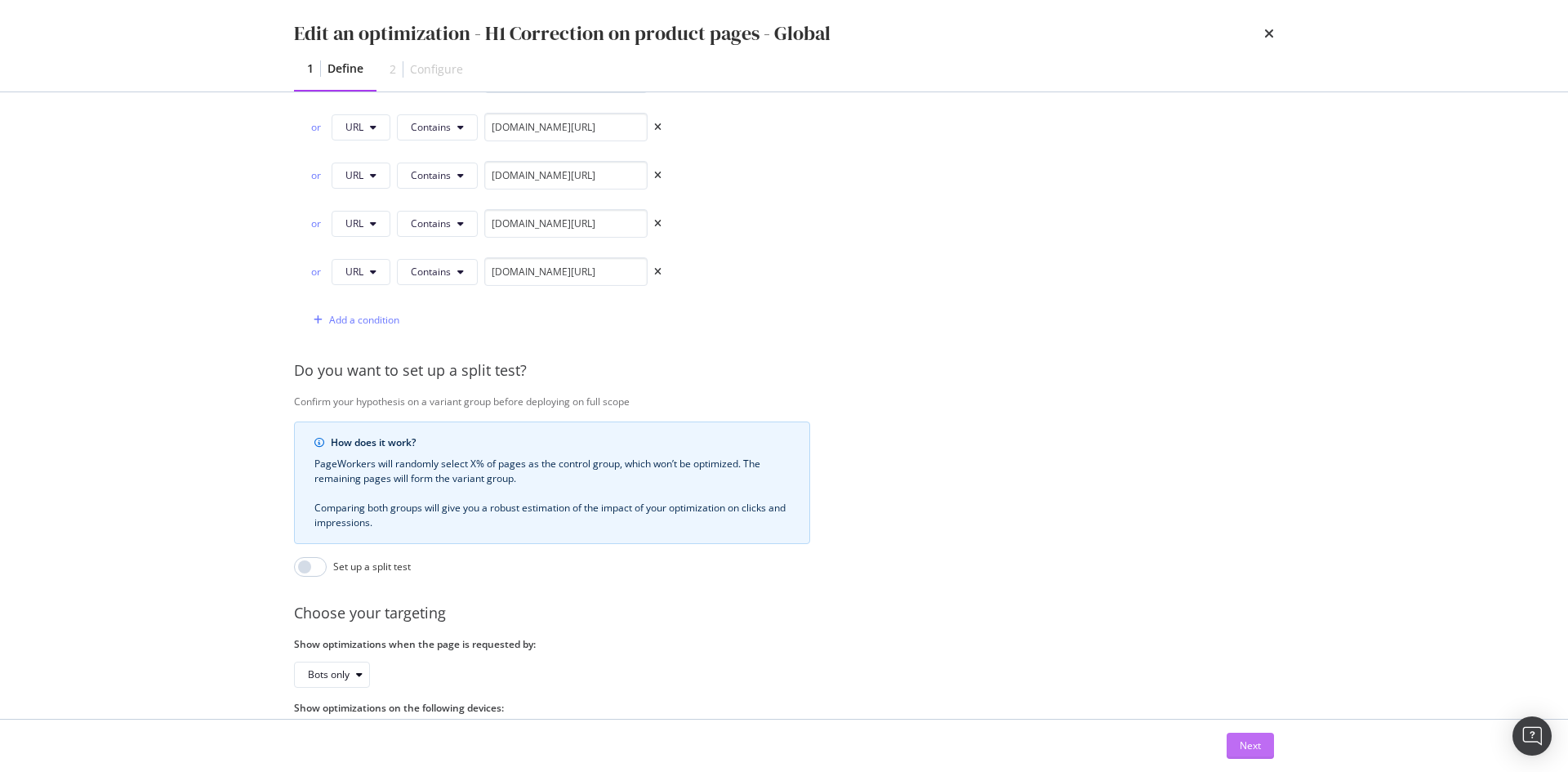
click at [1244, 745] on div "Next" at bounding box center [1250, 745] width 21 height 14
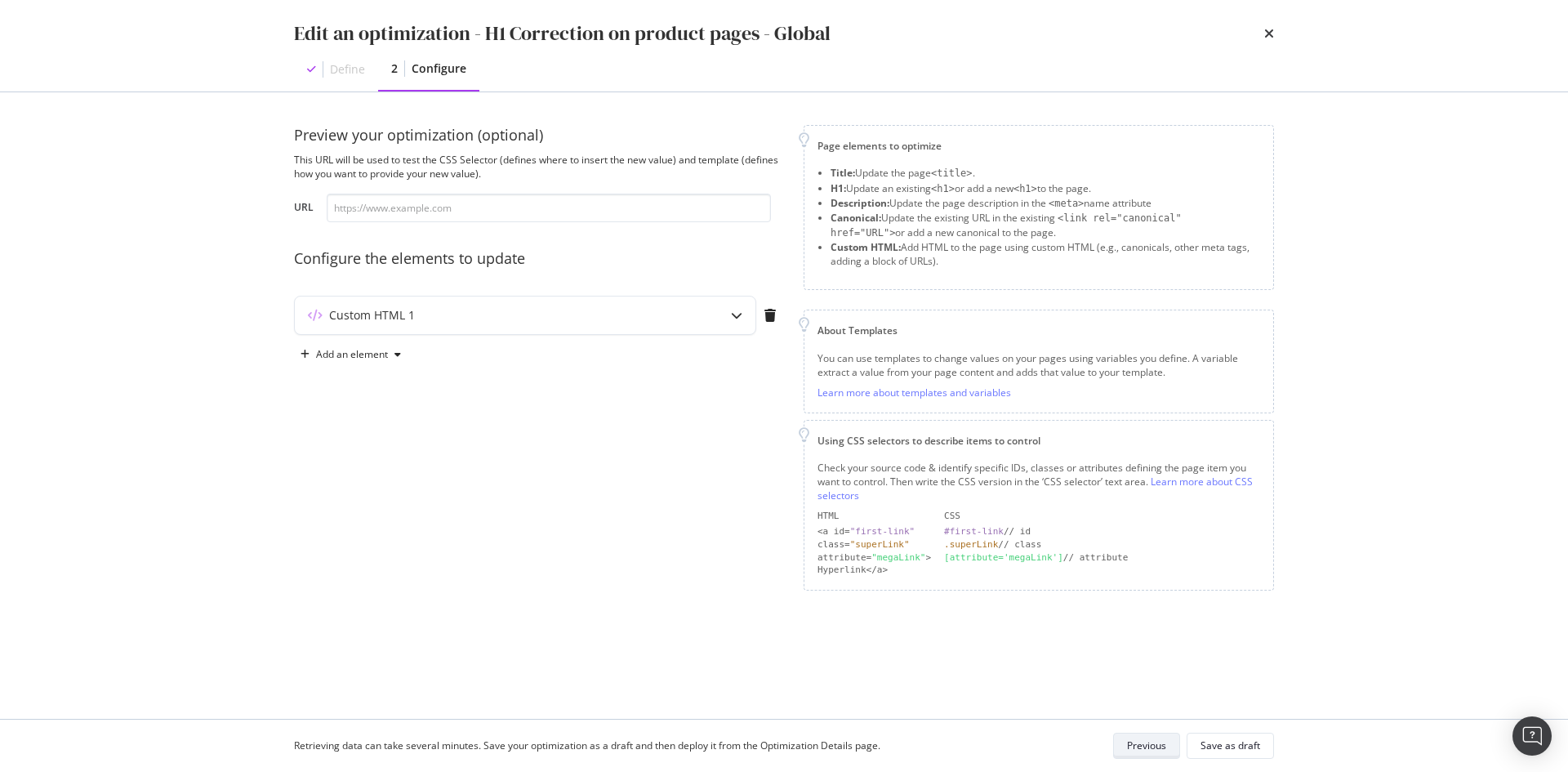
scroll to position [0, 0]
click at [648, 209] on input "modal" at bounding box center [549, 208] width 445 height 29
paste input "[URL][DOMAIN_NAME]"
type input "[URL][DOMAIN_NAME]"
click at [689, 415] on div "Preview your optimization (optional) This URL will be used to test the CSS Sele…" at bounding box center [539, 358] width 491 height 466
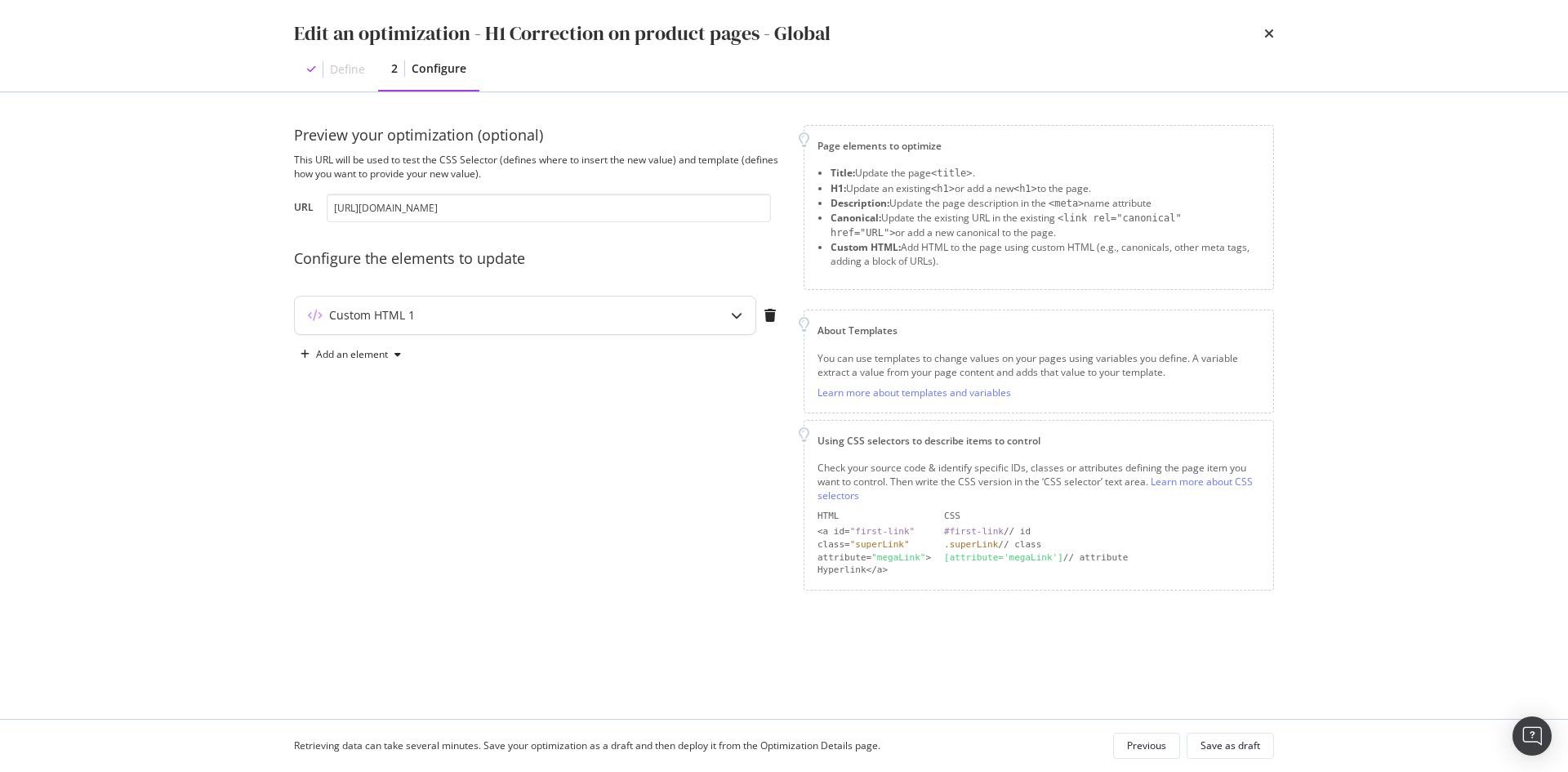
click at [724, 329] on div "modal" at bounding box center [736, 315] width 37 height 37
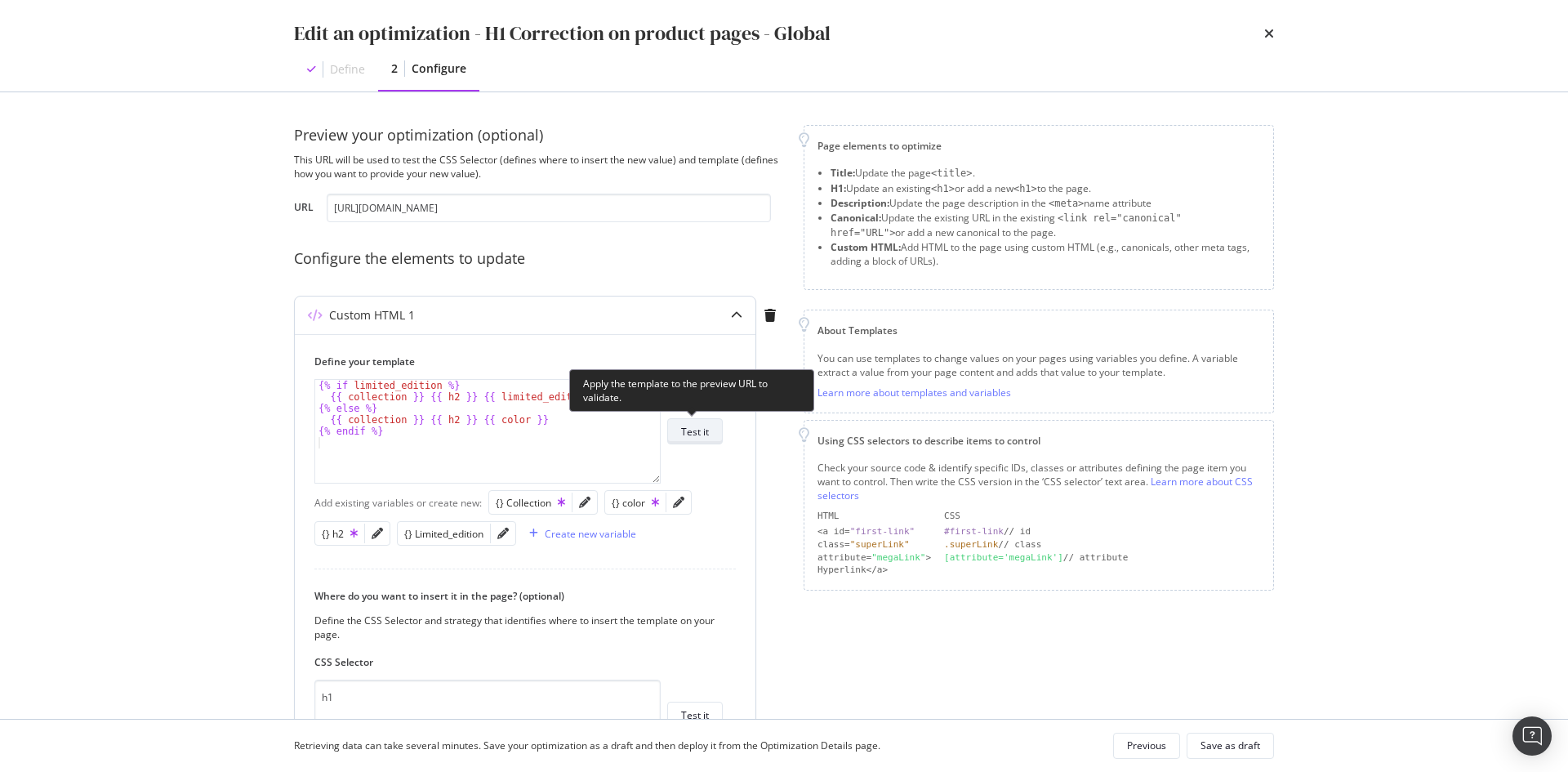
click at [697, 429] on div "Test it" at bounding box center [695, 431] width 28 height 14
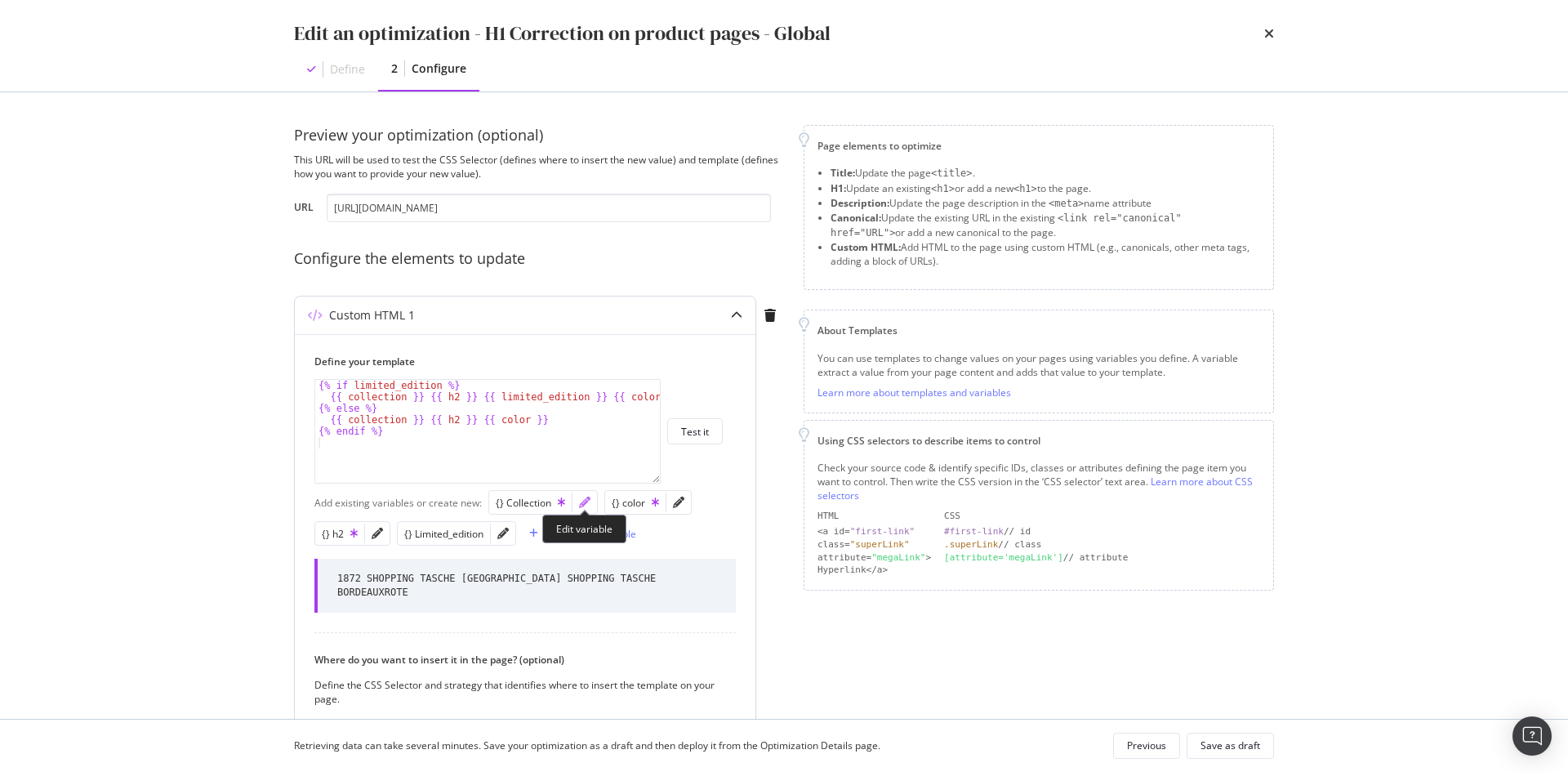
click at [588, 504] on icon "pencil" at bounding box center [585, 502] width 11 height 11
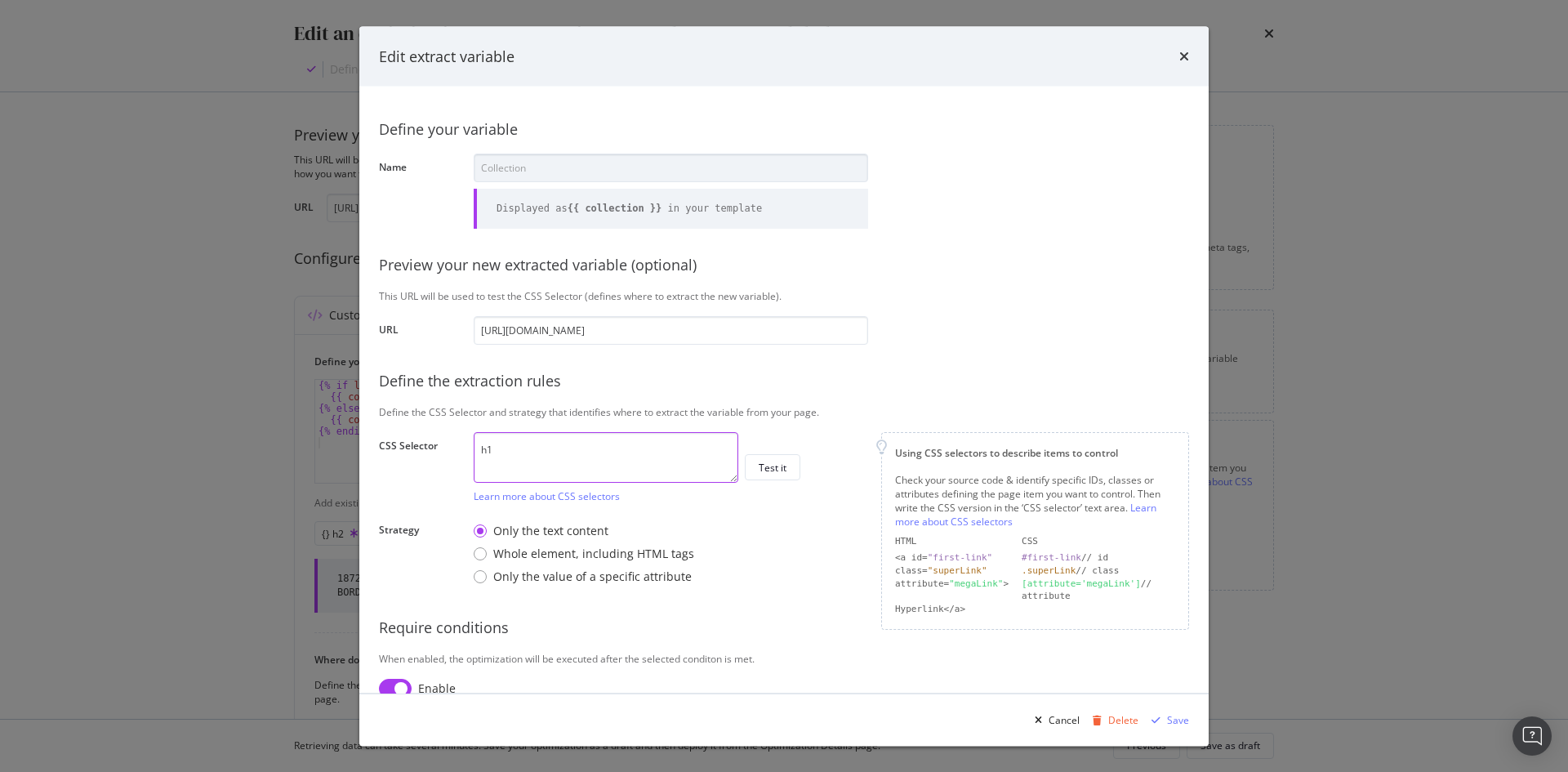
click at [575, 449] on textarea "h1" at bounding box center [605, 456] width 264 height 51
paste textarea "BAckup botify H1 selector - H1:not([data-btfy-pw-id])"
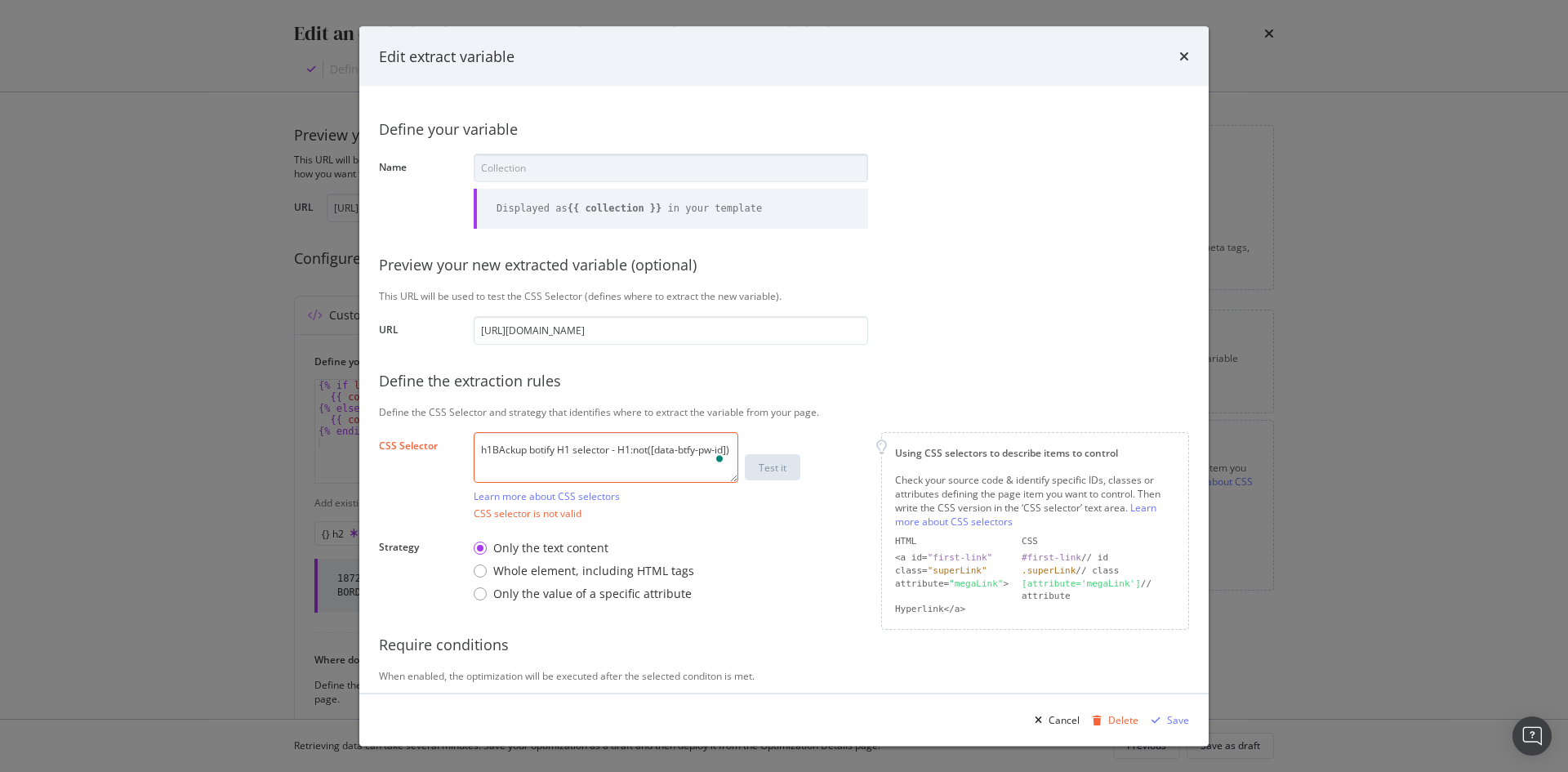
paste textarea "BAckup botify H1 selector - H1:not([data-btfy-pw-id])"
click at [575, 447] on textarea "h1BAckup botify H1 selector - H1:not([data-btfy-pw-id]) BAckup botify H1 select…" at bounding box center [605, 456] width 264 height 51
paste textarea "BAckup botify H1 selector - H1:not([data-btfy-pw-id])"
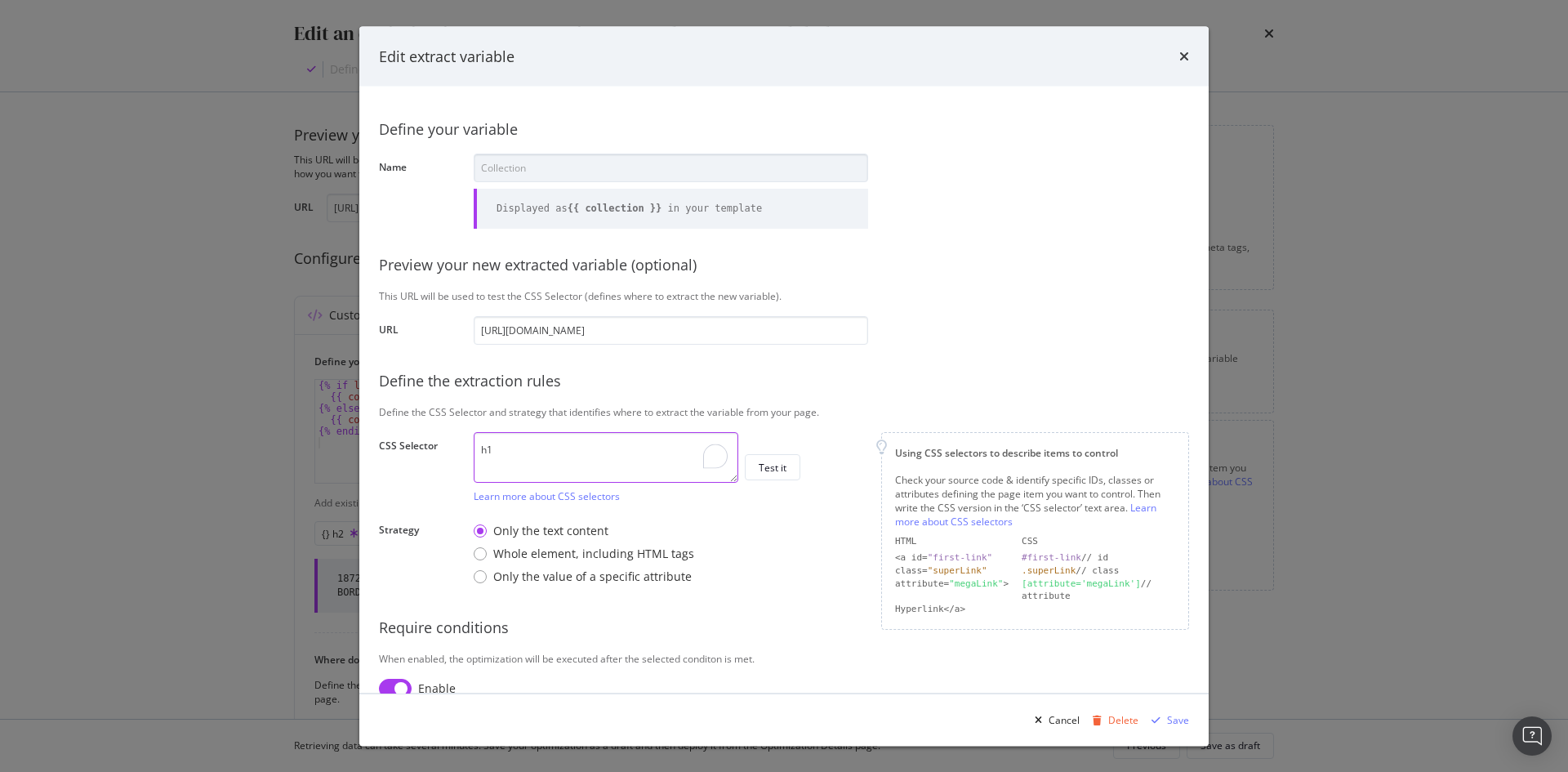
click at [594, 452] on textarea "h1" at bounding box center [605, 456] width 264 height 51
paste textarea ":not([data-btfy-pw-id])"
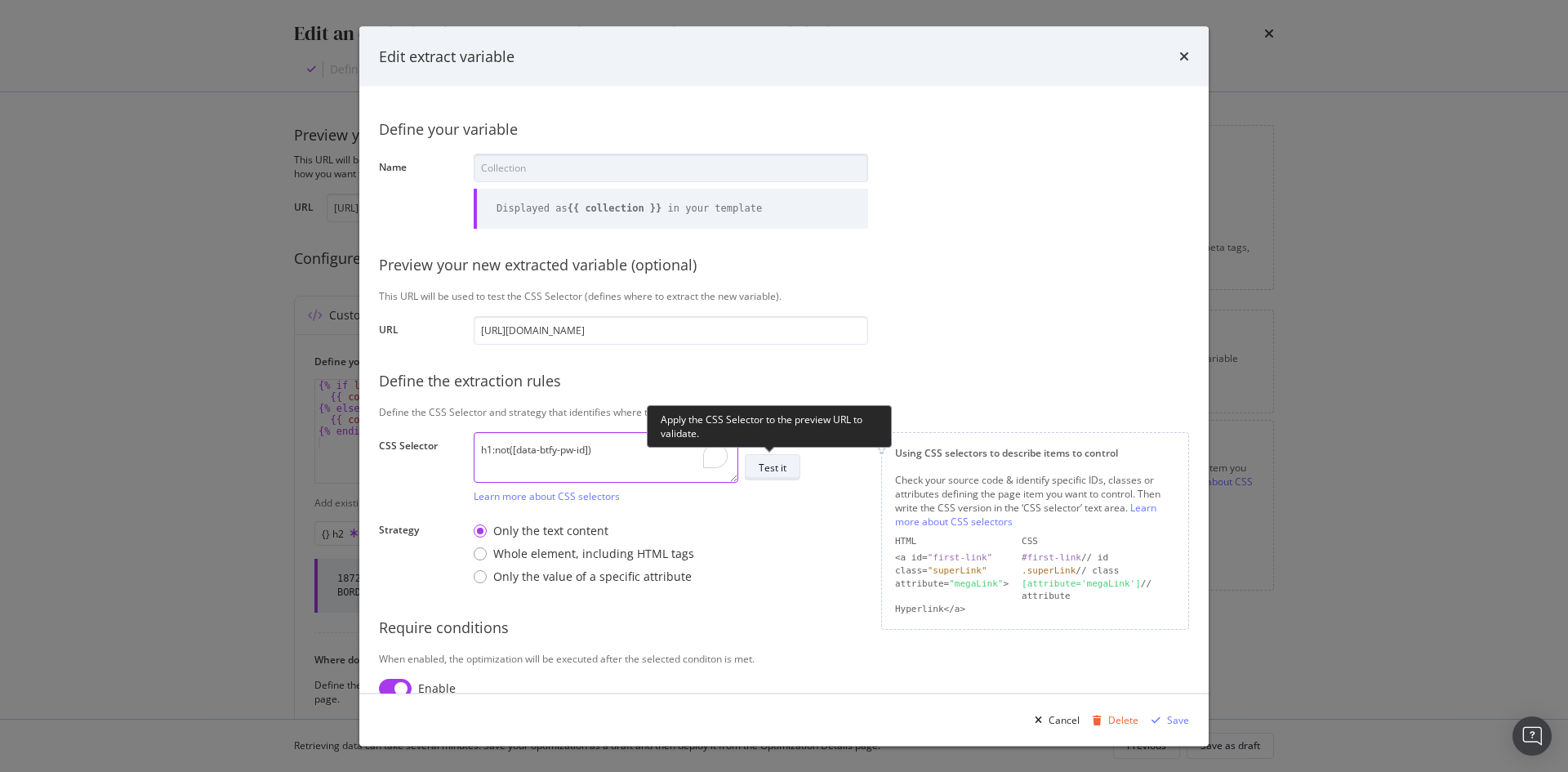
type textarea "h1:not([data-btfy-pw-id])"
click at [773, 468] on div "Test it" at bounding box center [772, 467] width 28 height 14
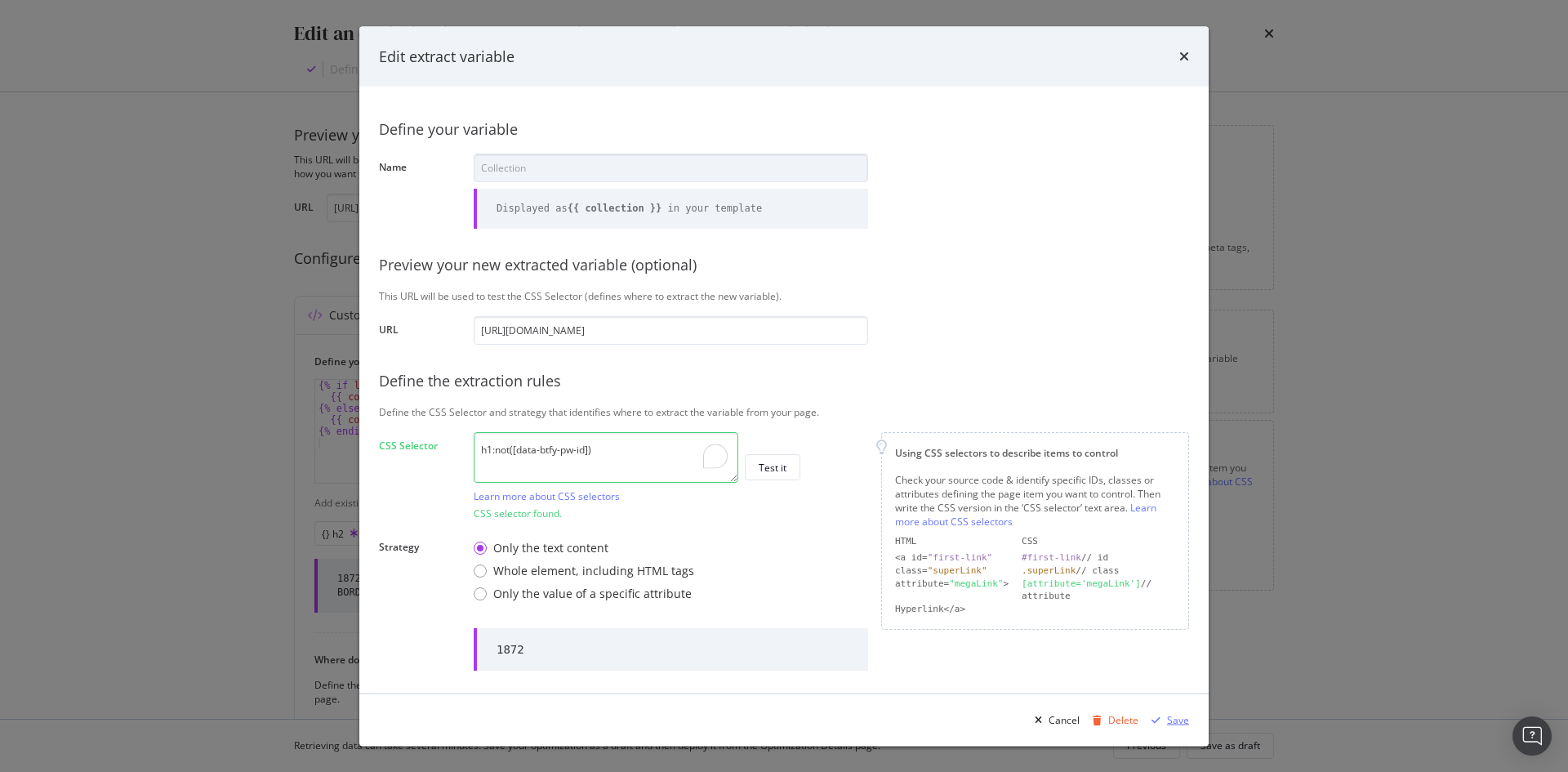
click at [1171, 720] on div "Save" at bounding box center [1178, 719] width 22 height 14
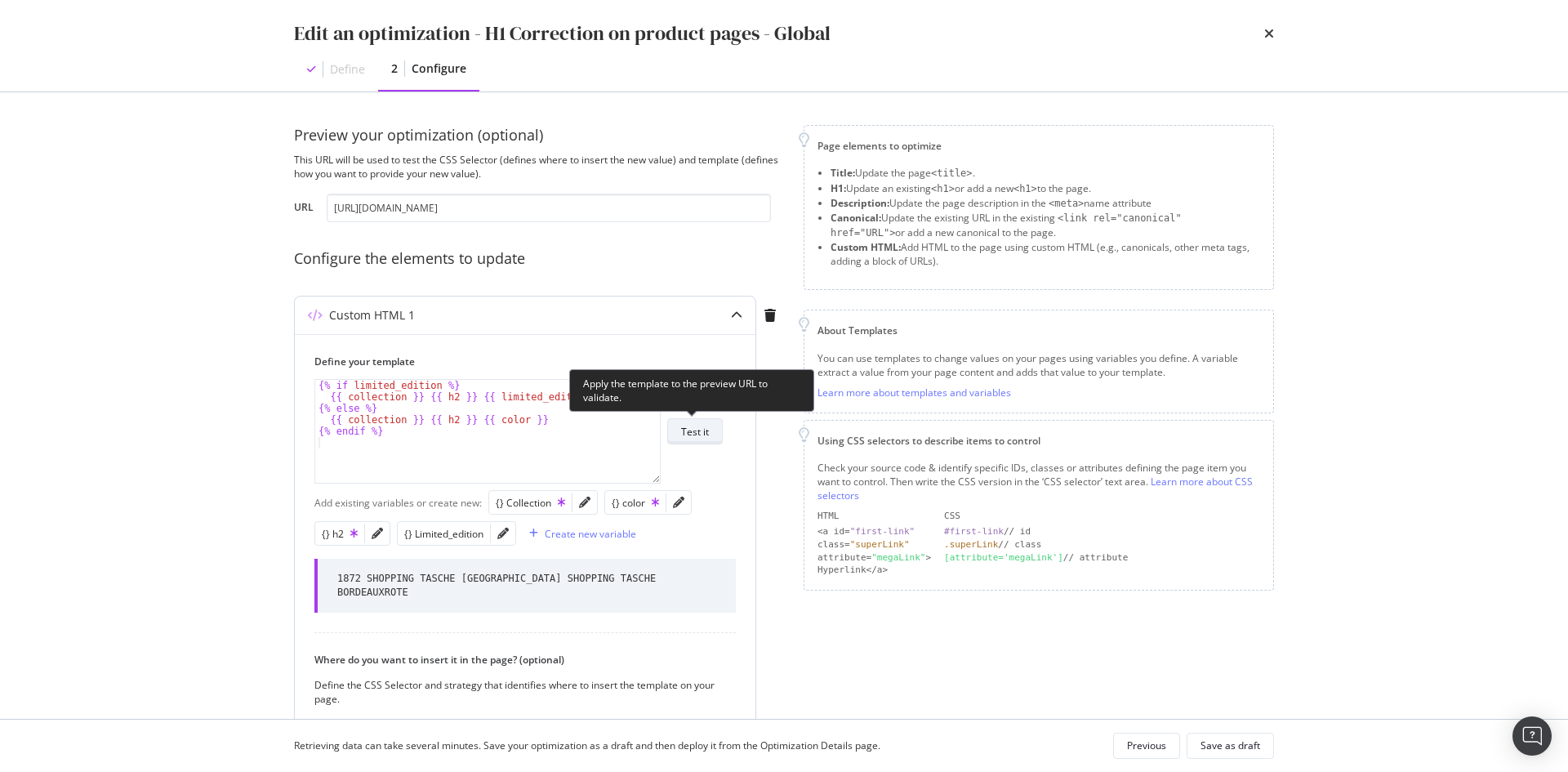
click at [690, 440] on div "Test it" at bounding box center [695, 431] width 28 height 23
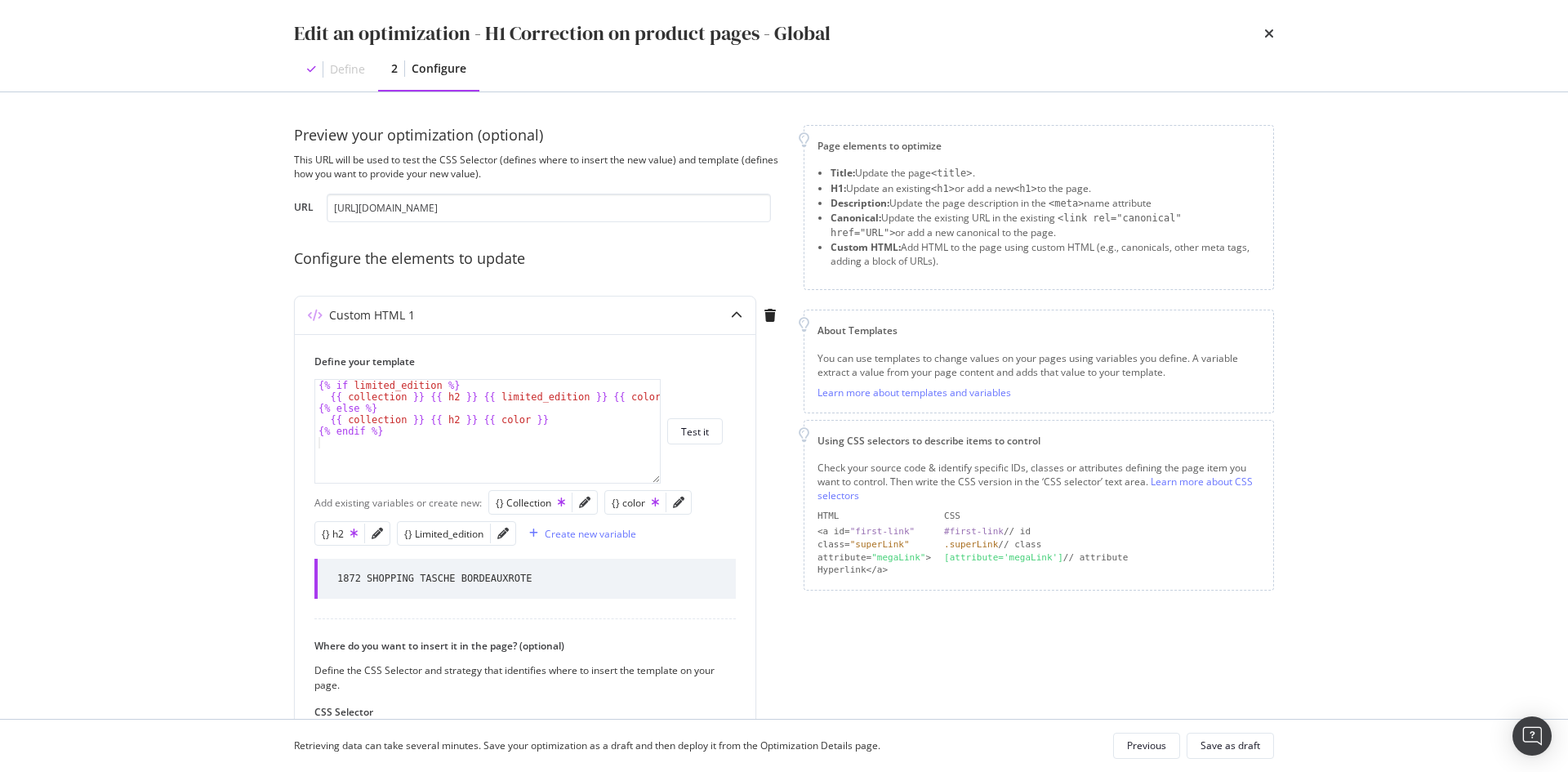
click at [1242, 760] on div "Retrieving data can take several minutes. Save your optimization as a draft and…" at bounding box center [784, 745] width 1046 height 52
click at [1242, 751] on div "Save as draft" at bounding box center [1230, 745] width 59 height 14
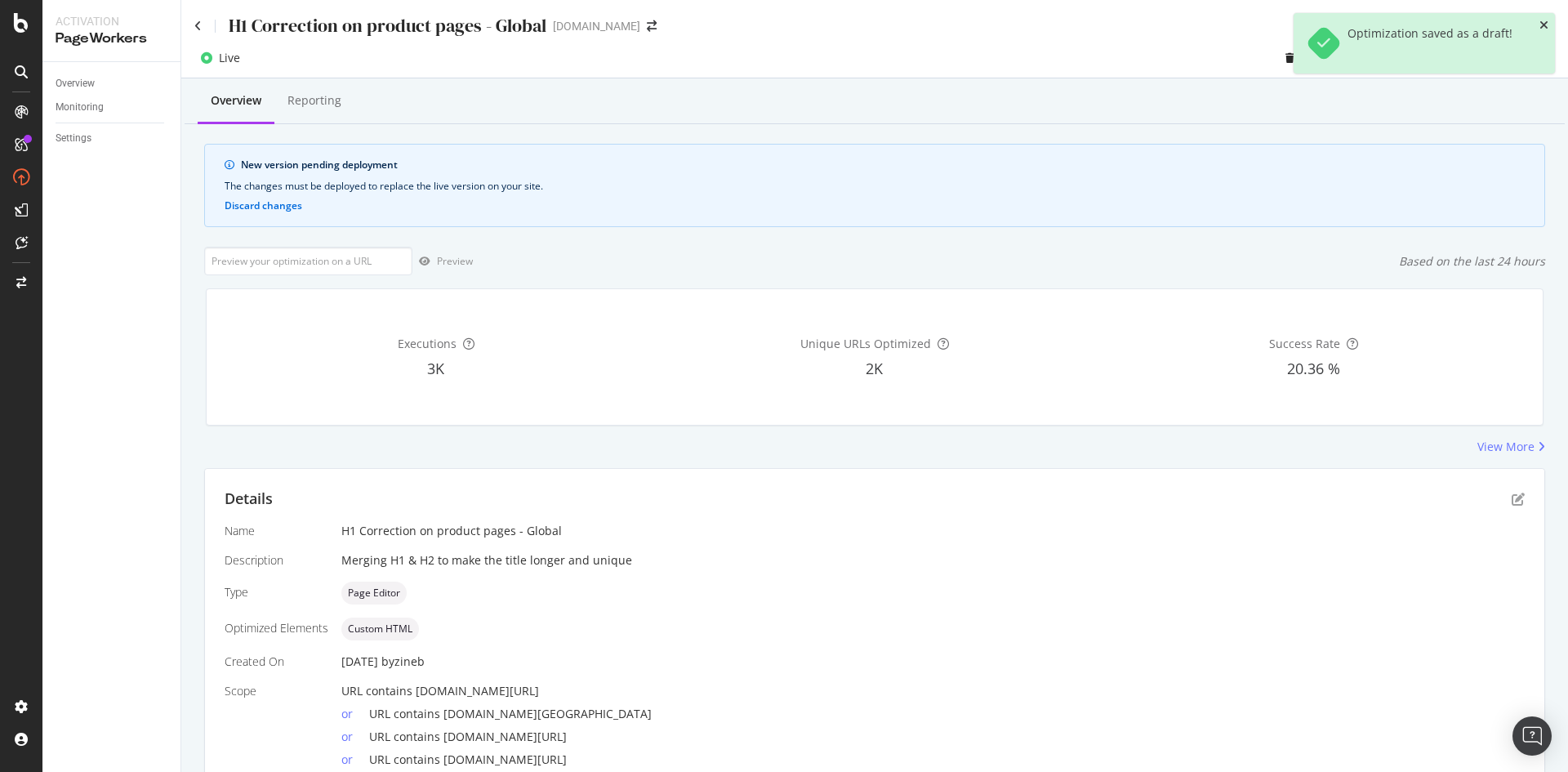
click at [1543, 29] on icon "close toast" at bounding box center [1543, 26] width 9 height 11
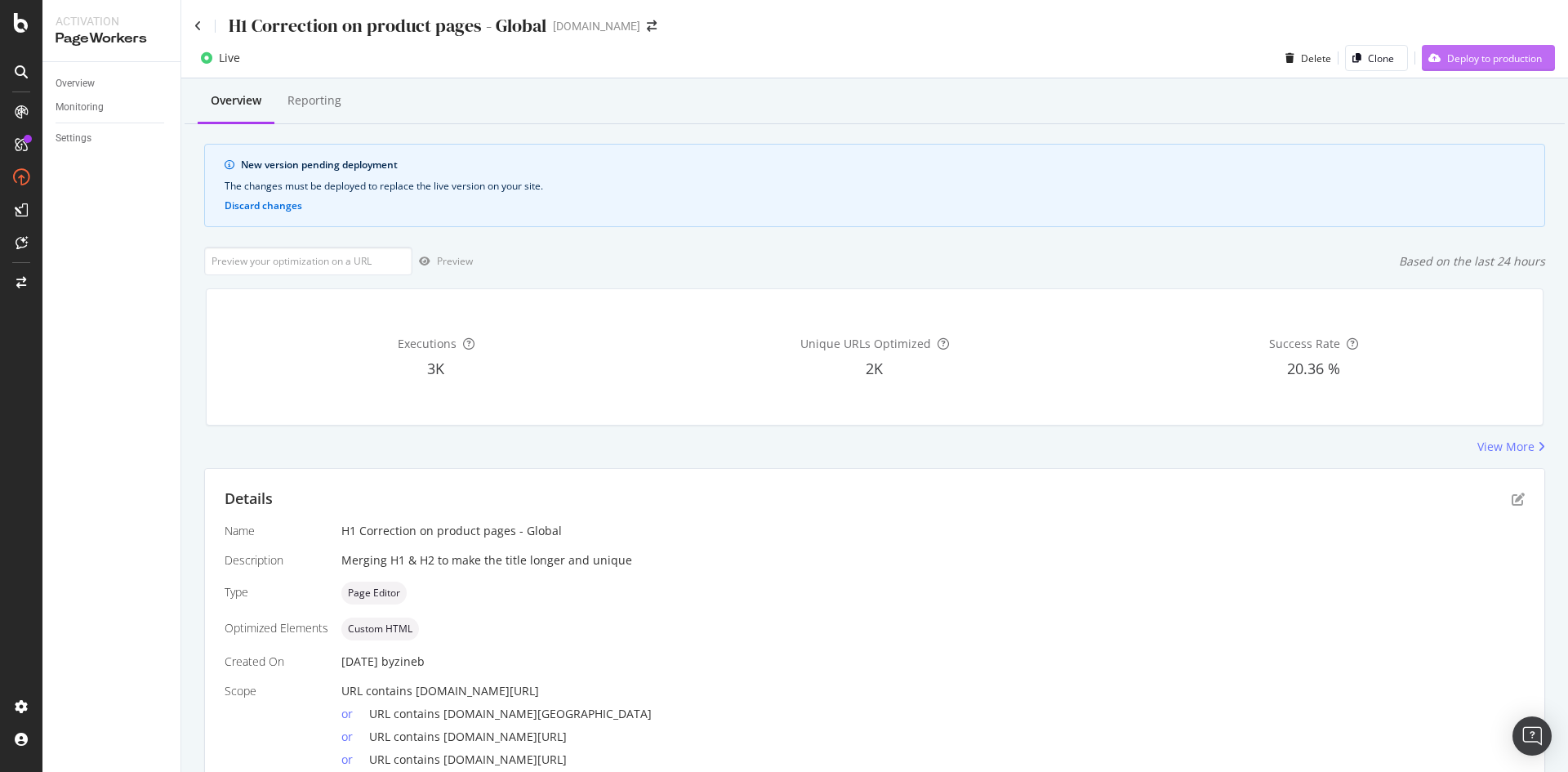
click at [1494, 64] on div "Deploy to production" at bounding box center [1495, 58] width 94 height 14
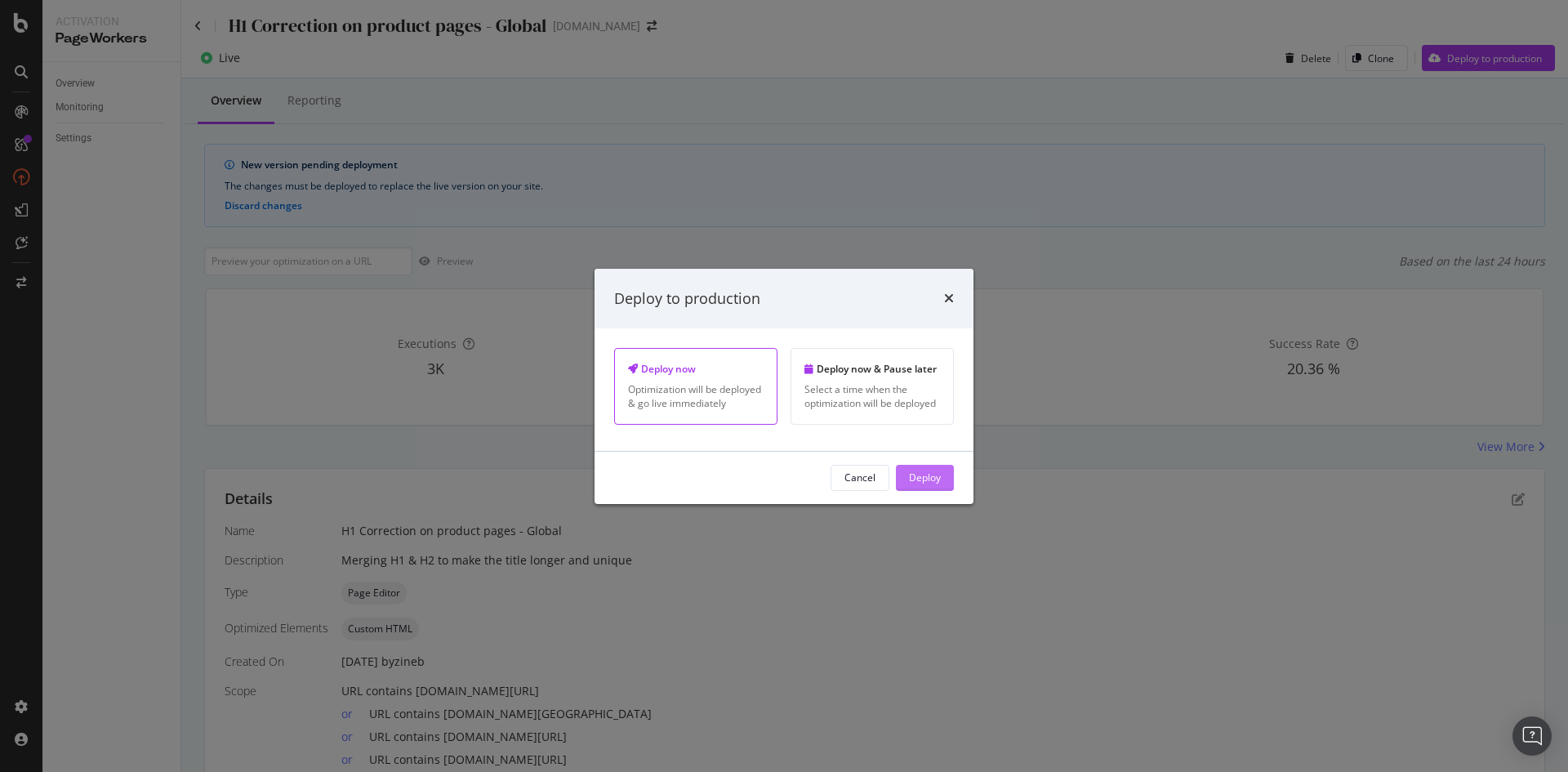
click at [913, 489] on div "Deploy" at bounding box center [925, 478] width 31 height 25
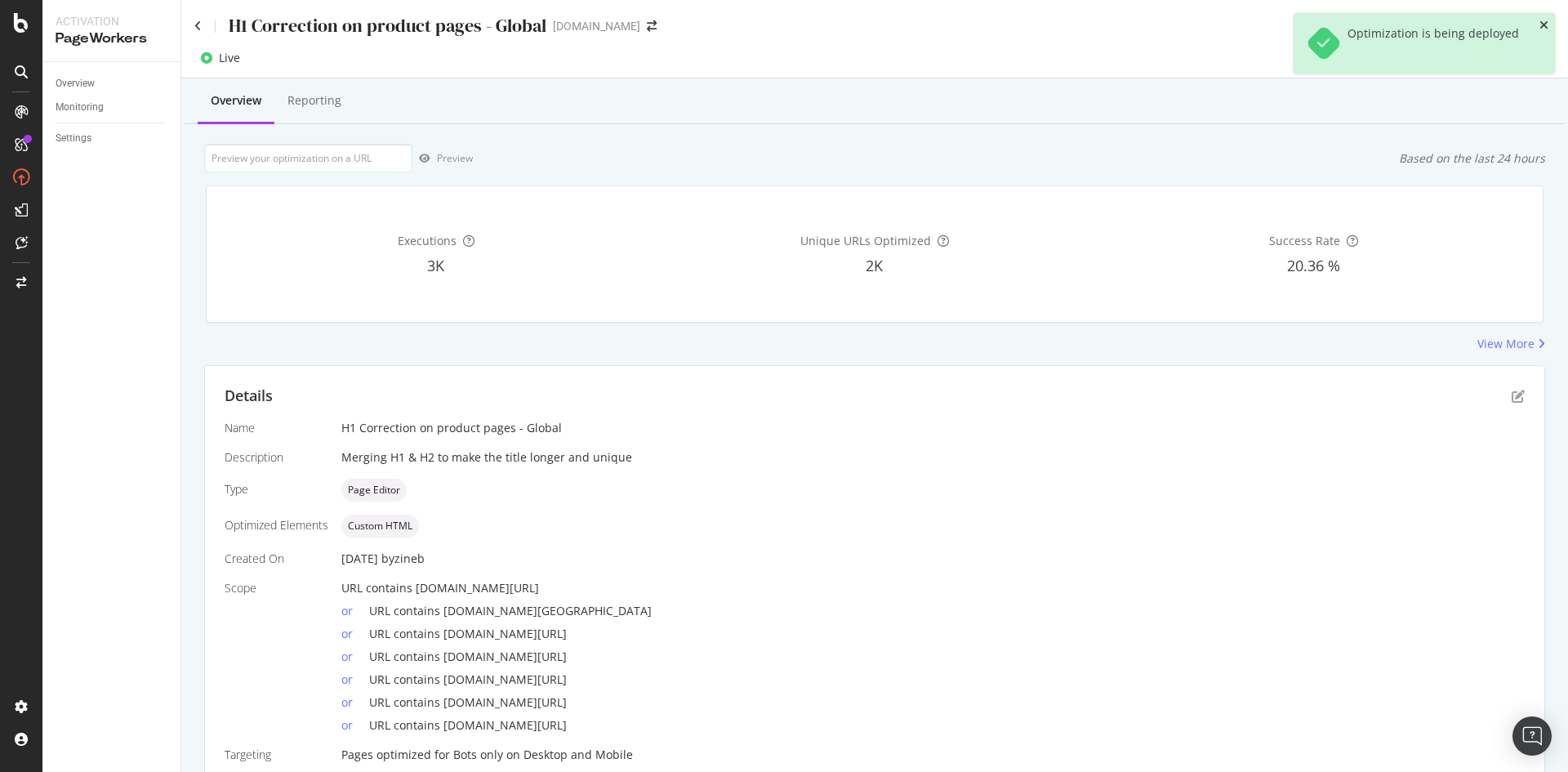
click at [1544, 24] on icon "close toast" at bounding box center [1543, 26] width 9 height 11
